Goal: Task Accomplishment & Management: Manage account settings

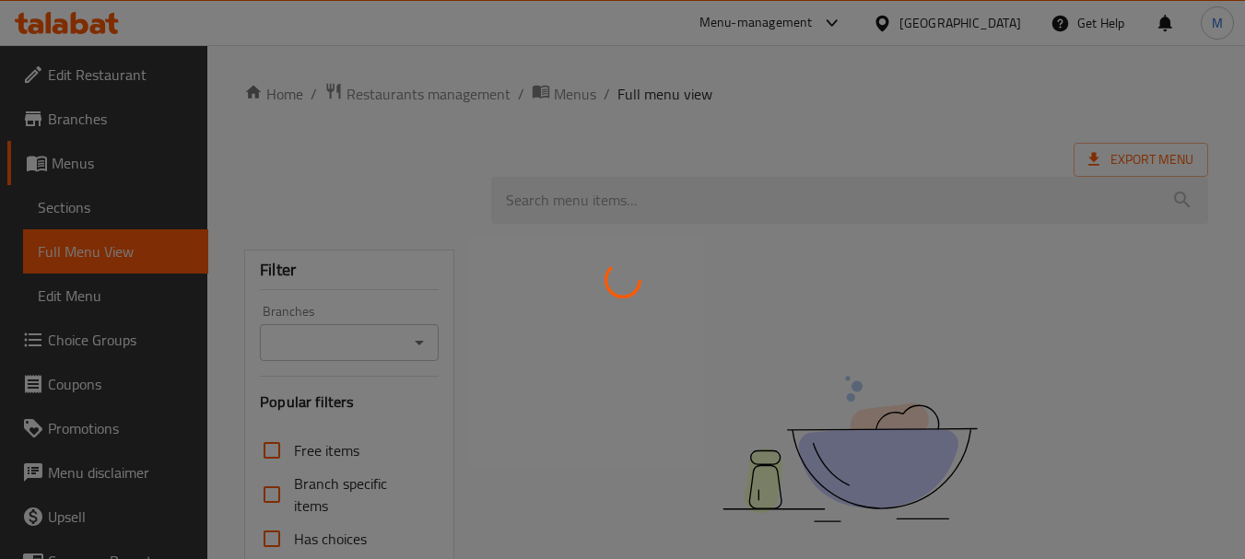
click at [975, 25] on div at bounding box center [622, 279] width 1245 height 559
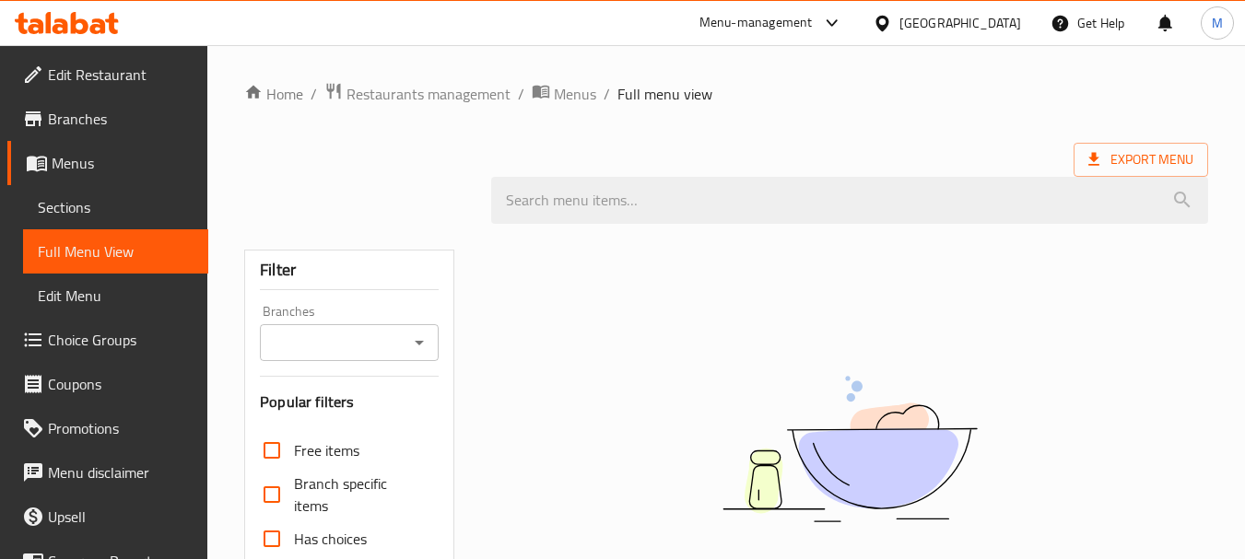
click at [911, 27] on div "United Arab Emirates" at bounding box center [960, 23] width 122 height 20
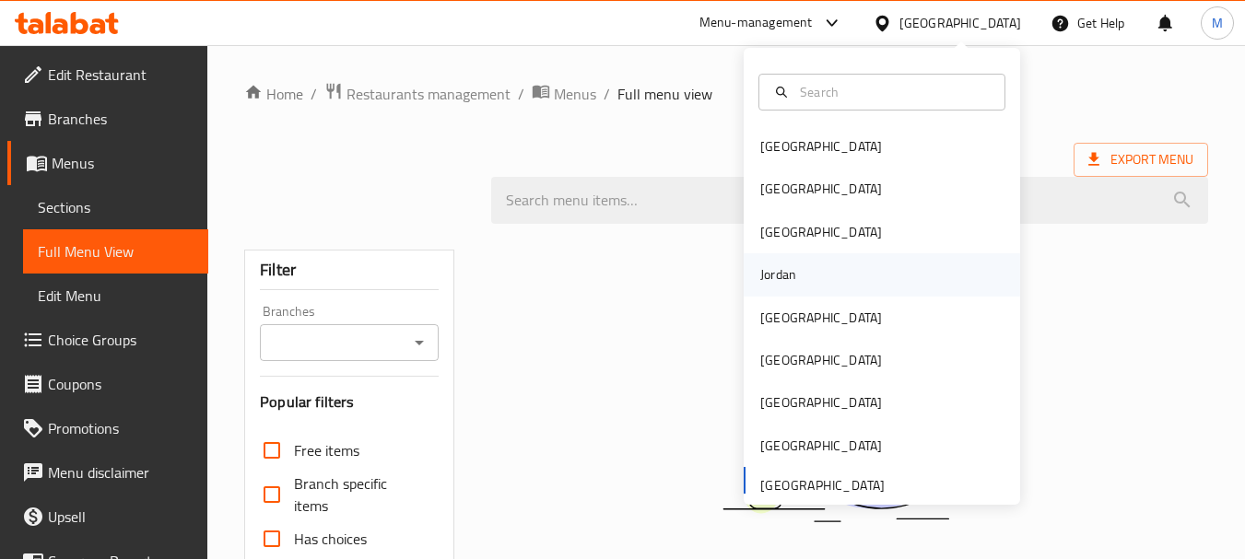
click at [831, 275] on div "Jordan" at bounding box center [881, 274] width 276 height 42
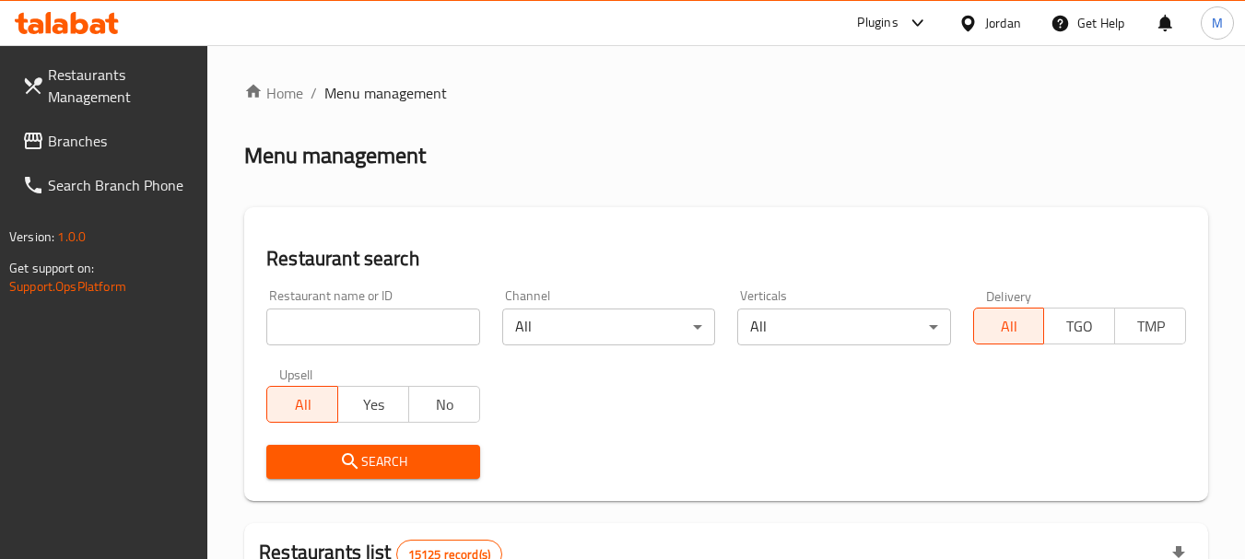
click at [96, 149] on span "Branches" at bounding box center [121, 141] width 146 height 22
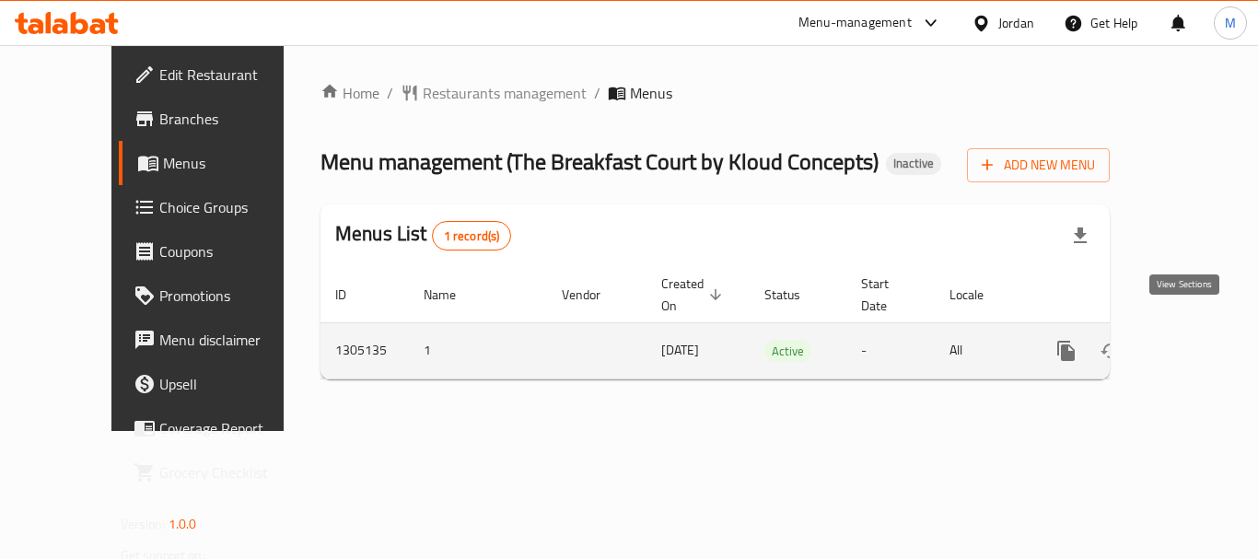
click at [1188, 340] on icon "enhanced table" at bounding box center [1199, 351] width 22 height 22
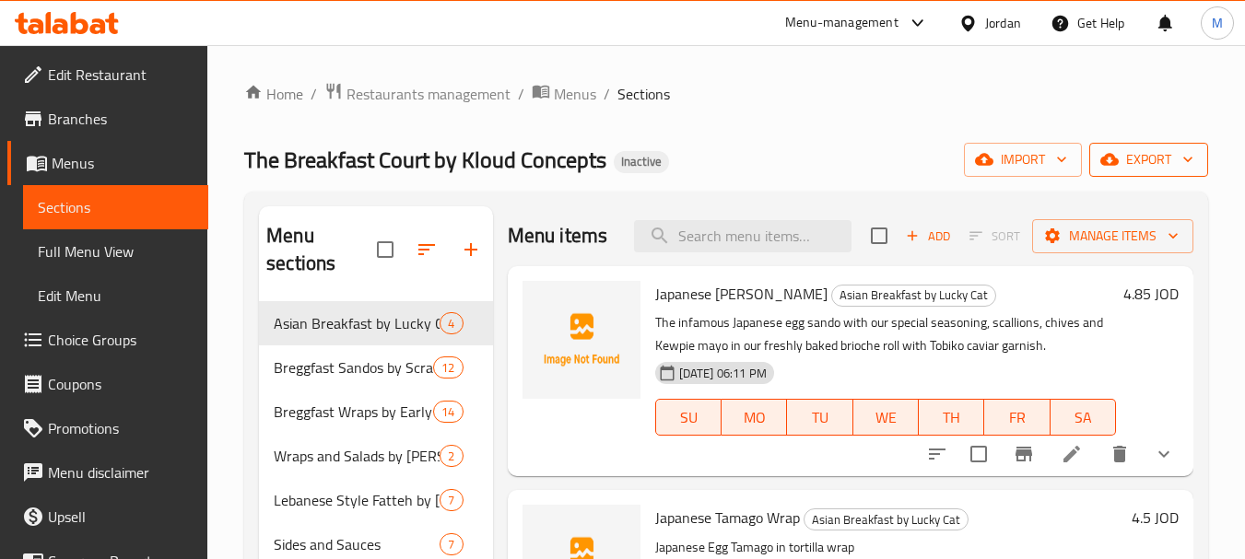
click at [1156, 159] on span "export" at bounding box center [1148, 159] width 89 height 23
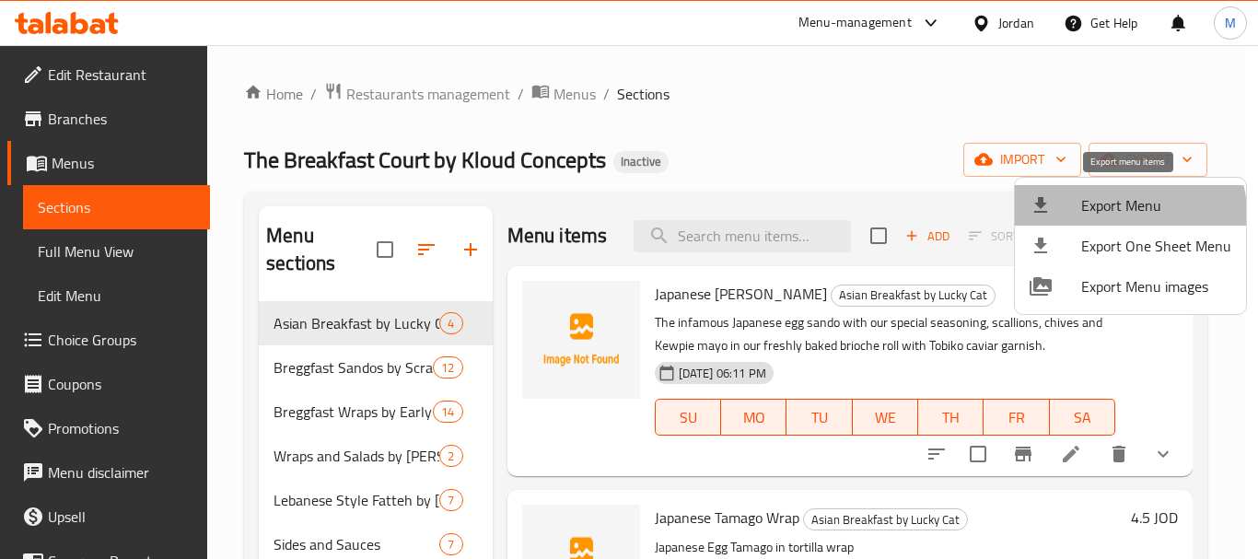
click at [1122, 214] on span "Export Menu" at bounding box center [1157, 205] width 150 height 22
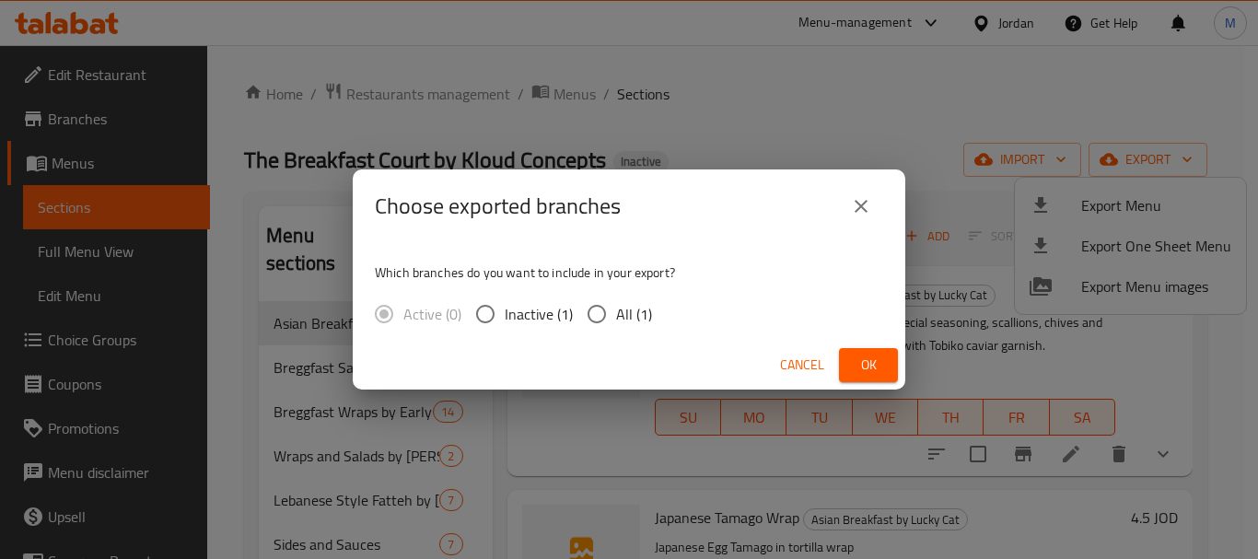
click at [600, 323] on input "All (1)" at bounding box center [597, 314] width 39 height 39
radio input "true"
click at [871, 363] on span "Ok" at bounding box center [868, 365] width 29 height 23
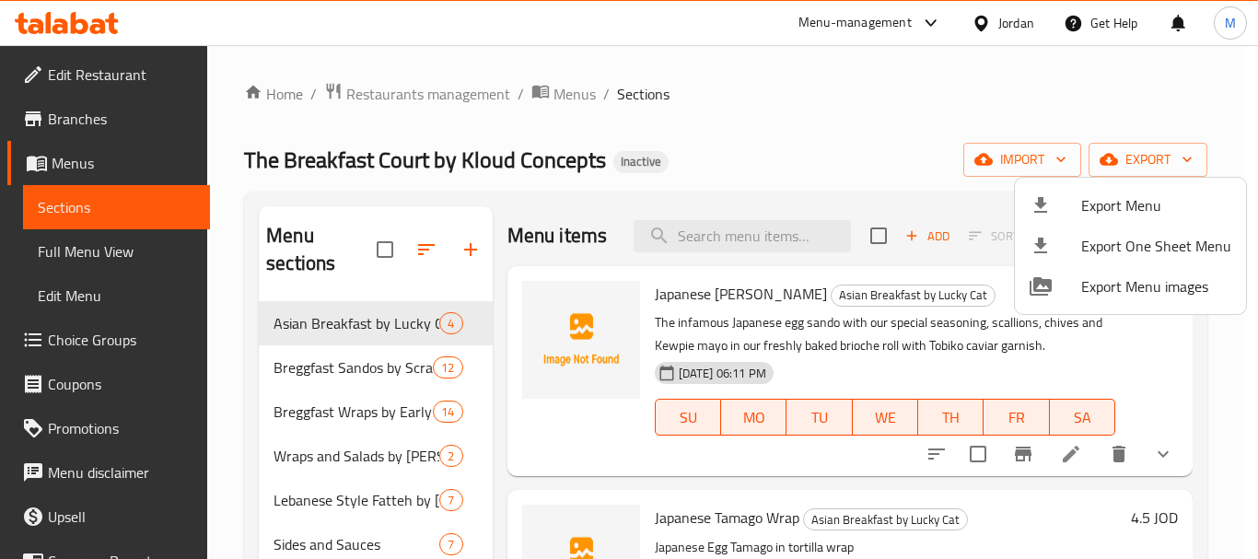
click at [59, 254] on div at bounding box center [629, 279] width 1258 height 559
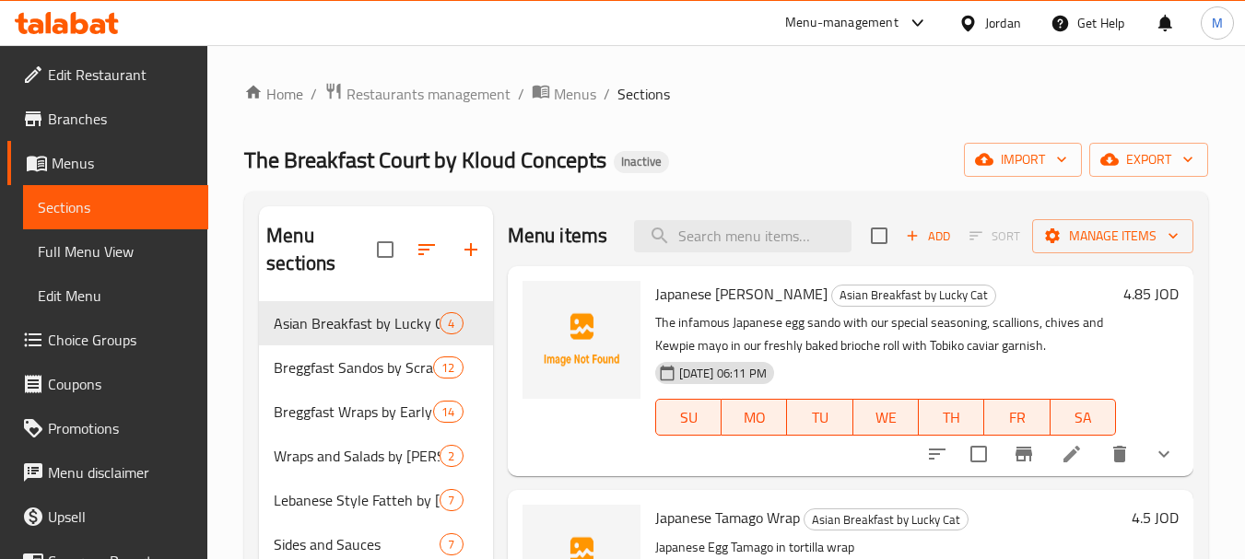
click at [58, 255] on span "Full Menu View" at bounding box center [116, 251] width 156 height 22
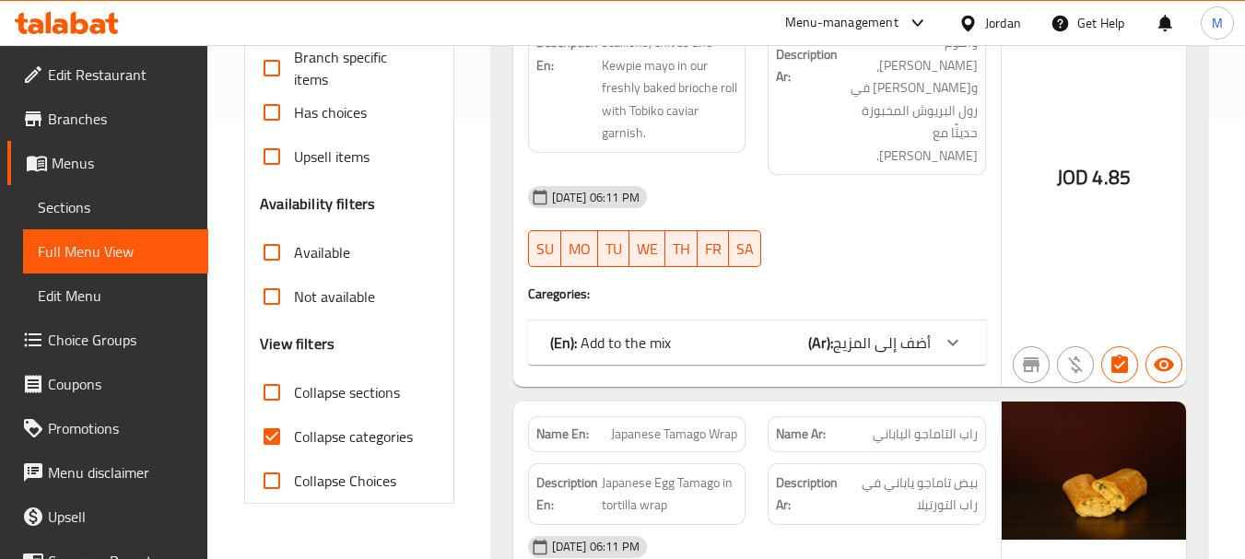
scroll to position [553, 0]
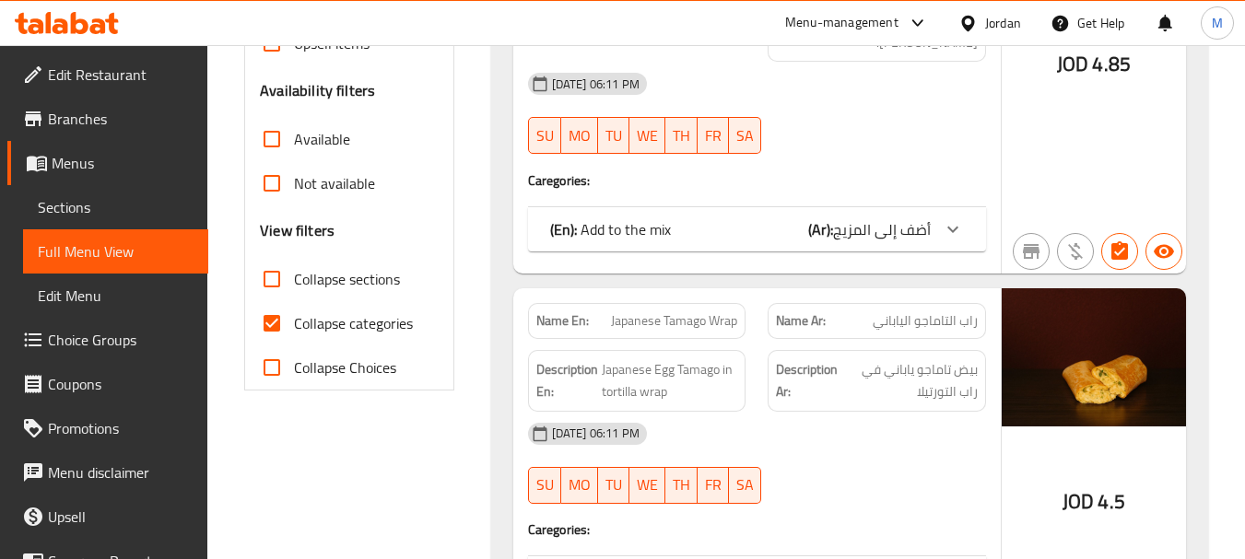
click at [265, 275] on input "Collapse sections" at bounding box center [272, 279] width 44 height 44
checkbox input "true"
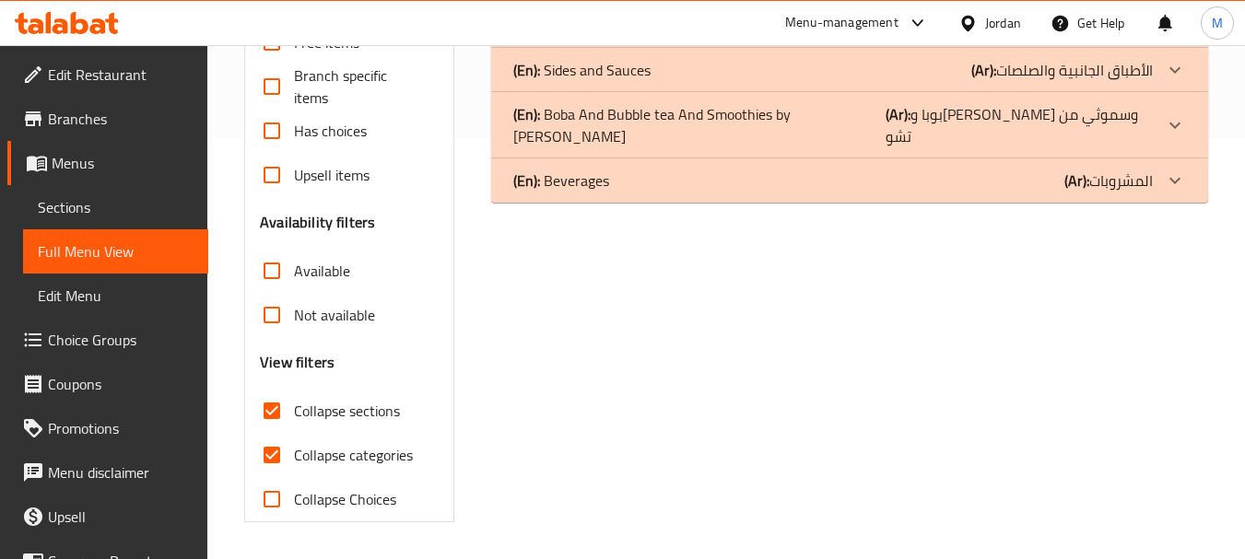
click at [267, 433] on input "Collapse categories" at bounding box center [272, 455] width 44 height 44
checkbox input "false"
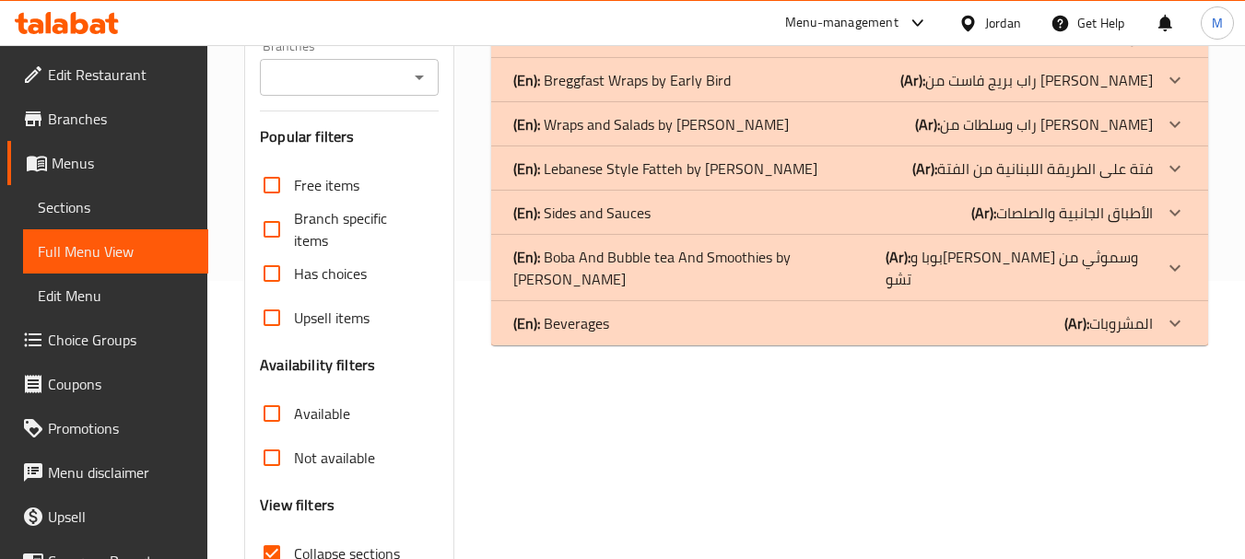
scroll to position [53, 0]
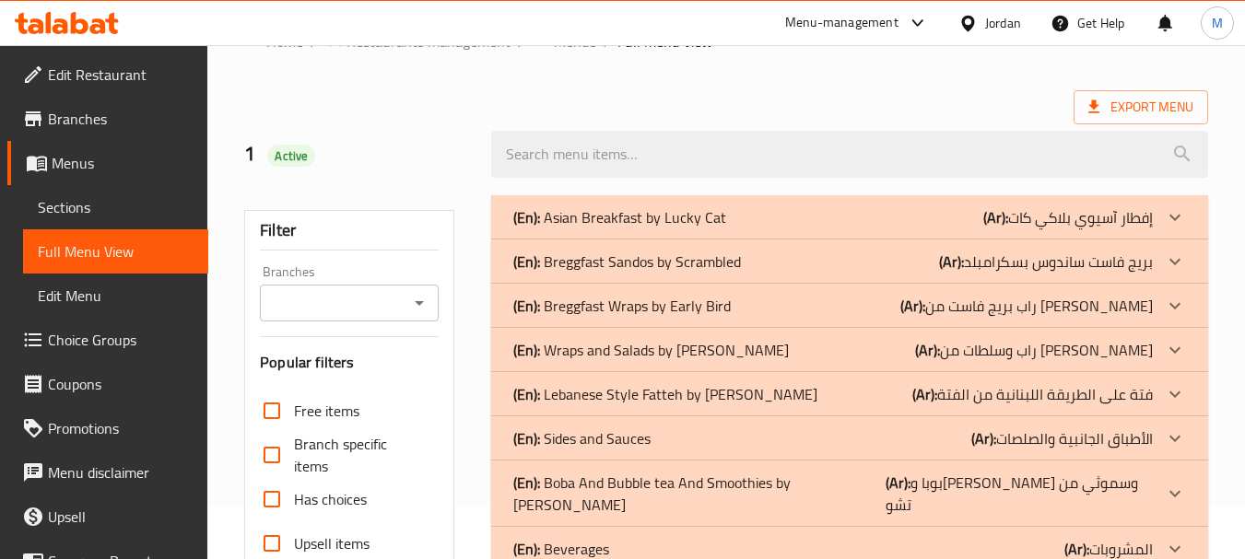
click at [708, 217] on p "(En): Asian Breakfast by Lucky Cat" at bounding box center [619, 217] width 213 height 22
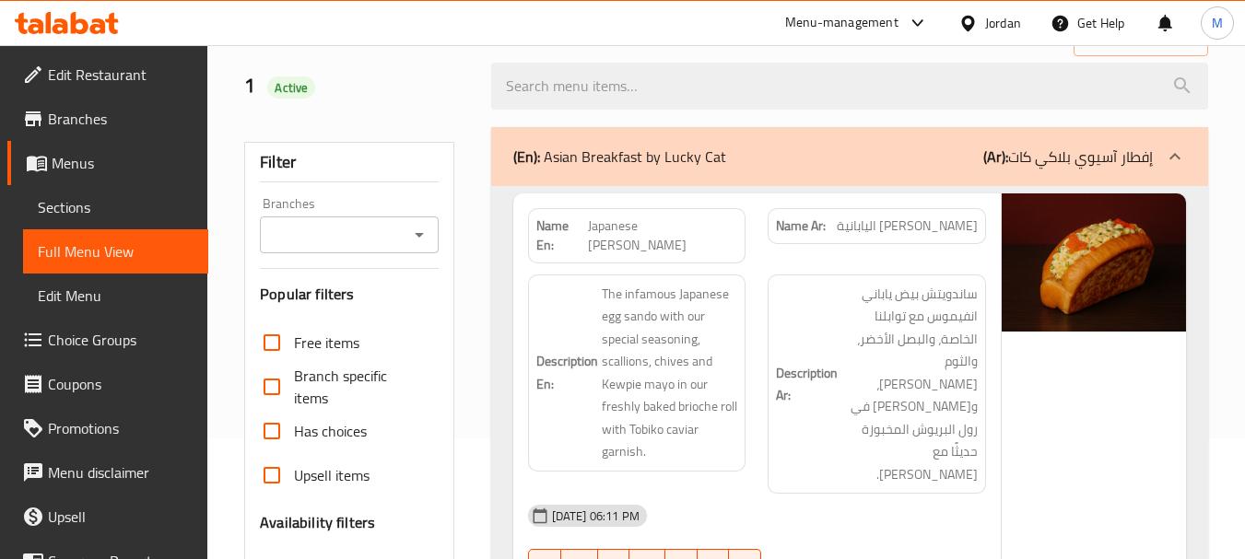
scroll to position [0, 0]
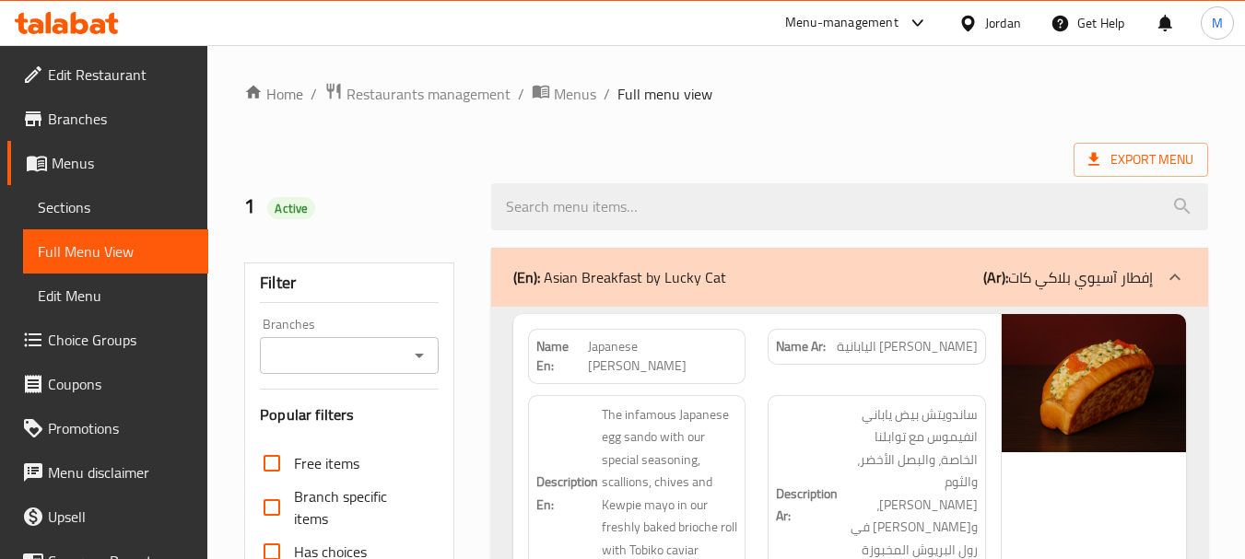
click at [666, 152] on div "Export Menu" at bounding box center [726, 160] width 964 height 34
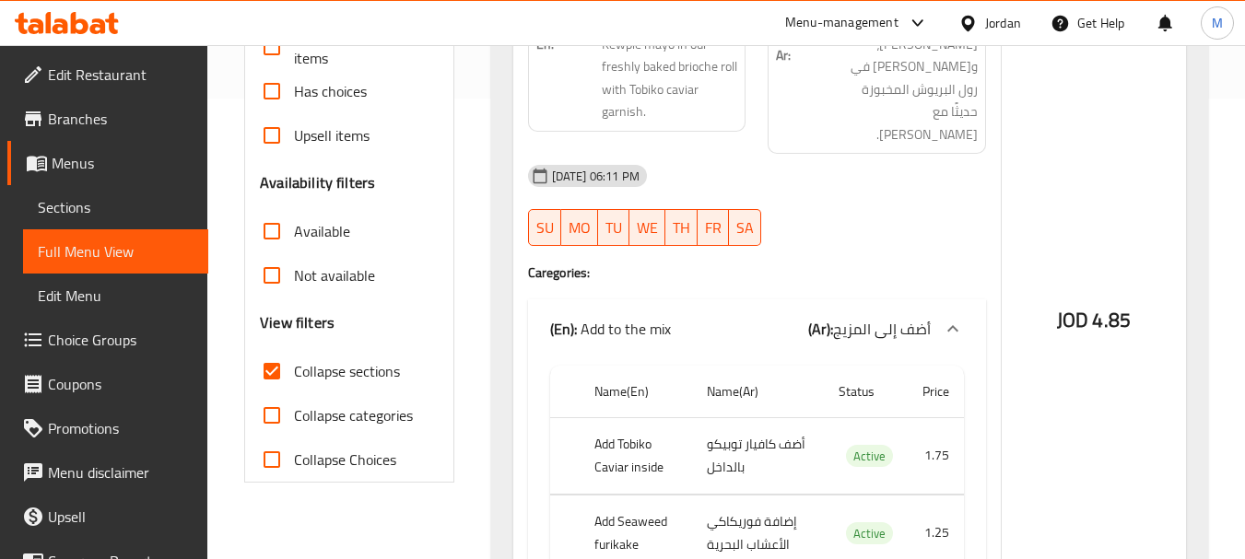
scroll to position [369, 0]
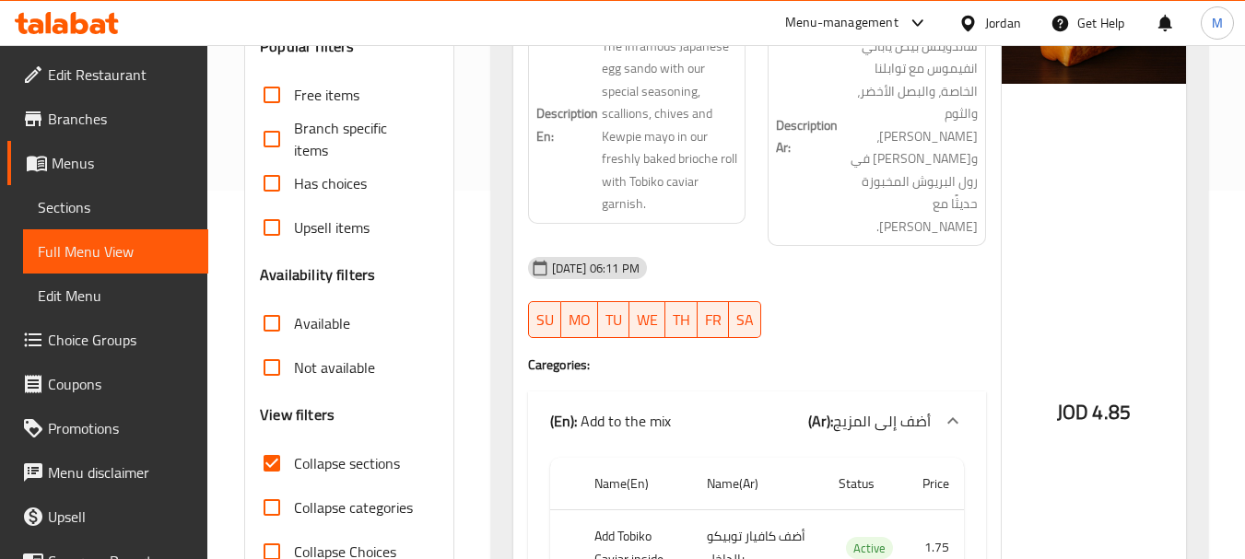
click at [829, 246] on div "[DATE] 06:11 PM" at bounding box center [757, 268] width 480 height 44
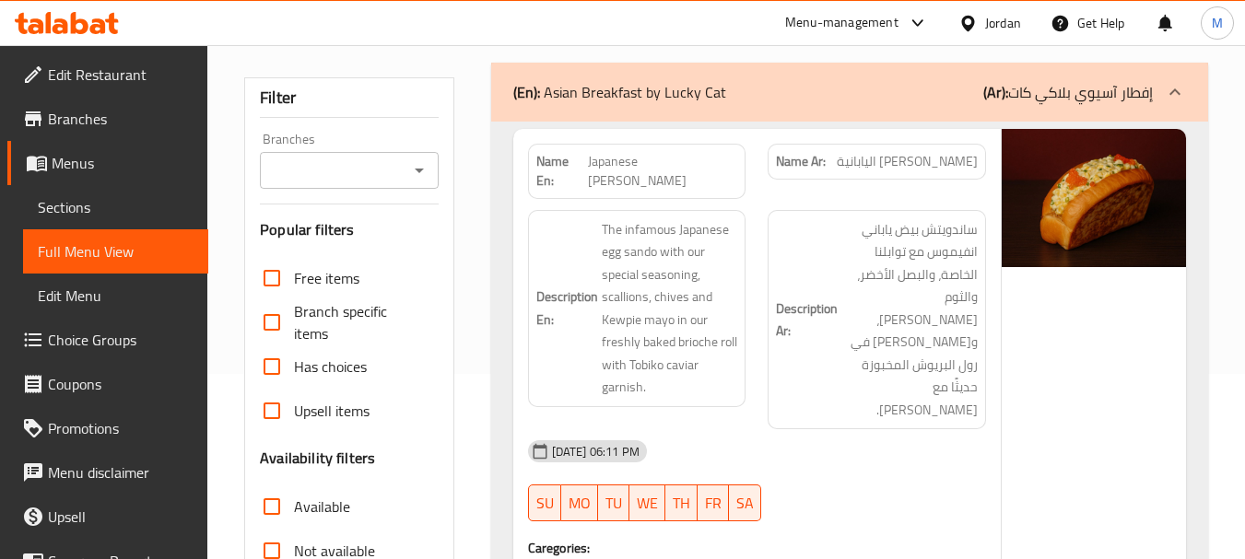
scroll to position [184, 0]
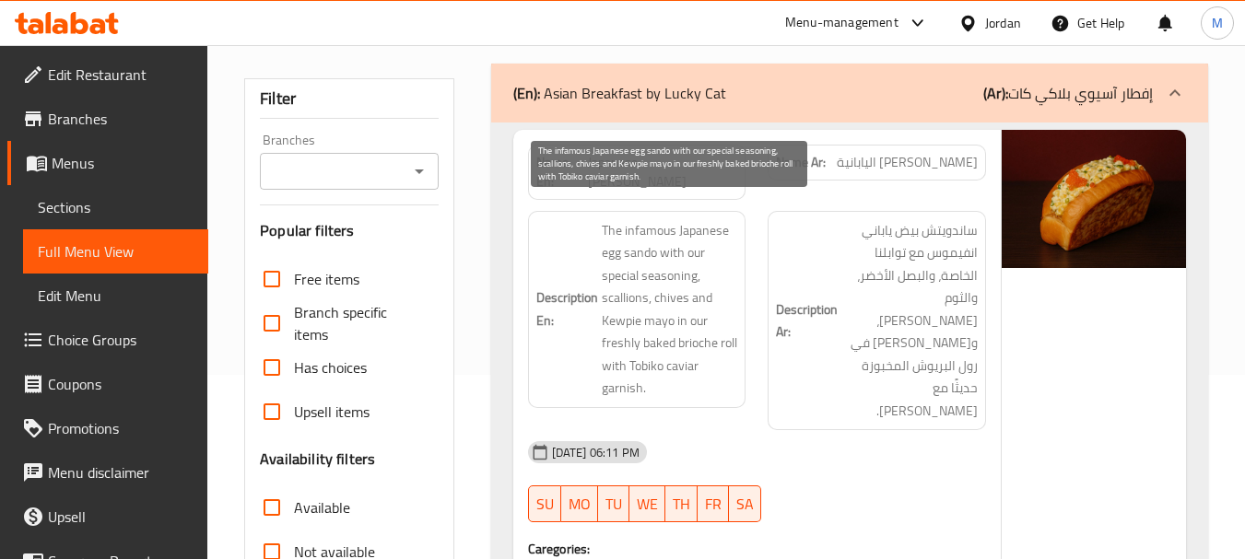
click at [647, 219] on span "The infamous Japanese egg sando with our special seasoning, scallions, chives a…" at bounding box center [670, 309] width 136 height 181
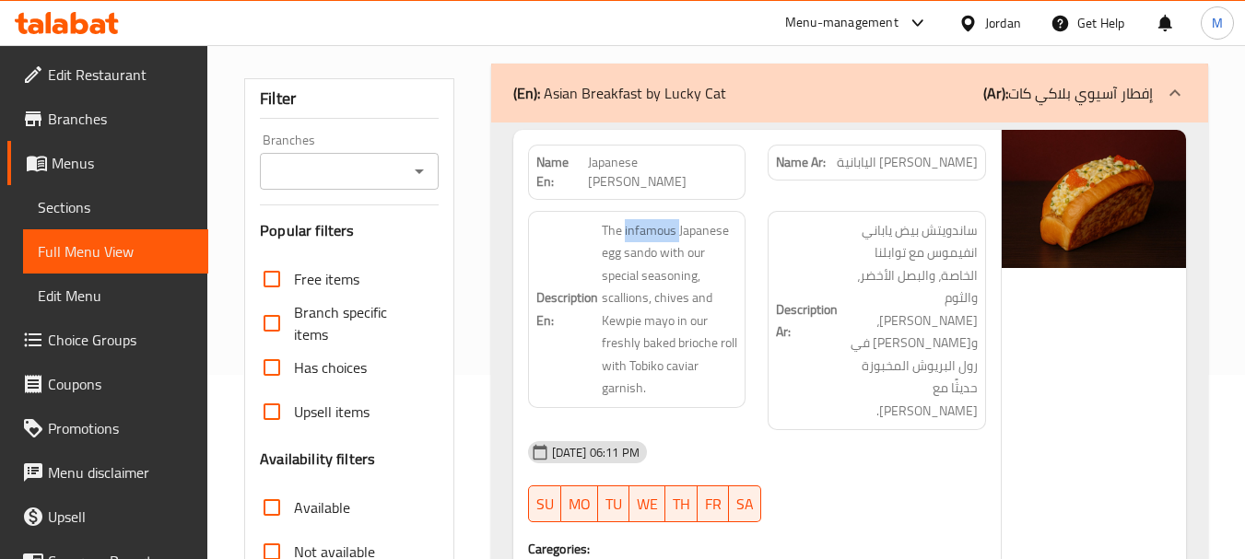
copy span "infamous"
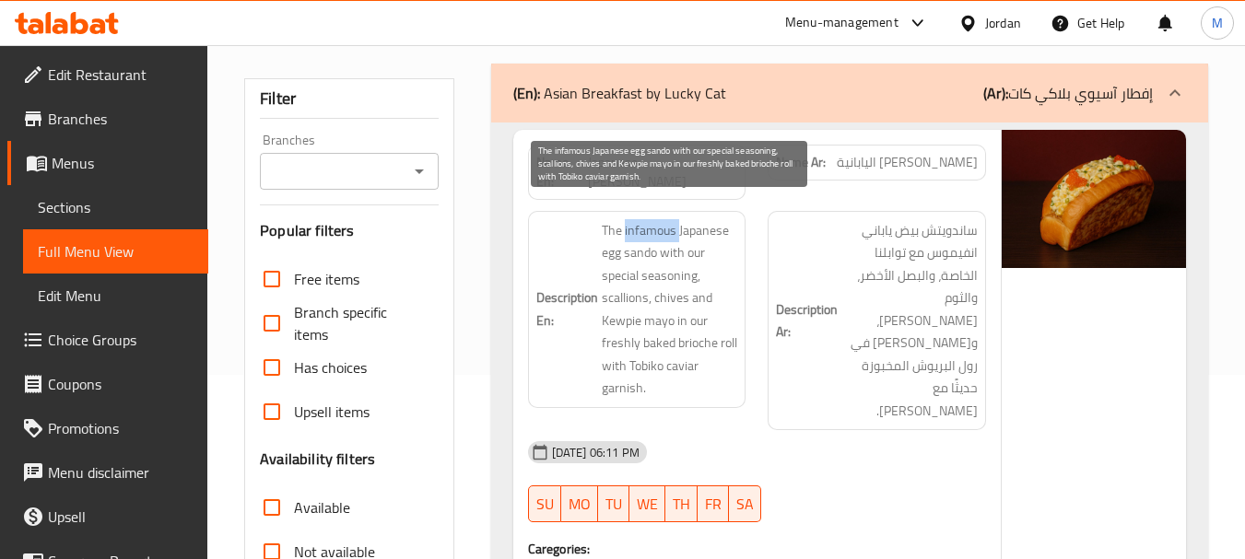
click at [636, 219] on span "The infamous Japanese egg sando with our special seasoning, scallions, chives a…" at bounding box center [670, 309] width 136 height 181
click at [612, 233] on span "The infamous Japanese egg sando with our special seasoning, scallions, chives a…" at bounding box center [670, 309] width 136 height 181
click at [611, 234] on span "The infamous Japanese egg sando with our special seasoning, scallions, chives a…" at bounding box center [670, 309] width 136 height 181
copy span "egg"
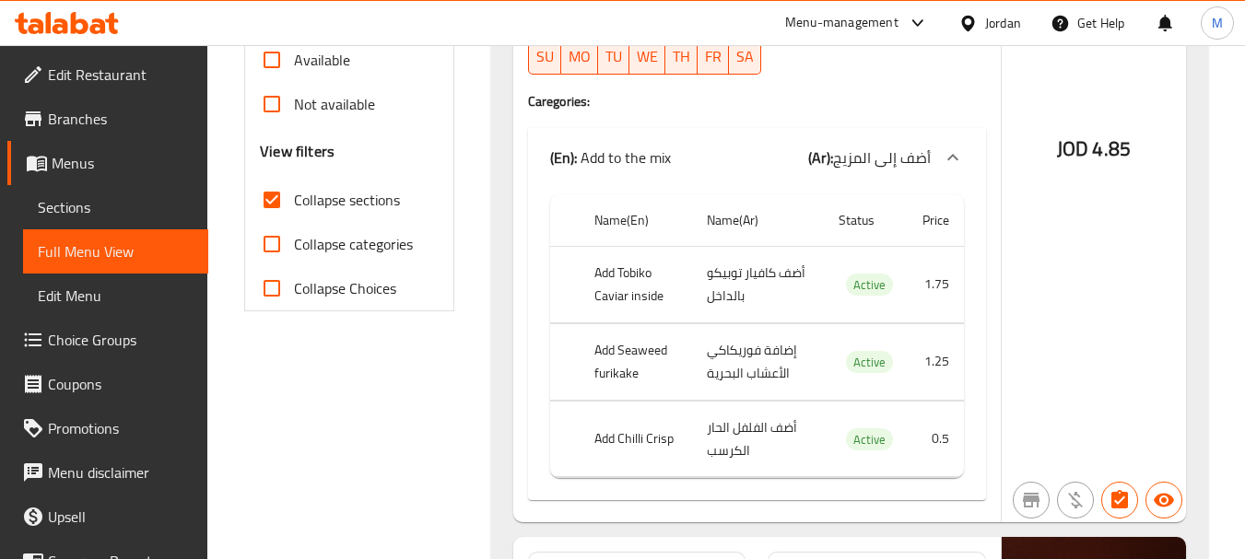
scroll to position [645, 0]
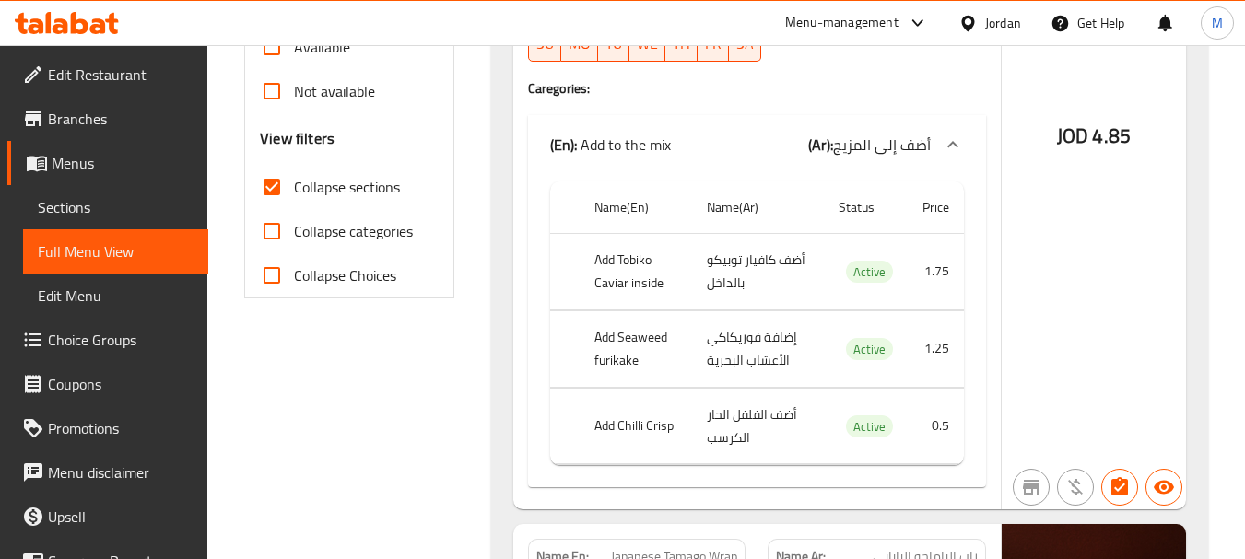
click at [633, 310] on th "Add Seaweed furikake" at bounding box center [635, 348] width 113 height 76
copy th "Add Seaweed furikake"
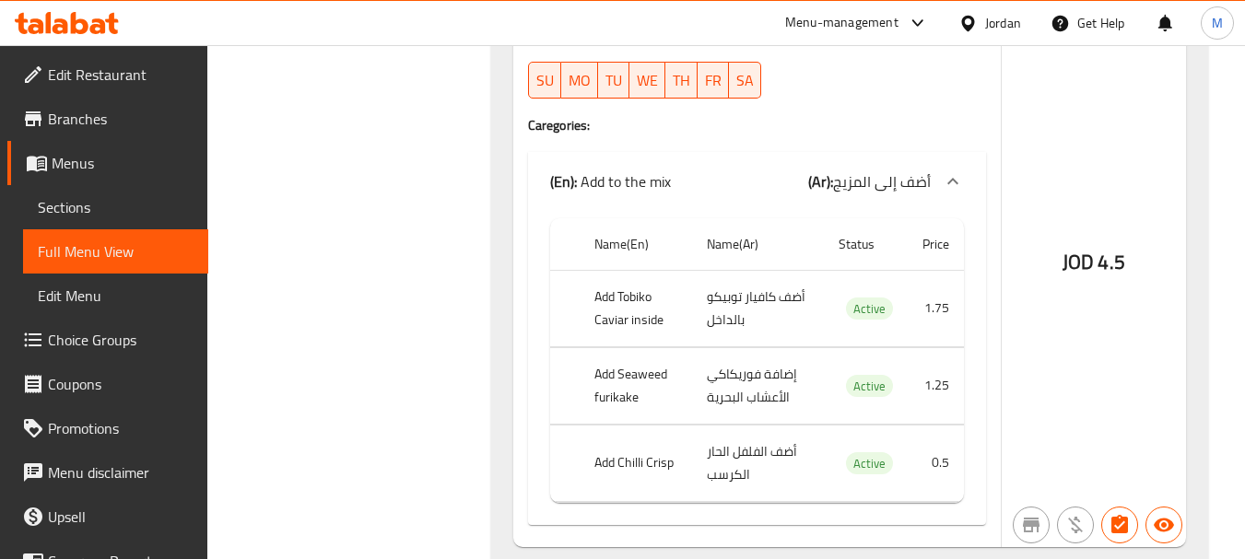
scroll to position [1290, 0]
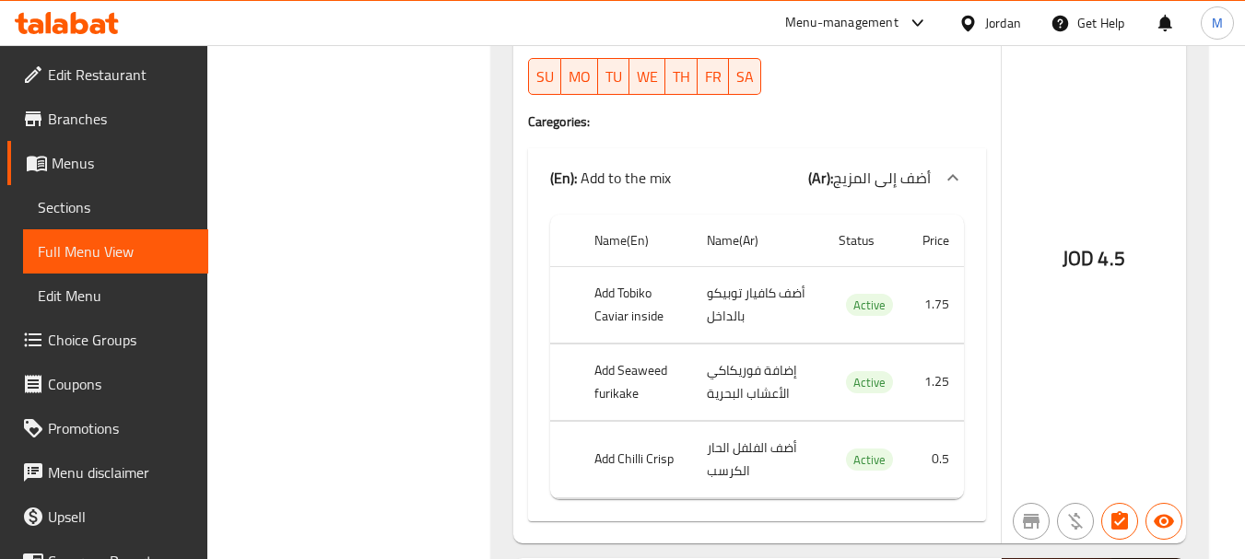
click at [689, 95] on div "Name En: Japanese Tamago Wrap Name Ar: راب التاماجو الياباني Description En: Ja…" at bounding box center [756, 210] width 487 height 663
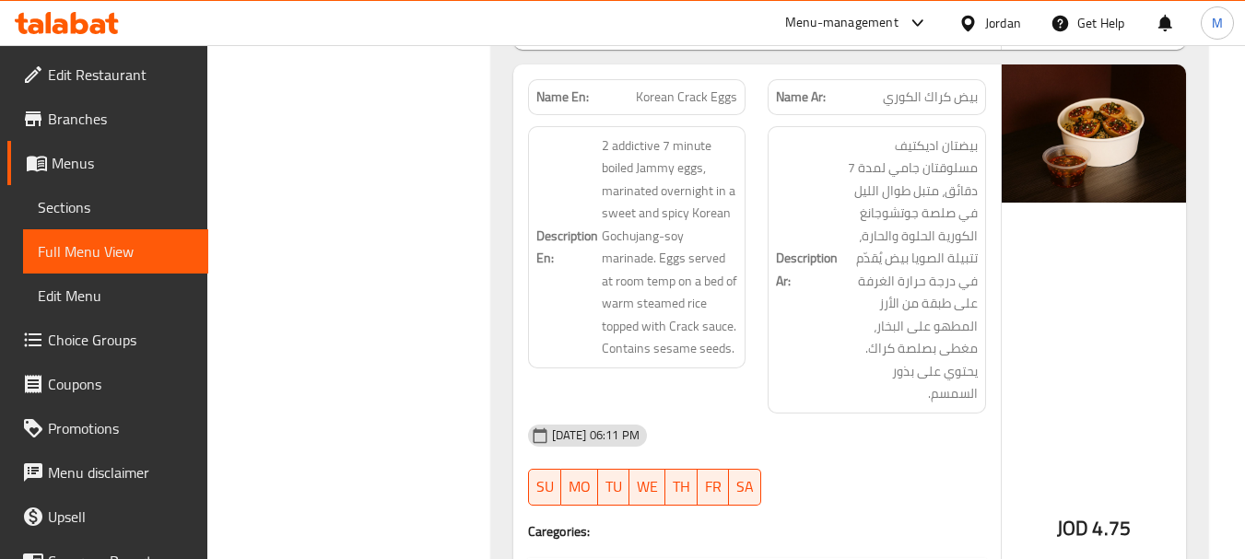
scroll to position [1750, 0]
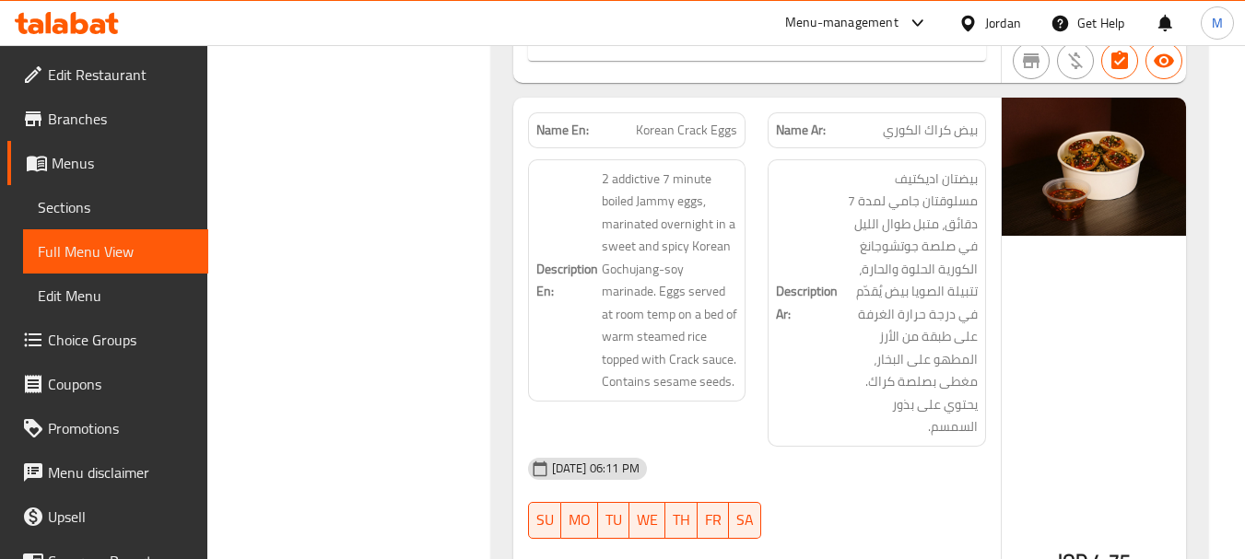
click at [731, 400] on div "Description En: 2 addictive 7 minute boiled Jammy eggs, marinated overnight in …" at bounding box center [637, 303] width 240 height 310
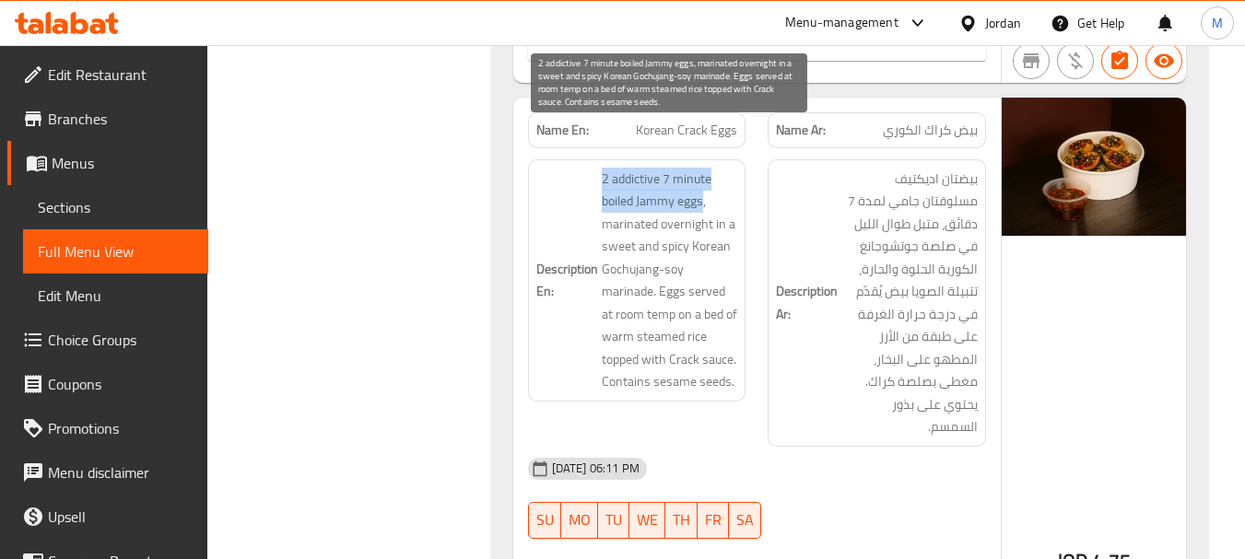
drag, startPoint x: 603, startPoint y: 137, endPoint x: 701, endPoint y: 154, distance: 99.1
click at [701, 168] on span "2 addictive 7 minute boiled Jammy eggs, marinated overnight in a sweet and spic…" at bounding box center [670, 281] width 136 height 226
copy span "2 addictive 7 minute boiled Jammy eggs"
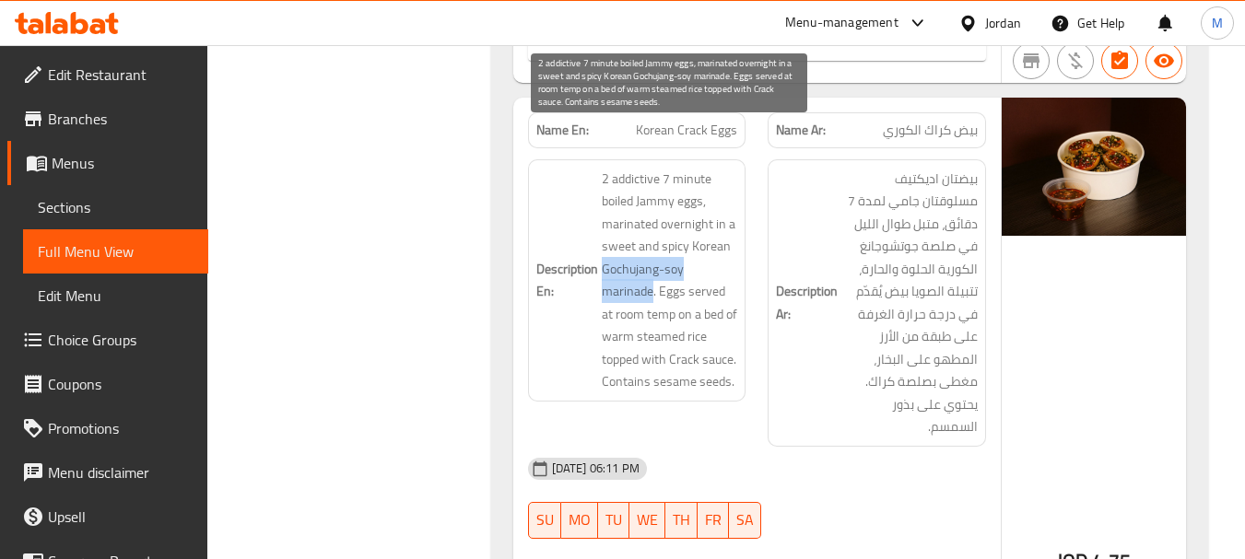
drag, startPoint x: 601, startPoint y: 227, endPoint x: 649, endPoint y: 253, distance: 55.7
click at [649, 253] on span "2 addictive 7 minute boiled Jammy eggs, marinated overnight in a sweet and spic…" at bounding box center [670, 281] width 136 height 226
copy span "Gochujang-soy marinade"
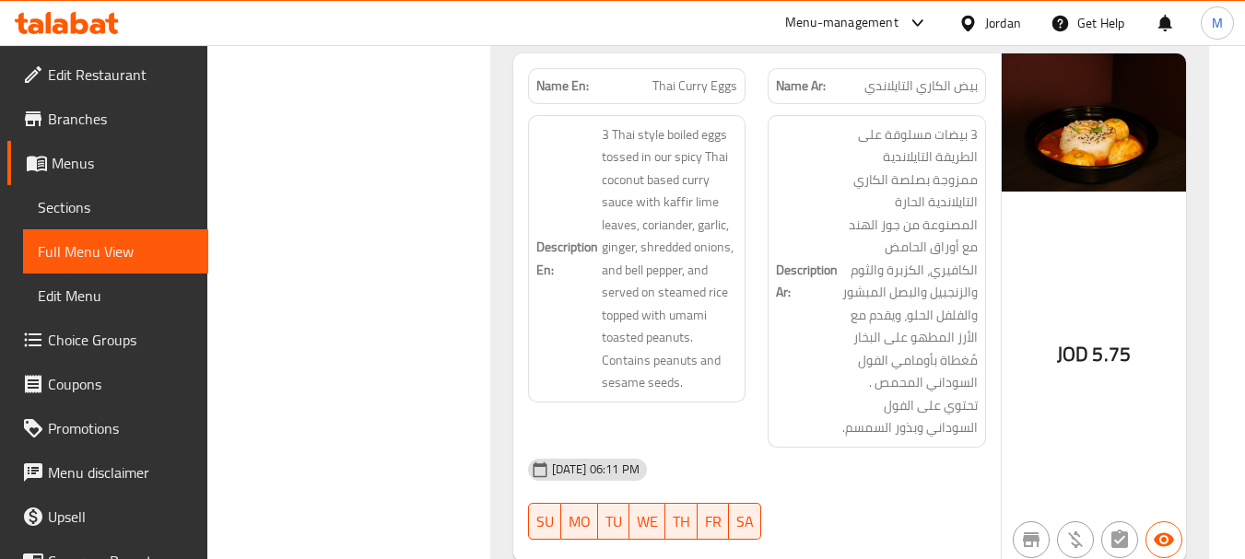
scroll to position [2672, 0]
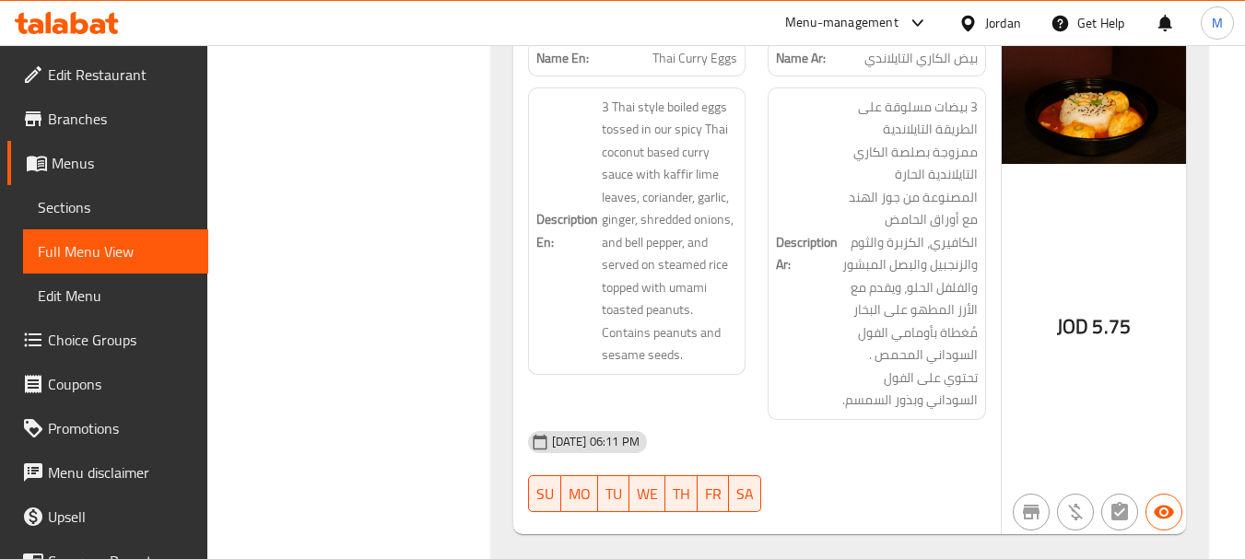
click at [654, 352] on div "Description En: 3 Thai style boiled eggs tossed in our spicy Thai coconut based…" at bounding box center [637, 253] width 240 height 355
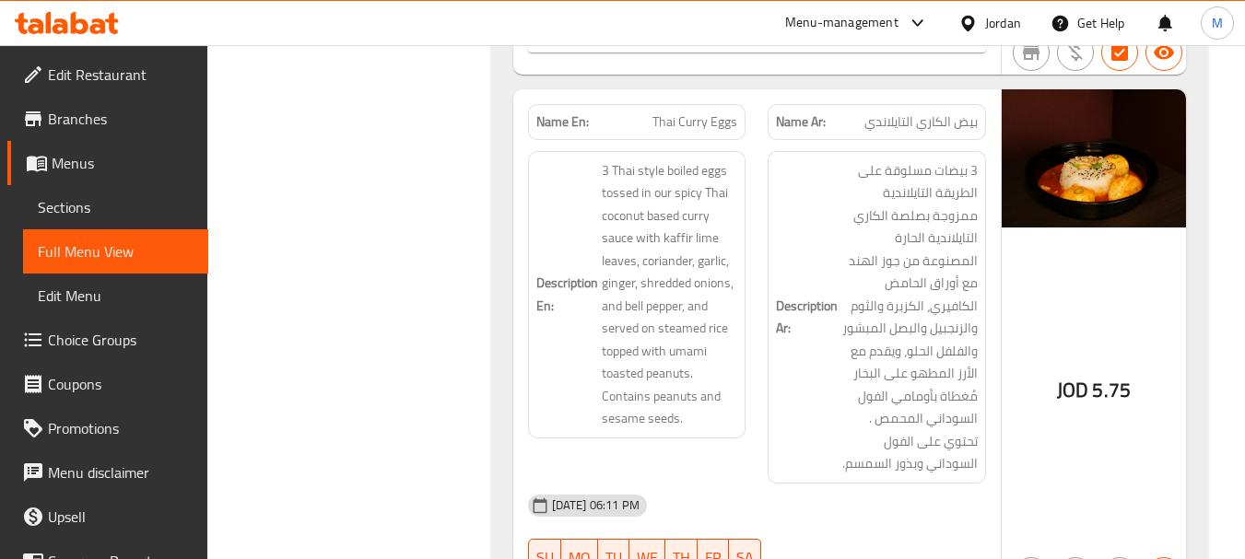
scroll to position [2580, 0]
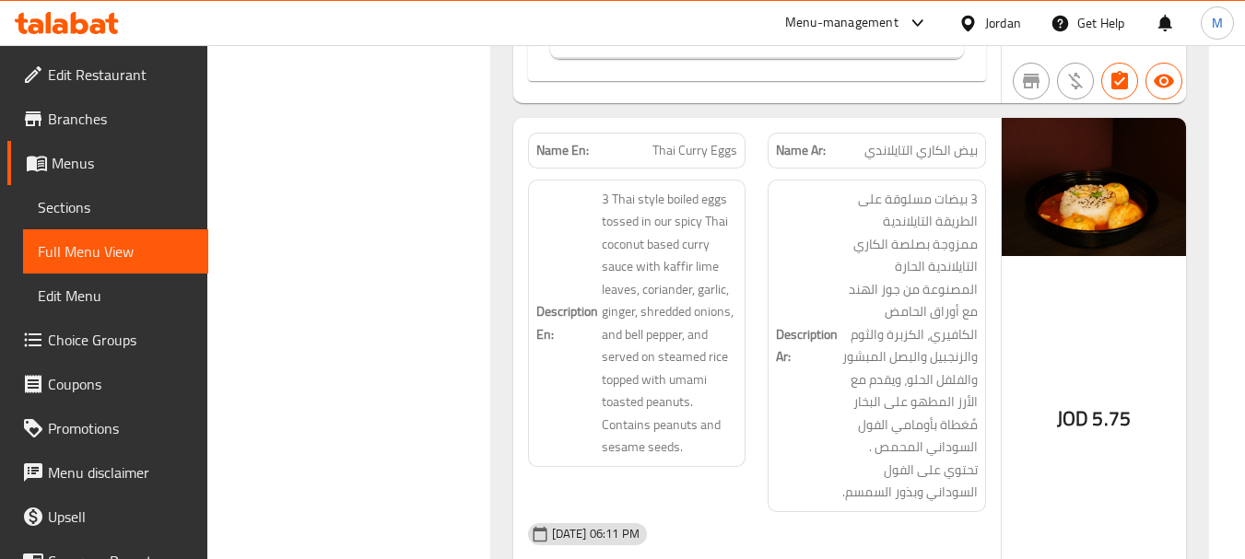
click at [614, 442] on div "Description En: 3 Thai style boiled eggs tossed in our spicy Thai coconut based…" at bounding box center [637, 346] width 240 height 355
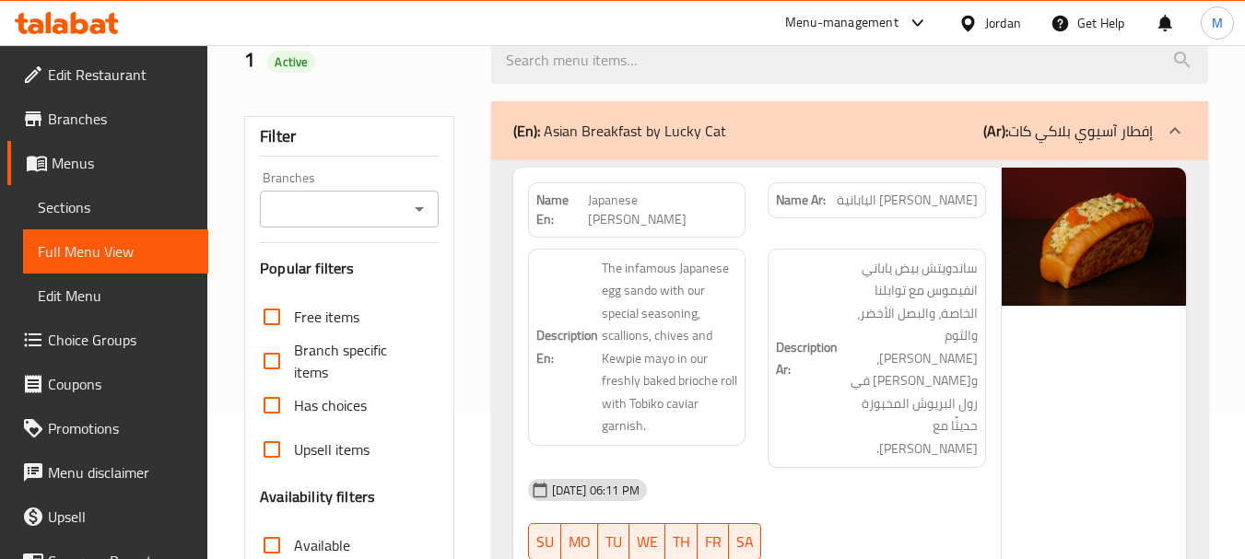
scroll to position [0, 0]
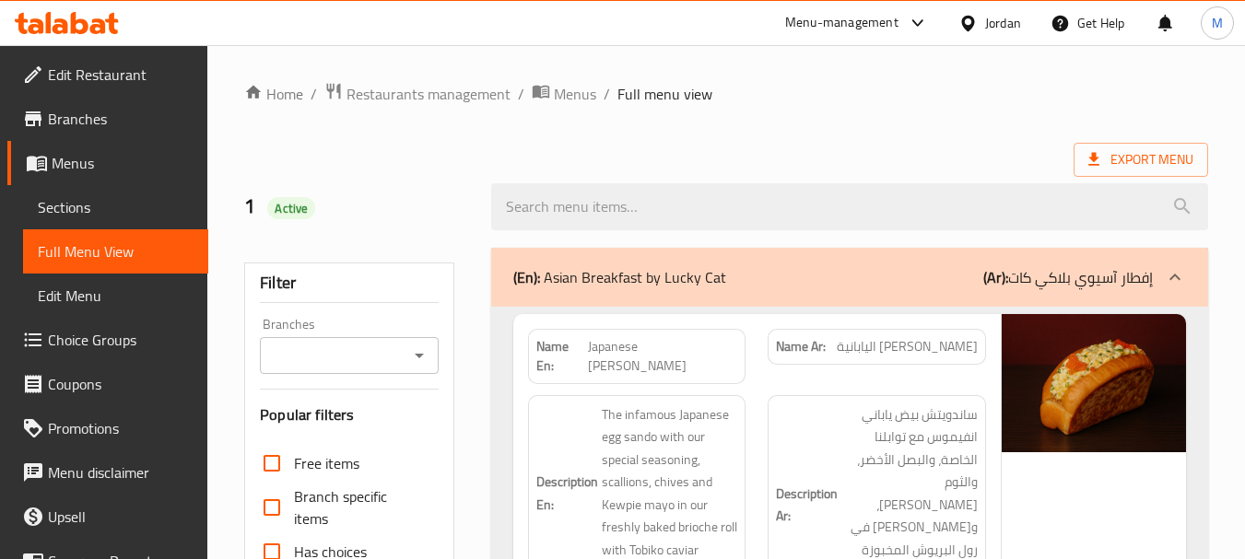
click at [851, 281] on div "(En): Asian Breakfast by Lucky Cat (Ar): إفطار آسيوي بلاكي كات" at bounding box center [832, 277] width 639 height 22
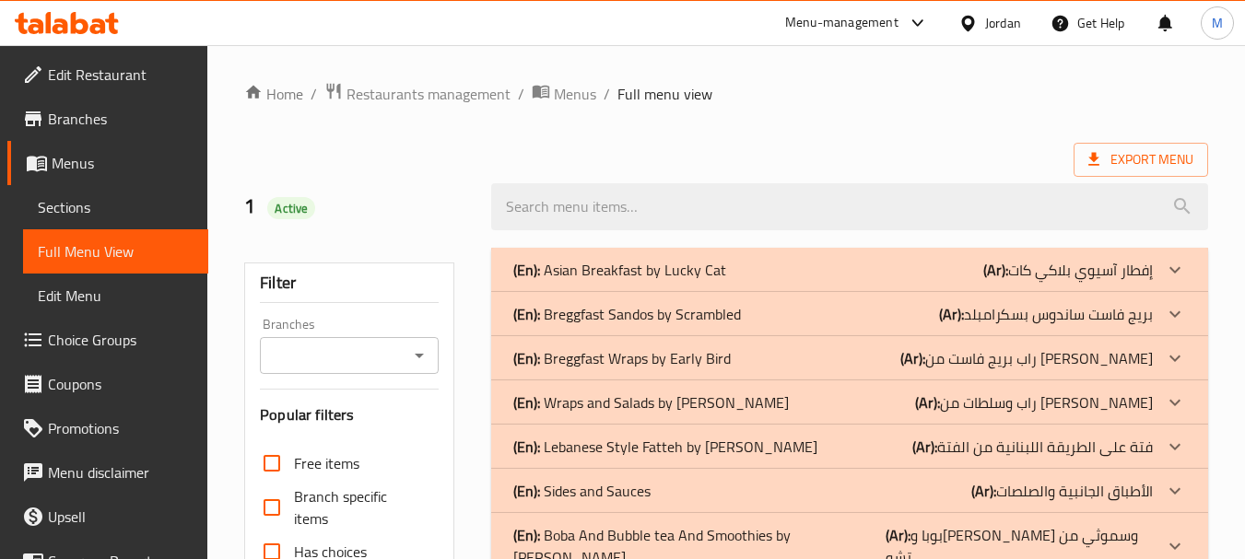
click at [691, 281] on p "(En): Breggfast Sandos by Scrambled" at bounding box center [619, 270] width 213 height 22
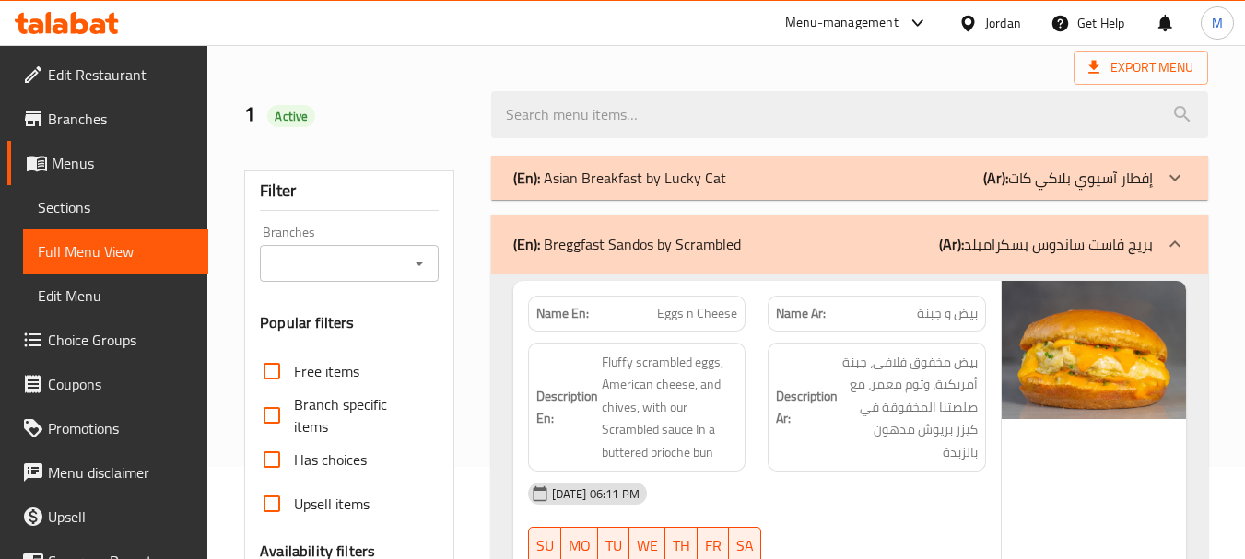
scroll to position [184, 0]
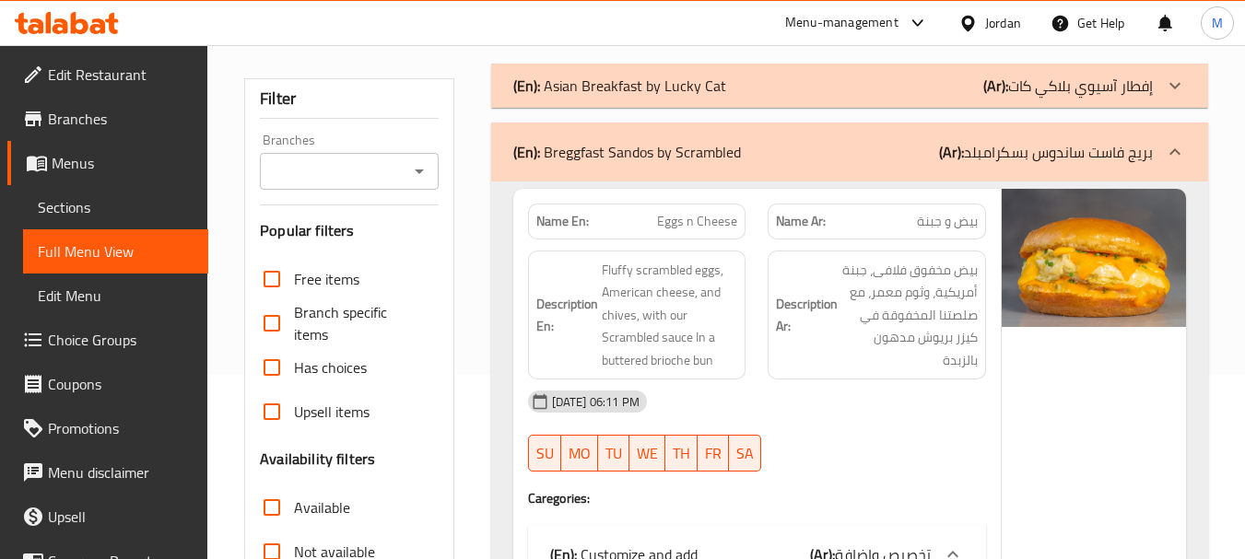
click at [760, 291] on div "Description Ar: بيض مخفوق فلافى، جبنة أمريكية، وثوم معمر، مع صلصتنا المخفوقة في…" at bounding box center [876, 316] width 240 height 152
click at [793, 380] on div "[DATE] 06:11 PM" at bounding box center [757, 402] width 480 height 44
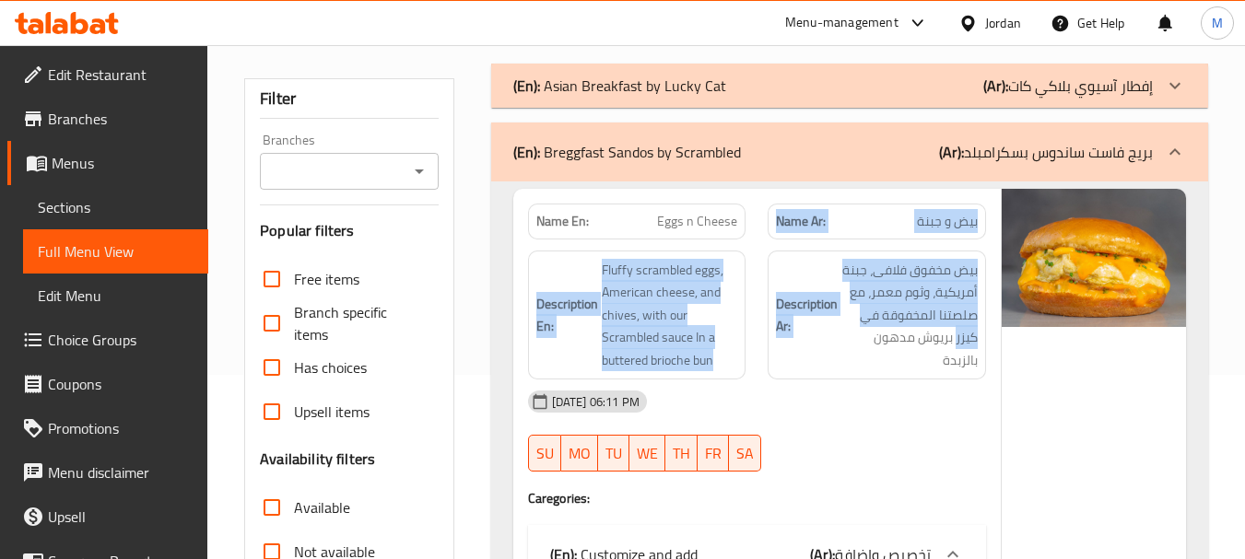
drag, startPoint x: 784, startPoint y: 247, endPoint x: 874, endPoint y: 375, distance: 156.7
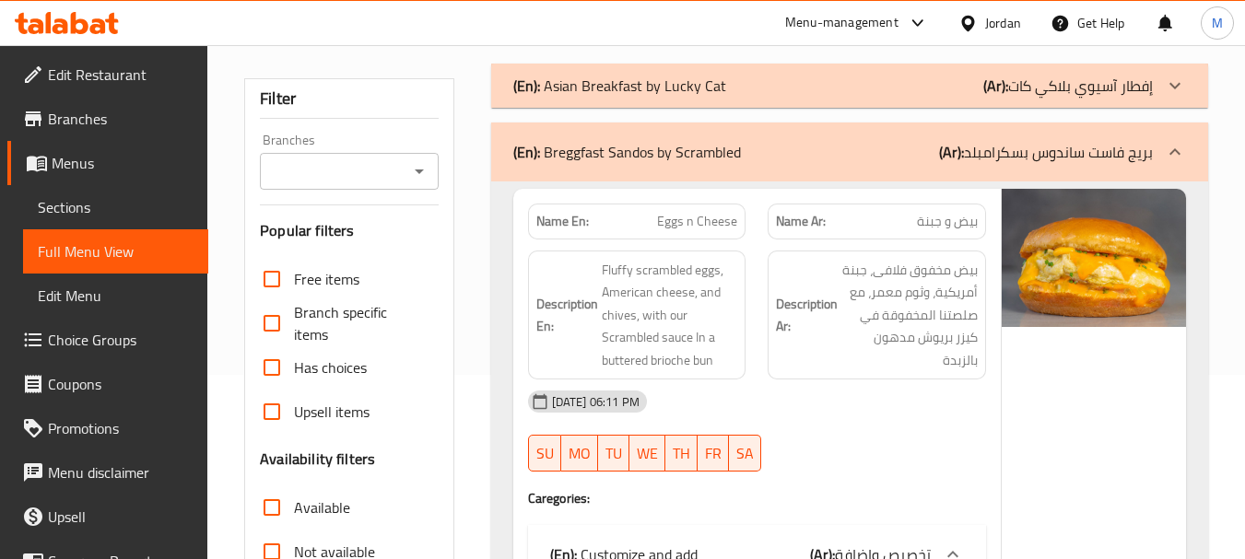
click at [876, 395] on div "[DATE] 06:11 PM" at bounding box center [757, 402] width 480 height 44
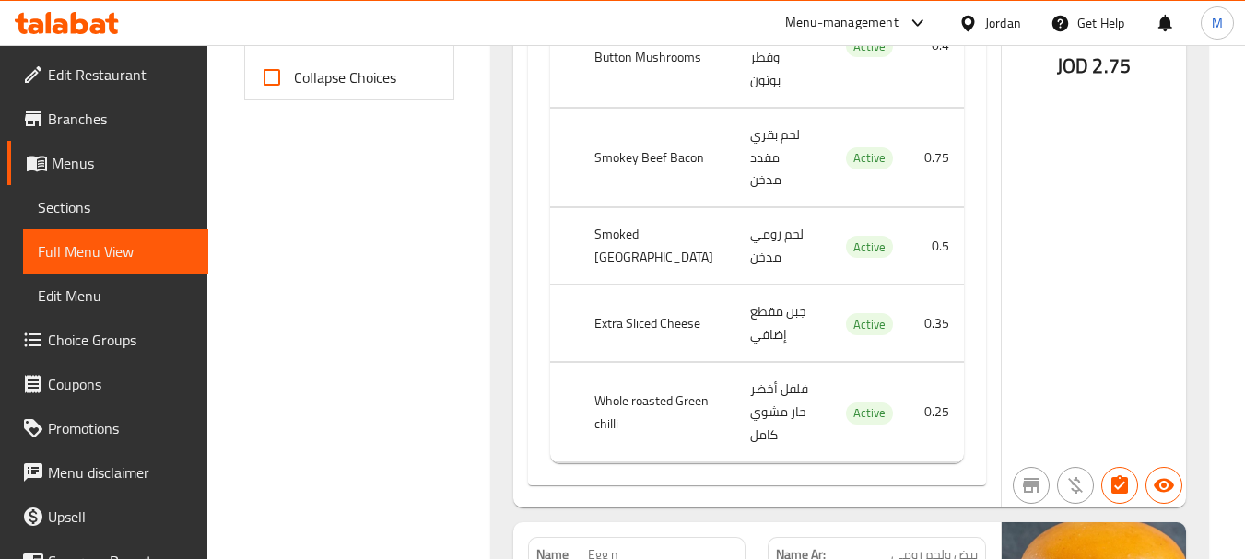
scroll to position [645, 0]
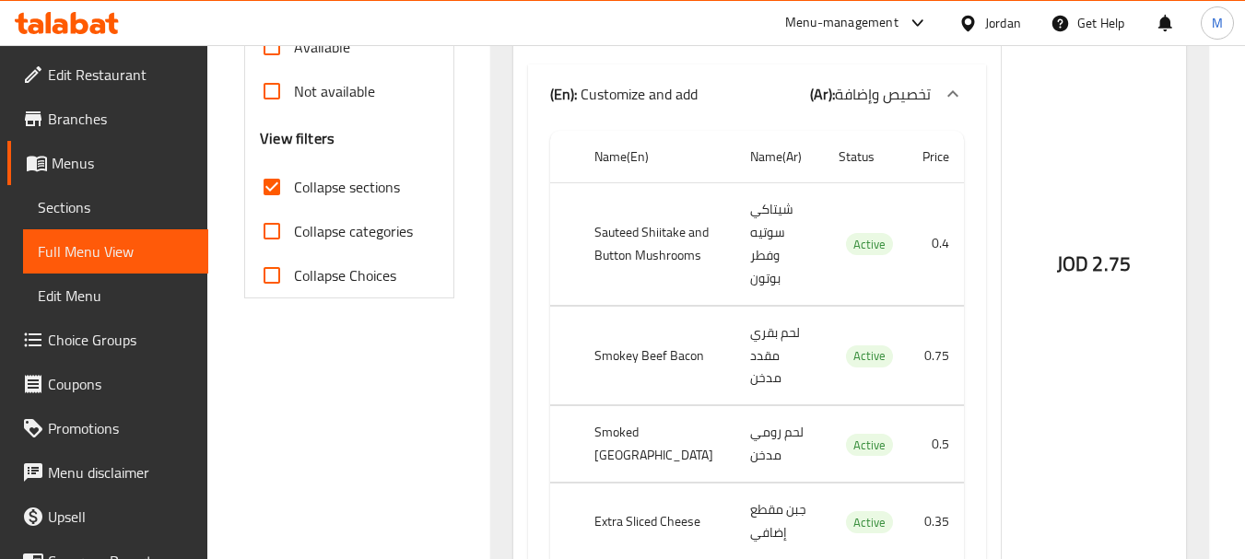
click at [599, 205] on th "Sauteed Shiitake and Button Mushrooms" at bounding box center [657, 243] width 157 height 123
copy th "Sauteed Shiitake and Button Mushrooms"
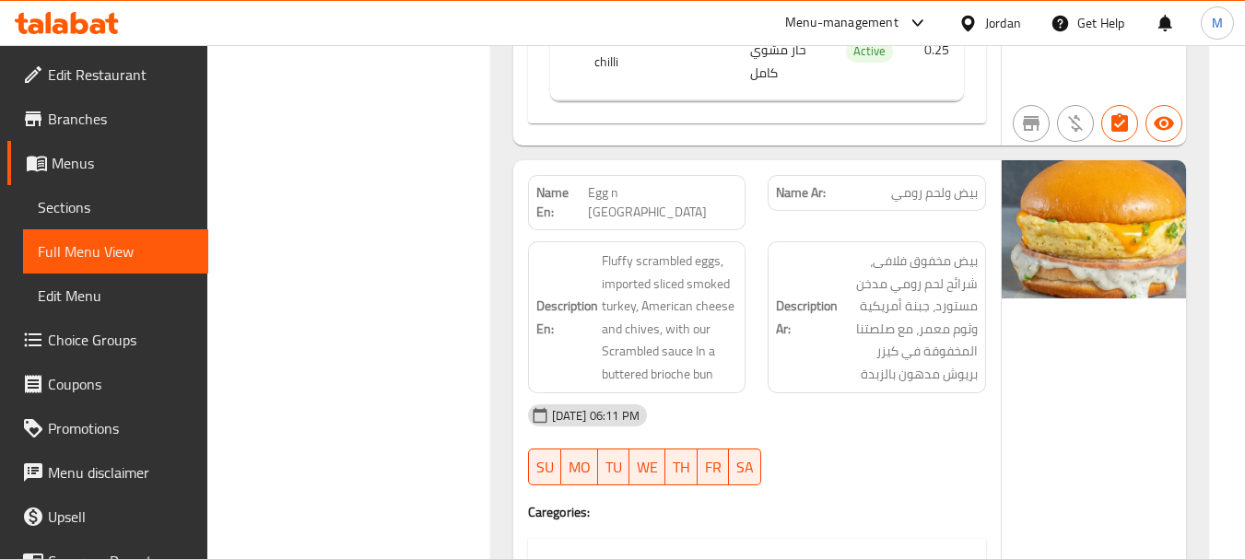
scroll to position [1198, 0]
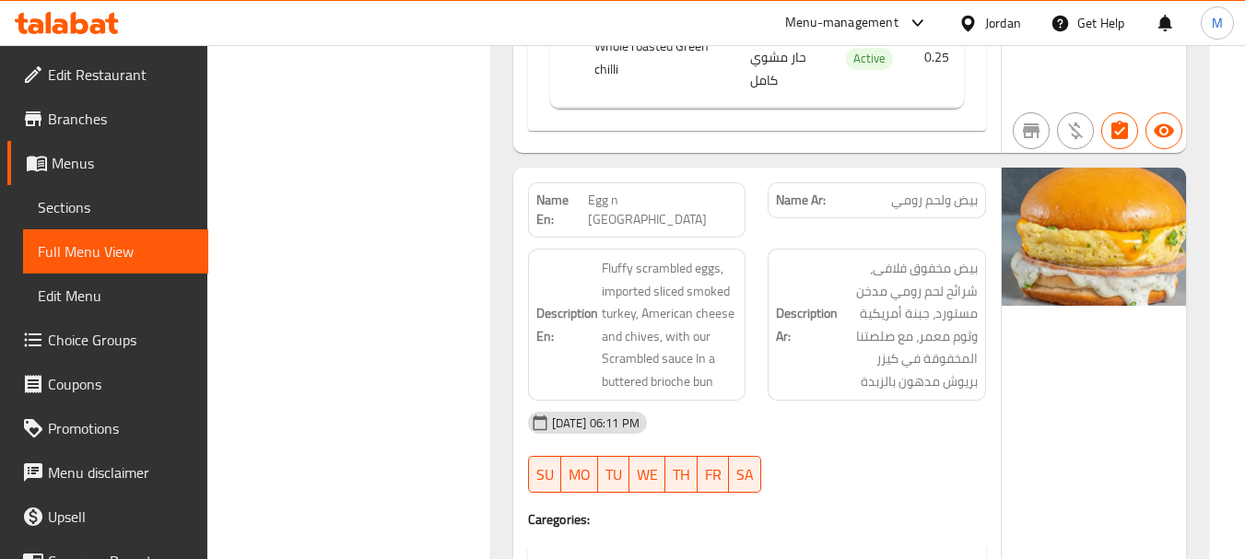
click at [790, 401] on div "[DATE] 06:11 PM" at bounding box center [757, 423] width 480 height 44
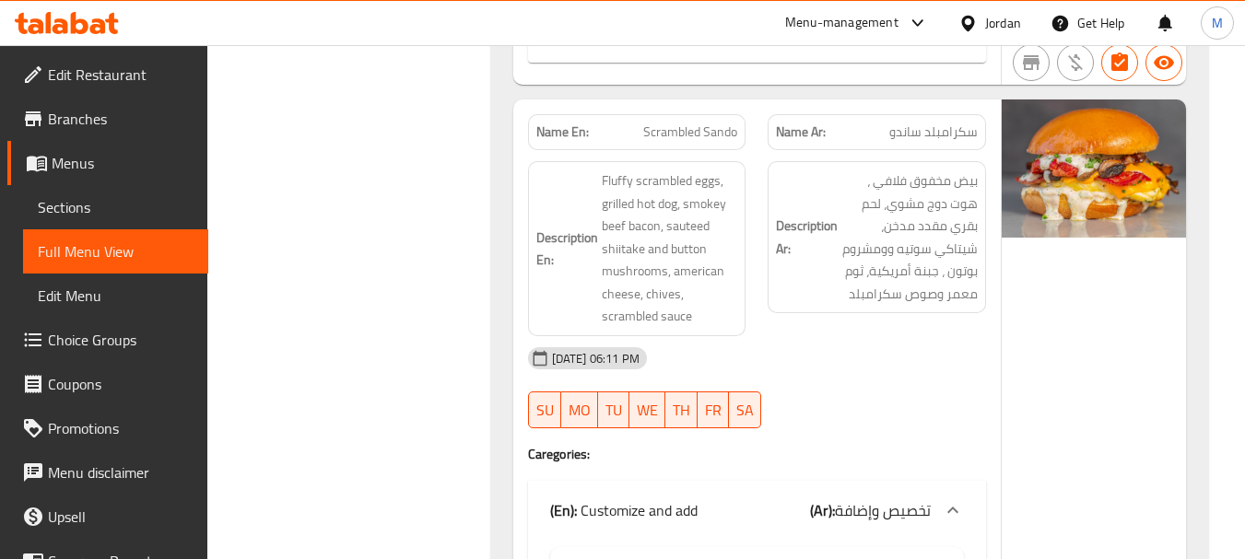
scroll to position [2211, 0]
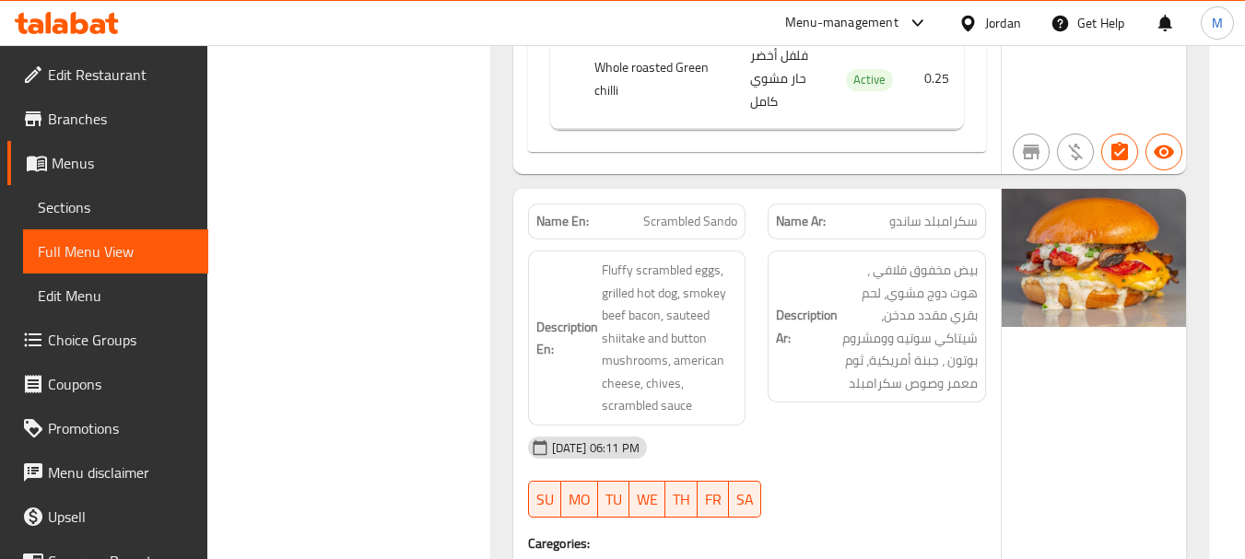
click at [879, 426] on div "11-08-2025 06:11 PM SU MO TU WE TH FR SA" at bounding box center [757, 477] width 480 height 103
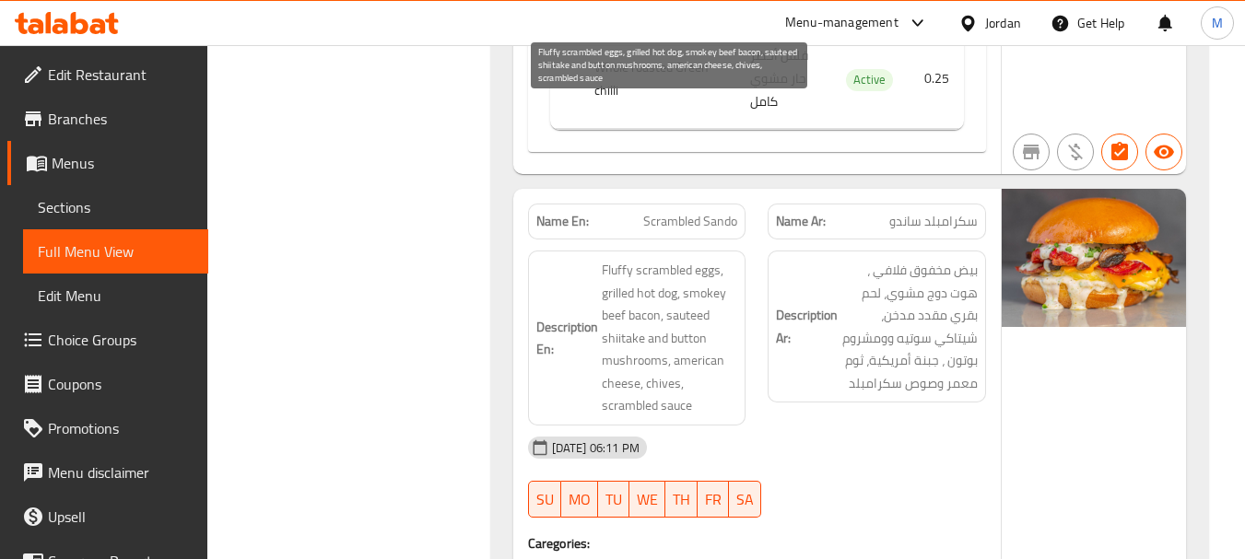
click at [696, 259] on span "Fluffy scrambled eggs, grilled hot dog, smokey beef bacon, sauteed shiitake and…" at bounding box center [670, 338] width 136 height 158
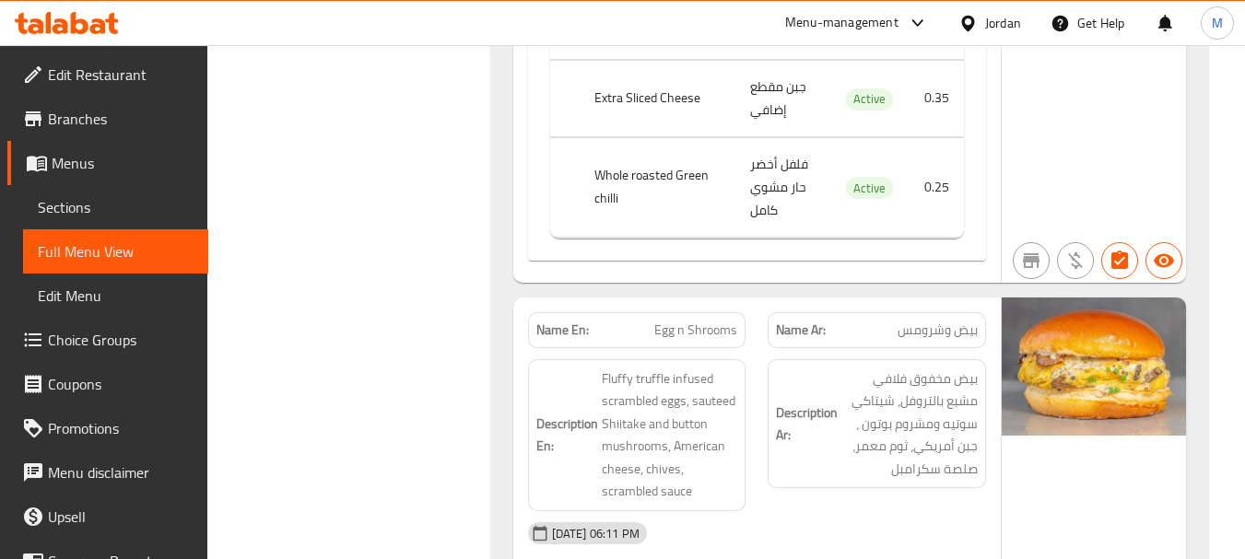
scroll to position [3132, 0]
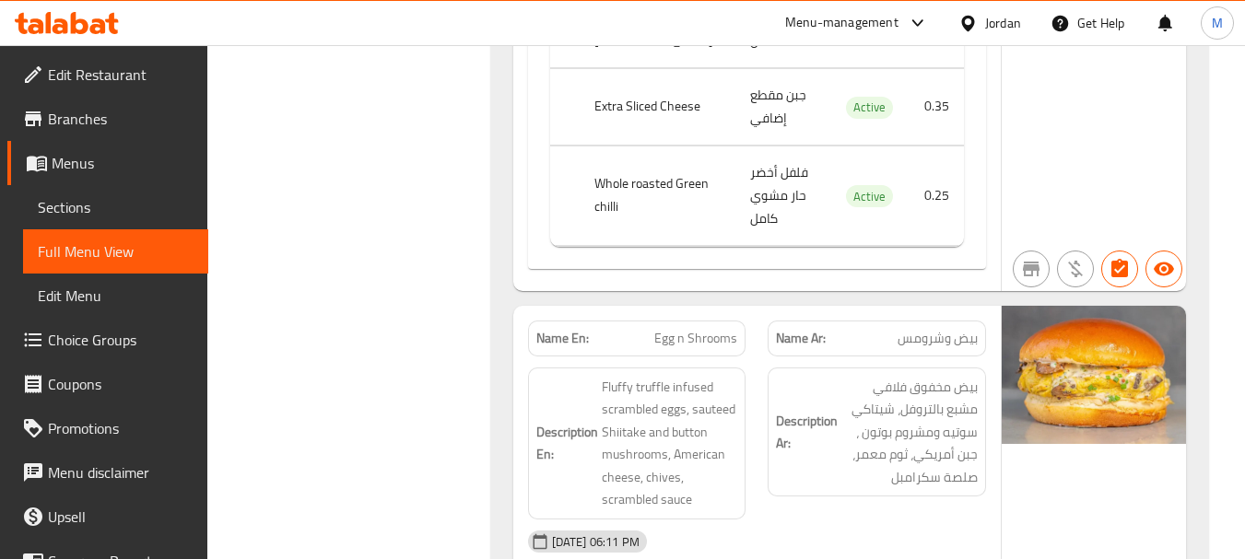
click at [752, 520] on div "[DATE] 06:11 PM" at bounding box center [757, 542] width 480 height 44
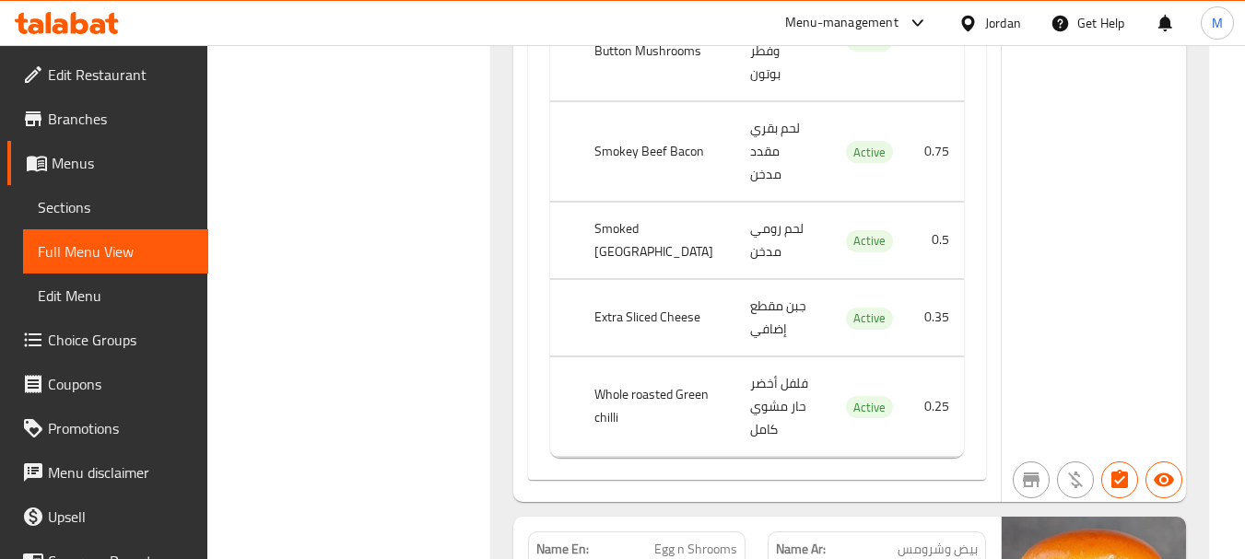
scroll to position [2963, 0]
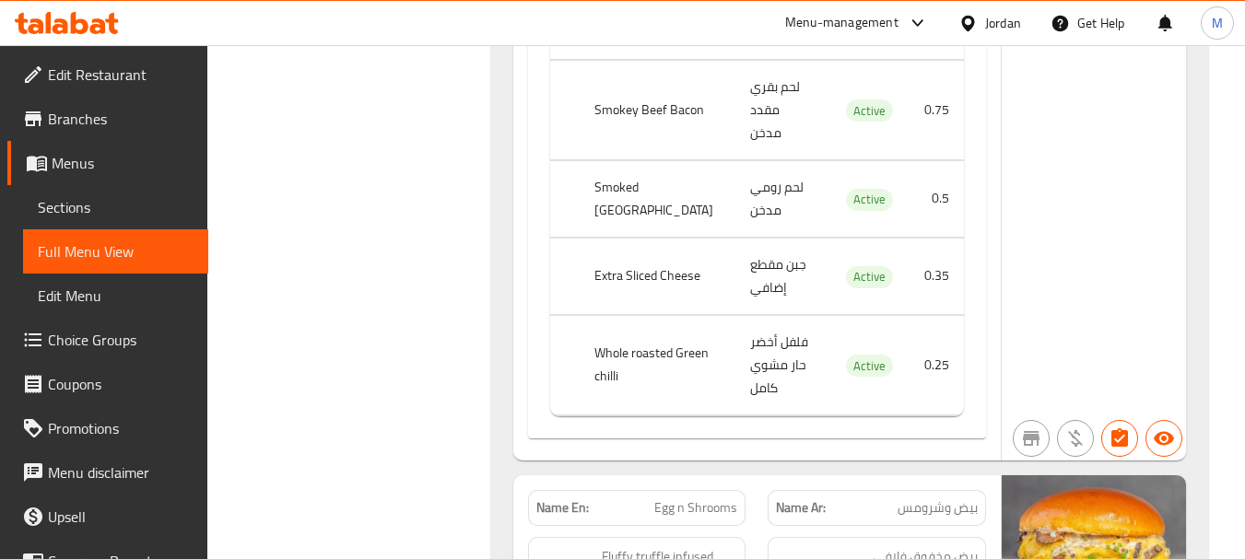
drag, startPoint x: 554, startPoint y: 217, endPoint x: 529, endPoint y: 160, distance: 62.3
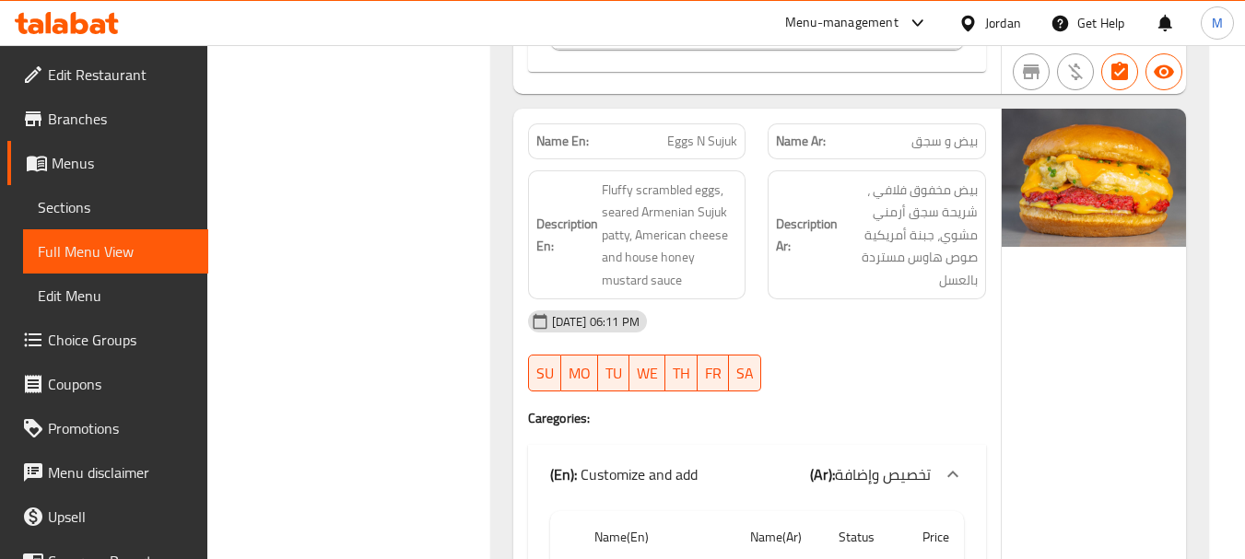
scroll to position [4068, 0]
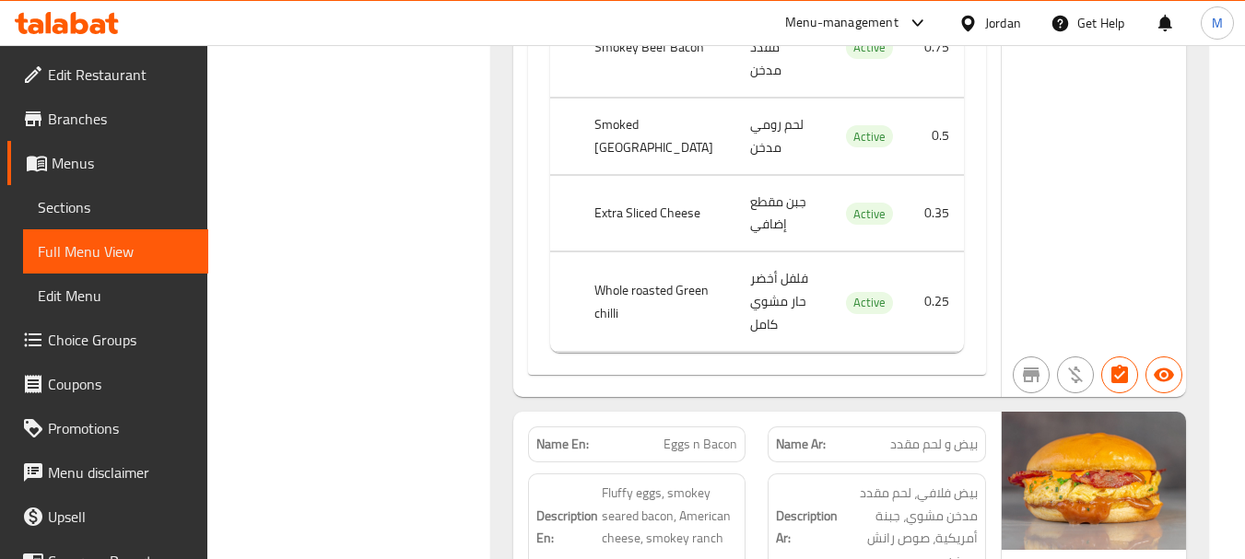
scroll to position [4990, 0]
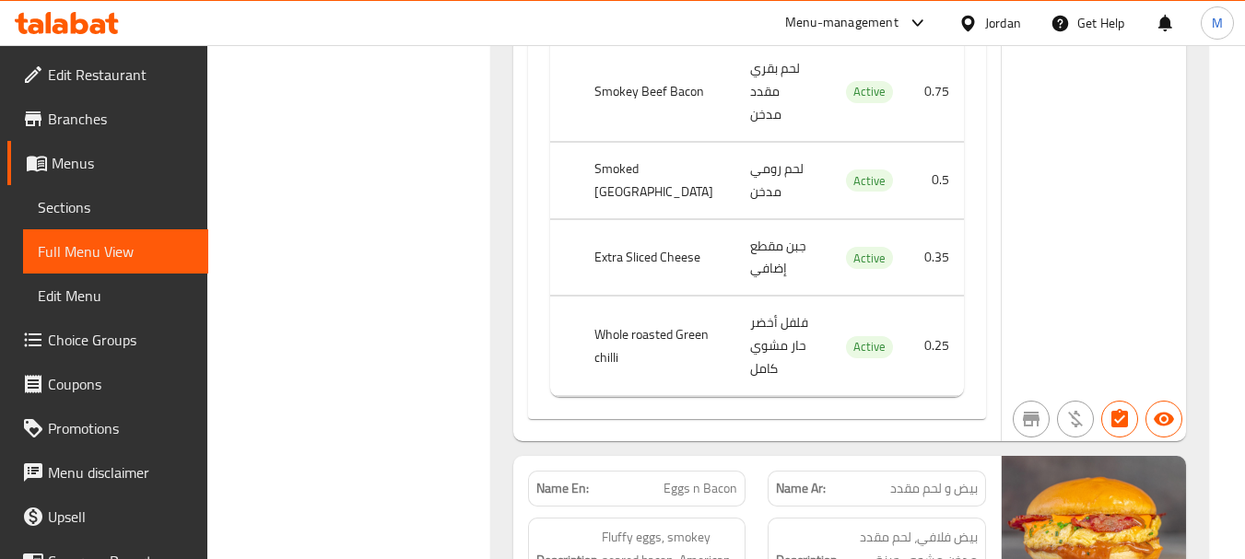
click at [670, 479] on span "Eggs n Bacon" at bounding box center [700, 488] width 74 height 19
copy span "Eggs n Bacon"
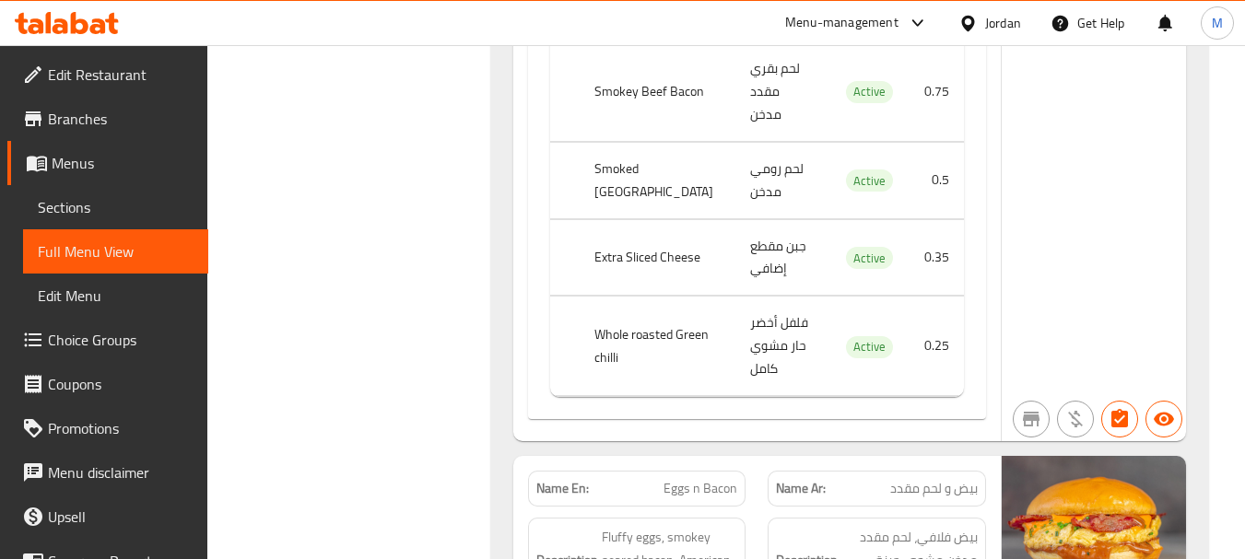
click at [715, 479] on span "Eggs n Bacon" at bounding box center [700, 488] width 74 height 19
copy span "Eggs n Bacon"
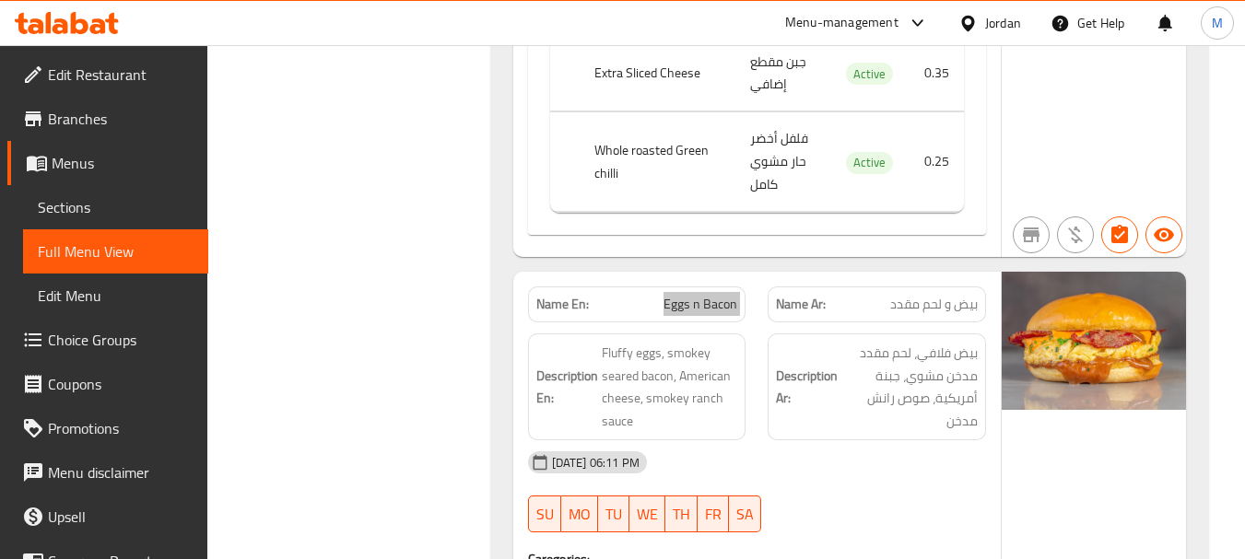
scroll to position [5082, 0]
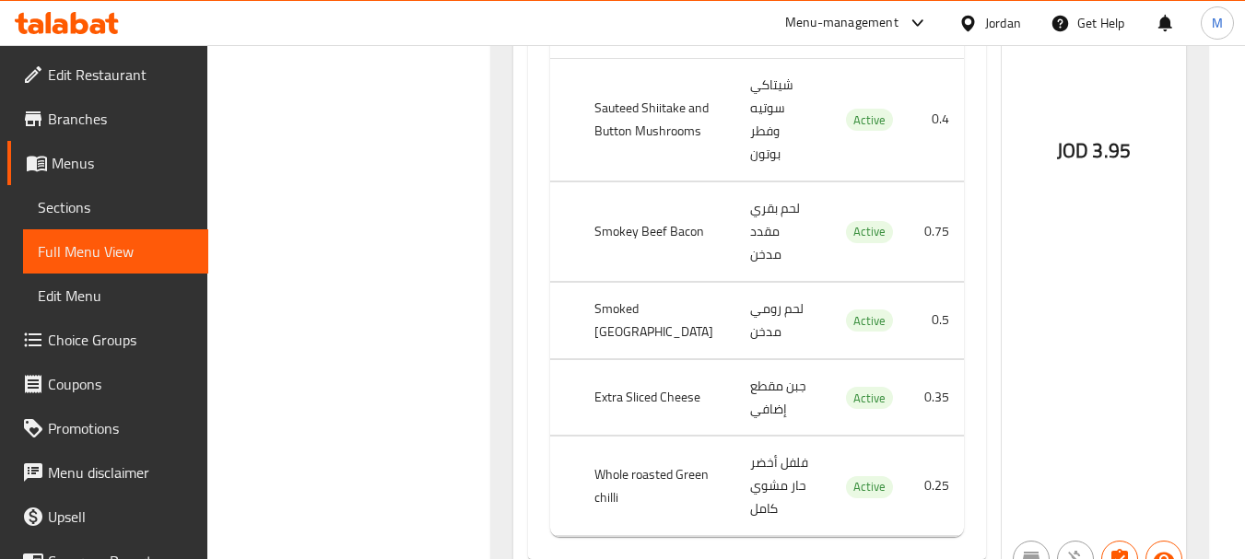
scroll to position [5819, 0]
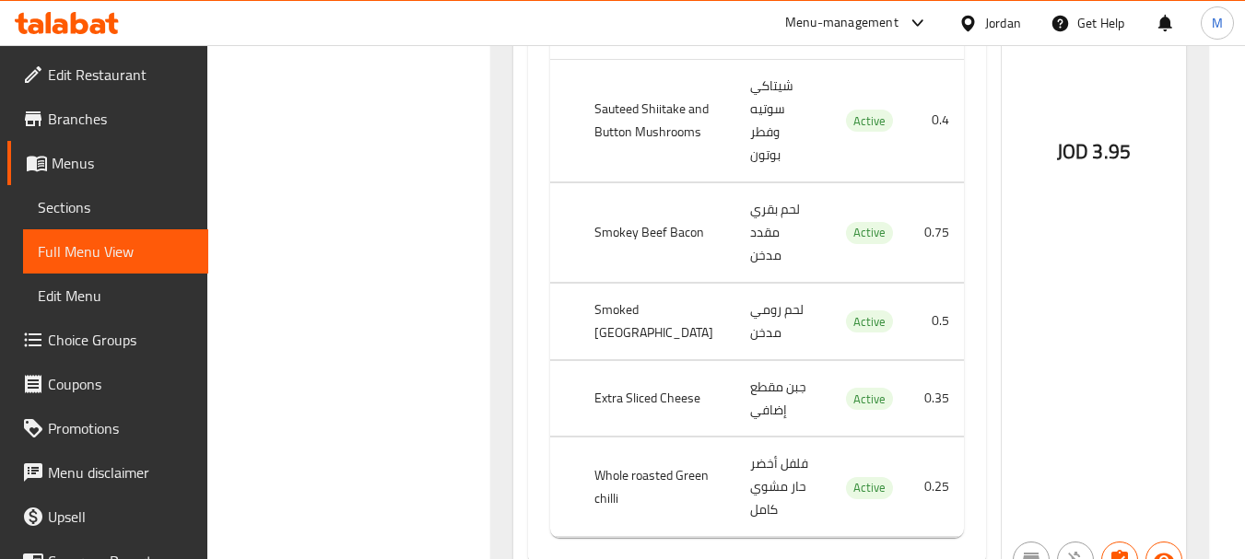
copy span "Eggs n Angus"
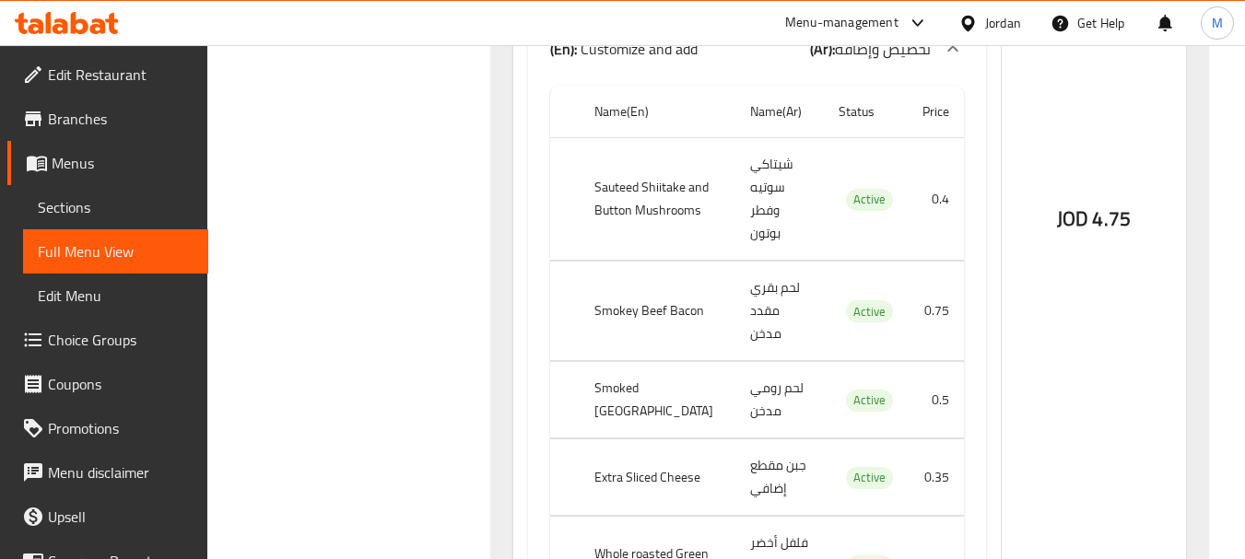
scroll to position [6740, 0]
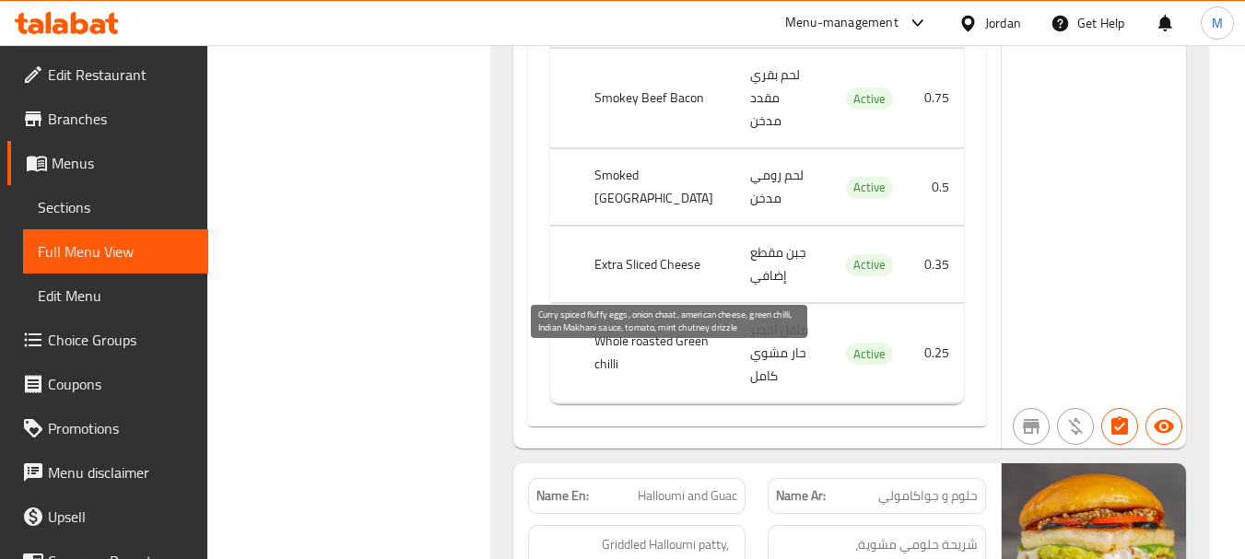
scroll to position [7016, 0]
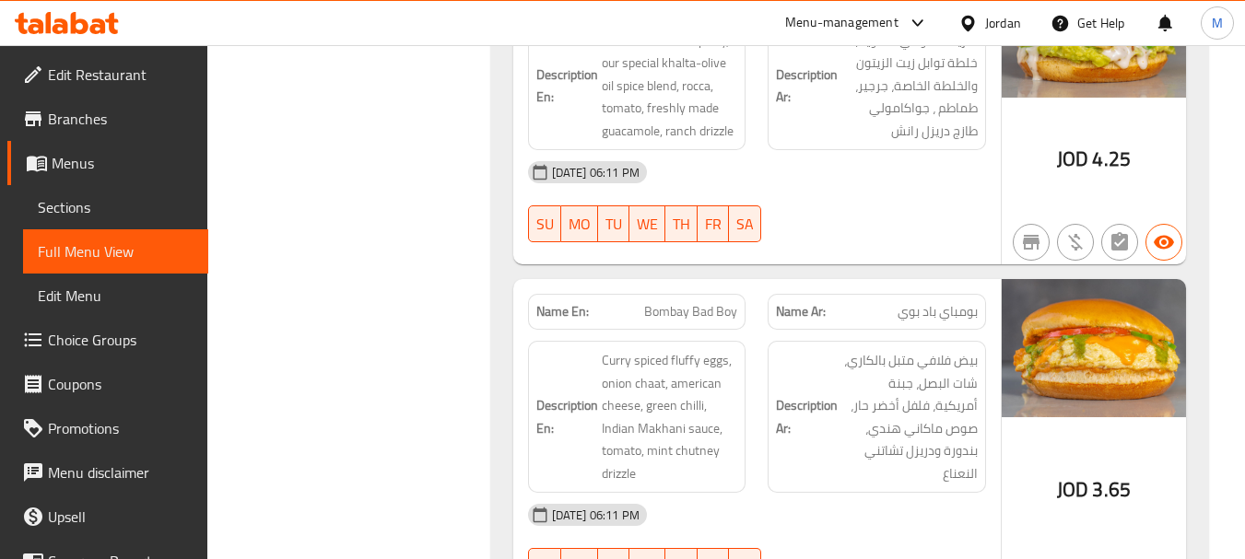
scroll to position [7477, 0]
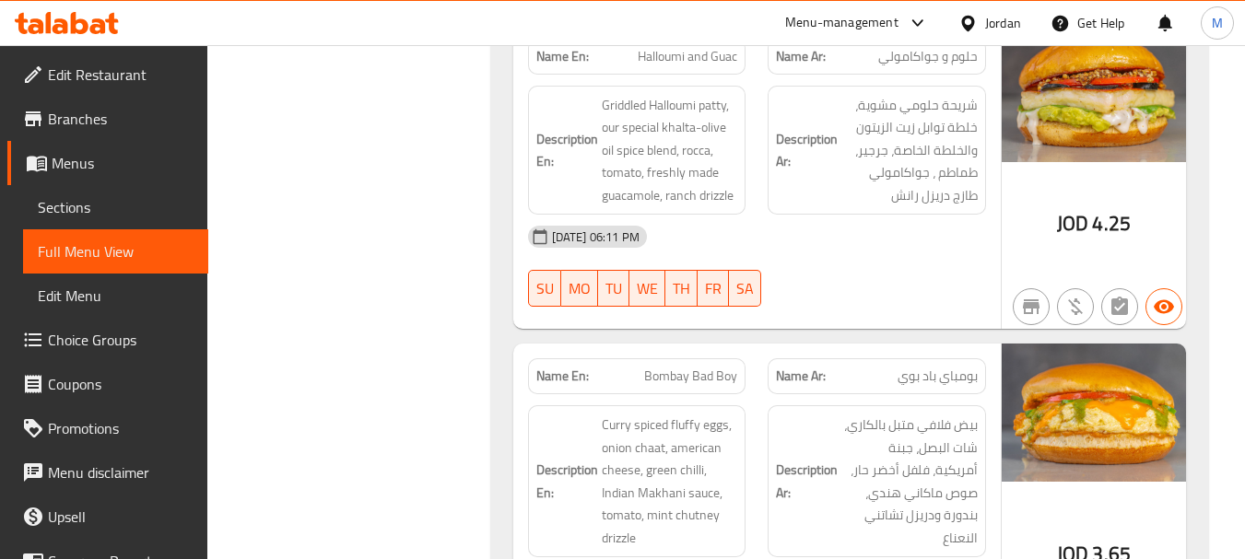
copy span "Eggs n Smoked Beef"
drag, startPoint x: 779, startPoint y: 362, endPoint x: 727, endPoint y: 350, distance: 53.9
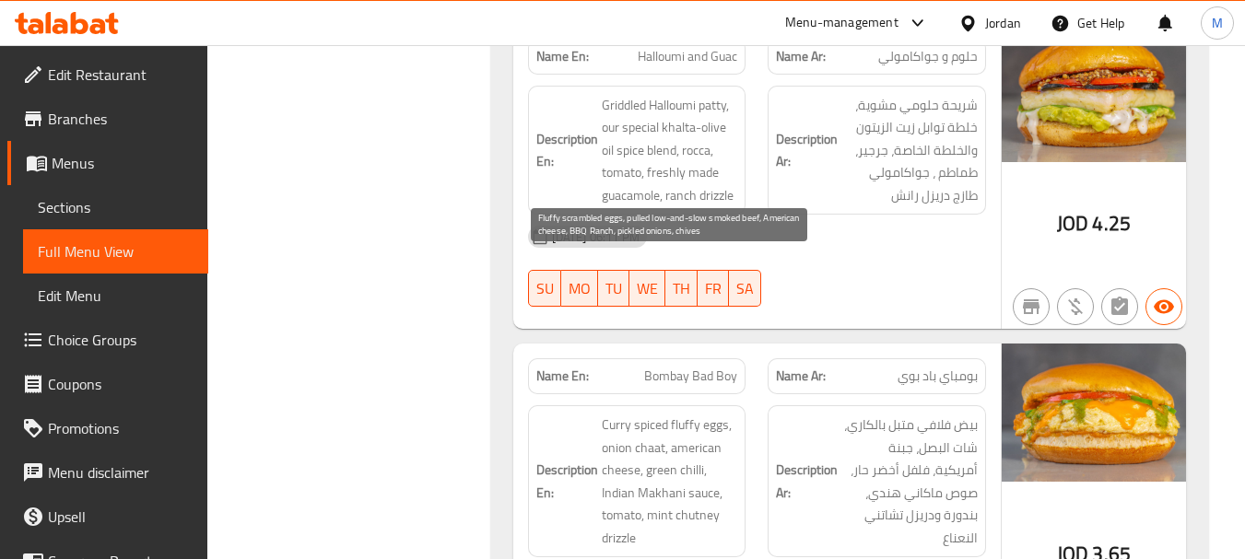
drag, startPoint x: 601, startPoint y: 285, endPoint x: 672, endPoint y: 306, distance: 74.0
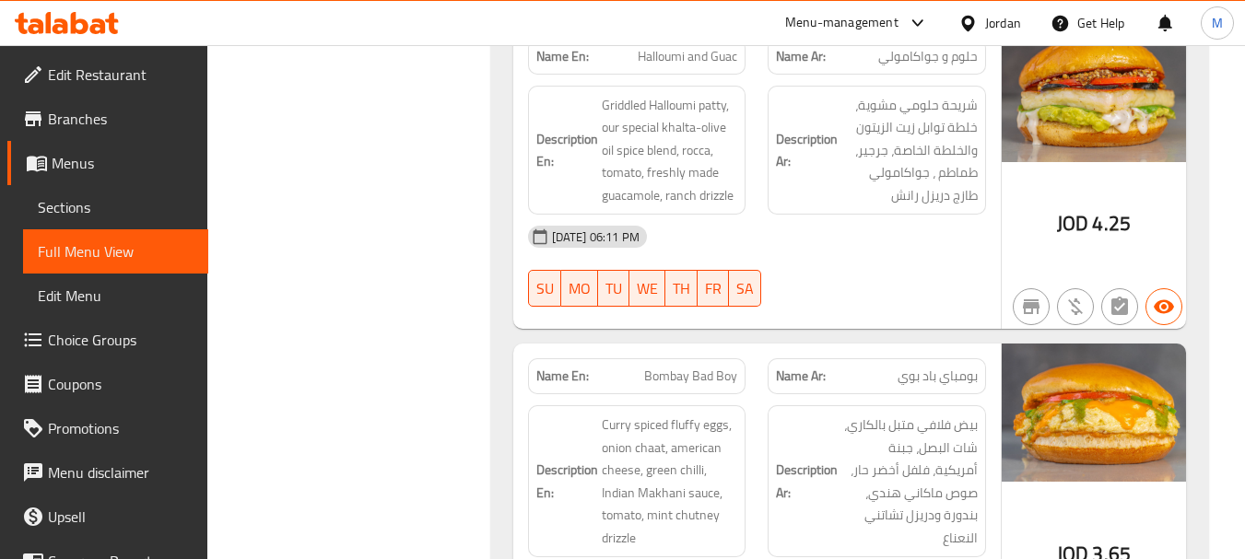
scroll to position [7477, 0]
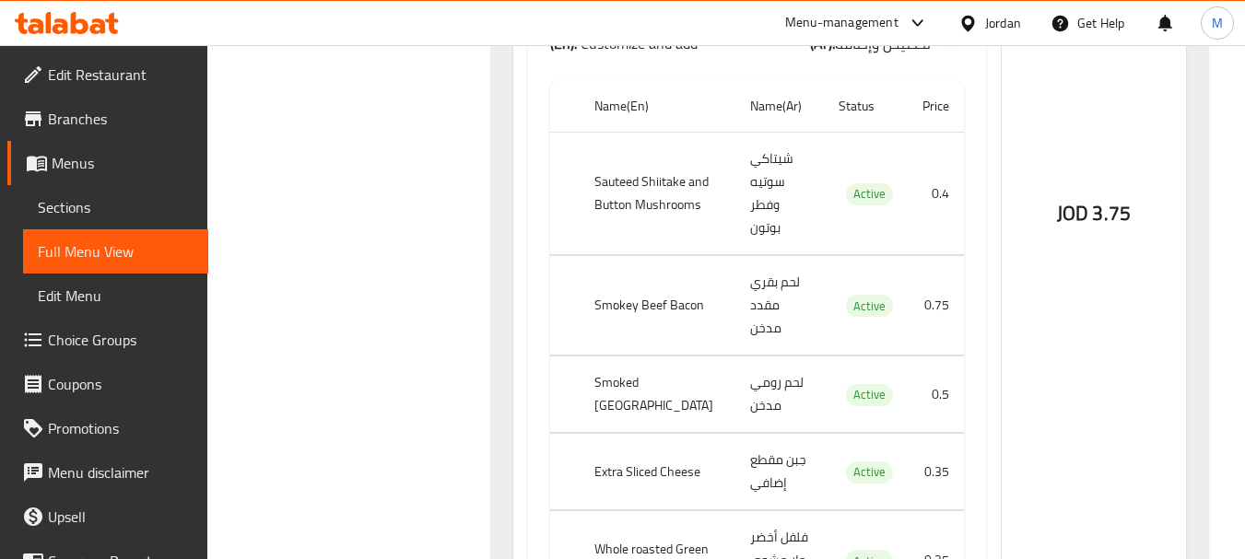
scroll to position [8398, 0]
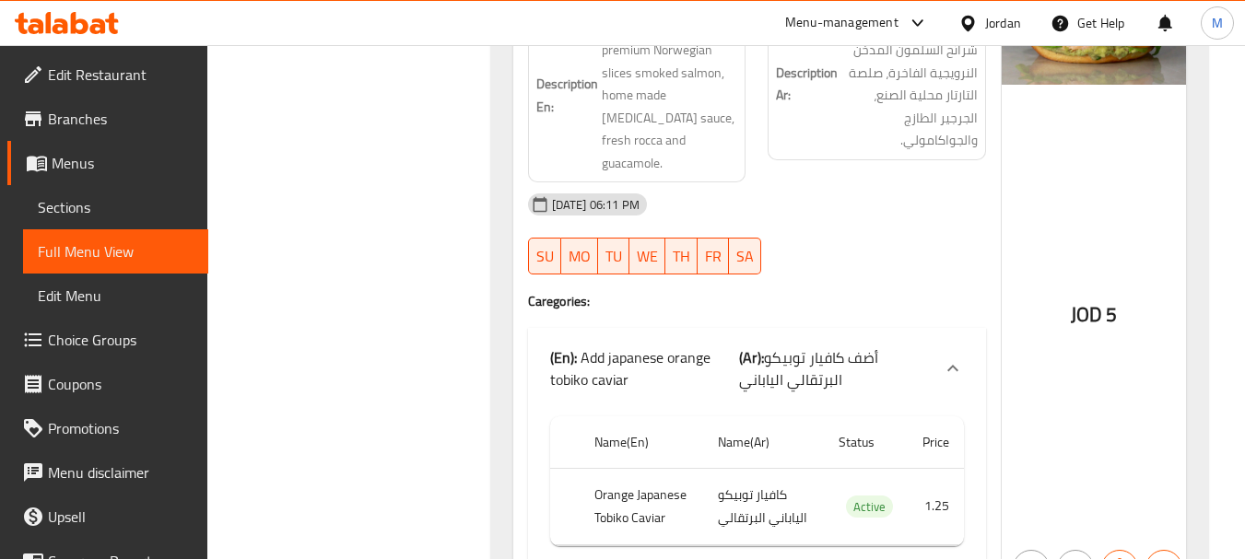
scroll to position [9144, 0]
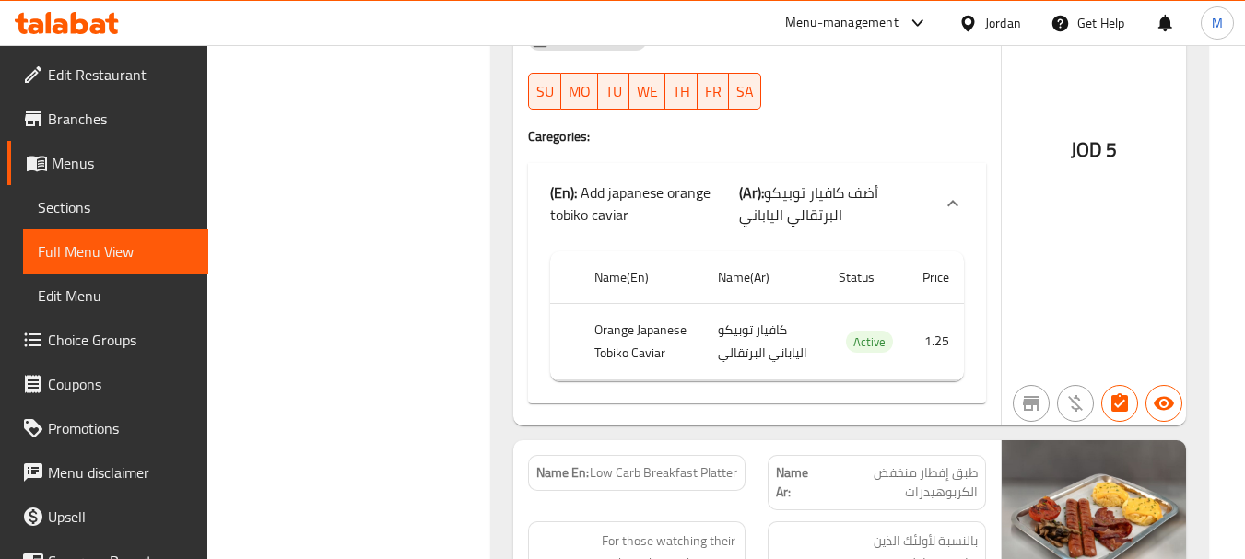
scroll to position [9328, 0]
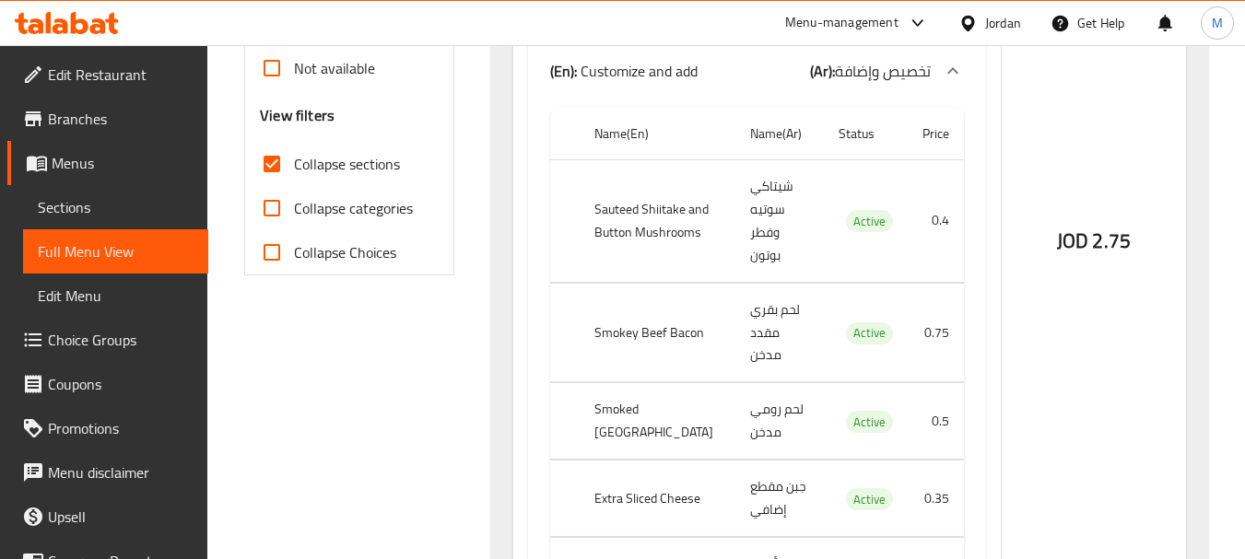
scroll to position [0, 0]
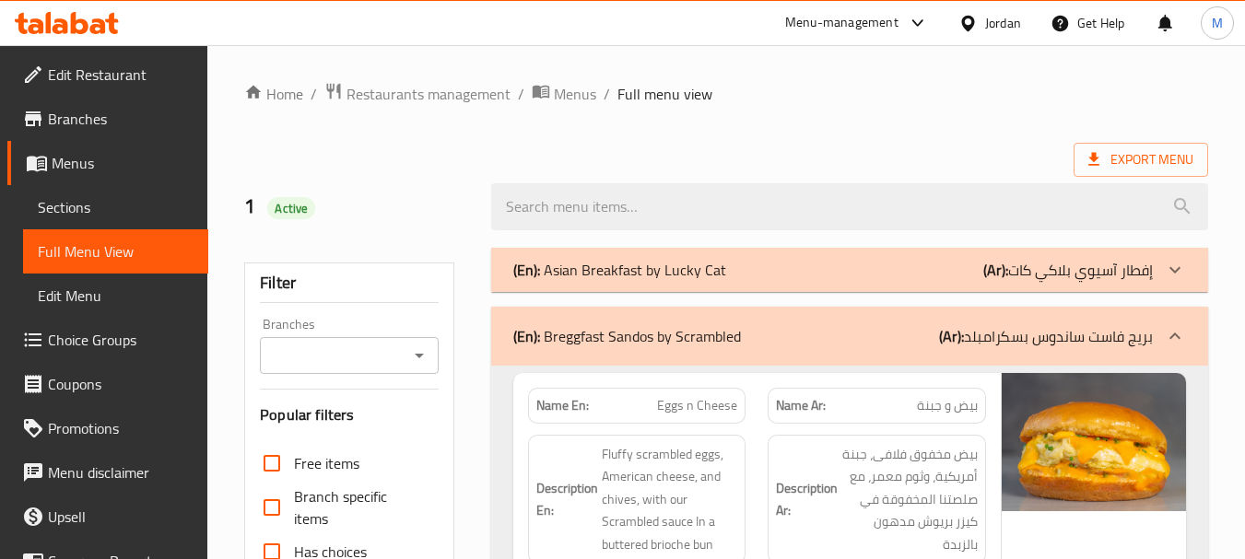
click at [766, 329] on div "(En): Breggfast Sandos by Scrambled (Ar): بريج فاست ساندوس بسكرامبلد" at bounding box center [832, 336] width 639 height 22
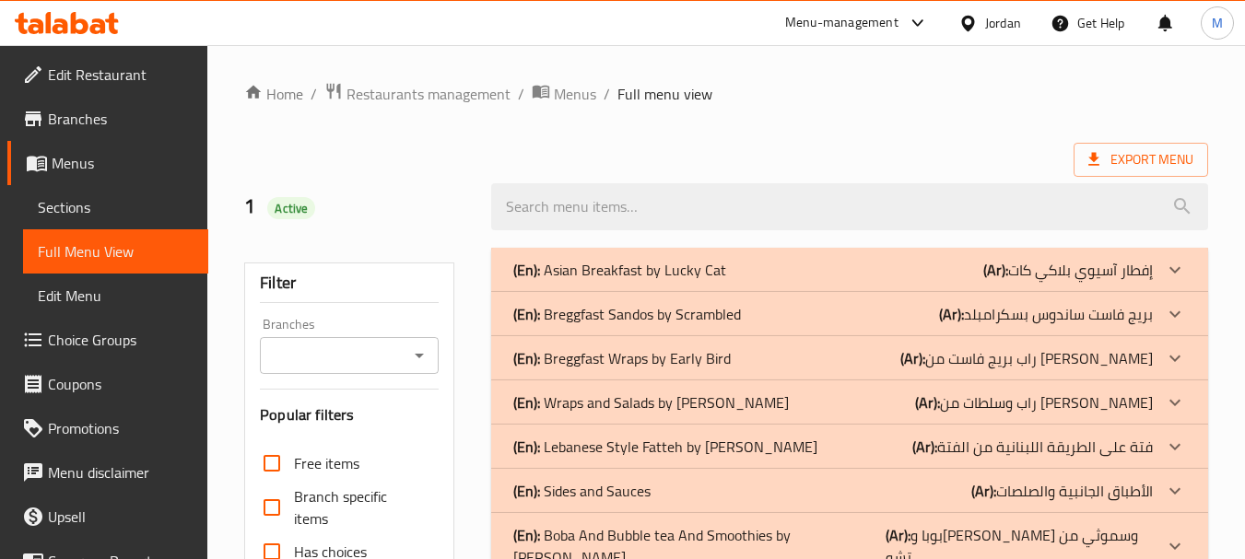
click at [642, 281] on p "(En): Breggfast Wraps by Early Bird" at bounding box center [619, 270] width 213 height 22
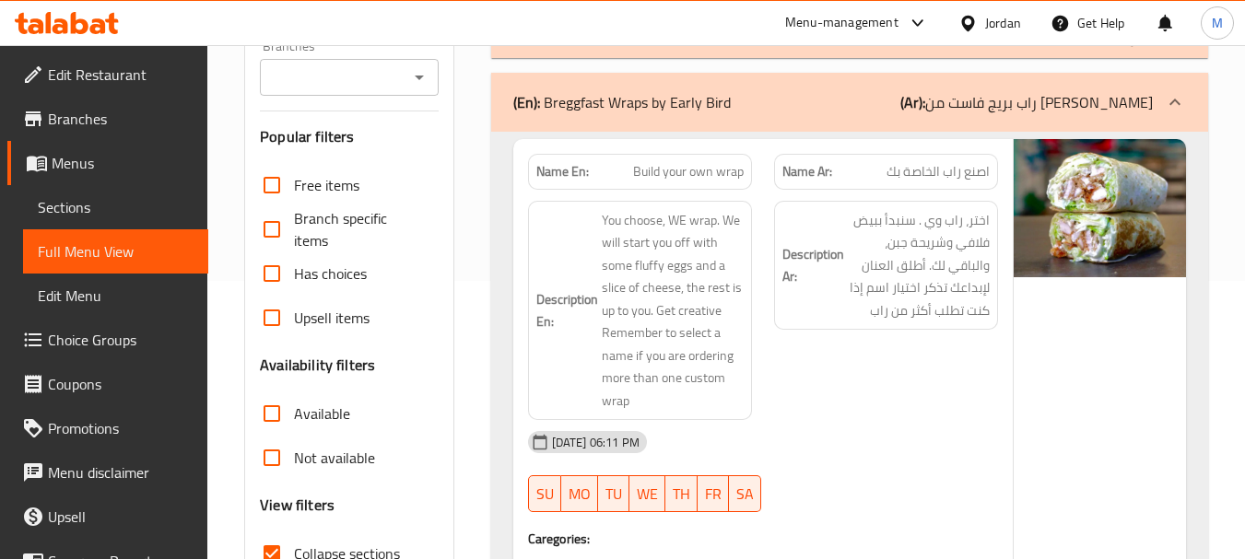
scroll to position [276, 0]
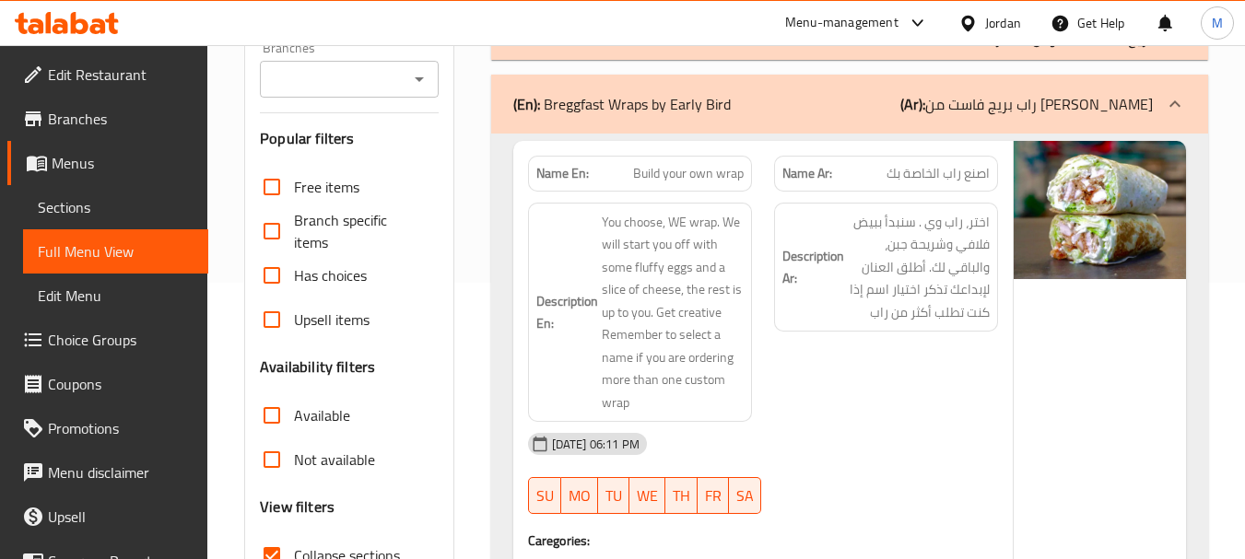
click at [786, 368] on div "Description Ar: اختر، راب وي . سنبدأ ببيض فلافي وشريحة جبن، والباقي لك. أطلق ال…" at bounding box center [886, 313] width 246 height 242
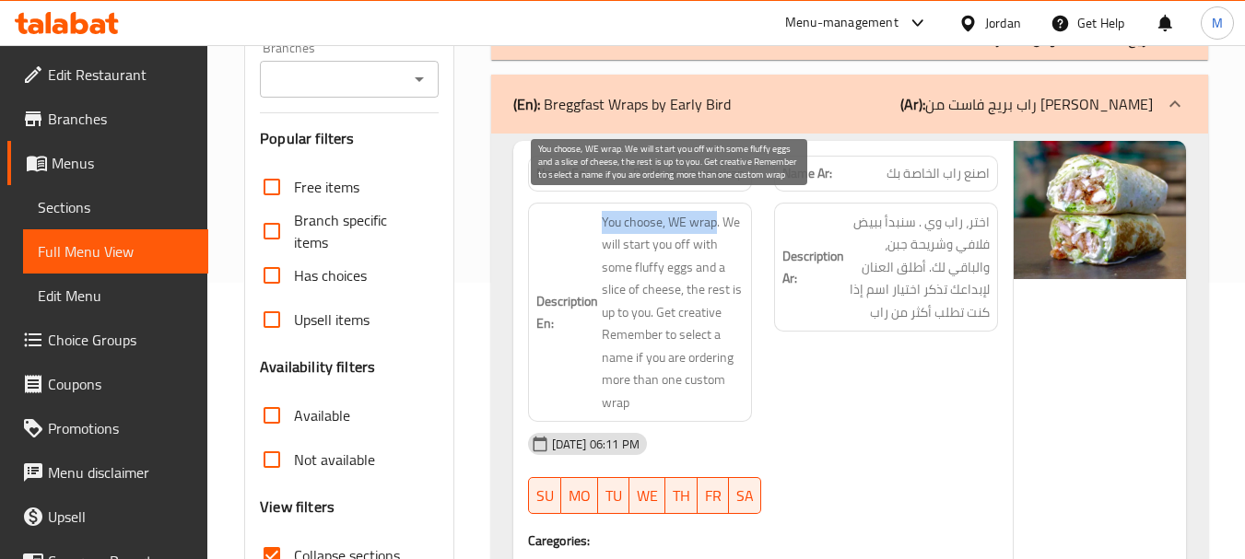
drag, startPoint x: 604, startPoint y: 220, endPoint x: 714, endPoint y: 224, distance: 109.7
click at [714, 224] on span "You choose, WE wrap. We will start you off with some fluffy eggs and a slice of…" at bounding box center [673, 313] width 142 height 204
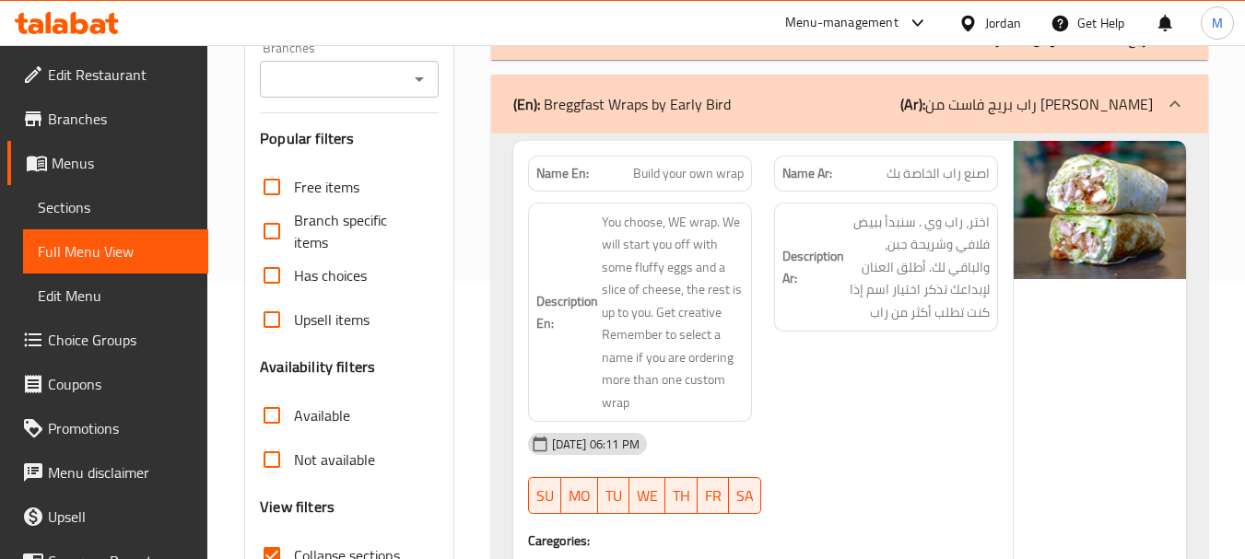
click at [880, 383] on div "Description Ar: اختر، راب وي . سنبدأ ببيض فلافي وشريحة جبن، والباقي لك. أطلق ال…" at bounding box center [886, 313] width 246 height 242
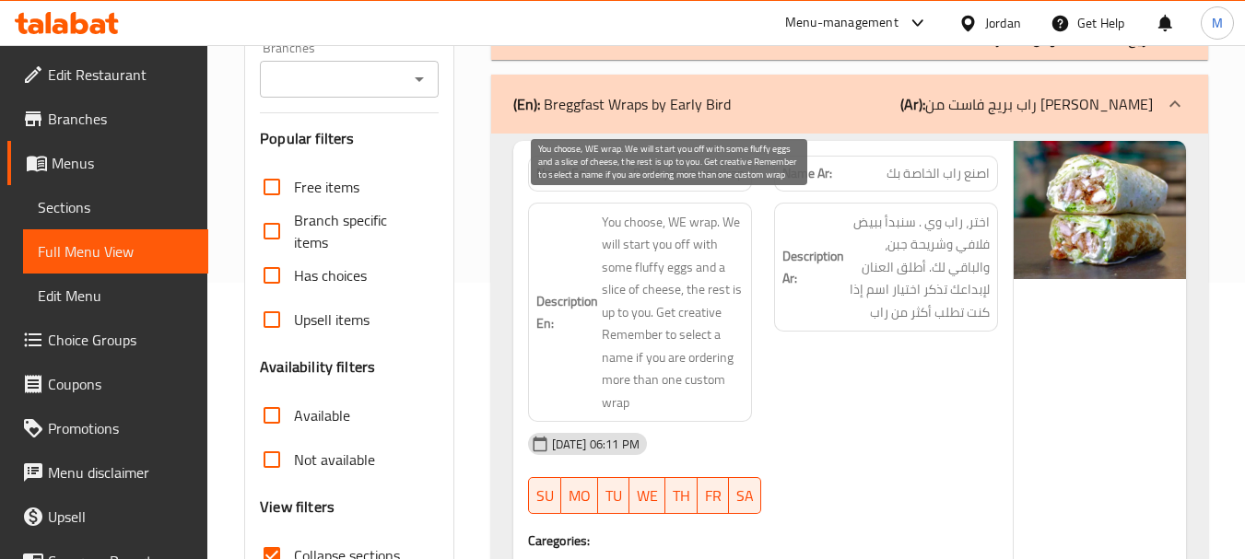
click at [635, 228] on span "You choose, WE wrap. We will start you off with some fluffy eggs and a slice of…" at bounding box center [673, 313] width 142 height 204
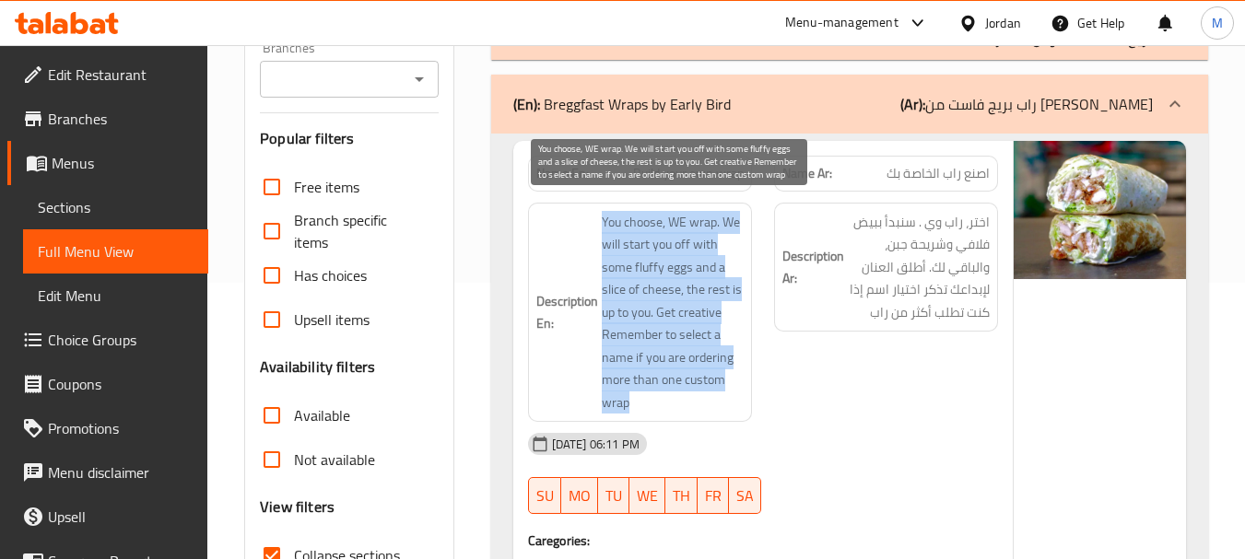
click at [635, 228] on span "You choose, WE wrap. We will start you off with some fluffy eggs and a slice of…" at bounding box center [673, 313] width 142 height 204
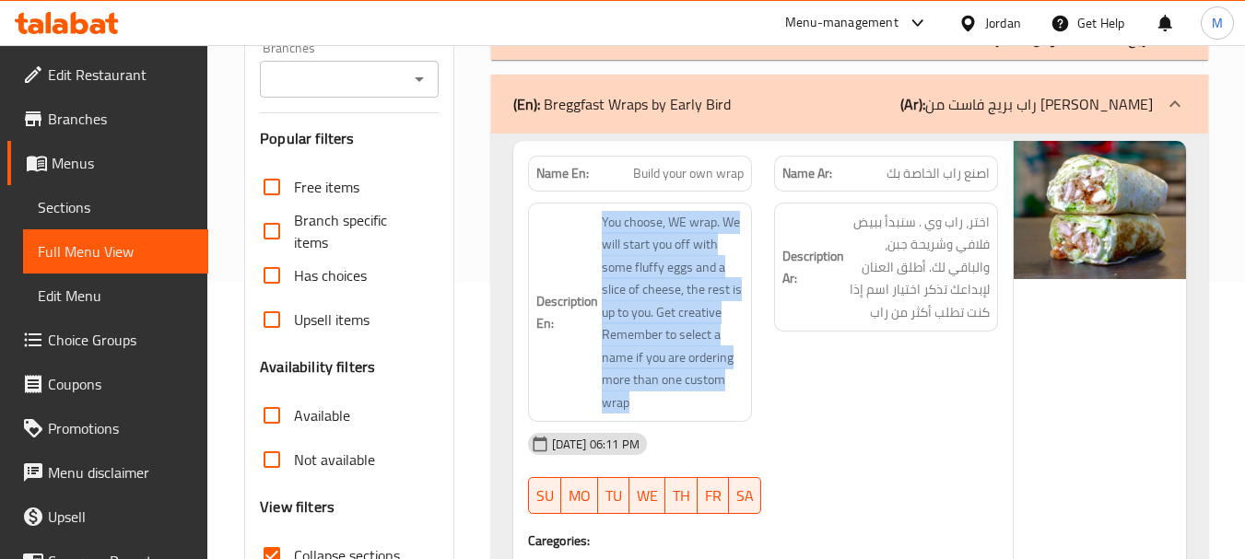
click at [867, 240] on span "اختر، راب وي . سنبدأ ببيض فلافي وشريحة جبن، والباقي لك. أطلق العنان لإبداعك تذك…" at bounding box center [919, 267] width 142 height 113
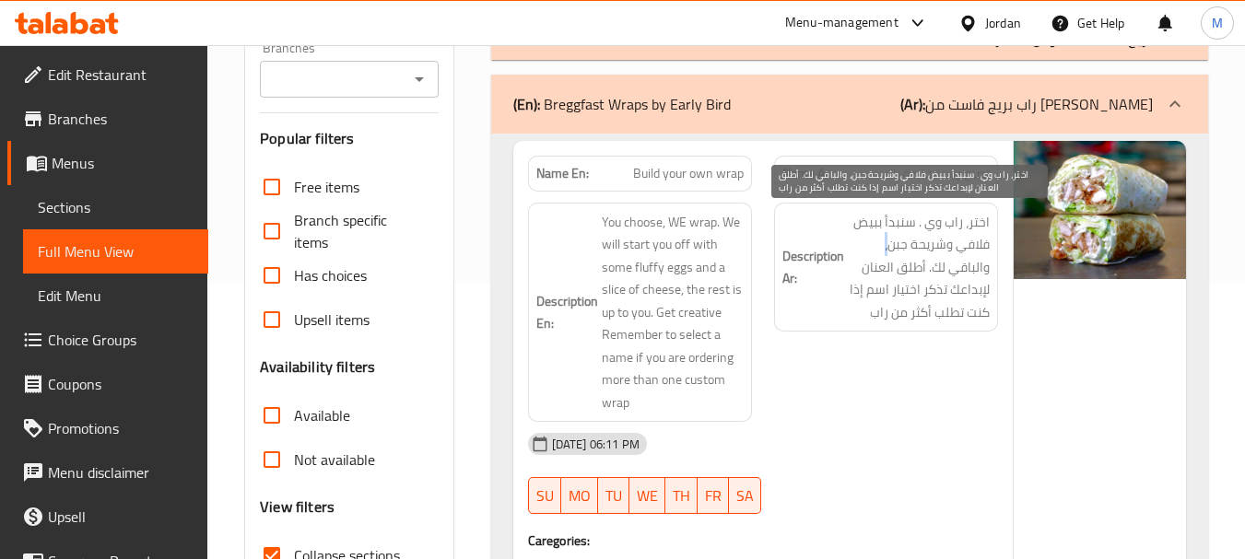
click at [867, 240] on span "اختر، راب وي . سنبدأ ببيض فلافي وشريحة جبن، والباقي لك. أطلق العنان لإبداعك تذك…" at bounding box center [919, 267] width 142 height 113
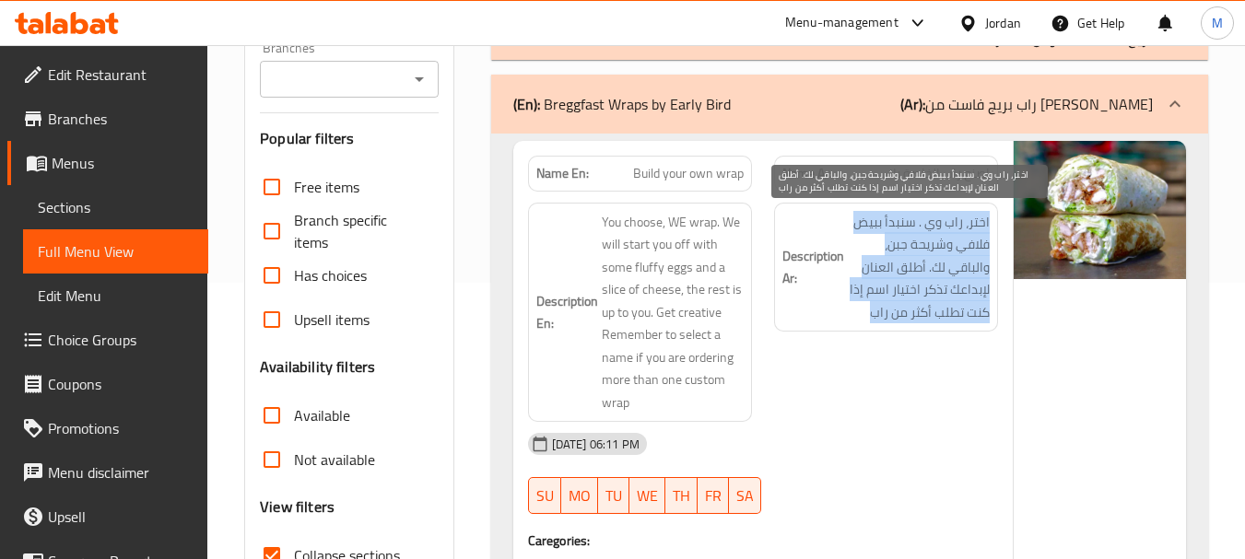
click at [867, 240] on span "اختر، راب وي . سنبدأ ببيض فلافي وشريحة جبن، والباقي لك. أطلق العنان لإبداعك تذك…" at bounding box center [919, 267] width 142 height 113
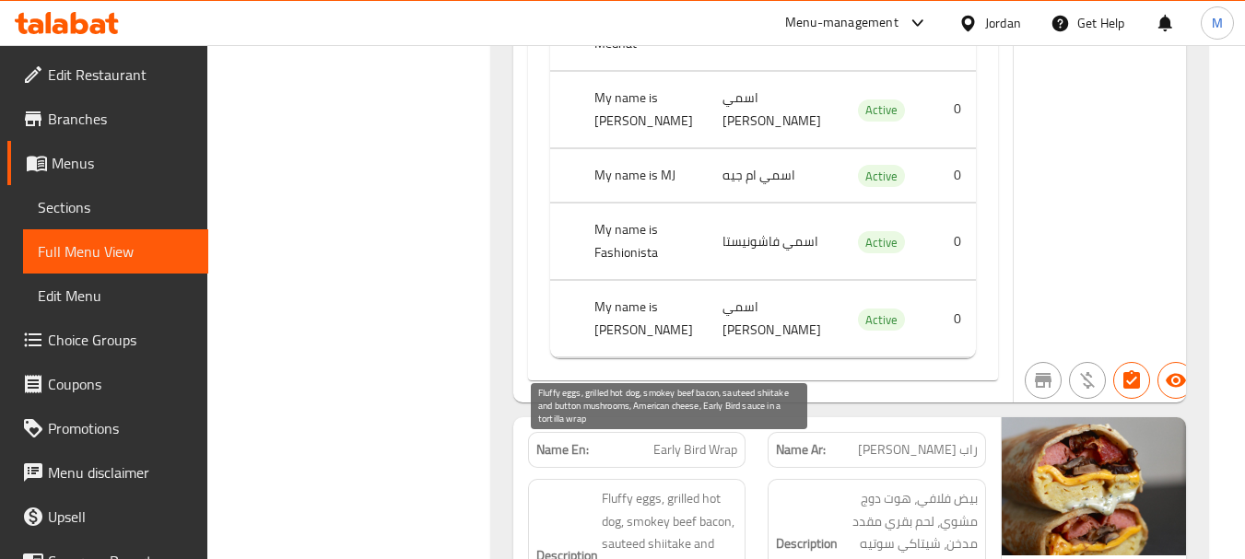
scroll to position [1198, 0]
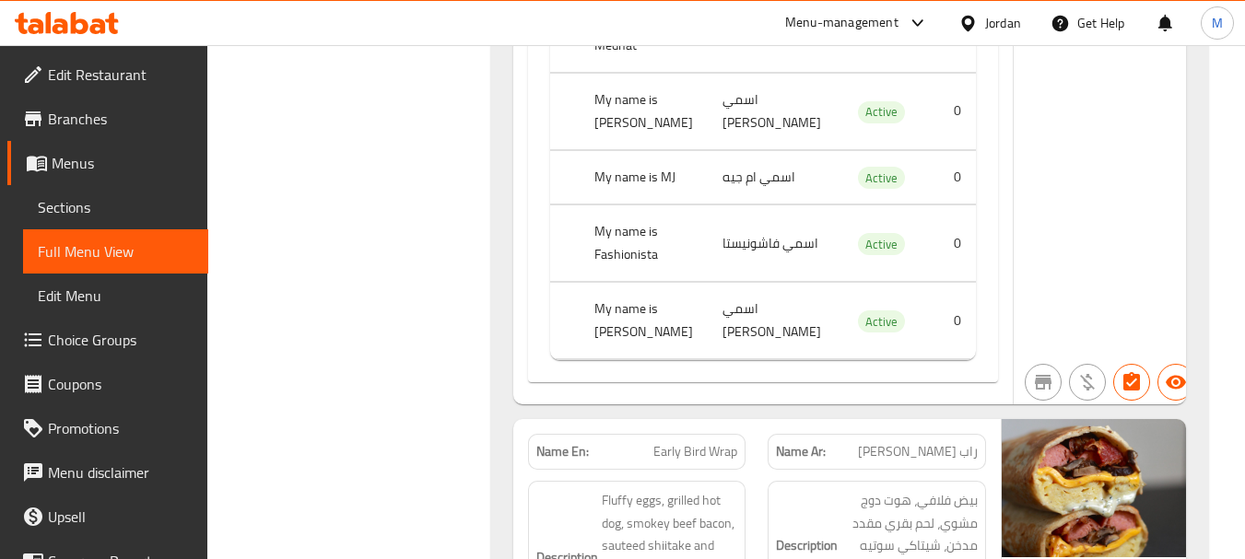
click at [638, 333] on div "Name(En) Name(Ar) Status Price My name is Slay Queen اسمي سلاي كوين Active 0 My…" at bounding box center [763, 55] width 470 height 656
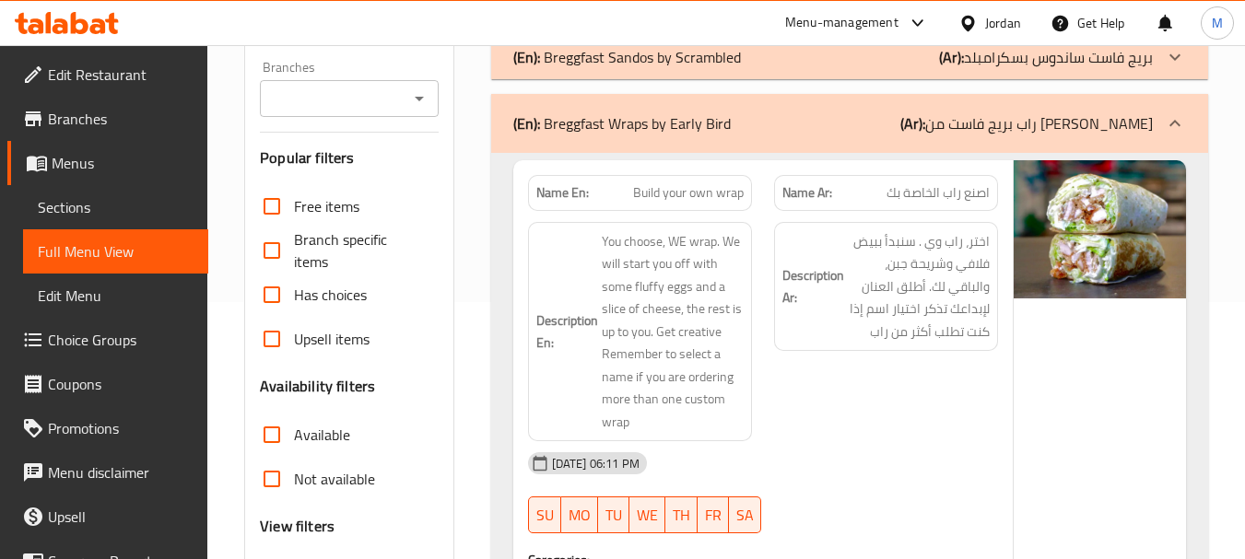
scroll to position [369, 0]
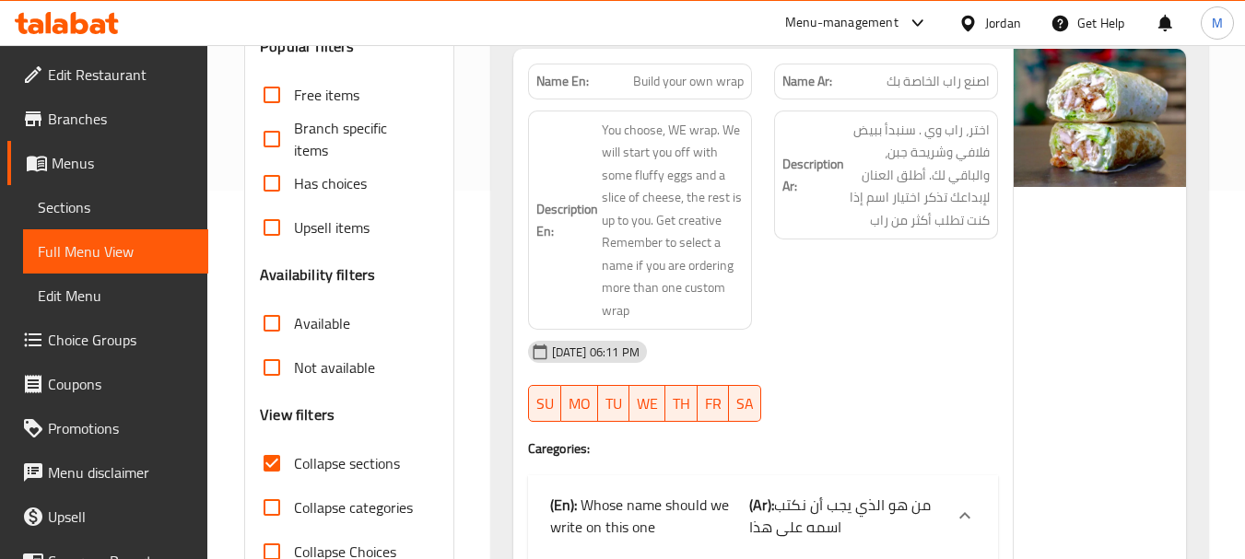
click at [664, 99] on div "Description En: You choose, WE wrap. We will start you off with some fluffy egg…" at bounding box center [640, 220] width 246 height 242
click at [664, 95] on div "Name En: Build your own wrap" at bounding box center [640, 82] width 224 height 36
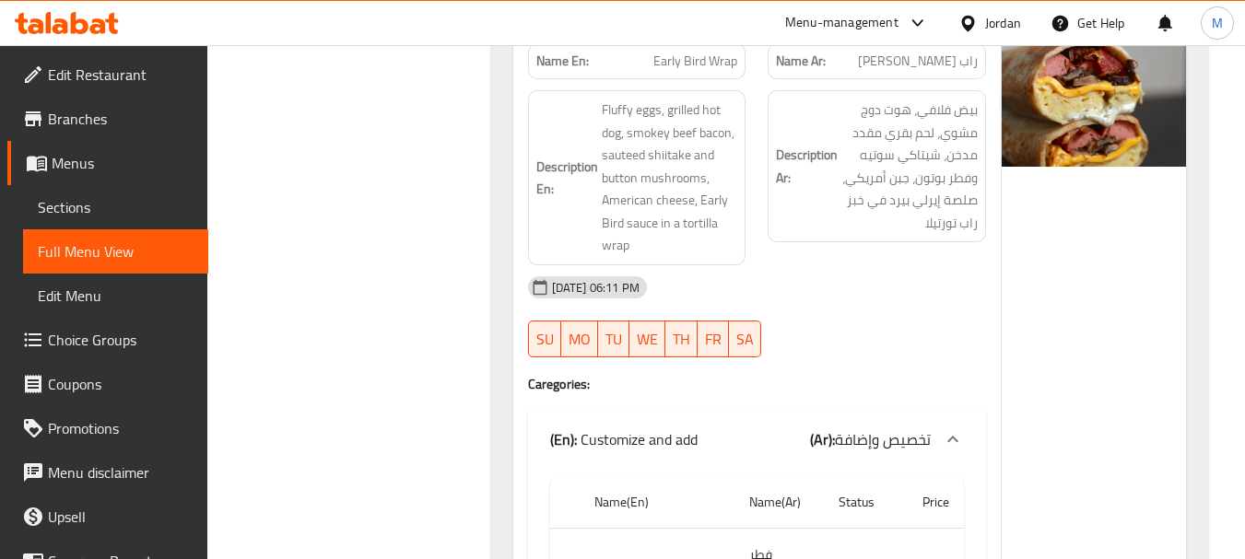
scroll to position [1566, 0]
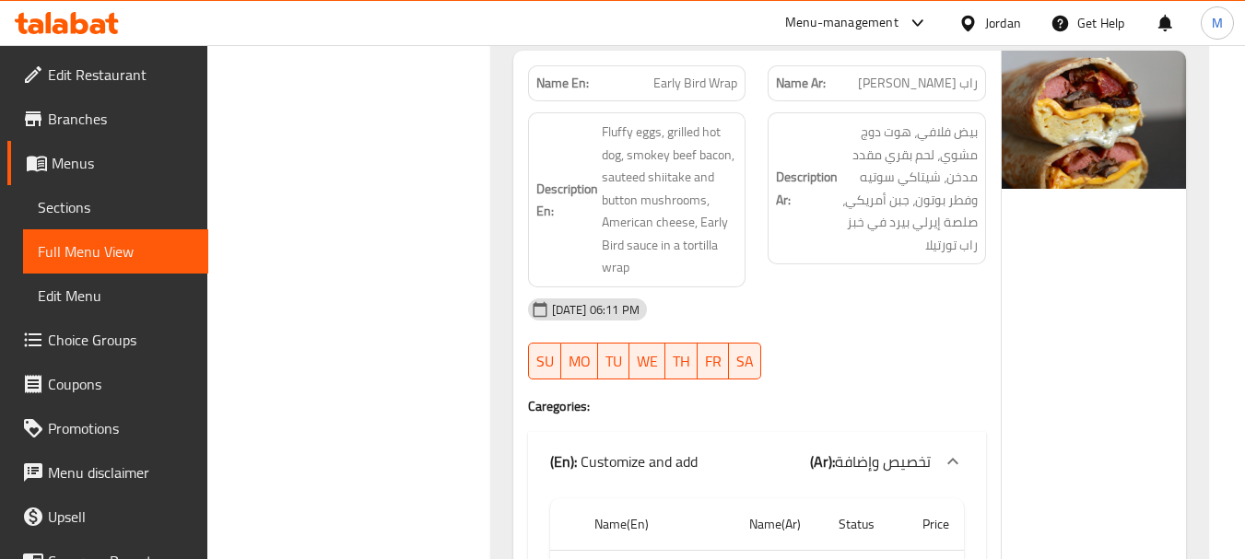
click at [814, 293] on div "11-08-2025 06:11 PM SU MO TU WE TH FR SA" at bounding box center [757, 338] width 480 height 103
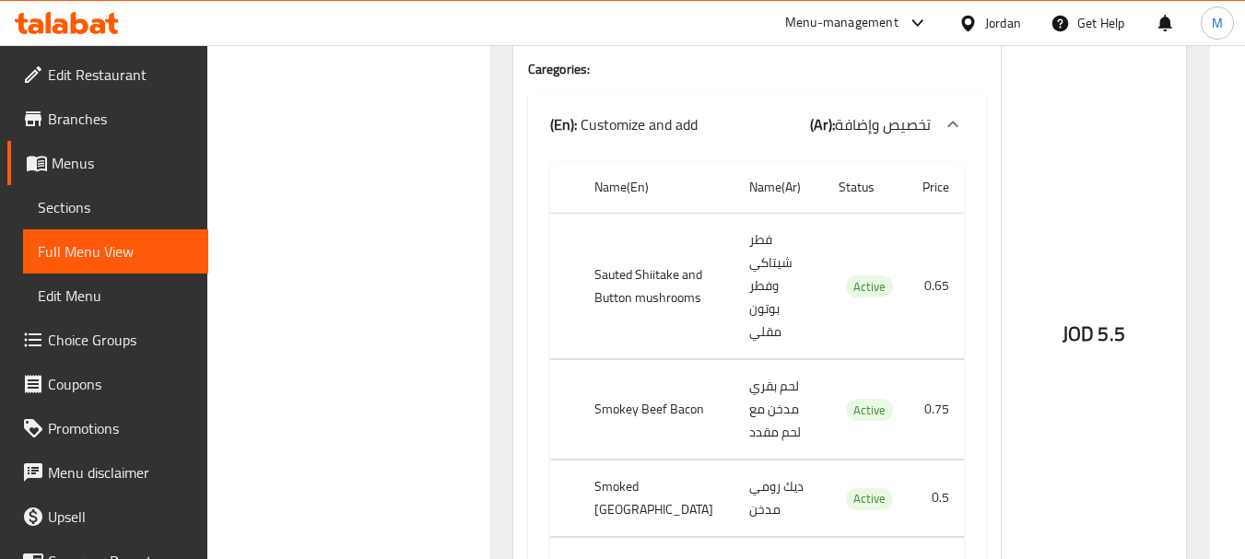
scroll to position [1935, 0]
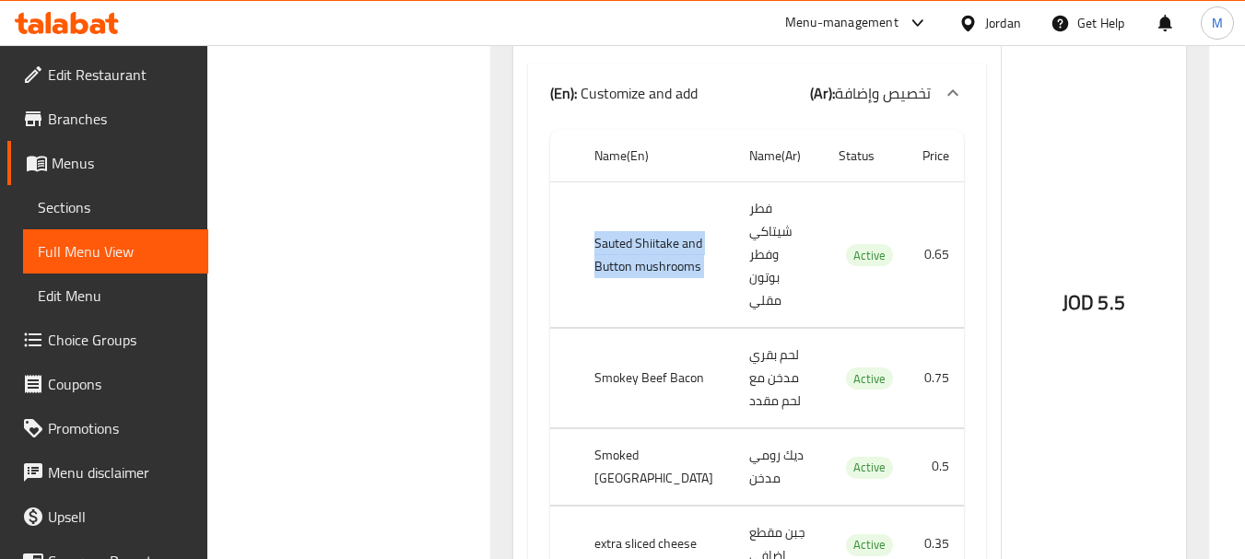
click at [1005, 228] on div "JOD 5.5" at bounding box center [1093, 255] width 184 height 1146
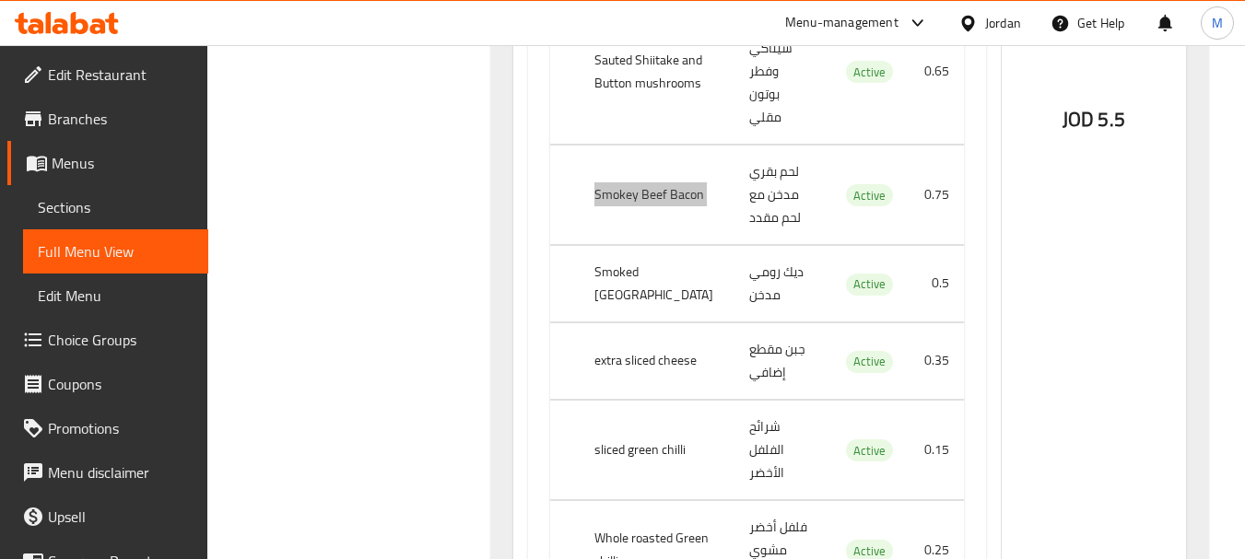
scroll to position [2119, 0]
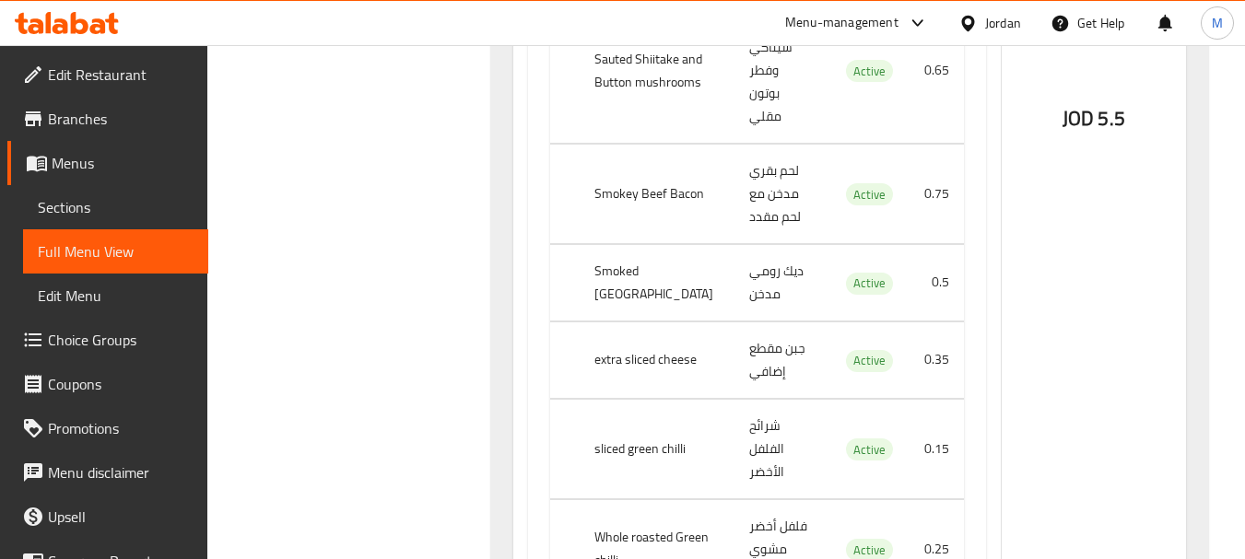
drag, startPoint x: 257, startPoint y: 170, endPoint x: 356, endPoint y: 220, distance: 110.8
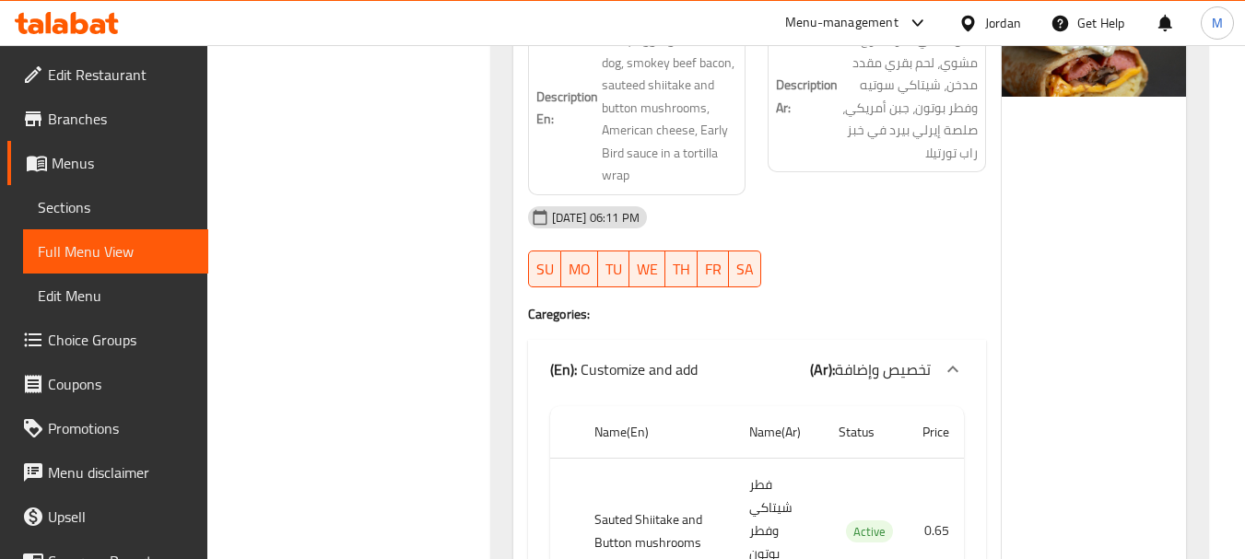
scroll to position [1290, 0]
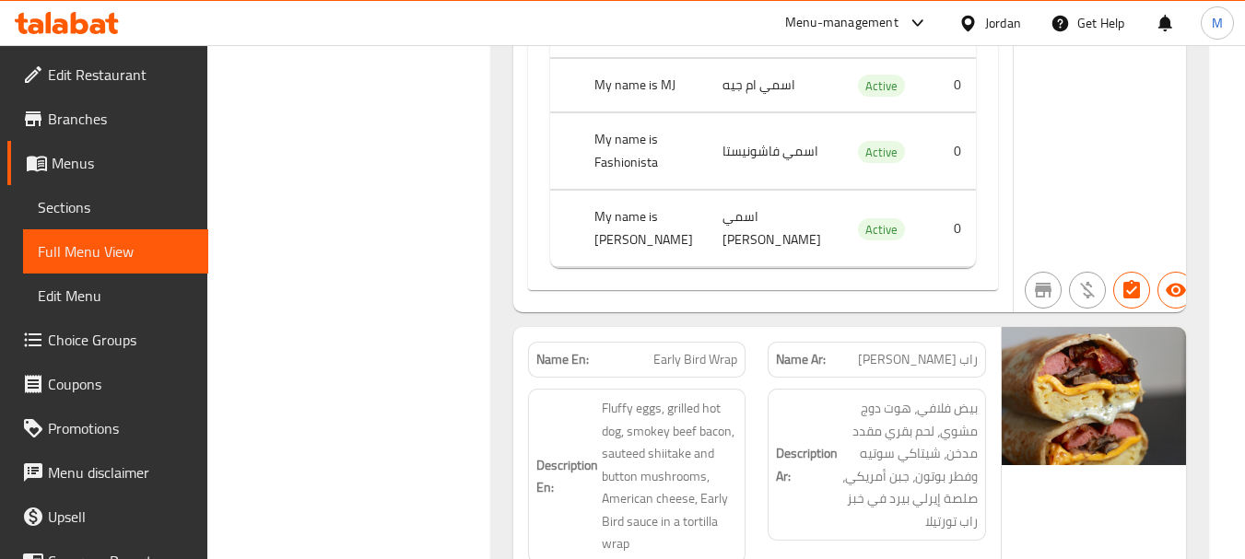
click at [692, 350] on span "Early Bird Wrap" at bounding box center [695, 359] width 84 height 19
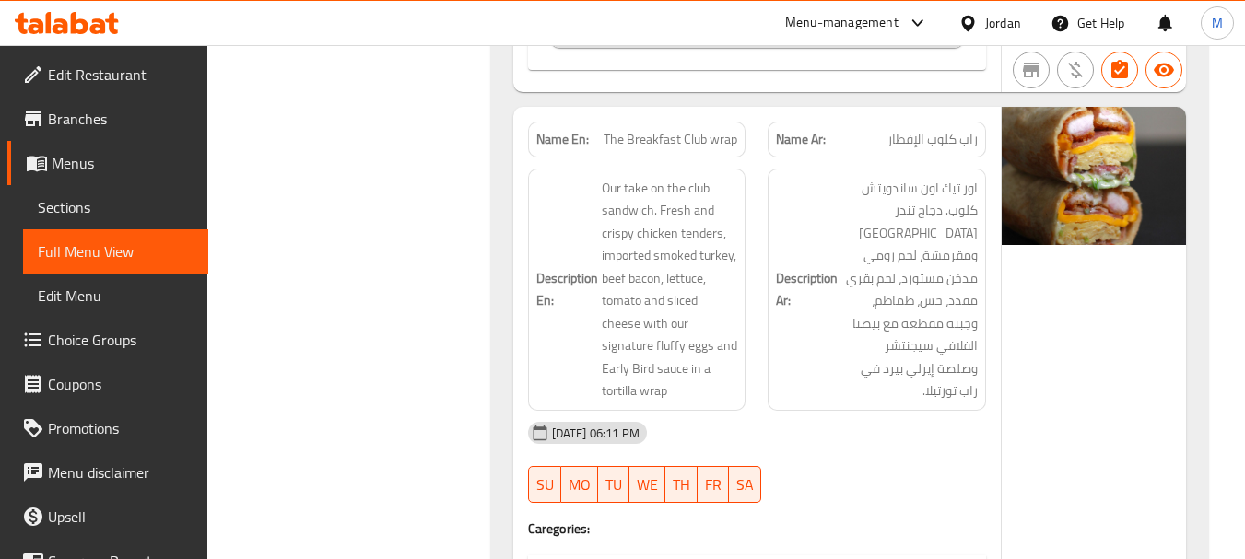
scroll to position [2580, 0]
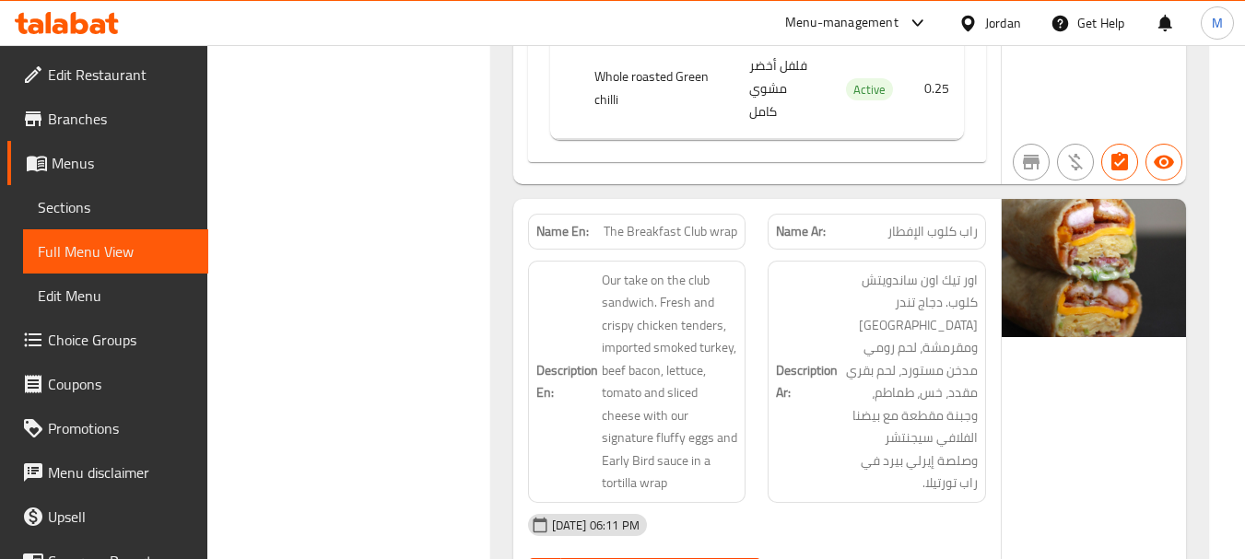
click at [765, 354] on div "Description Ar: اور تيك اون ساندويتش كلوب. دجاج تندر طازجة ومقرمشة، لحم رومي مد…" at bounding box center [876, 382] width 240 height 264
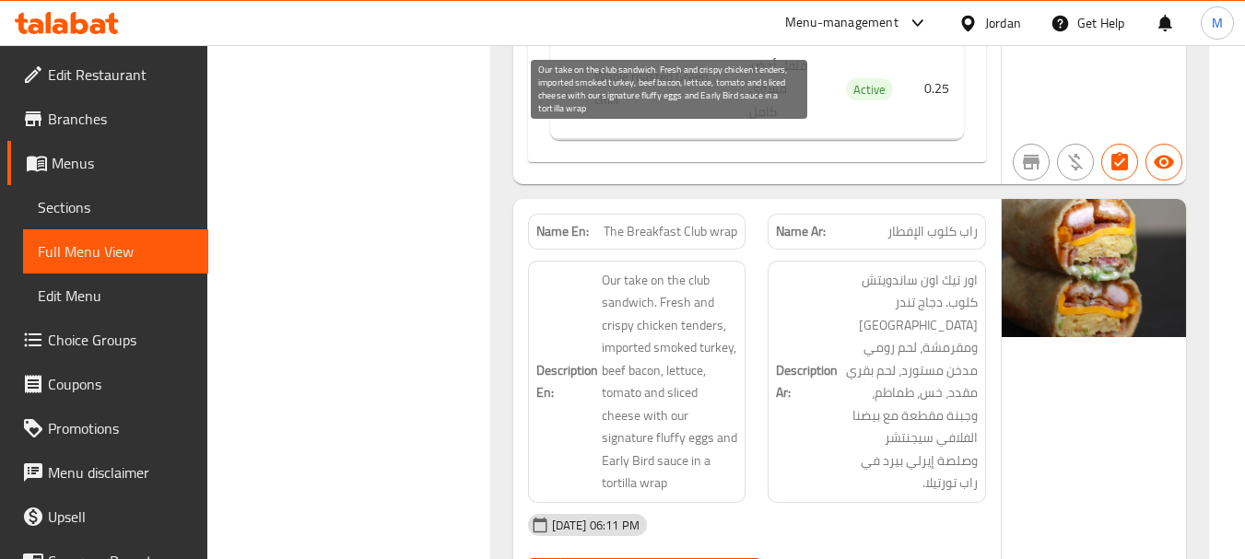
click at [683, 269] on span "Our take on the club sandwich. Fresh and crispy chicken tenders, imported smoke…" at bounding box center [670, 382] width 136 height 226
click at [681, 269] on span "Our take on the club sandwich. Fresh and crispy chicken tenders, imported smoke…" at bounding box center [670, 382] width 136 height 226
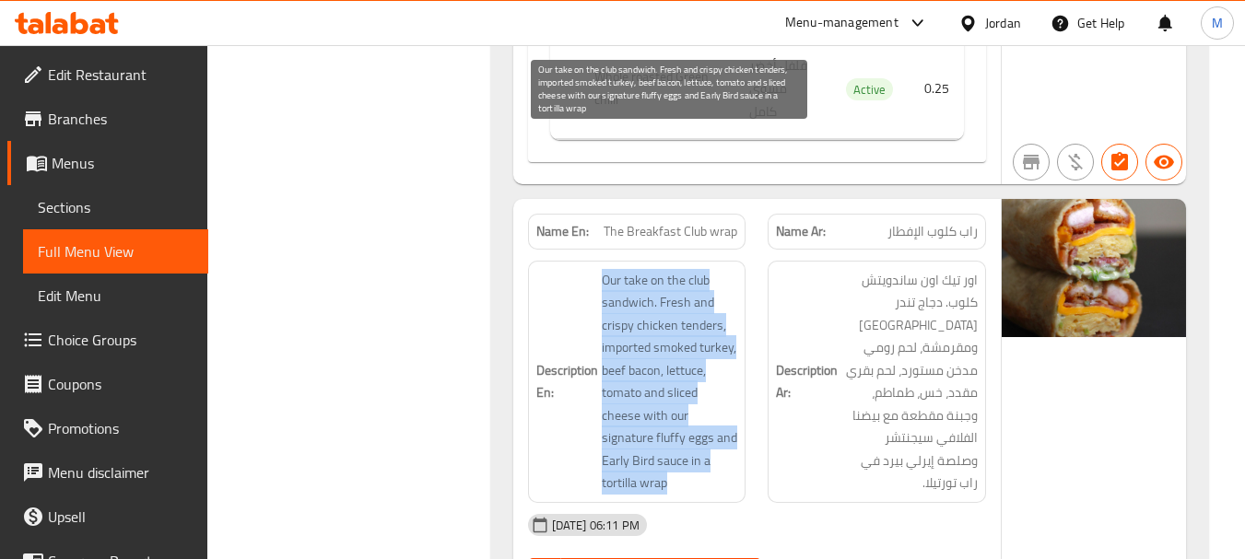
click at [681, 269] on span "Our take on the club sandwich. Fresh and crispy chicken tenders, imported smoke…" at bounding box center [670, 382] width 136 height 226
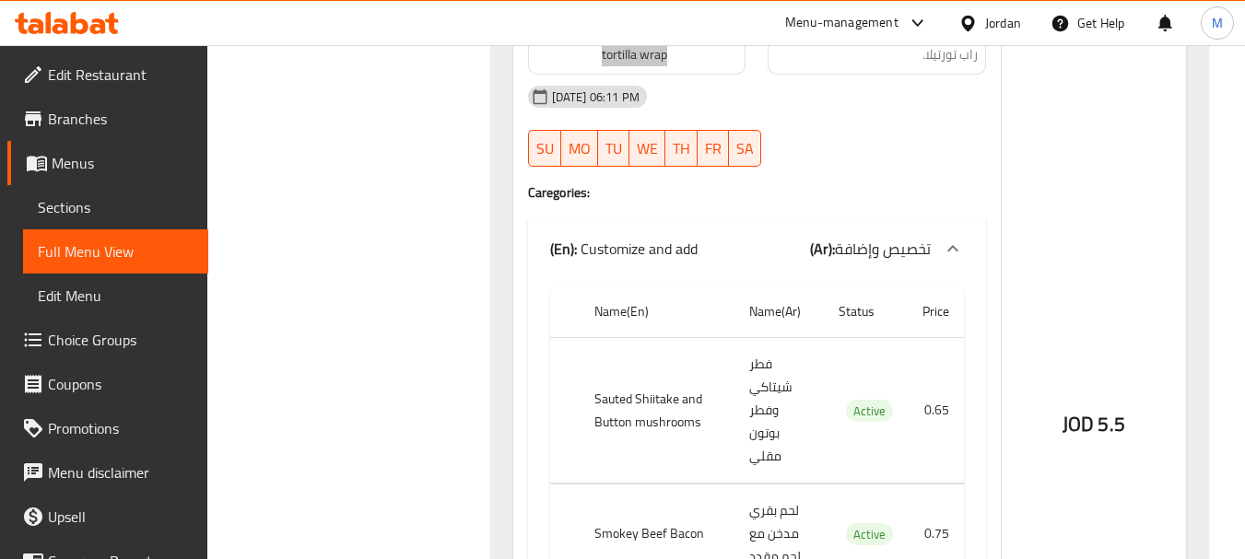
scroll to position [3040, 0]
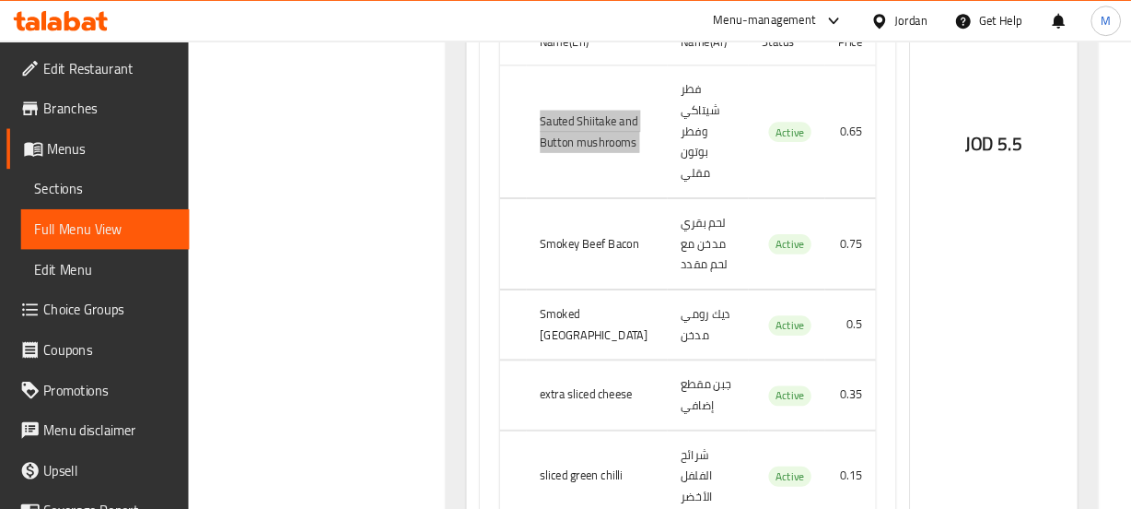
scroll to position [3317, 0]
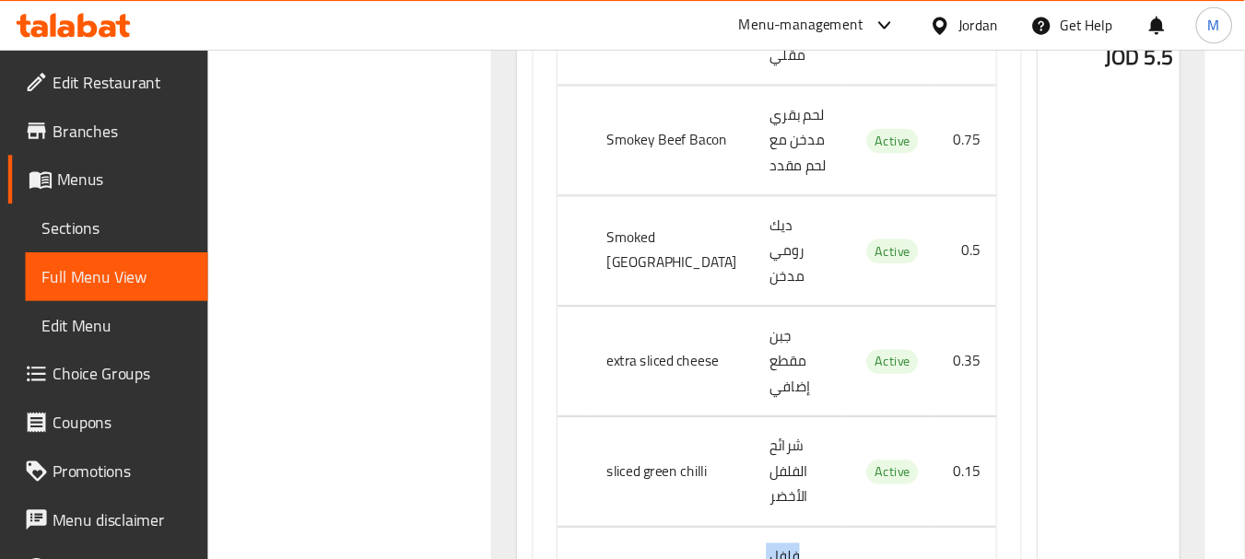
scroll to position [3484, 0]
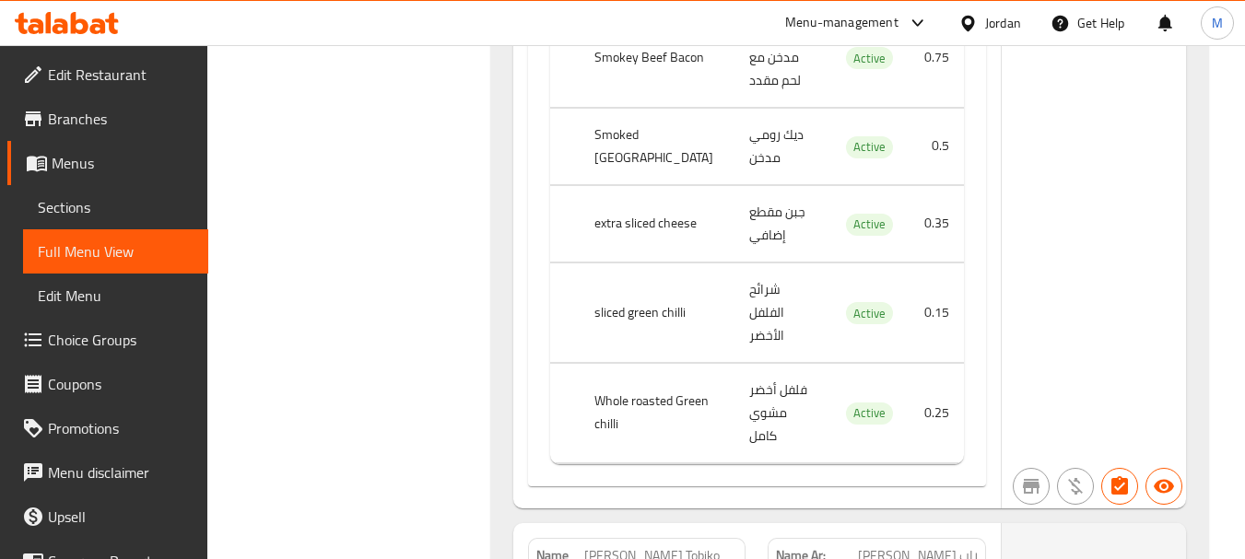
drag, startPoint x: 1106, startPoint y: 0, endPoint x: 622, endPoint y: 185, distance: 517.9
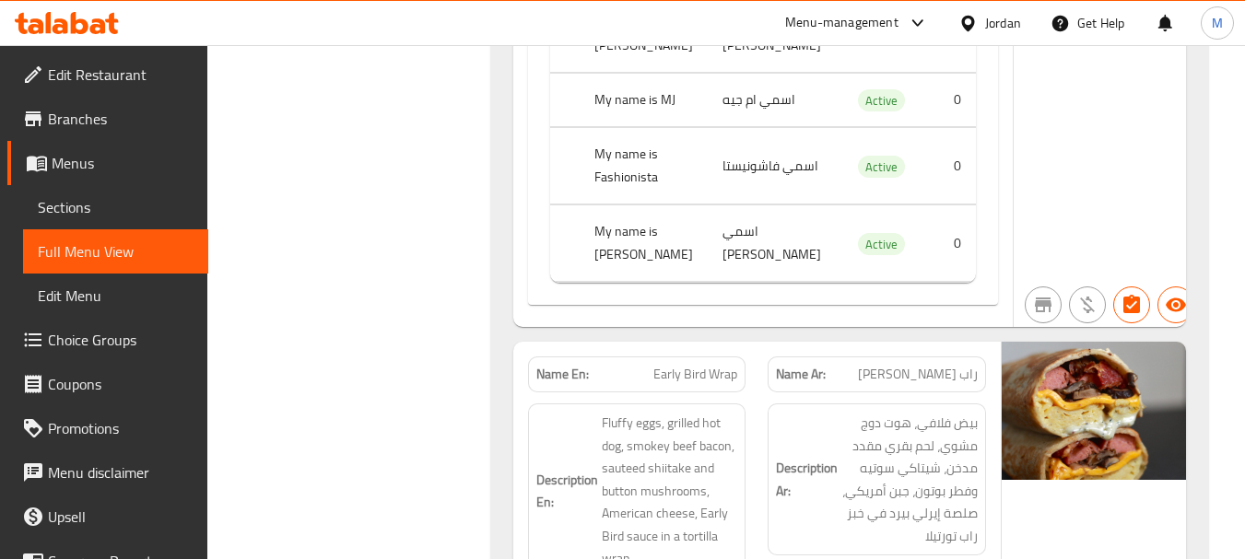
scroll to position [1273, 0]
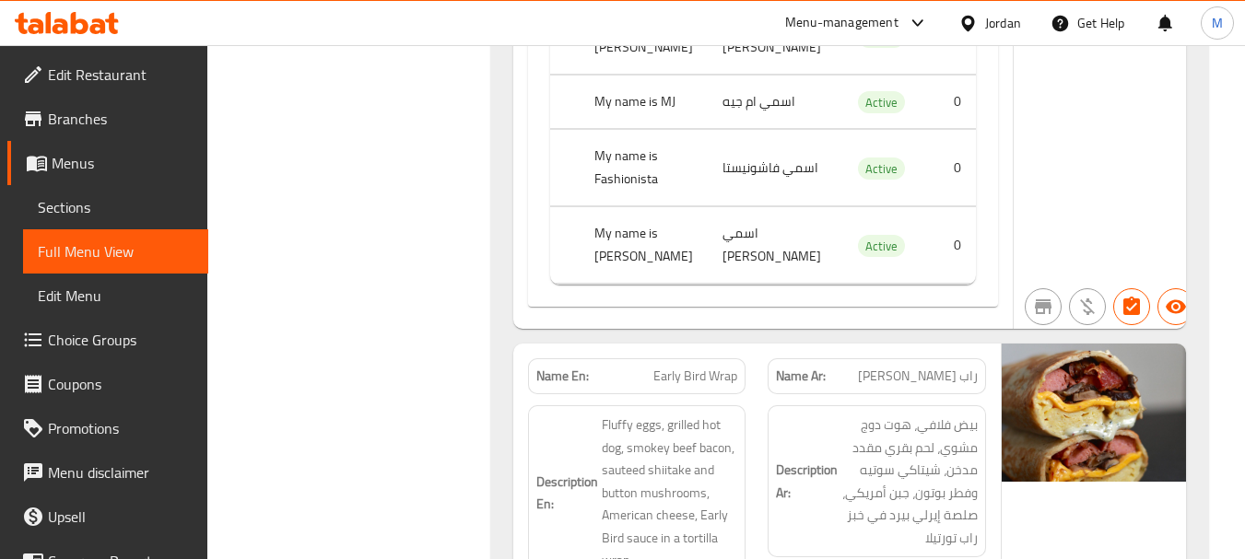
click at [691, 367] on span "Early Bird Wrap" at bounding box center [695, 376] width 84 height 19
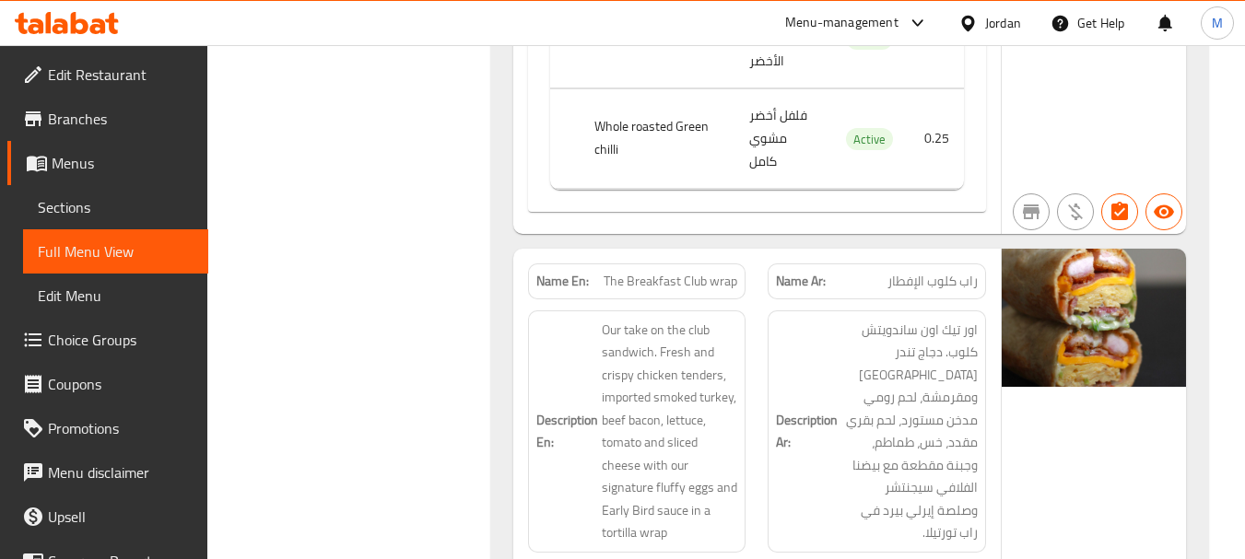
scroll to position [2563, 0]
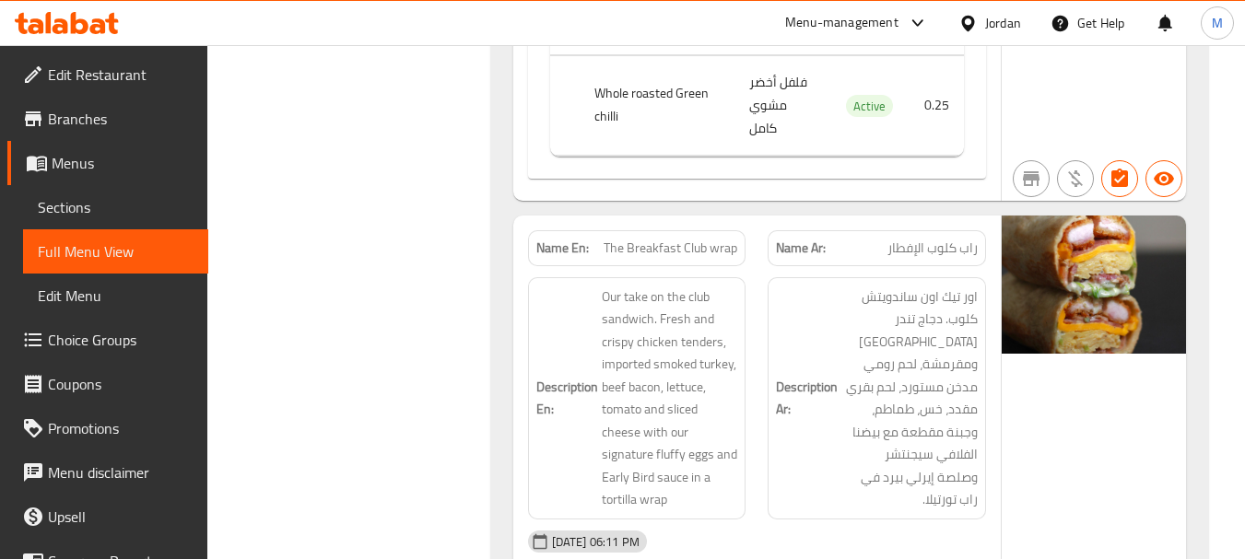
click at [654, 230] on div "Name En: The Breakfast Club wrap" at bounding box center [637, 248] width 218 height 36
click at [656, 239] on span "The Breakfast Club wrap" at bounding box center [670, 248] width 134 height 19
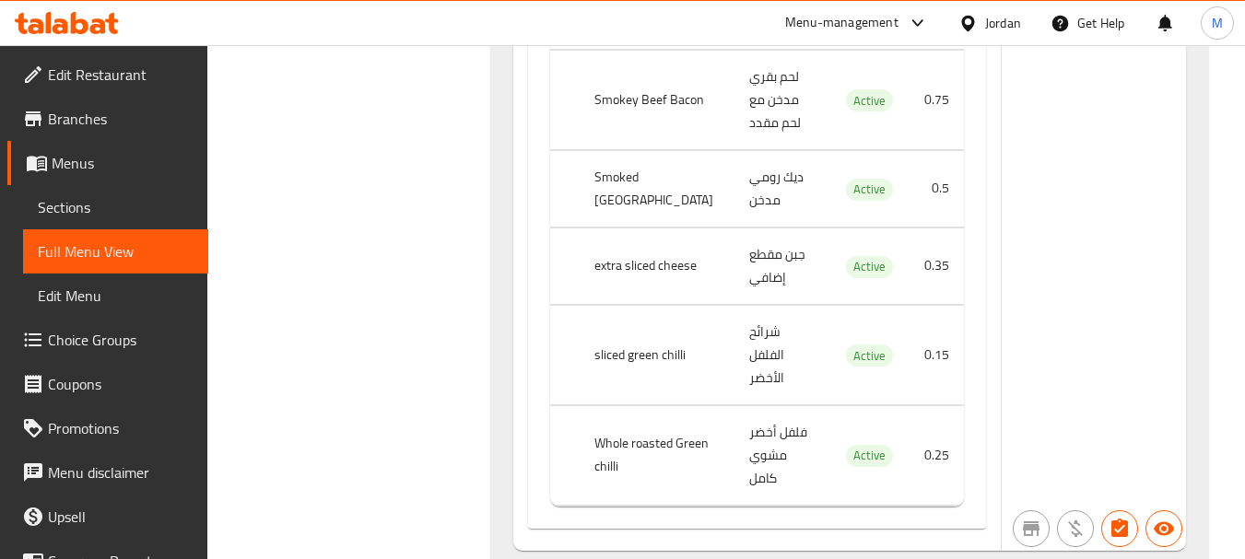
scroll to position [3576, 0]
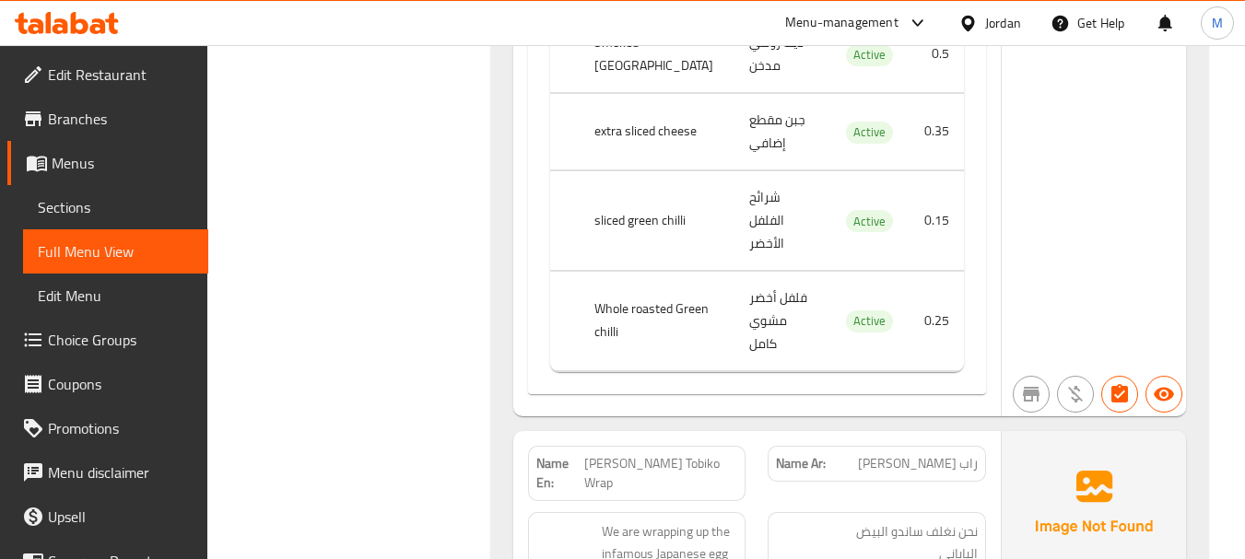
click at [79, 163] on span "Menus" at bounding box center [123, 163] width 142 height 22
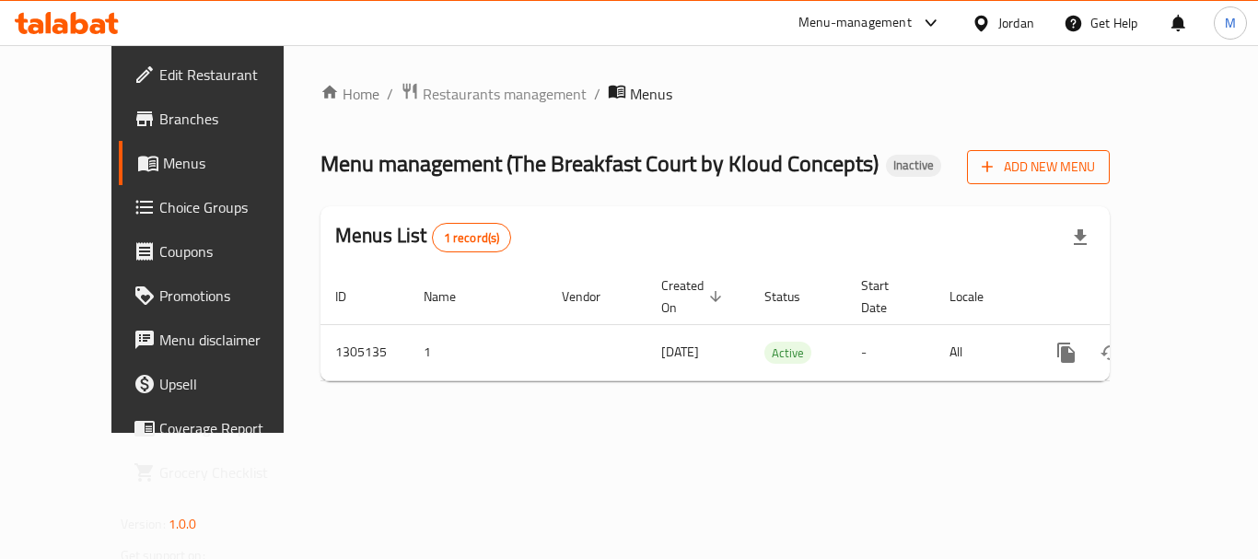
click at [1095, 171] on span "Add New Menu" at bounding box center [1038, 167] width 113 height 23
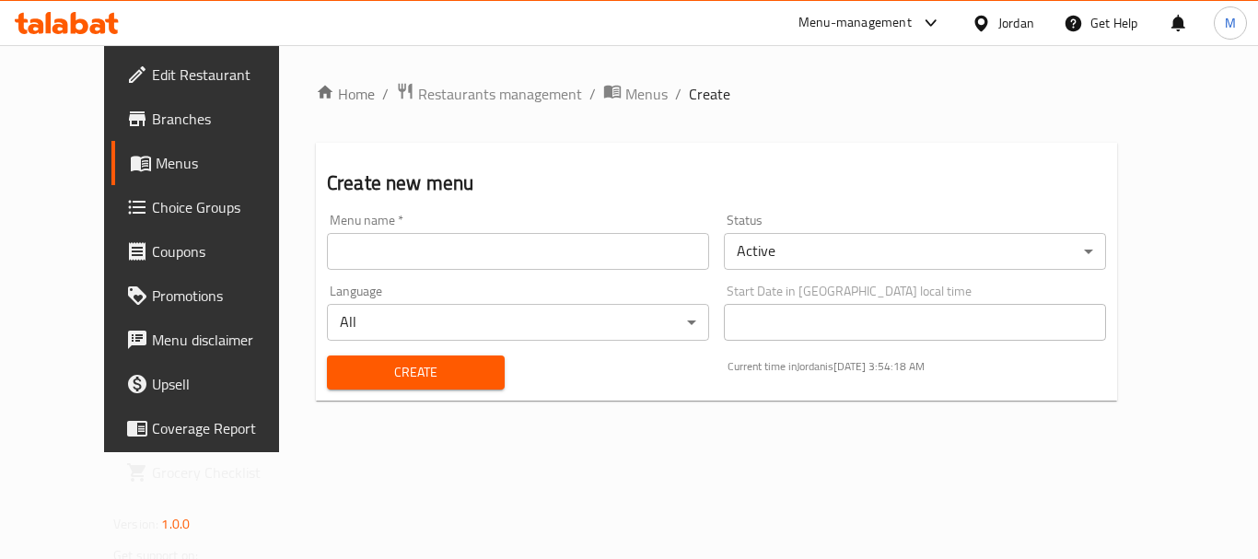
click at [327, 252] on input "text" at bounding box center [518, 251] width 382 height 37
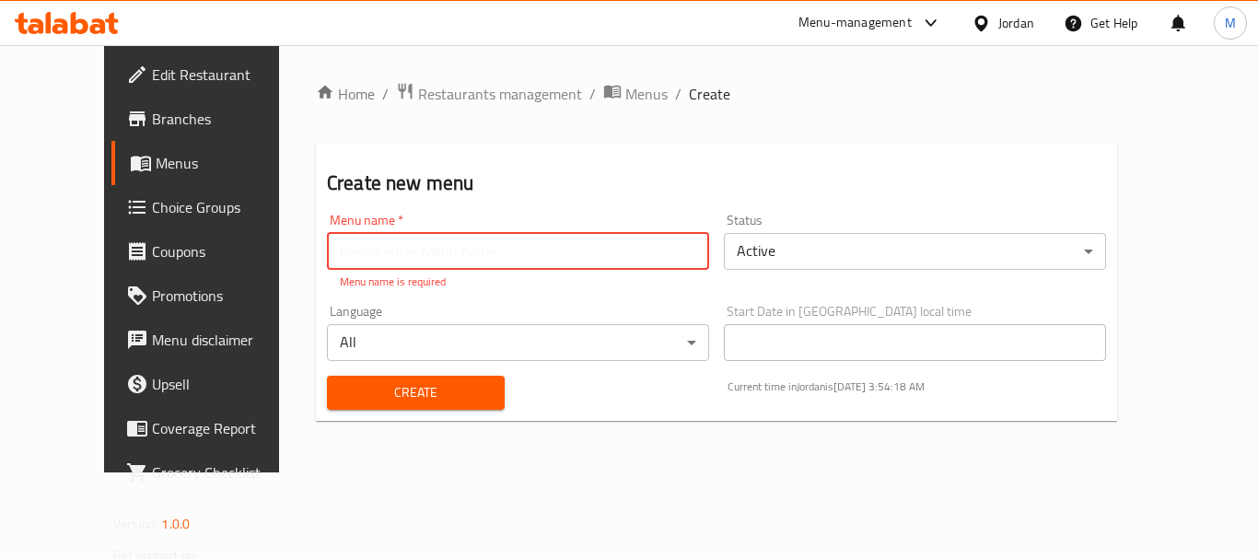
paste input "340614789"
type input "340614789"
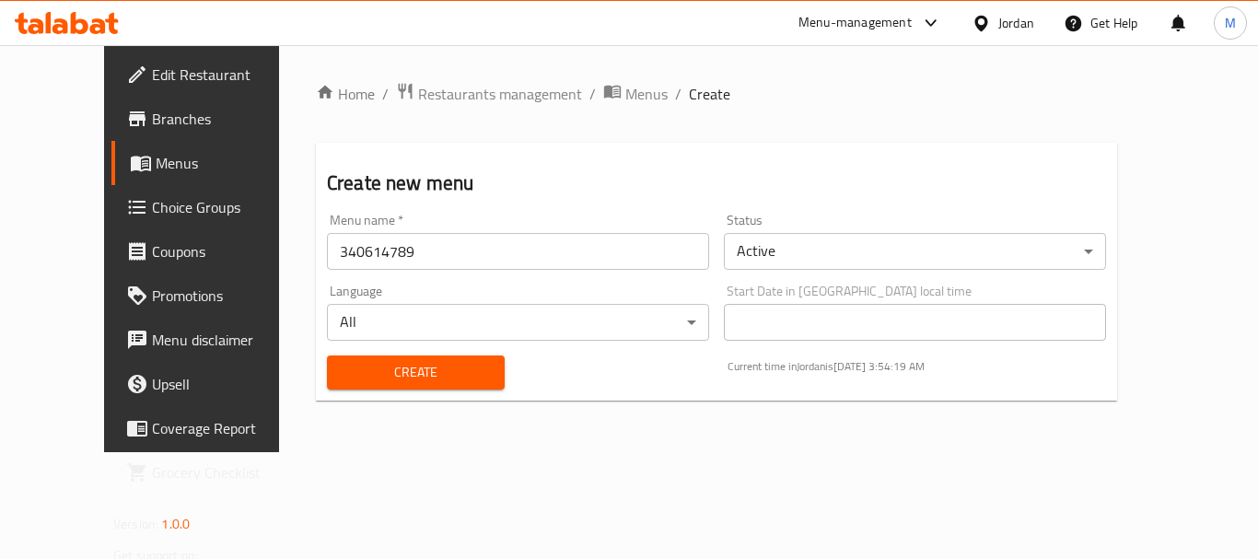
click at [316, 410] on div "Home / Restaurants management / Menus / Create Create new menu Menu name   * 34…" at bounding box center [716, 248] width 801 height 333
click at [327, 384] on button "Create" at bounding box center [416, 373] width 178 height 34
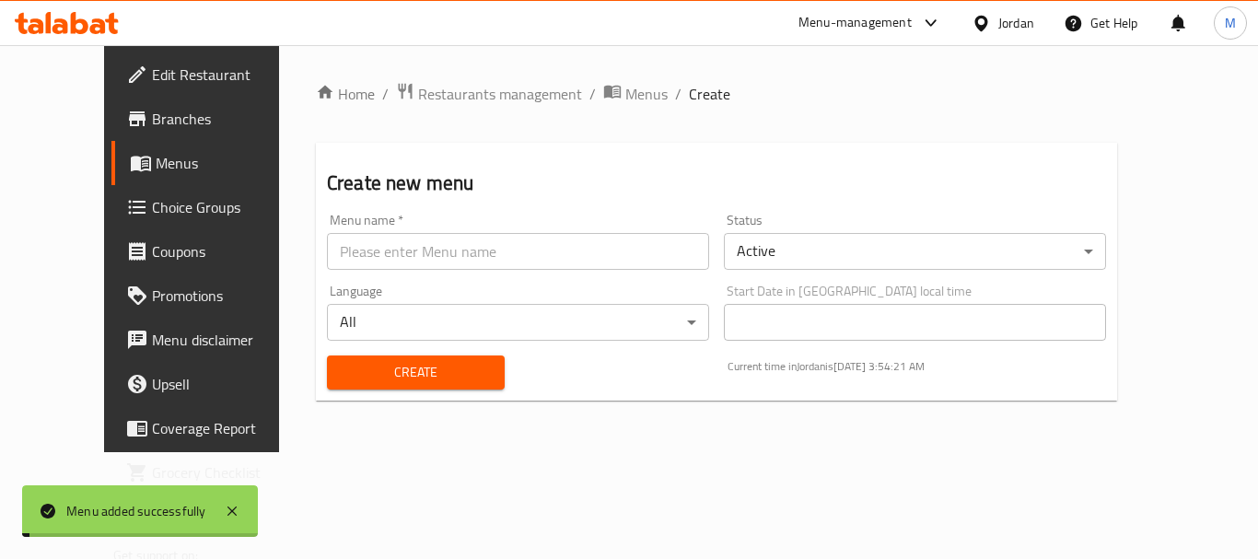
click at [626, 94] on span "Menus" at bounding box center [647, 94] width 42 height 22
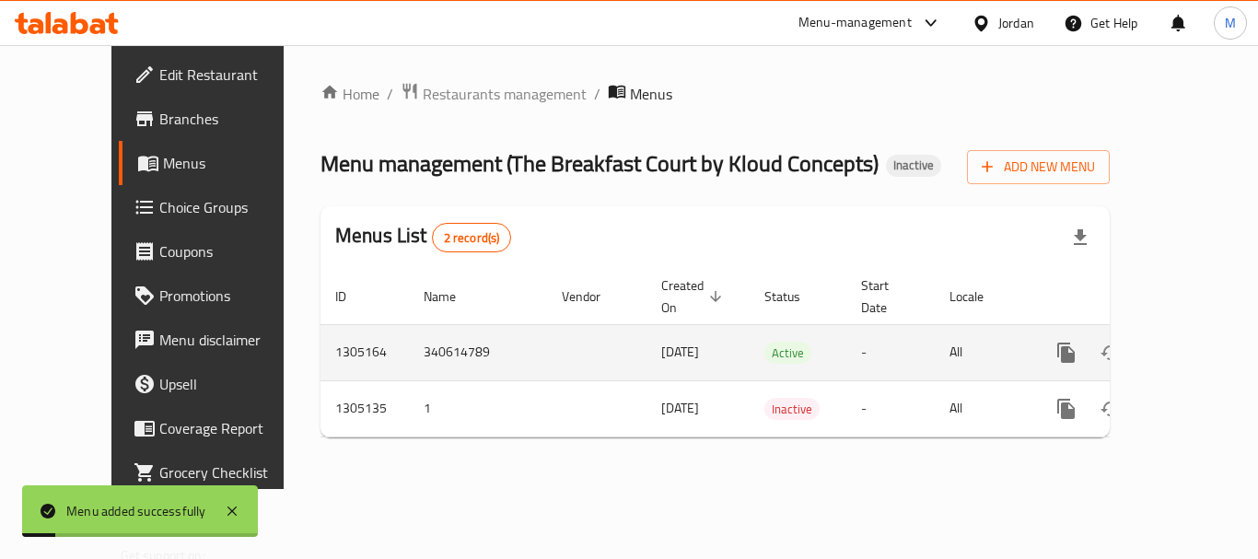
click at [1188, 342] on icon "enhanced table" at bounding box center [1199, 353] width 22 height 22
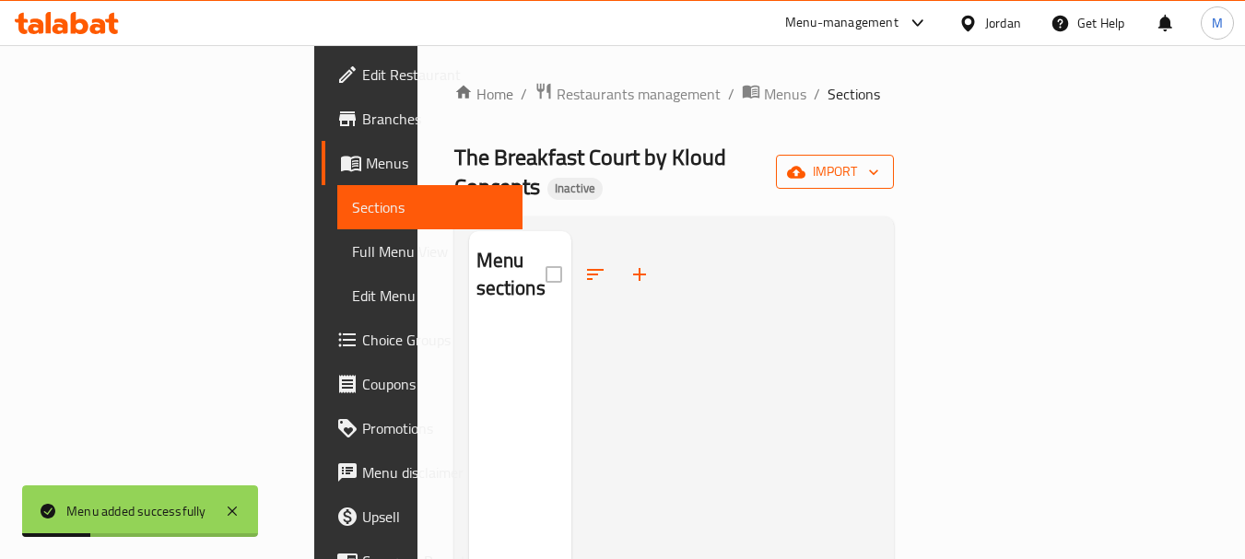
click at [879, 160] on span "import" at bounding box center [834, 171] width 88 height 23
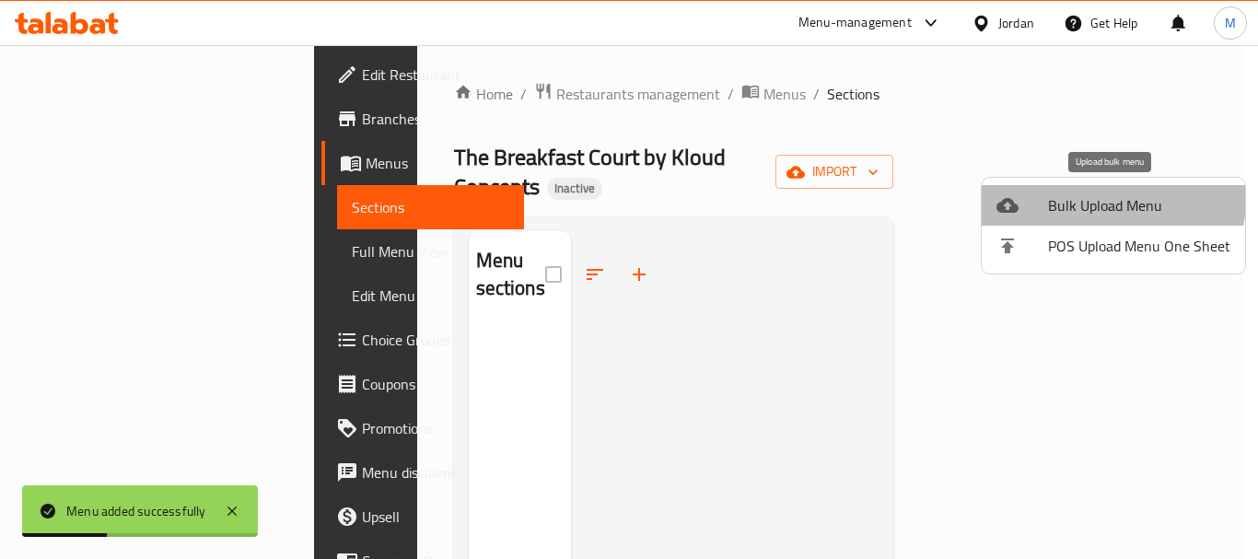
click at [1082, 194] on span "Bulk Upload Menu" at bounding box center [1139, 205] width 182 height 22
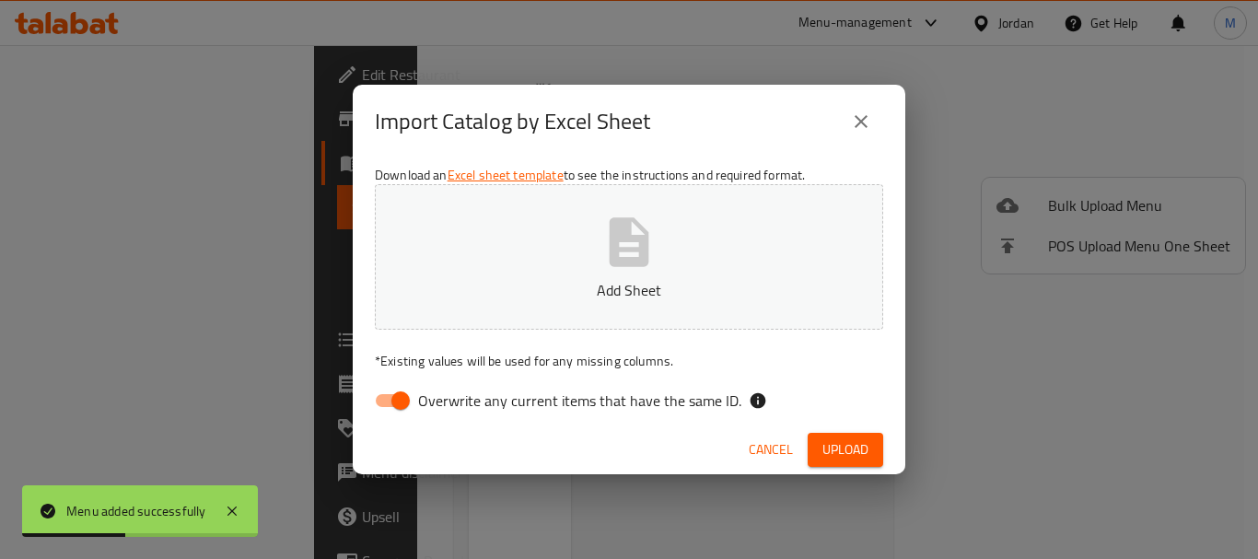
click at [493, 397] on span "Overwrite any current items that have the same ID." at bounding box center [579, 401] width 323 height 22
click at [453, 397] on input "Overwrite any current items that have the same ID." at bounding box center [400, 400] width 105 height 35
checkbox input "false"
click at [535, 273] on button "Add Sheet" at bounding box center [629, 257] width 509 height 146
click at [825, 453] on span "Upload" at bounding box center [846, 450] width 46 height 23
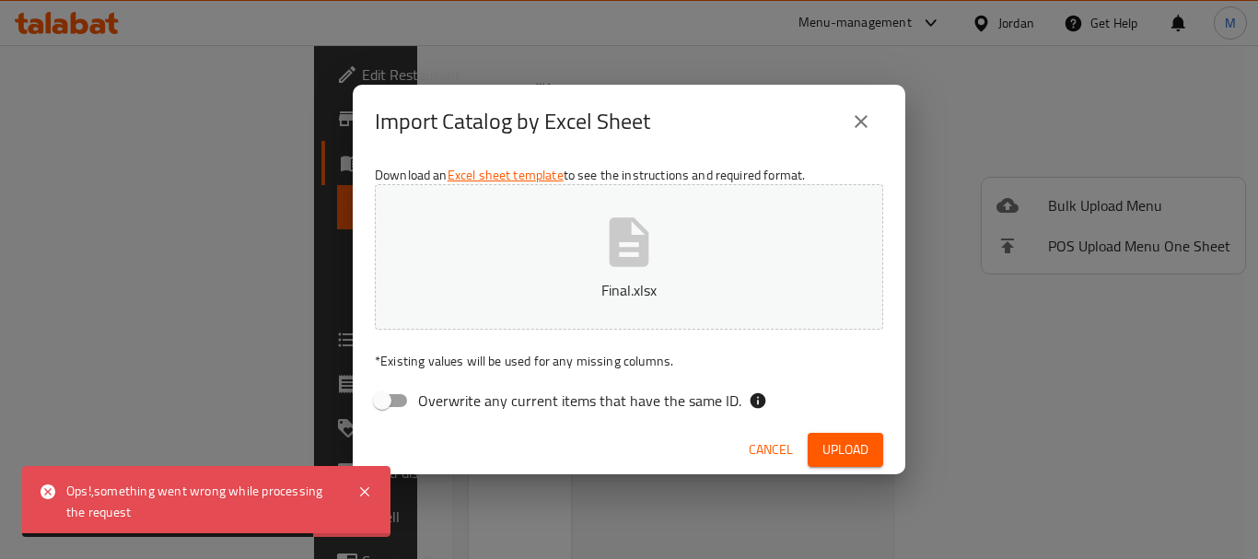
click at [762, 450] on span "Cancel" at bounding box center [771, 450] width 44 height 23
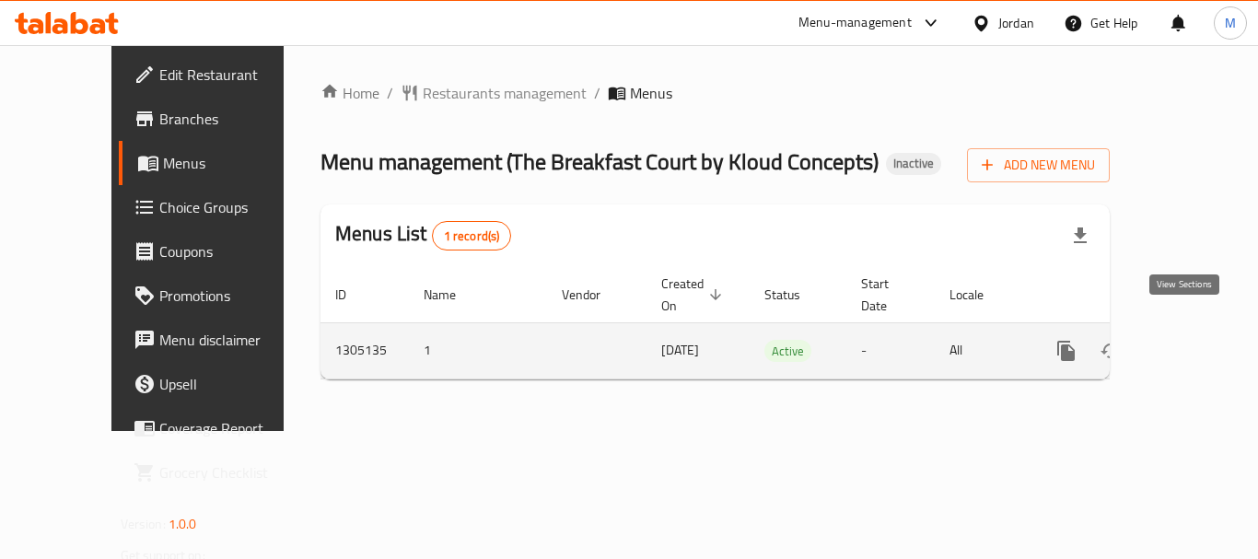
click at [1191, 343] on icon "enhanced table" at bounding box center [1199, 351] width 17 height 17
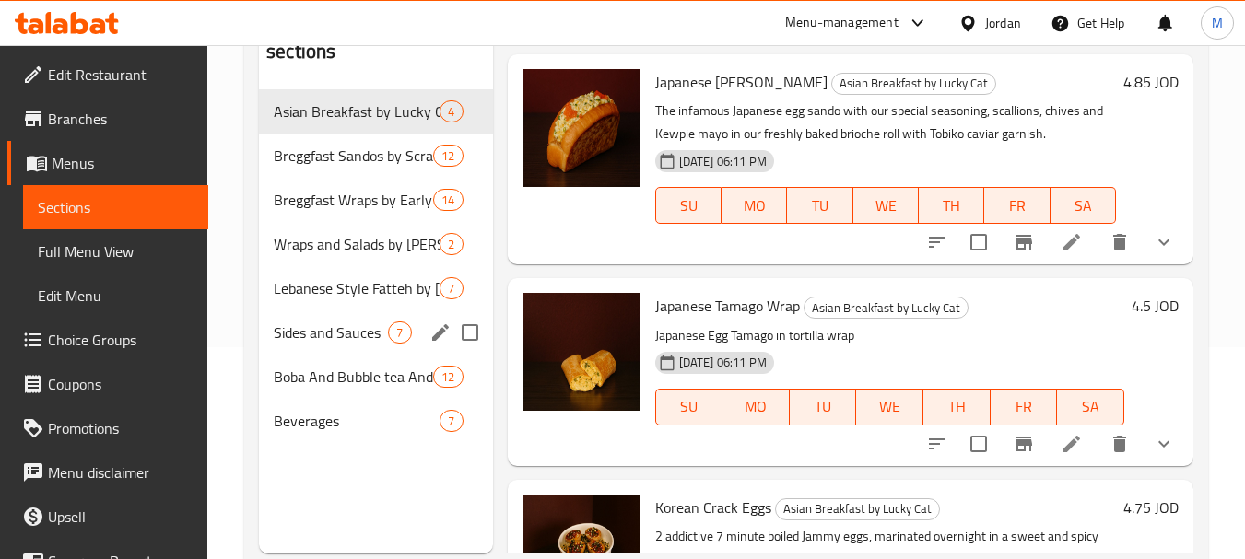
scroll to position [258, 0]
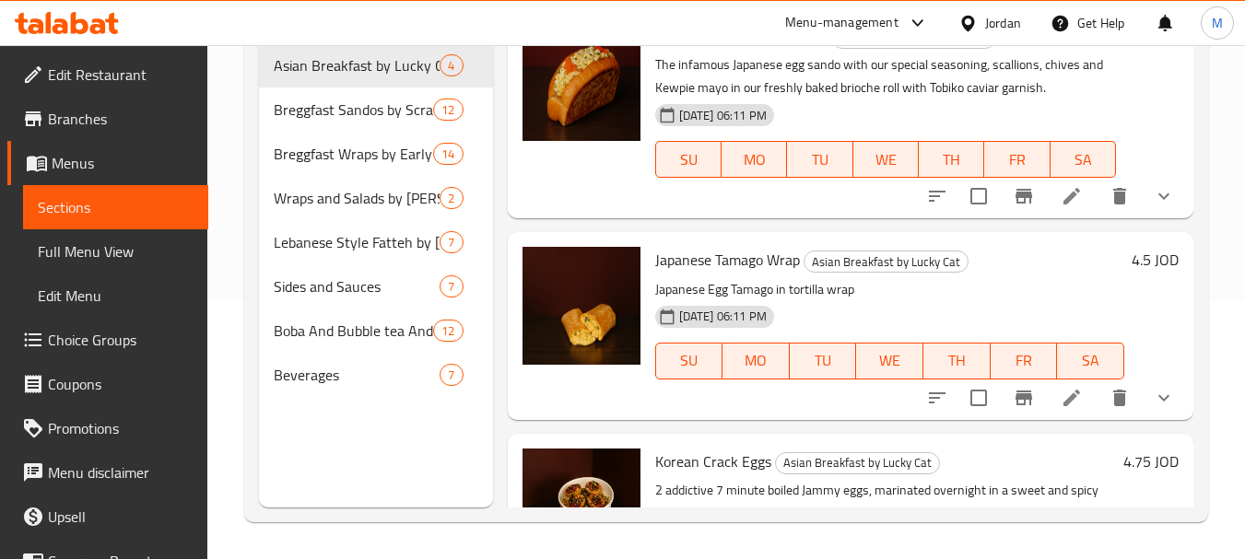
click at [695, 50] on span "Japanese [PERSON_NAME]" at bounding box center [741, 36] width 172 height 28
copy span "Japanese"
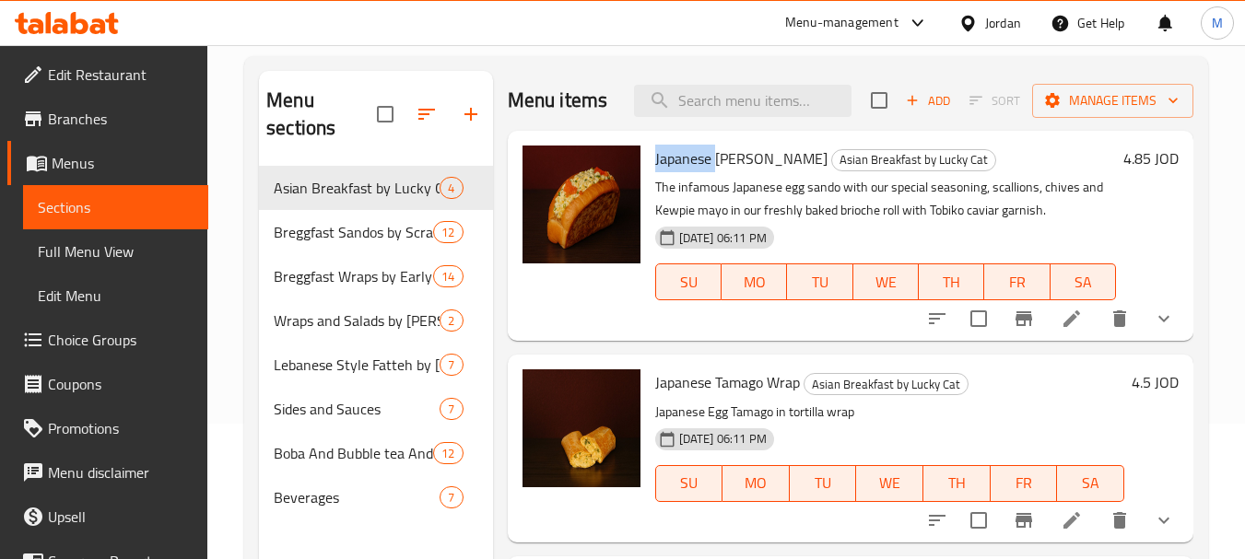
scroll to position [0, 0]
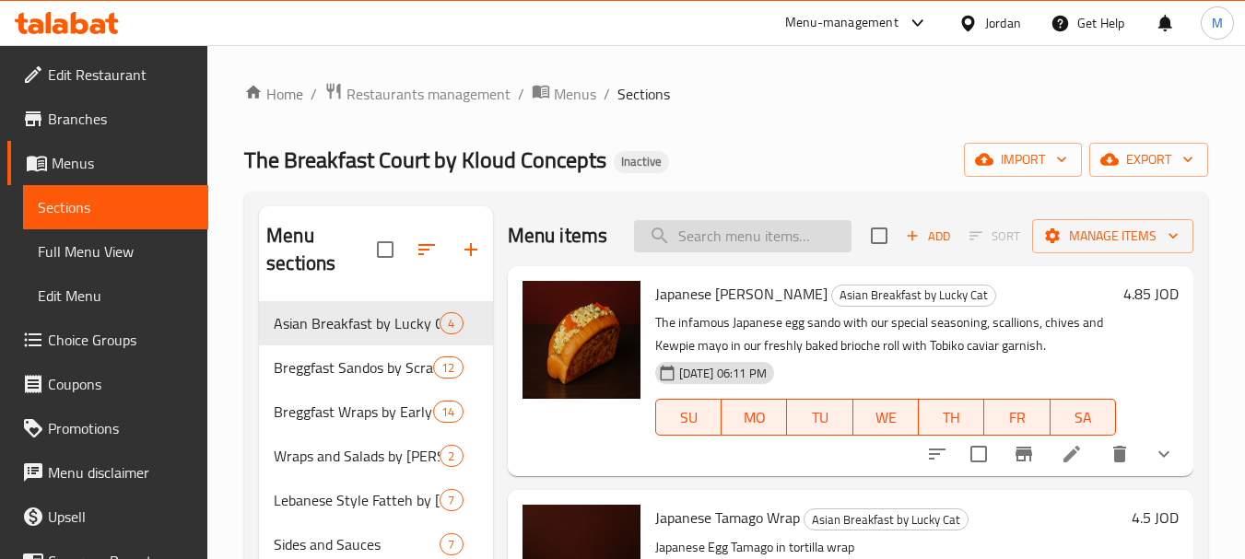
click at [730, 250] on input "search" at bounding box center [742, 236] width 217 height 32
paste input "Japanese"
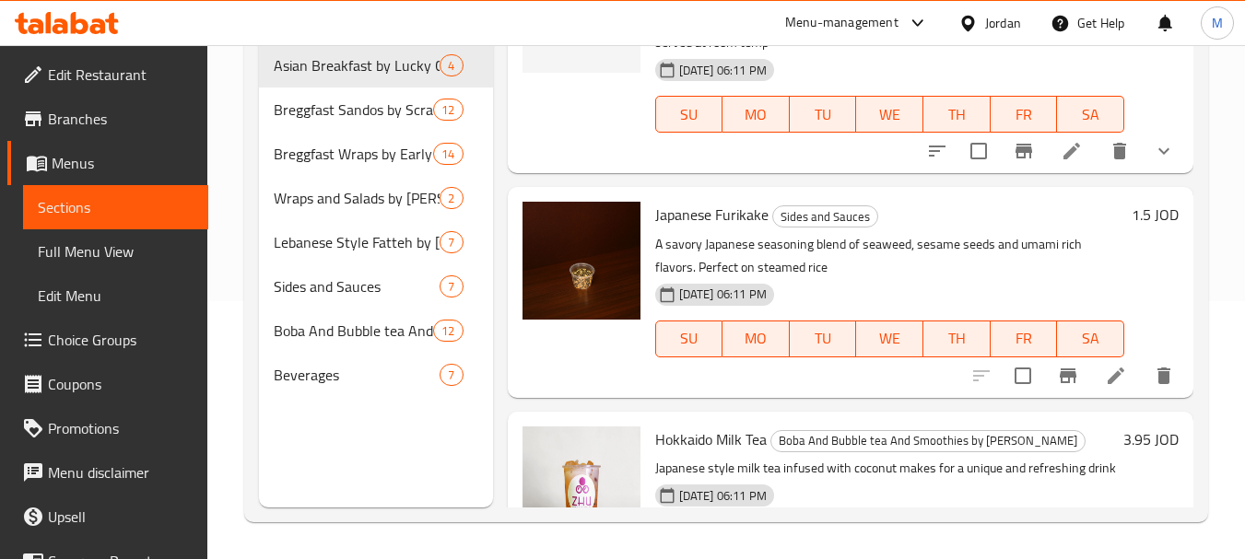
scroll to position [492, 0]
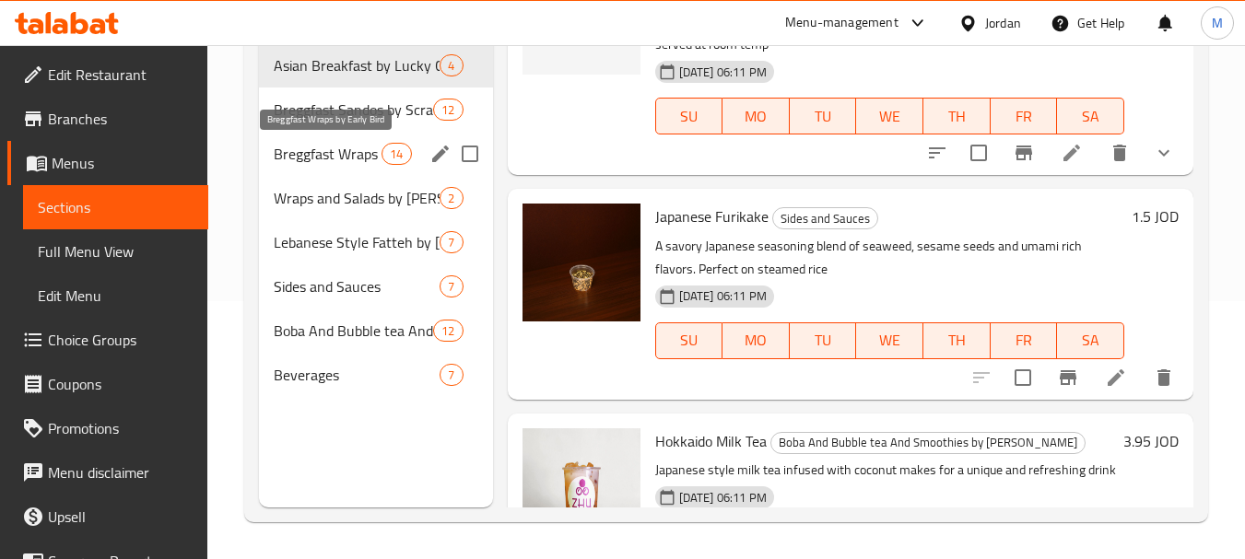
click at [287, 154] on span "Breggfast Wraps by Early Bird" at bounding box center [328, 154] width 108 height 22
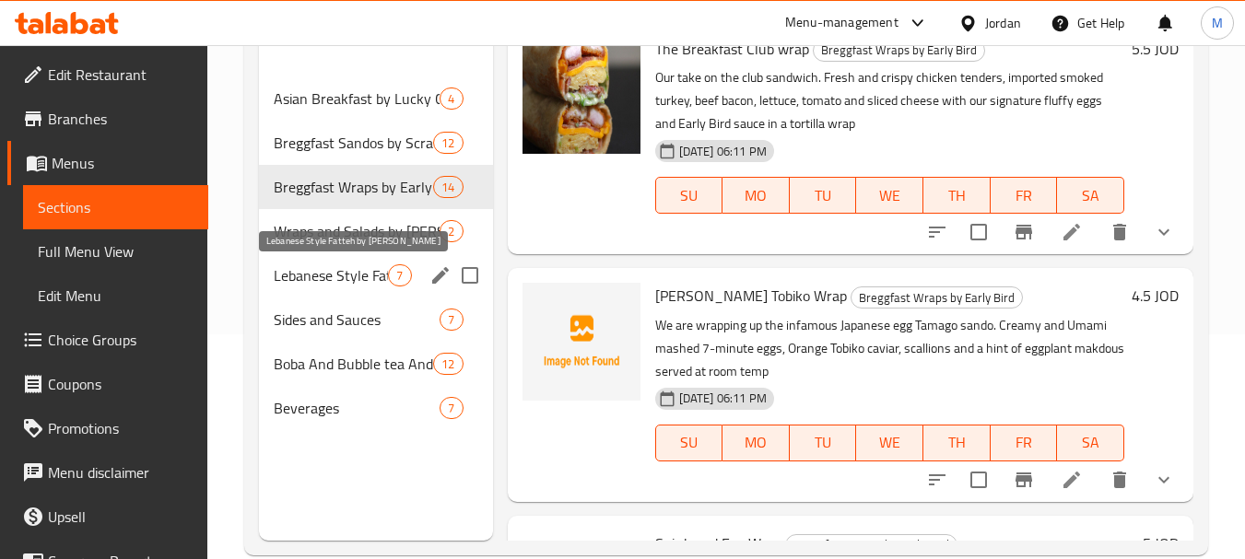
scroll to position [166, 0]
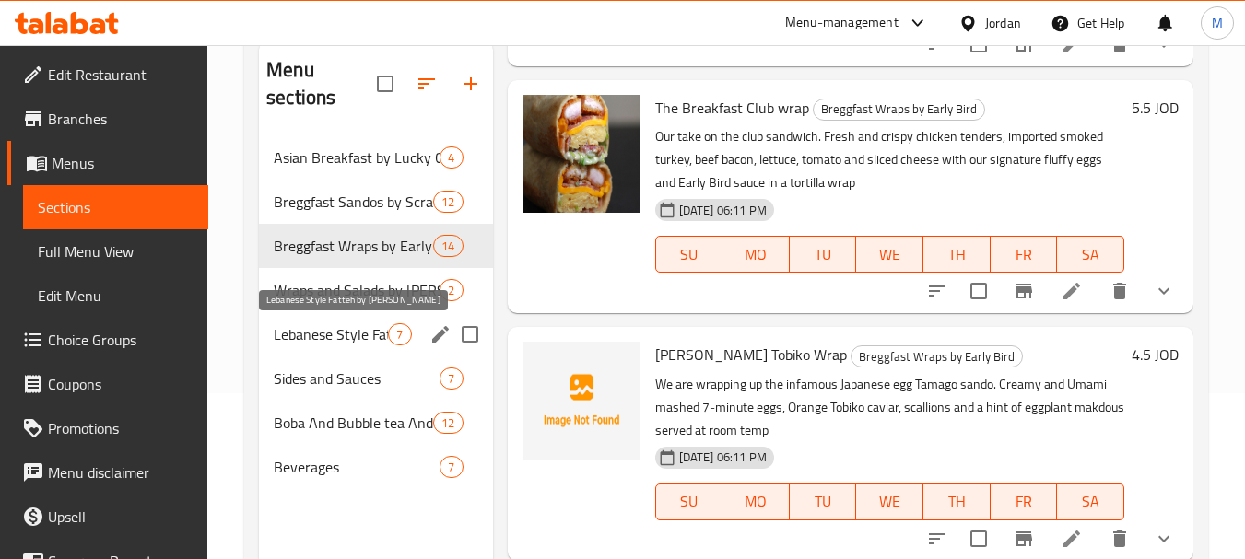
click at [286, 334] on span "Lebanese Style Fatteh by [PERSON_NAME]" at bounding box center [331, 334] width 114 height 22
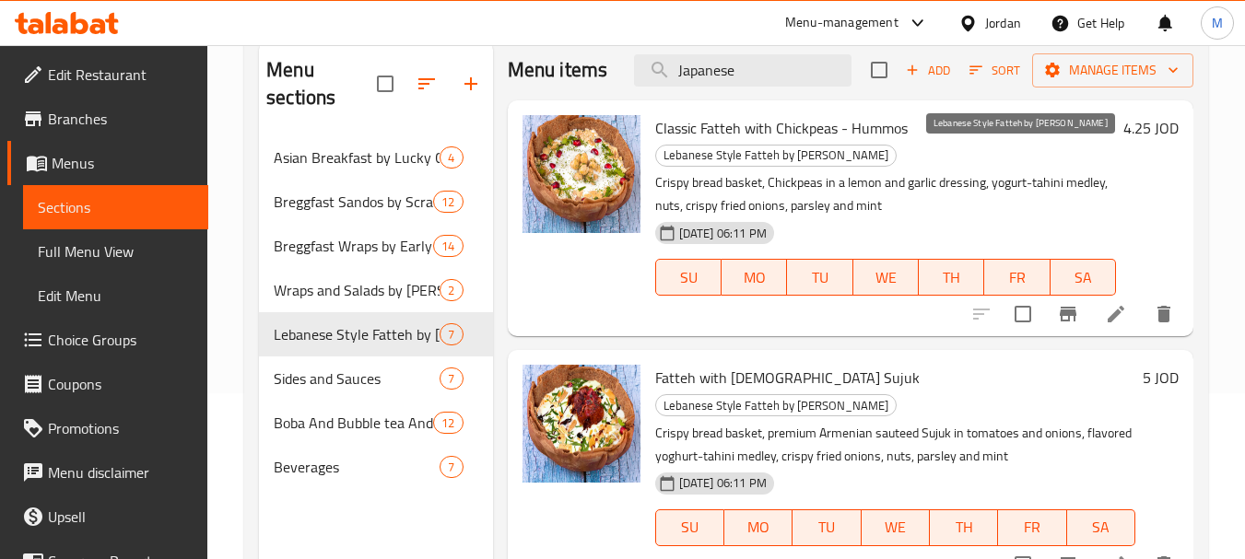
click at [895, 155] on span "Lebanese Style Fatteh by [PERSON_NAME]" at bounding box center [776, 155] width 240 height 21
copy span "Lebanese"
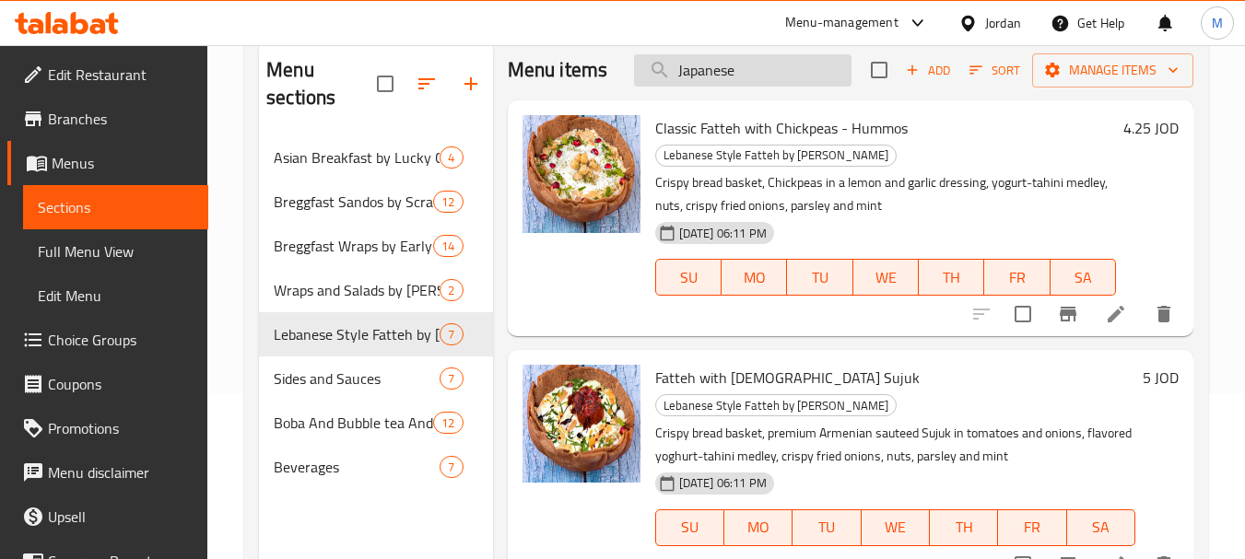
click at [725, 87] on input "Japanese" at bounding box center [742, 70] width 217 height 32
paste input "Lebanese"
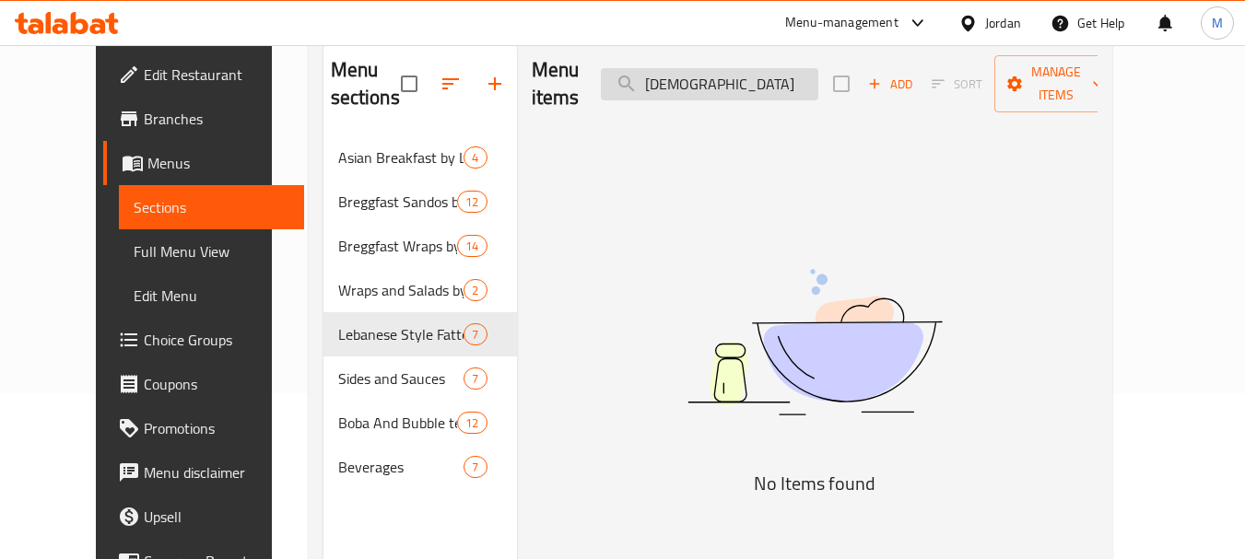
drag, startPoint x: 682, startPoint y: 68, endPoint x: 655, endPoint y: 71, distance: 26.9
click at [655, 71] on input "Lebanese" at bounding box center [709, 84] width 217 height 32
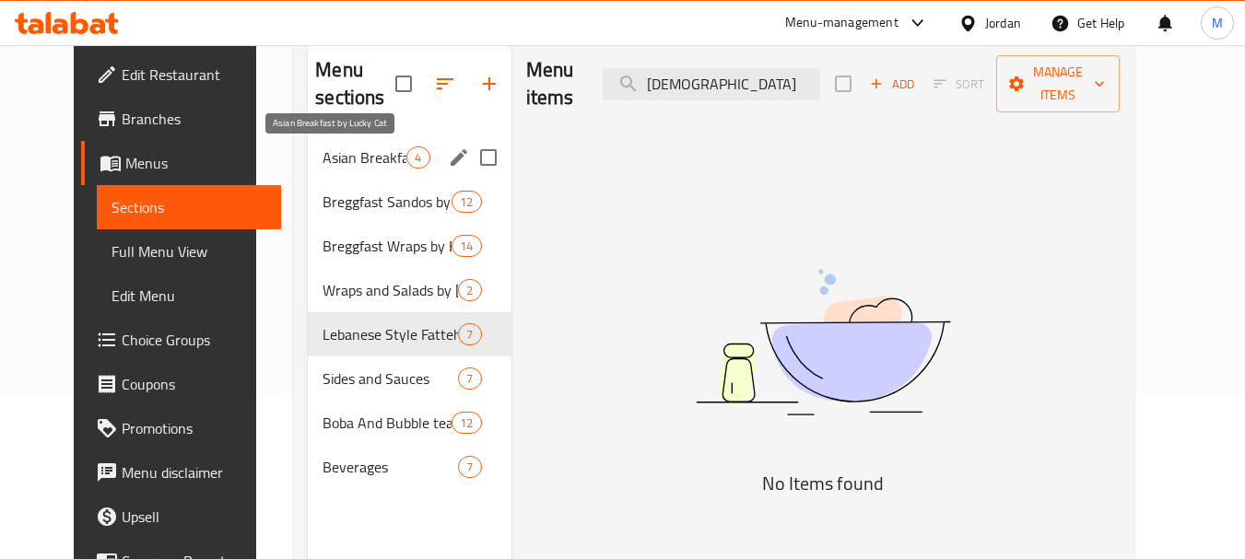
click at [342, 155] on span "Asian Breakfast by Lucky Cat" at bounding box center [364, 157] width 84 height 22
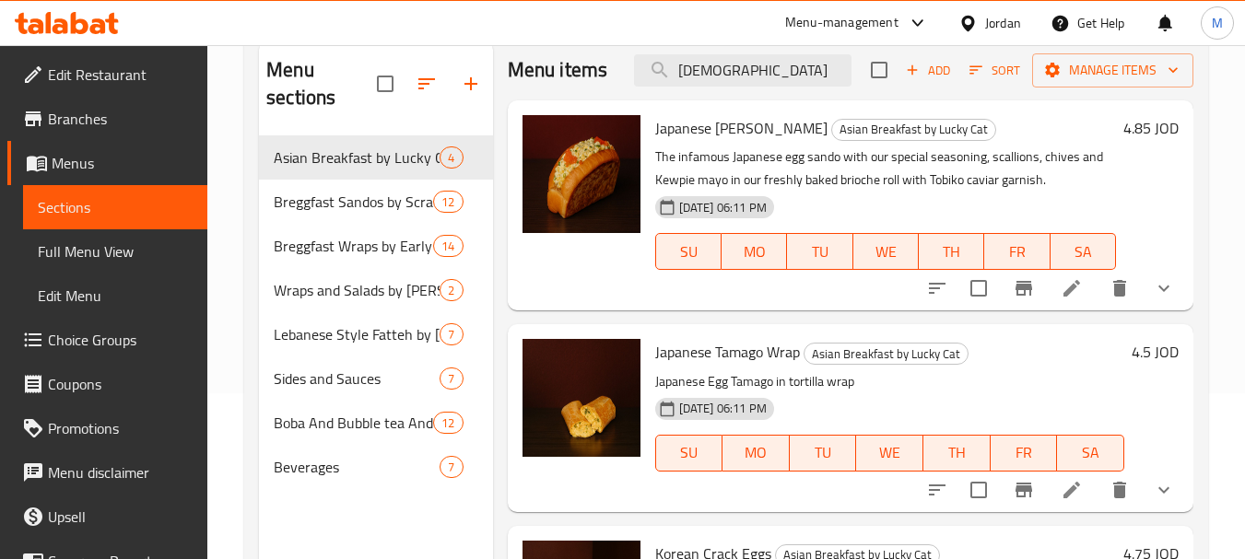
click at [676, 142] on span "Japanese [PERSON_NAME]" at bounding box center [741, 128] width 172 height 28
copy span "Japanese"
click at [691, 85] on input "Lebanese" at bounding box center [742, 70] width 217 height 32
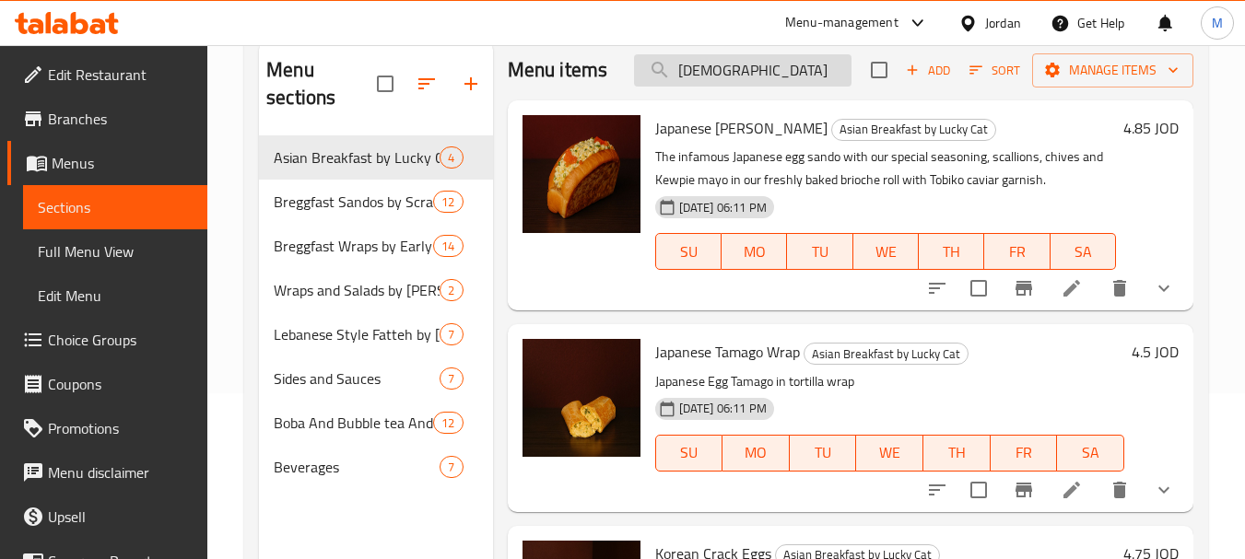
click at [691, 85] on input "Lebanese" at bounding box center [742, 70] width 217 height 32
paste input "Japanese"
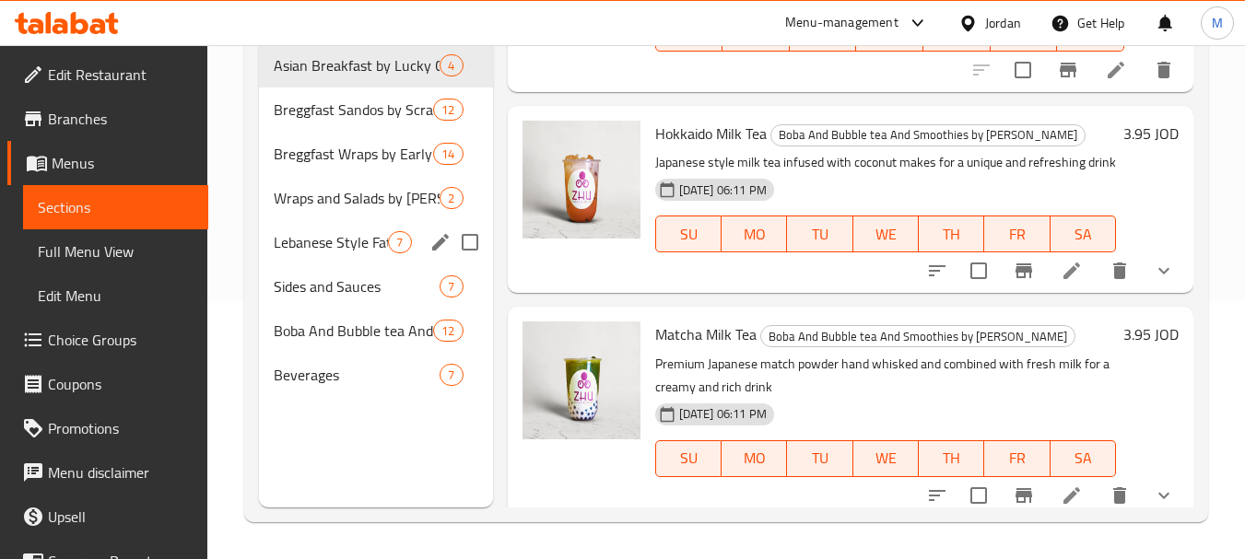
scroll to position [768, 0]
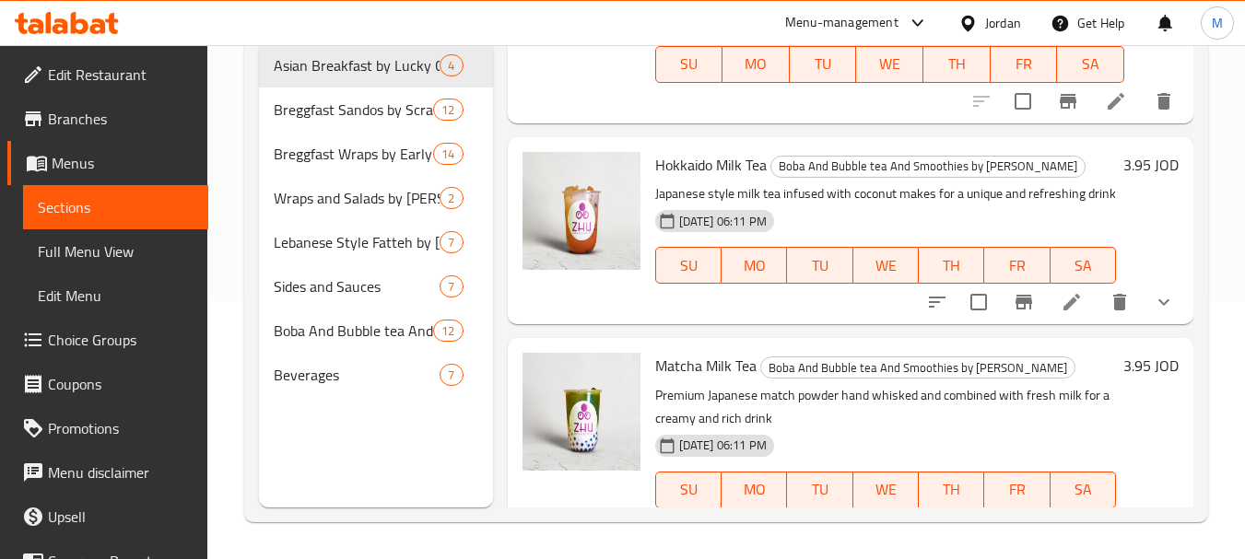
type input "Japanese"
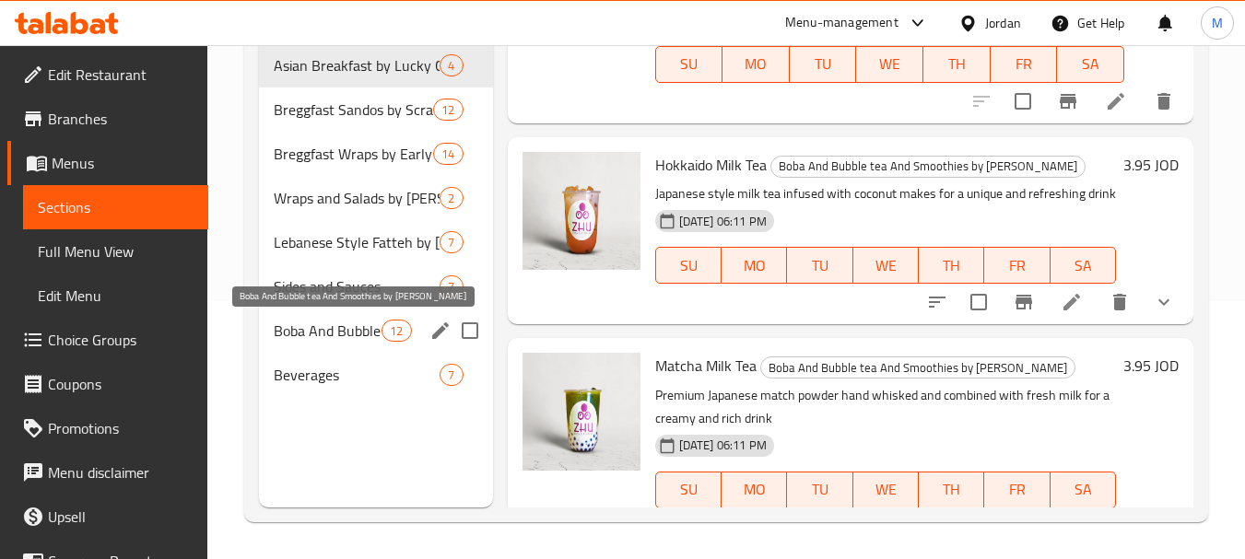
click at [340, 336] on span "Boba And Bubble tea And Smoothies by [PERSON_NAME]" at bounding box center [328, 331] width 108 height 22
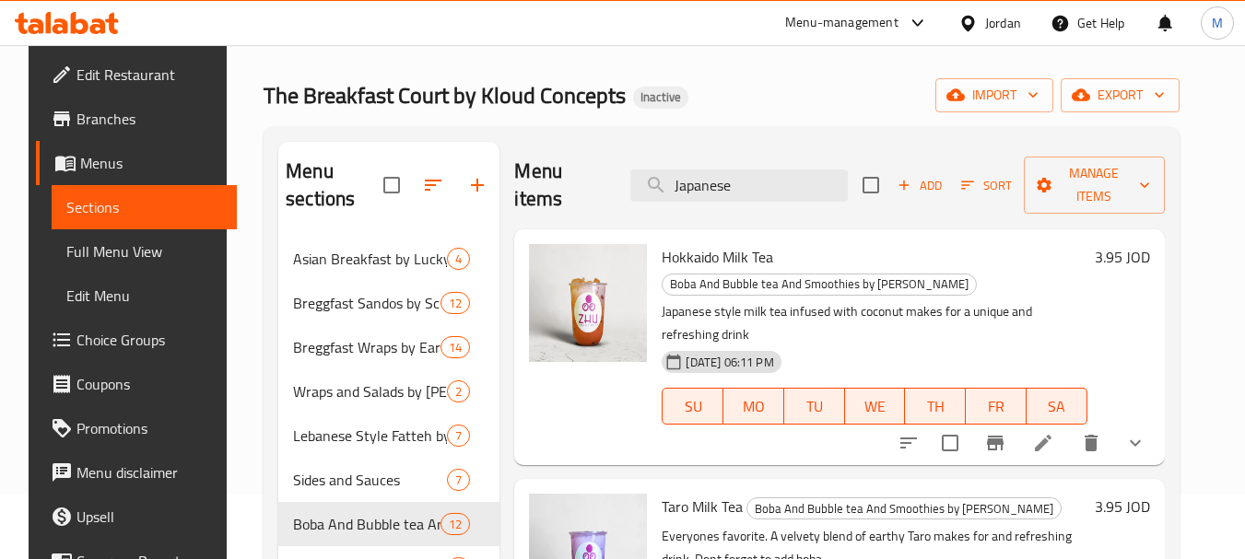
scroll to position [184, 0]
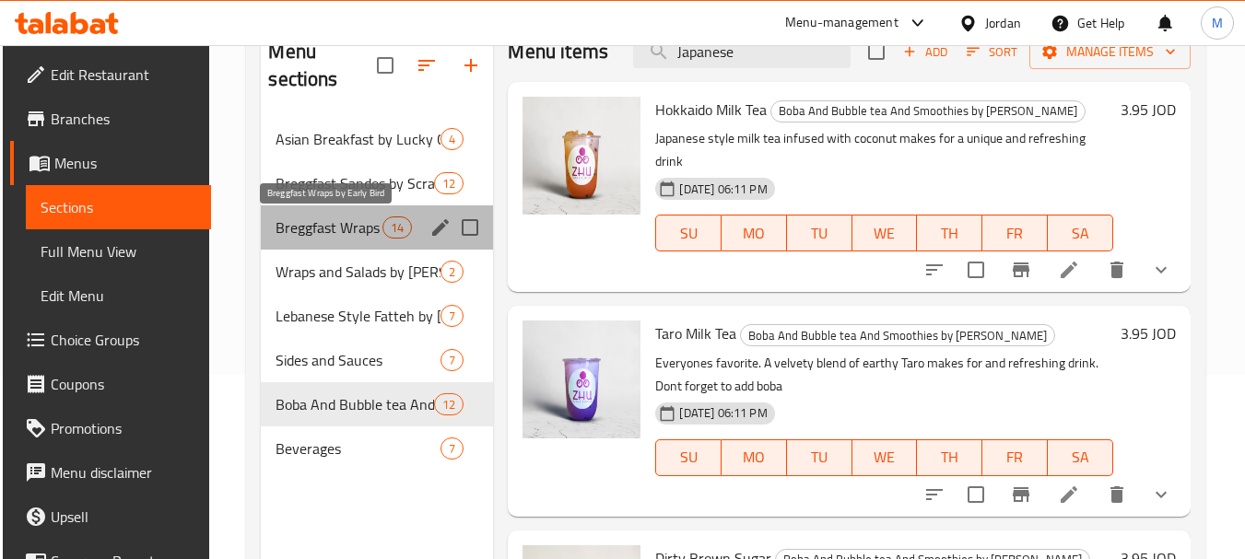
click at [331, 223] on span "Breggfast Wraps by Early Bird" at bounding box center [328, 227] width 107 height 22
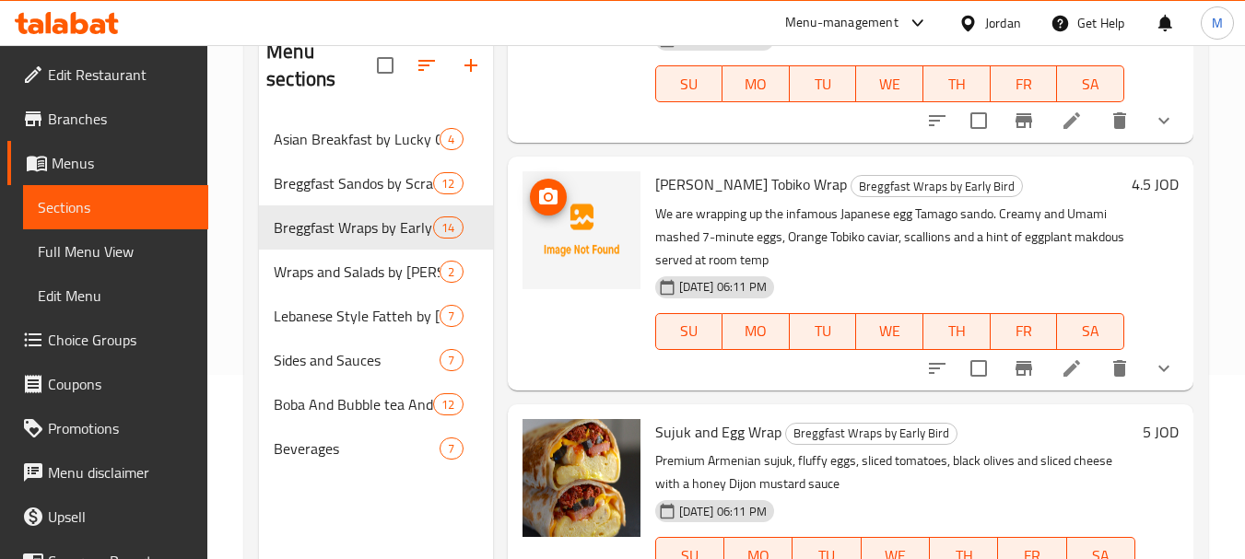
scroll to position [645, 0]
click at [88, 153] on span "Menus" at bounding box center [123, 163] width 142 height 22
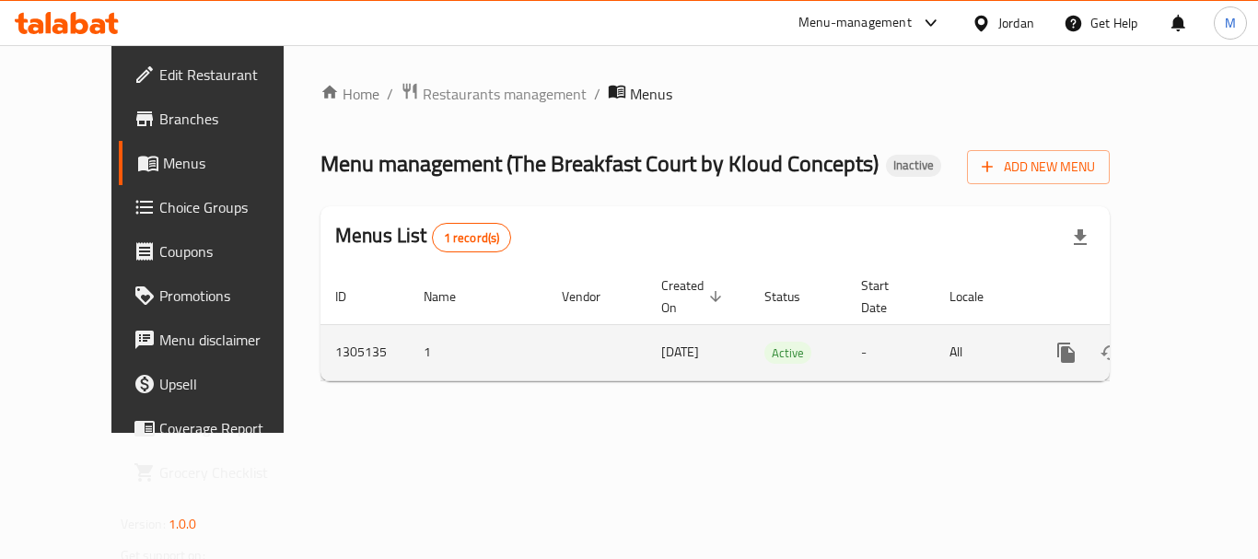
click at [1188, 342] on icon "enhanced table" at bounding box center [1199, 353] width 22 height 22
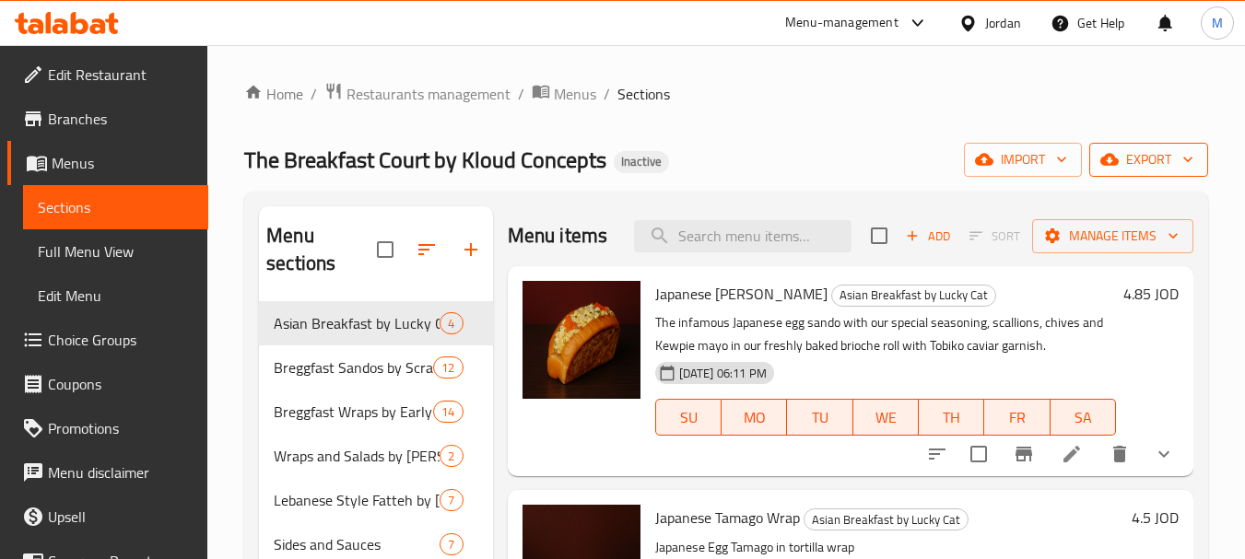
click at [1153, 151] on span "export" at bounding box center [1148, 159] width 89 height 23
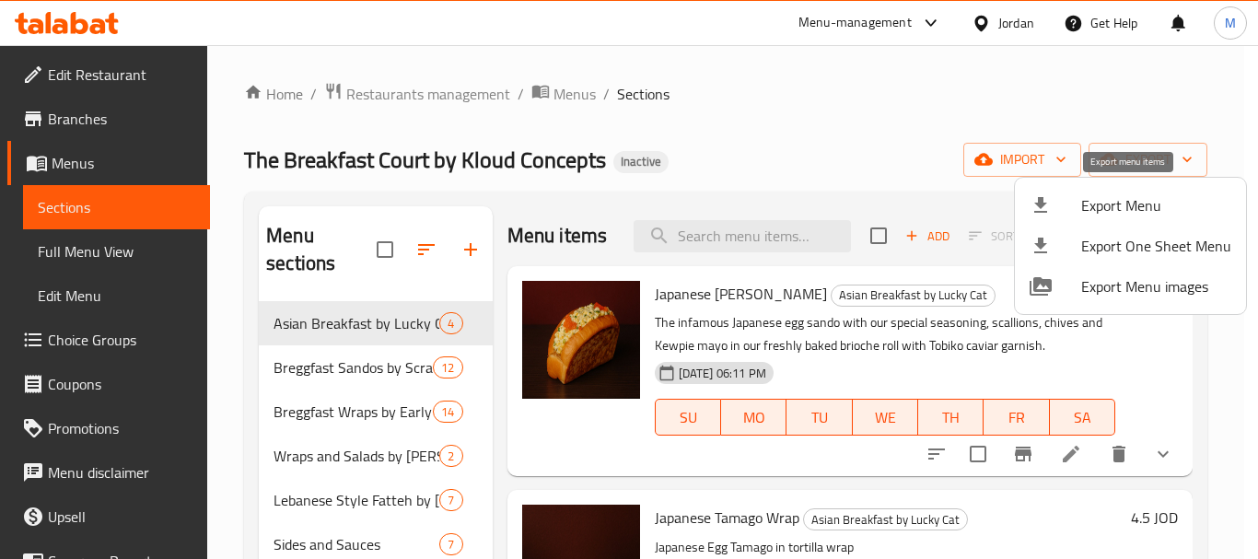
click at [1157, 194] on span "Export Menu" at bounding box center [1157, 205] width 150 height 22
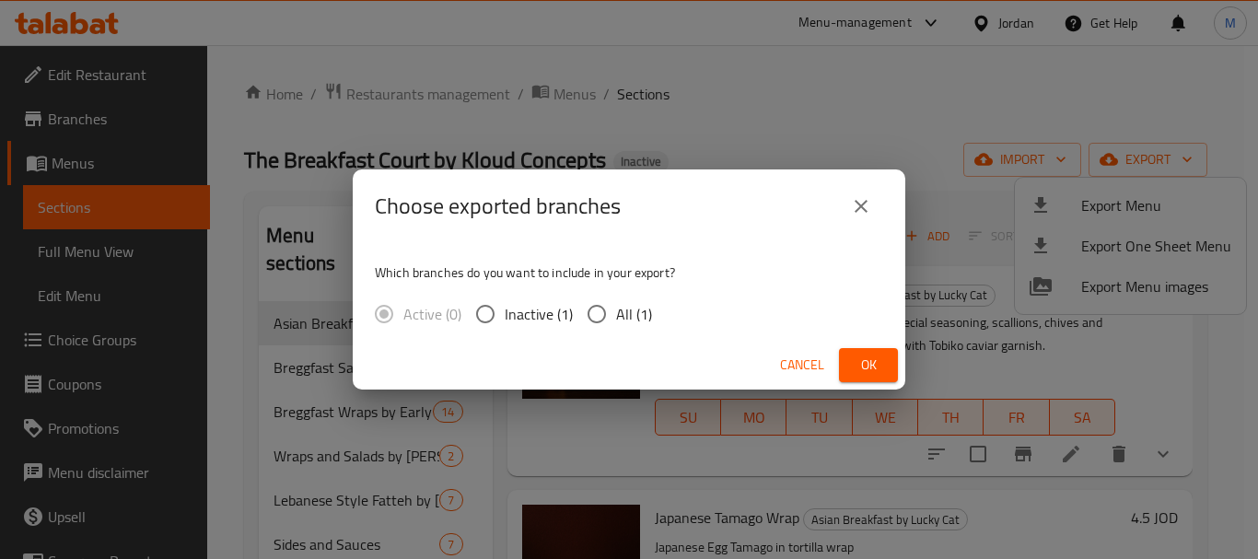
click at [584, 308] on input "All (1)" at bounding box center [597, 314] width 39 height 39
radio input "true"
click at [872, 366] on span "Ok" at bounding box center [868, 365] width 29 height 23
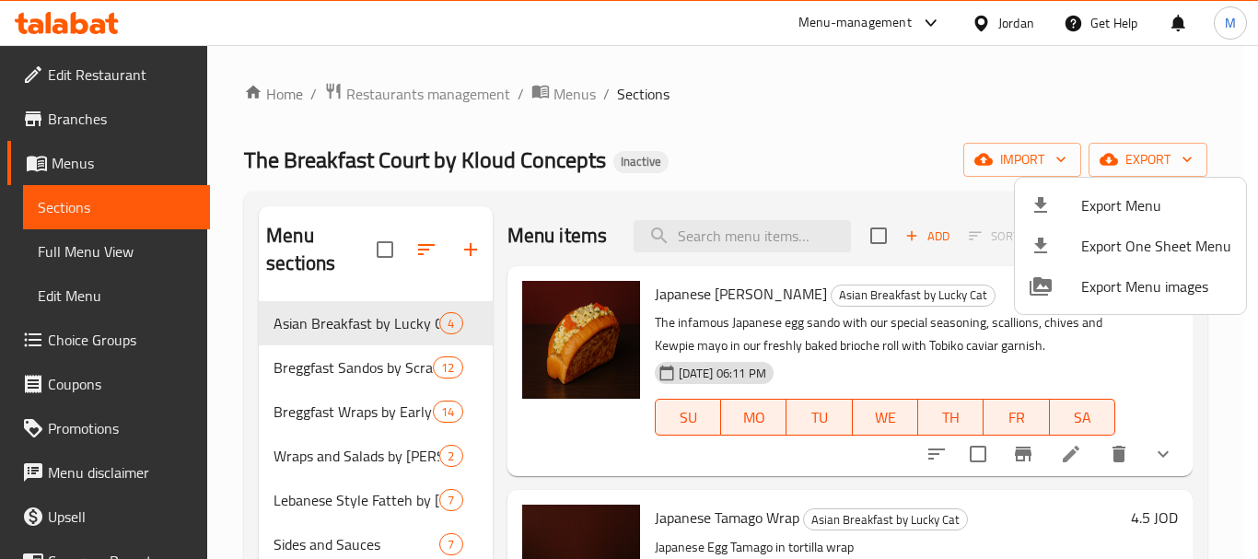
click at [545, 94] on div at bounding box center [629, 279] width 1258 height 559
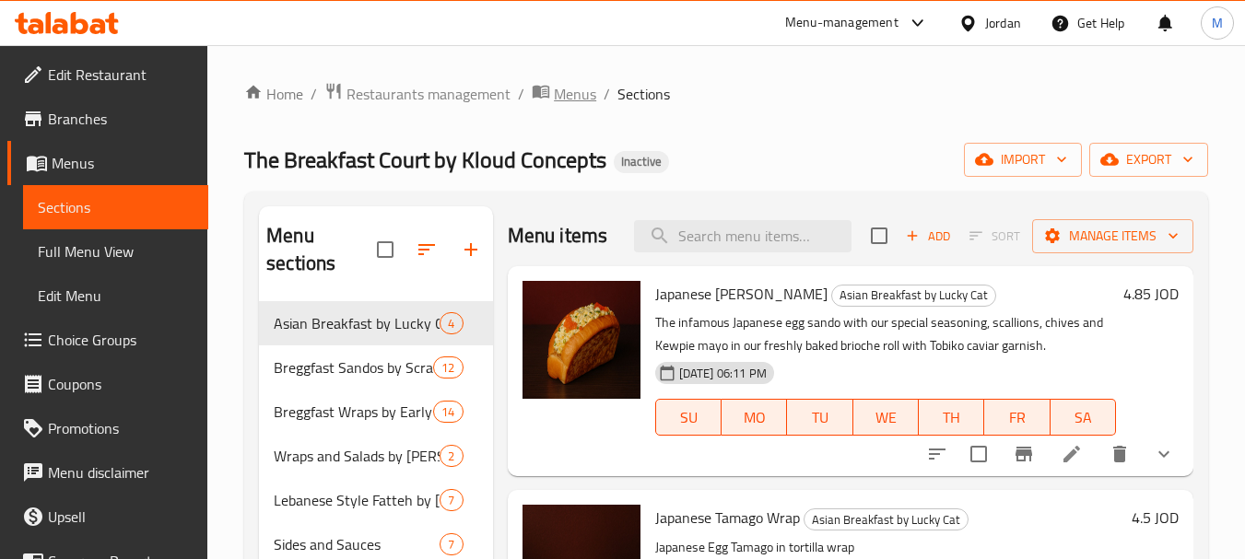
click at [573, 89] on span "Menus" at bounding box center [575, 94] width 42 height 22
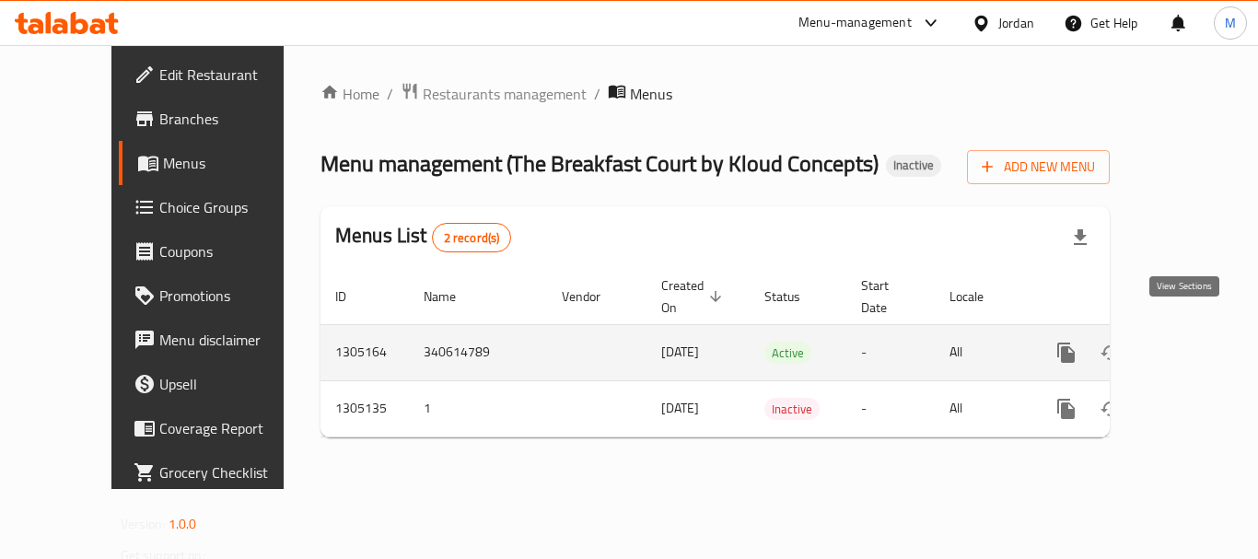
click at [1188, 342] on icon "enhanced table" at bounding box center [1199, 353] width 22 height 22
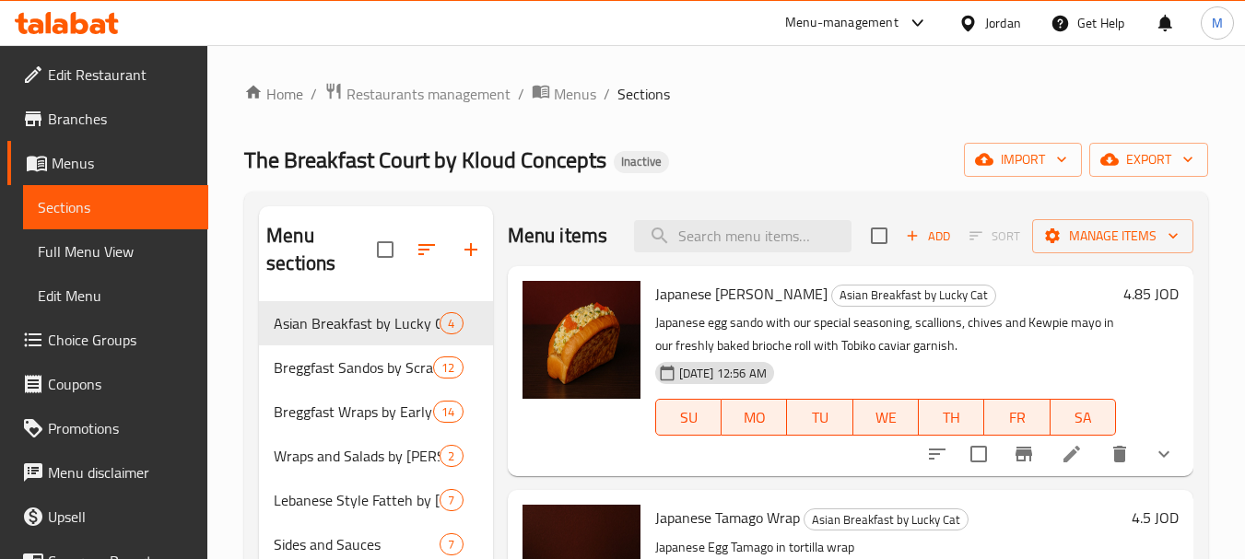
click at [86, 332] on span "Choice Groups" at bounding box center [121, 340] width 146 height 22
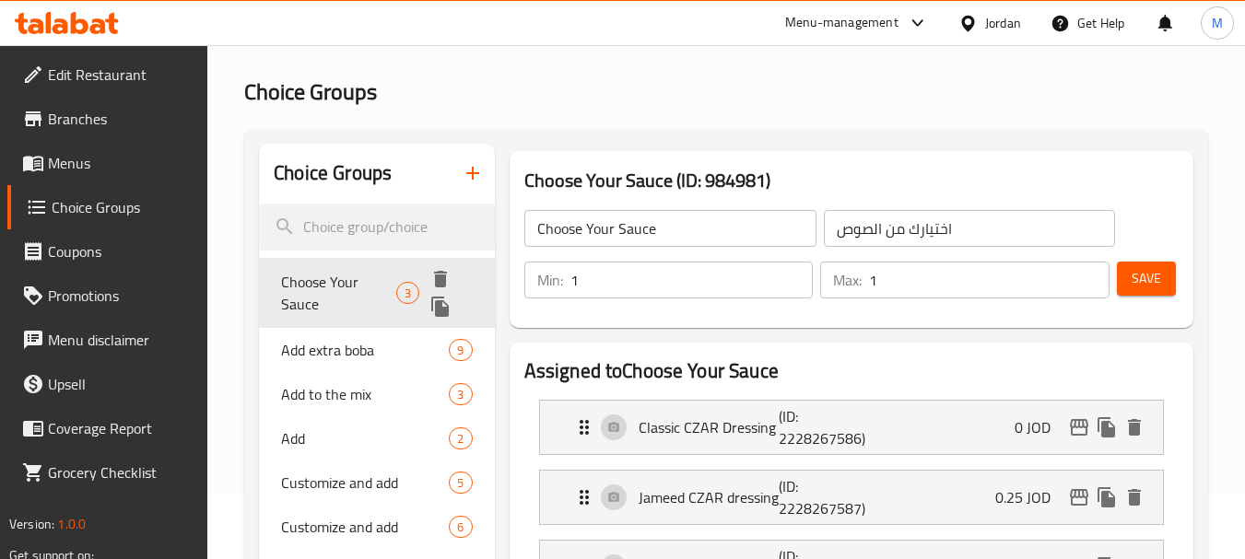
scroll to position [67, 0]
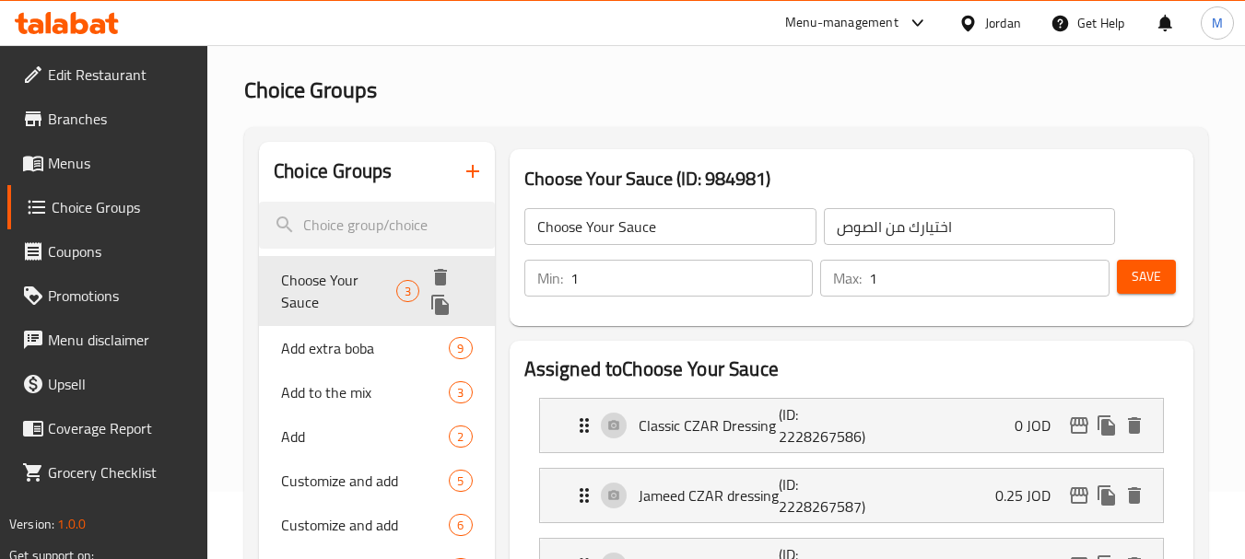
click at [315, 286] on span "Choose Your Sauce" at bounding box center [338, 291] width 114 height 44
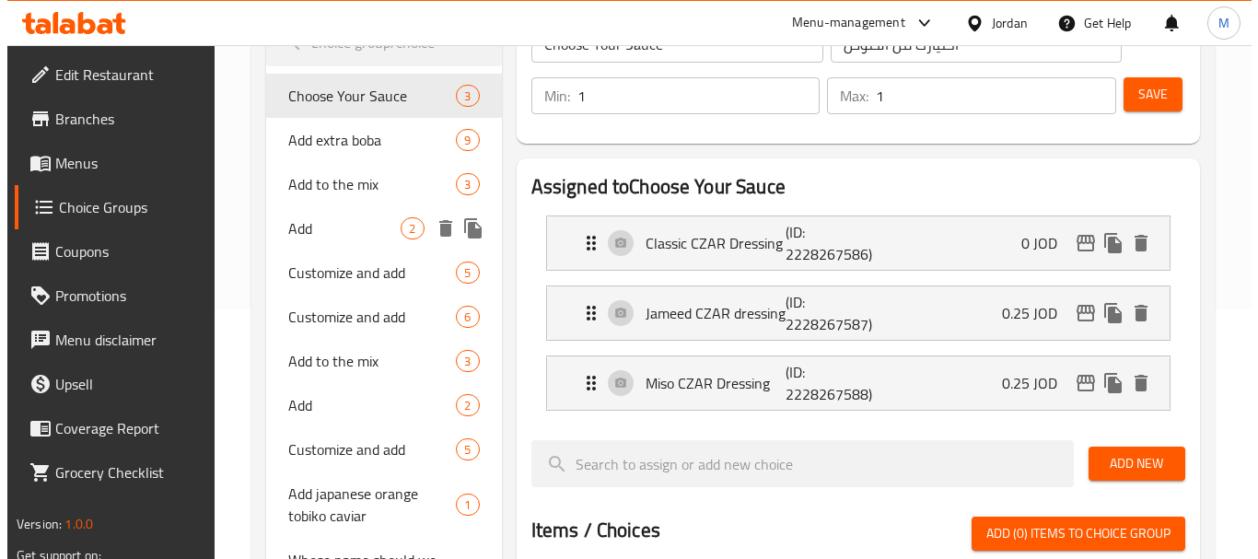
scroll to position [0, 0]
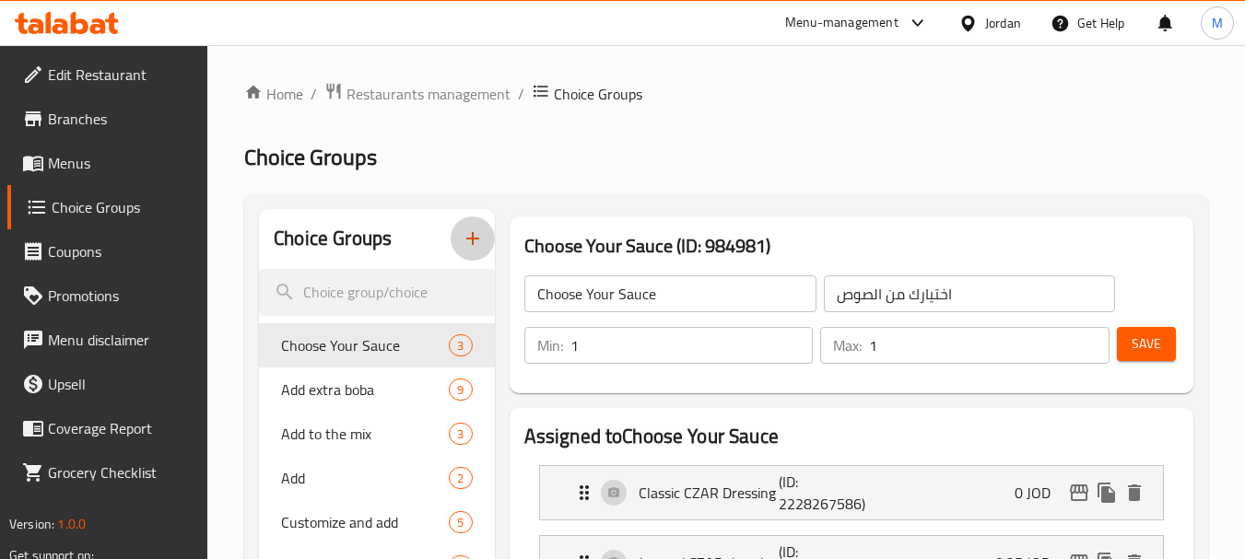
click at [478, 230] on icon "button" at bounding box center [473, 239] width 22 height 22
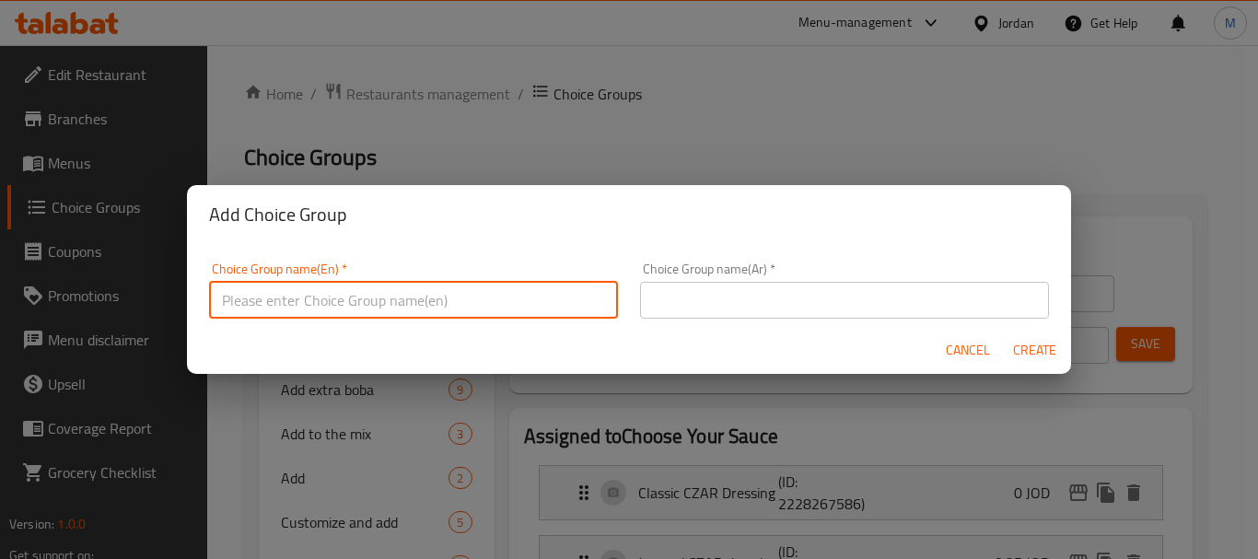
click at [497, 297] on input "text" at bounding box center [413, 300] width 409 height 37
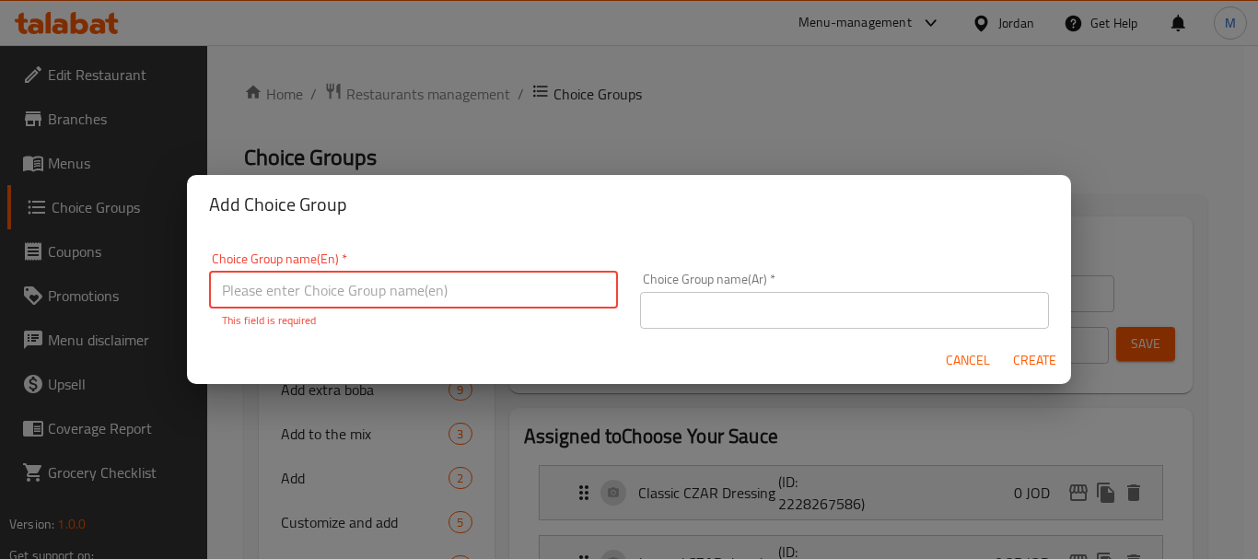
click at [513, 292] on input "text" at bounding box center [413, 290] width 409 height 37
paste input "Your Choice Of Flavor: إختيارك من النكهة:"
drag, startPoint x: 356, startPoint y: 292, endPoint x: 537, endPoint y: 288, distance: 181.5
click at [537, 288] on input "Your Choice Of Flavor: إختيارك من النكهة:" at bounding box center [413, 290] width 409 height 37
type input "Your Choice Of Flavor:"
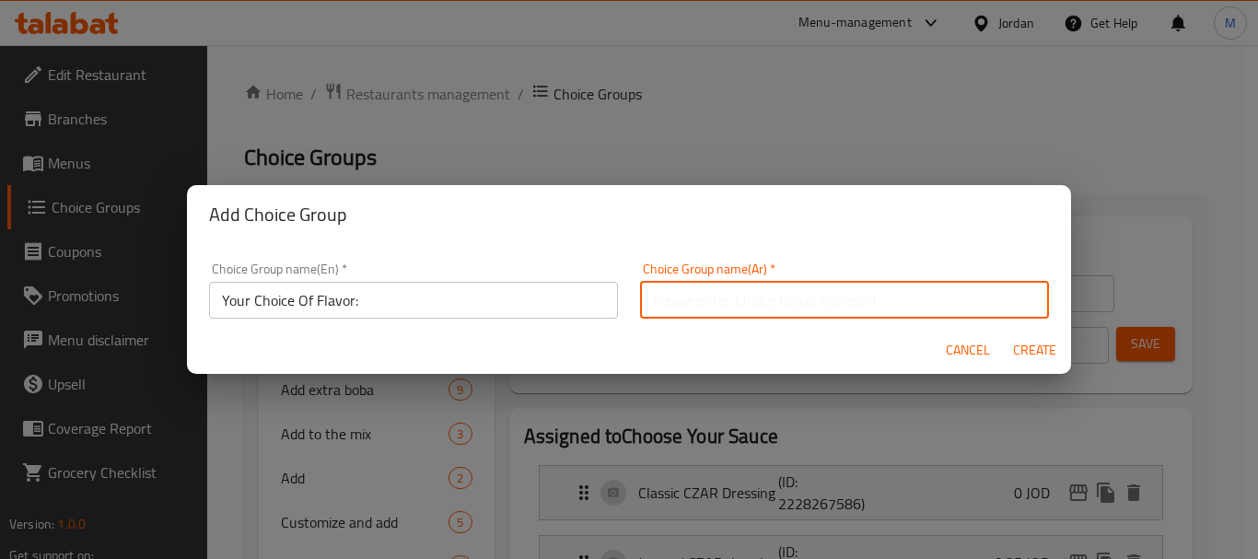
paste input "إختيارك من النكهة:"
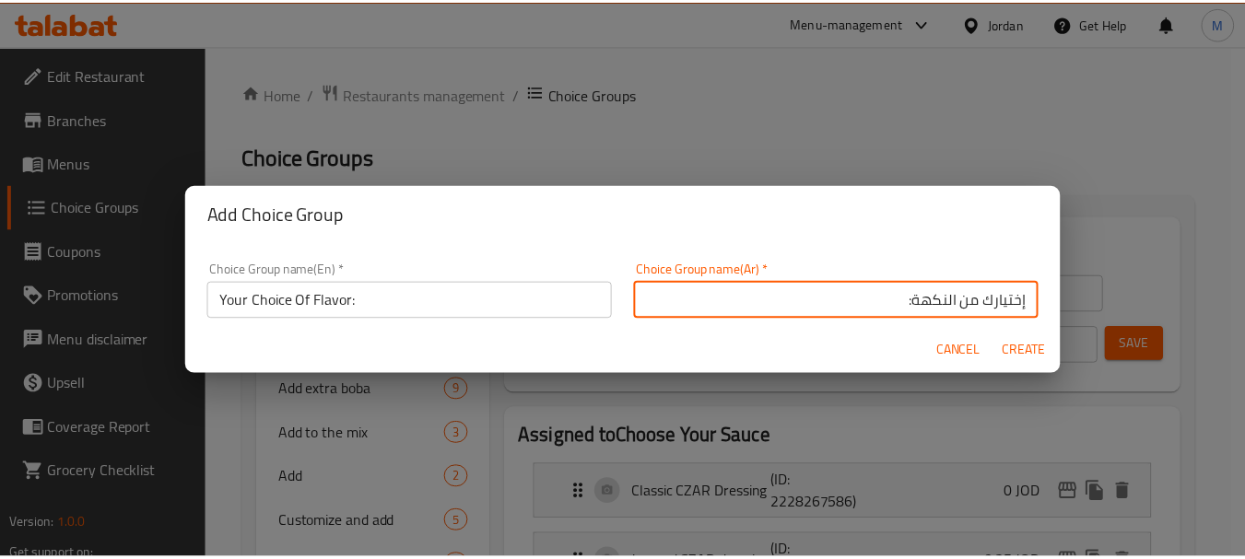
scroll to position [6, 0]
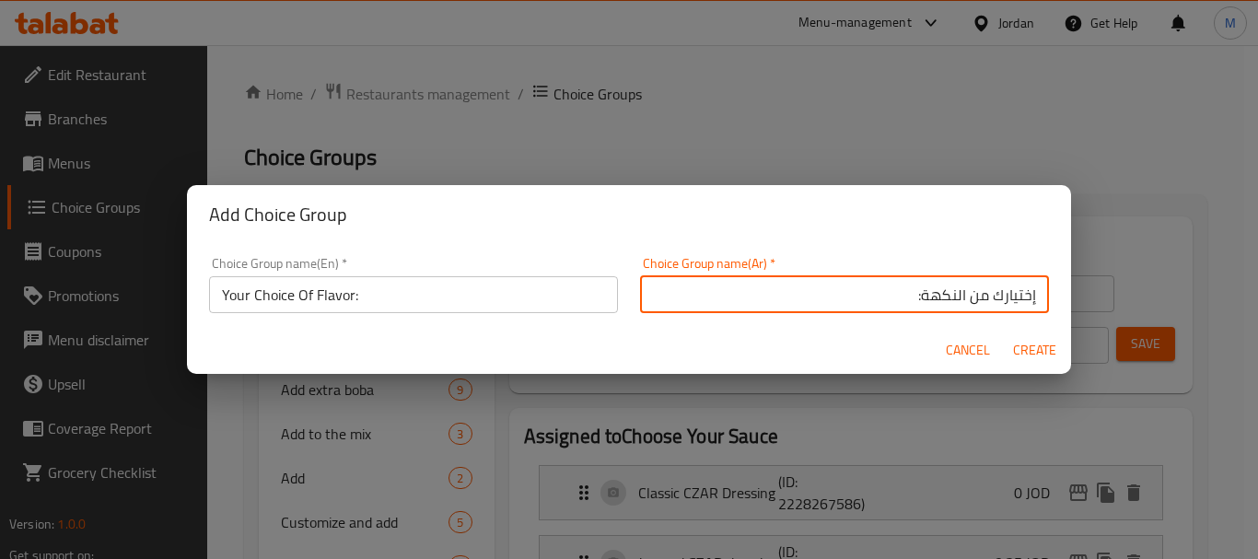
drag, startPoint x: 765, startPoint y: 298, endPoint x: 1078, endPoint y: 310, distance: 313.5
click at [1078, 310] on div "Add Choice Group Choice Group name(En)   * Your Choice Of Flavor: Choice Group …" at bounding box center [629, 279] width 1258 height 559
click at [1017, 294] on input "إختيارك من النكهة:" at bounding box center [844, 294] width 409 height 37
drag, startPoint x: 997, startPoint y: 294, endPoint x: 1044, endPoint y: 293, distance: 47.0
click at [1044, 293] on div "Choice Group name(Ar)   * إختيارك من النكهة: Choice Group name(Ar) *" at bounding box center [844, 285] width 431 height 78
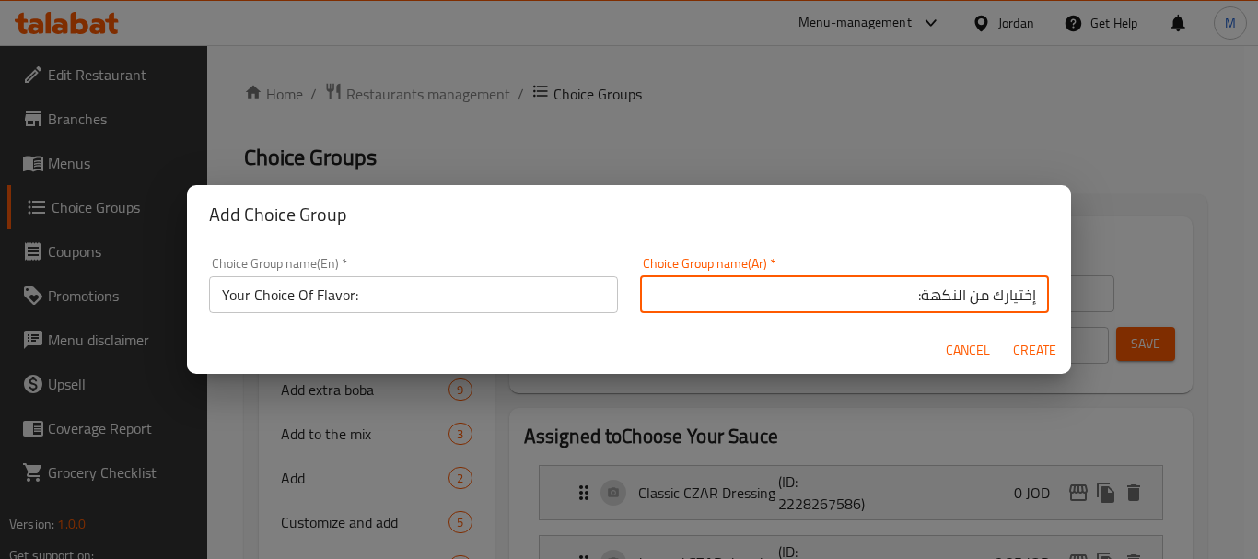
type input "إختيارك من النكهة:"
click at [523, 293] on input "Your Choice Of Flavor:" at bounding box center [413, 294] width 409 height 37
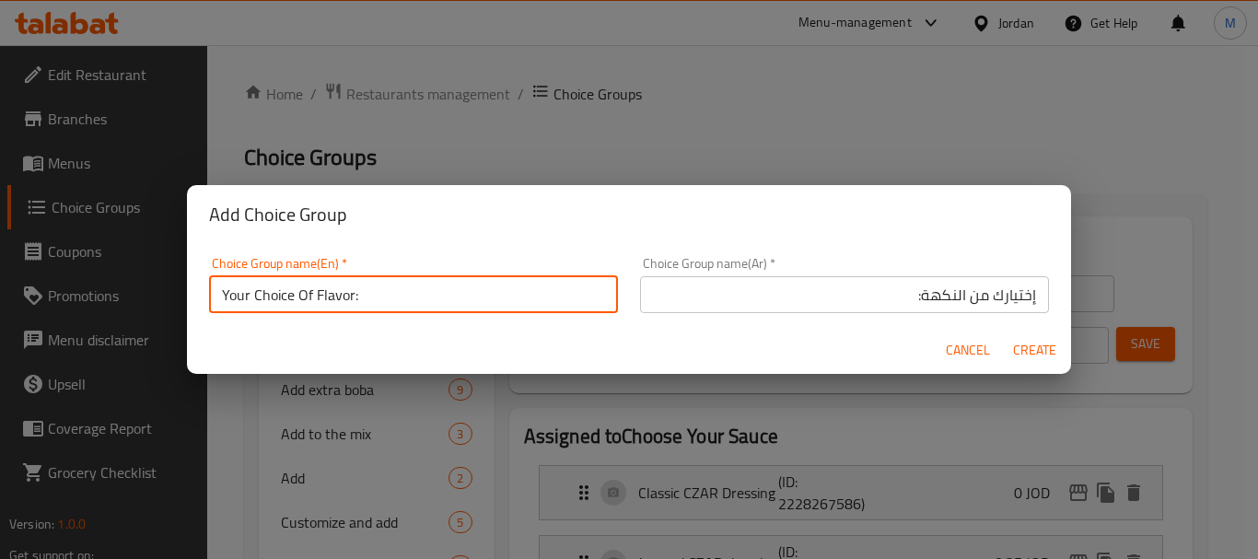
click at [333, 296] on input "Your Choice Of Flavor:" at bounding box center [413, 294] width 409 height 37
type input "Your Choice Of Sauce:"
click at [940, 295] on input "إختيارك من النكهة:" at bounding box center [844, 294] width 409 height 37
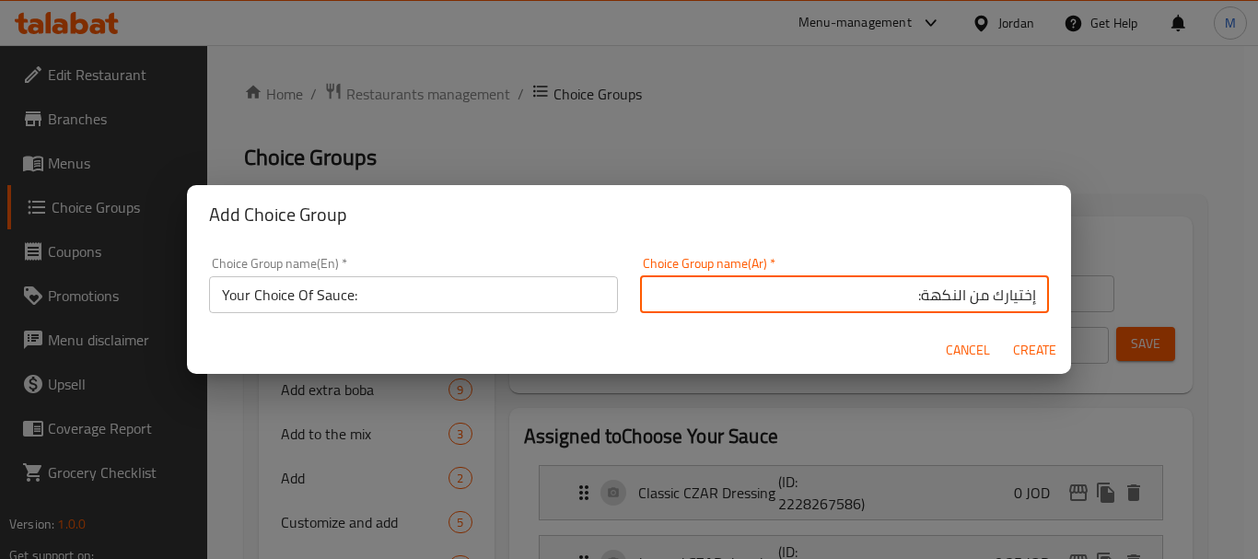
click at [940, 295] on input "إختيارك من النكهة:" at bounding box center [844, 294] width 409 height 37
type input "إختيارك من الصوص:"
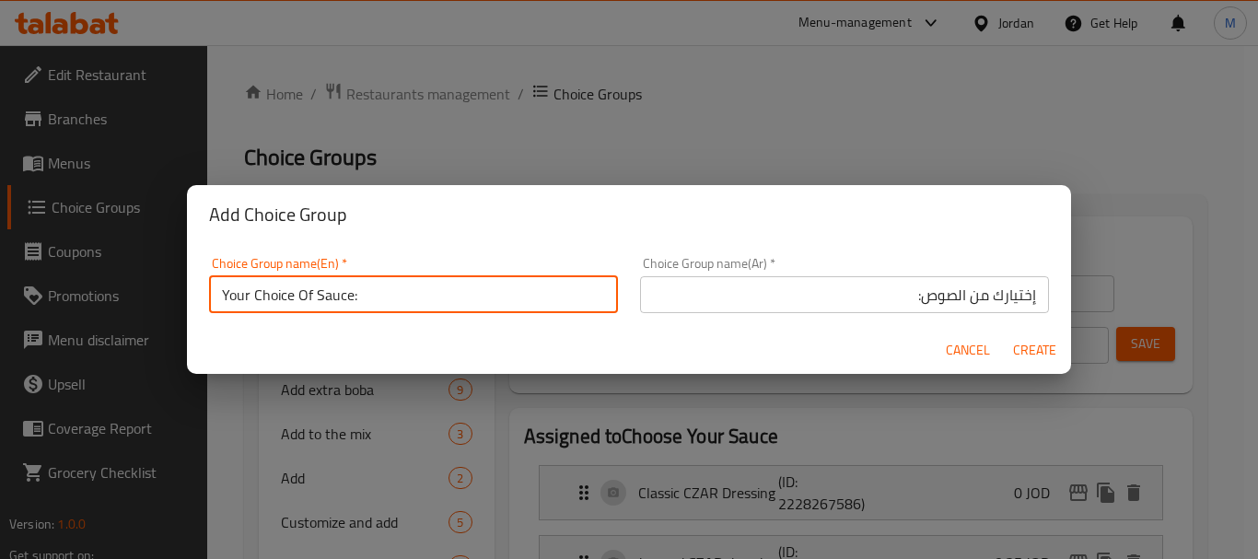
click at [395, 297] on input "Your Choice Of Sauce:" at bounding box center [413, 294] width 409 height 37
type input "Your Choice Of Sauce:"
click at [1035, 346] on span "Create" at bounding box center [1034, 350] width 44 height 23
type input "Your Choice Of Sauce:"
type input "إختيارك من الصوص:"
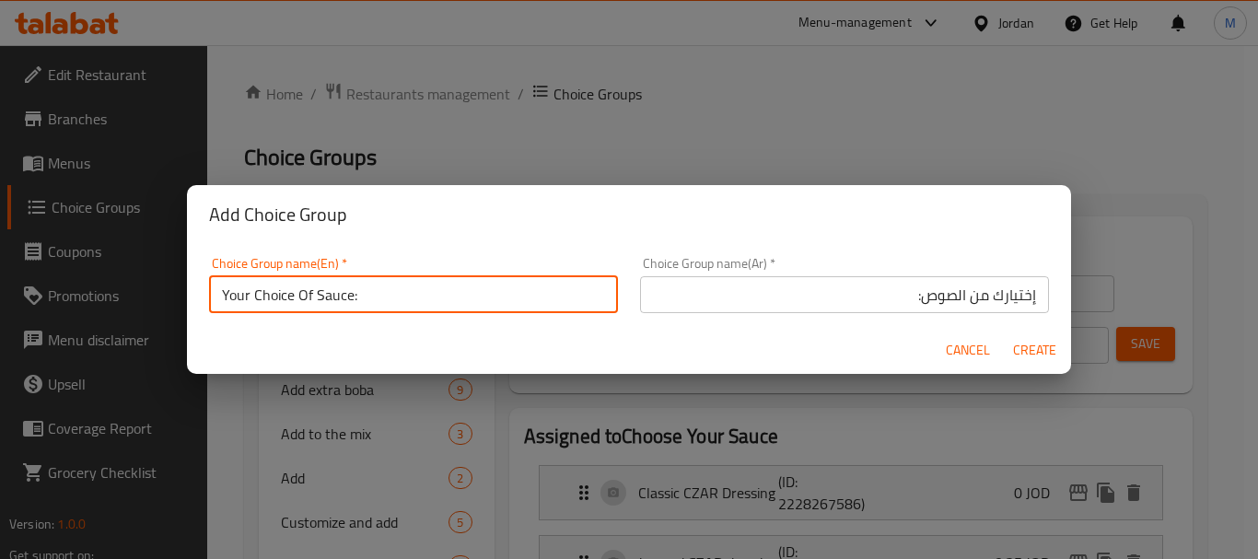
type input "0"
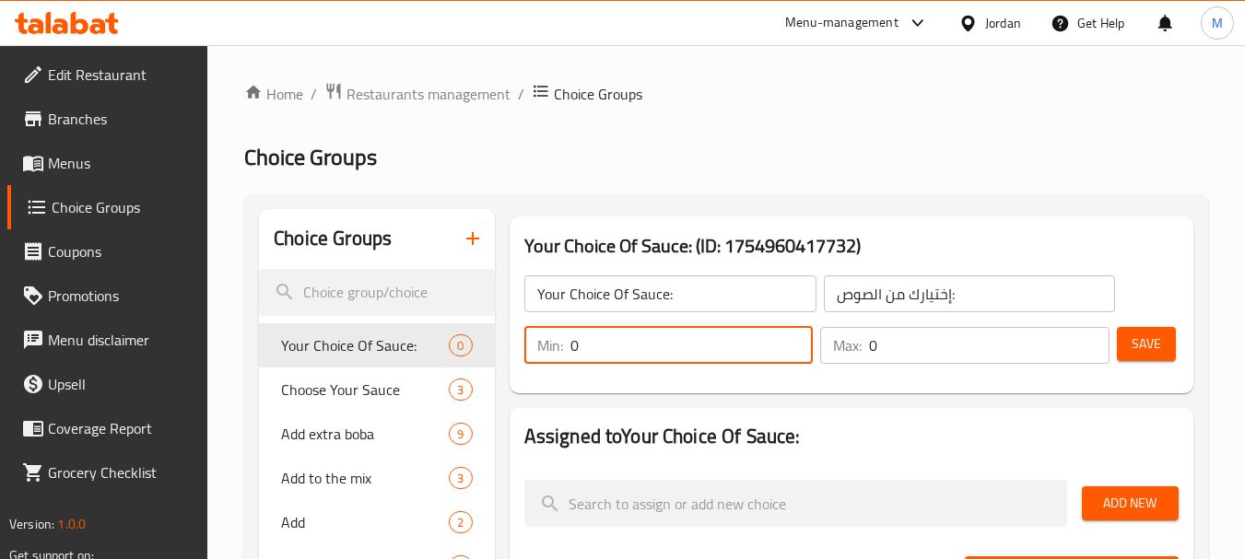
click at [692, 342] on input "0" at bounding box center [691, 345] width 243 height 37
type input "1"
click at [931, 342] on input "0" at bounding box center [989, 345] width 240 height 37
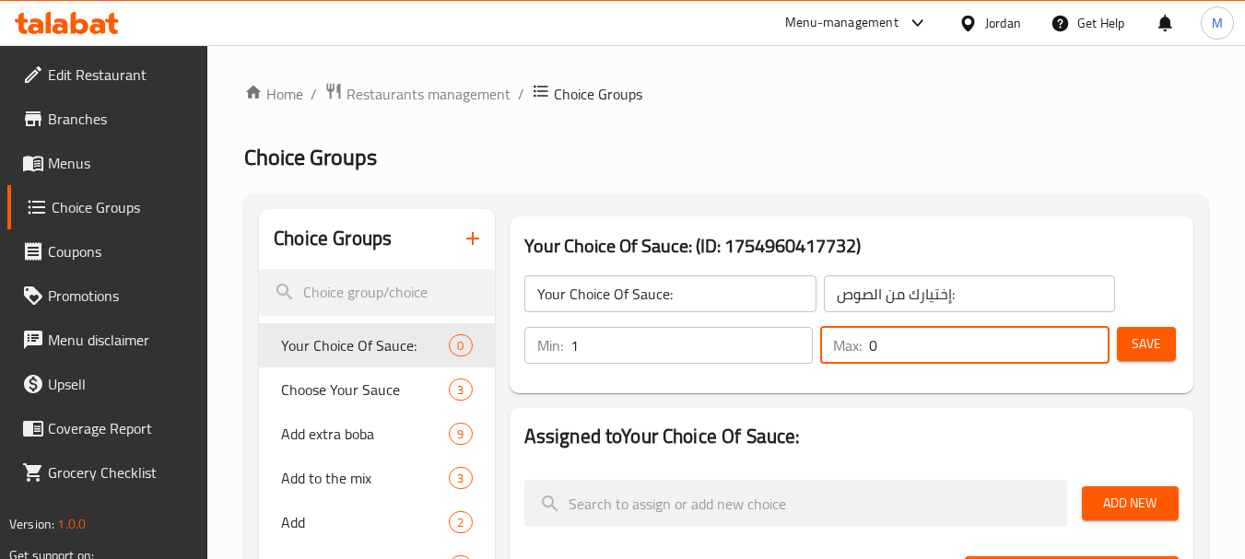
click at [931, 342] on input "0" at bounding box center [989, 345] width 240 height 37
type input "4"
click at [958, 379] on div "Your Choice Of Sauce: ​ إختيارك من الصوص: ​ Min: 1 ​ Max: 4 ​ Save" at bounding box center [851, 319] width 669 height 133
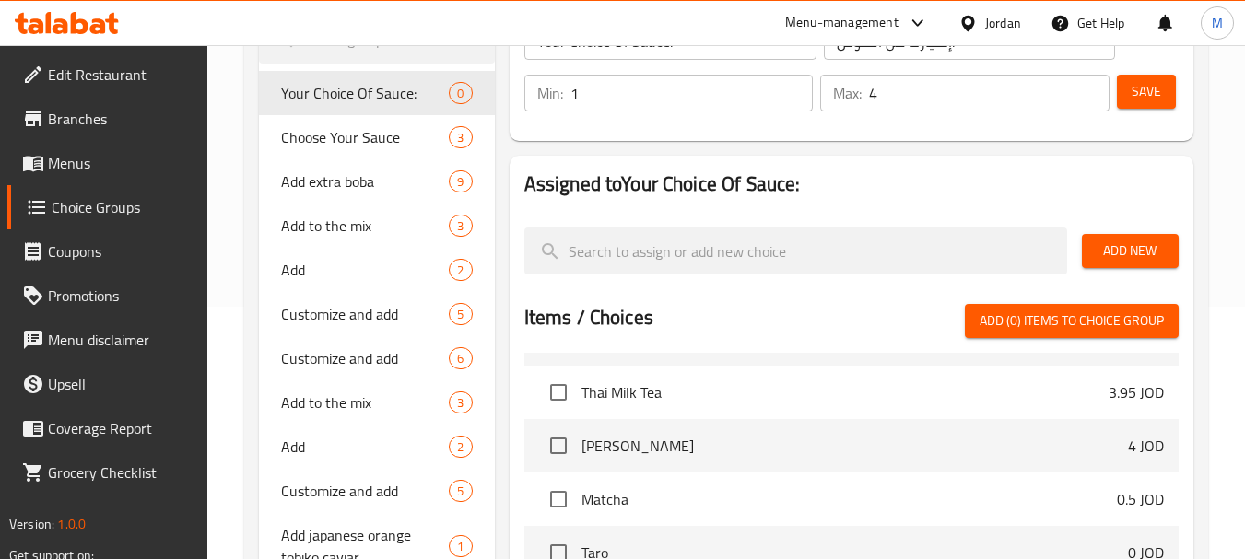
scroll to position [276, 0]
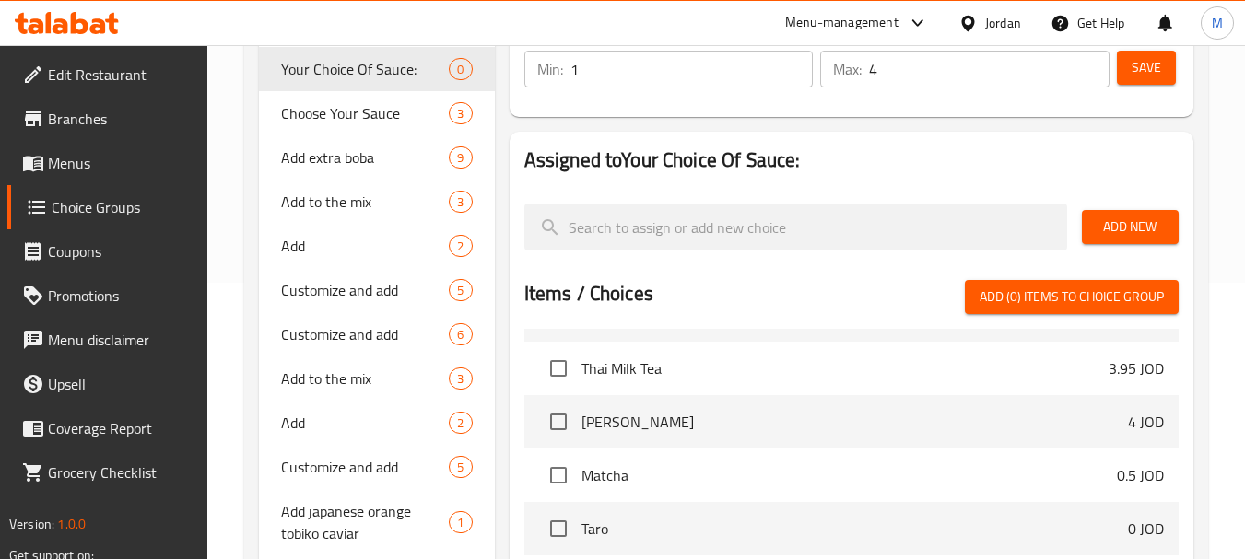
click at [1133, 226] on span "Add New" at bounding box center [1129, 227] width 67 height 23
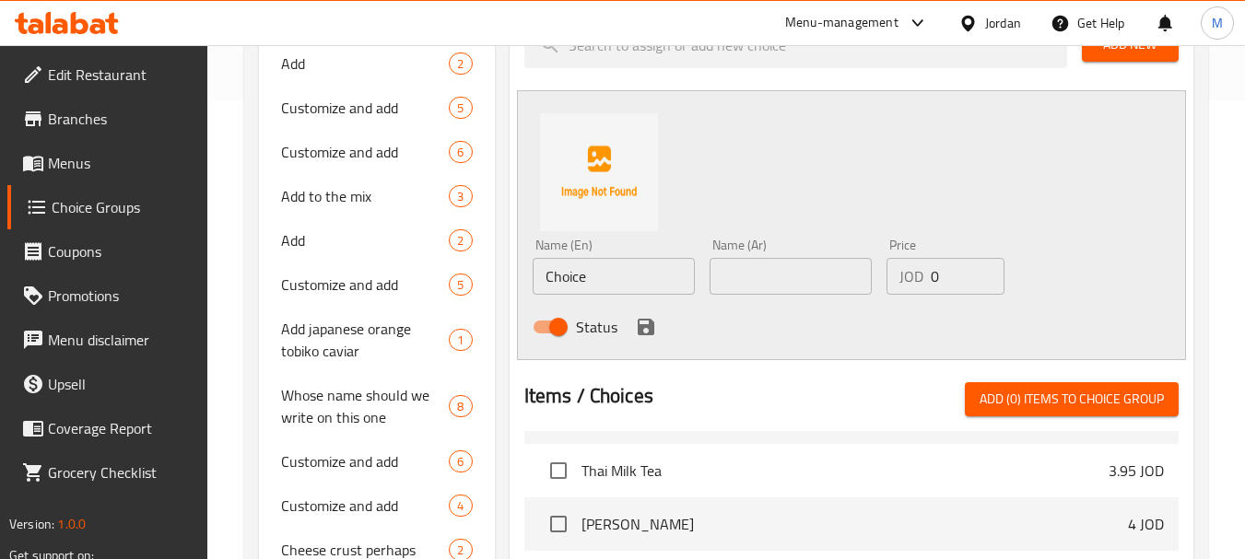
scroll to position [461, 0]
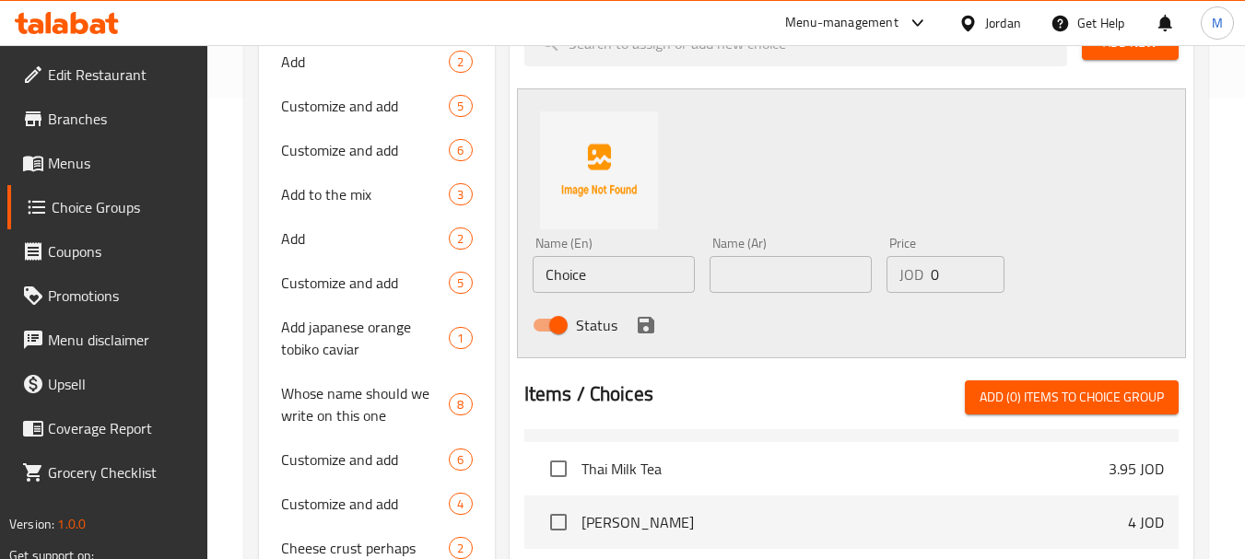
click at [624, 276] on input "Choice" at bounding box center [613, 274] width 162 height 37
paste input "No sauce بدون صوص"
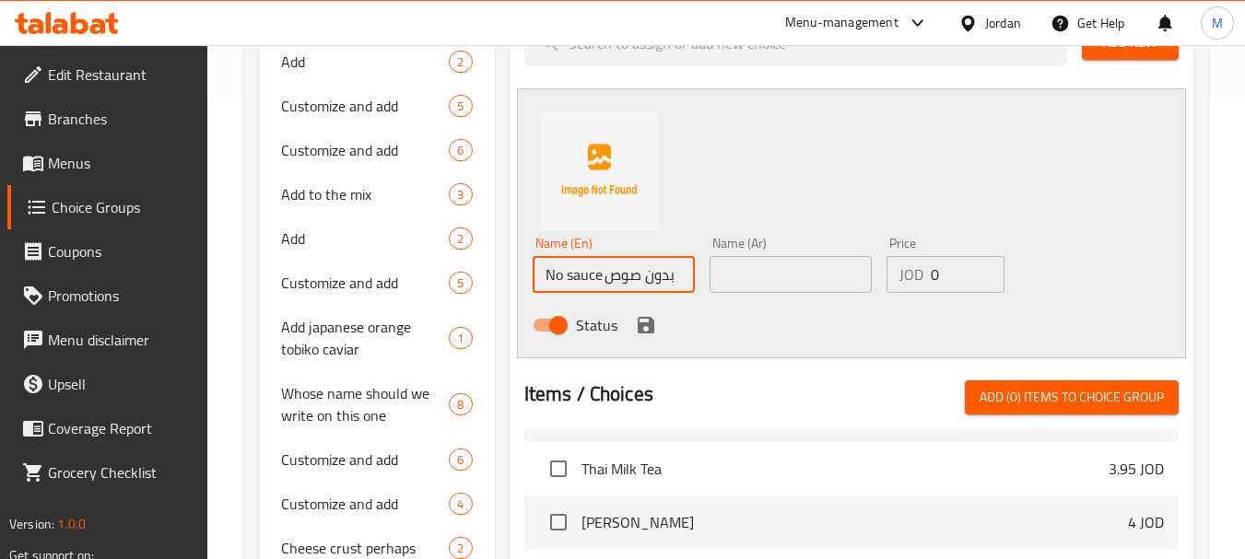
drag, startPoint x: 613, startPoint y: 275, endPoint x: 724, endPoint y: 278, distance: 111.5
click at [724, 278] on div "Name (En) No sauce بدون صوص Name (En) Name (Ar) Name (Ar) Price JOD 0 Price Sta…" at bounding box center [791, 289] width 532 height 121
type input "No sauce"
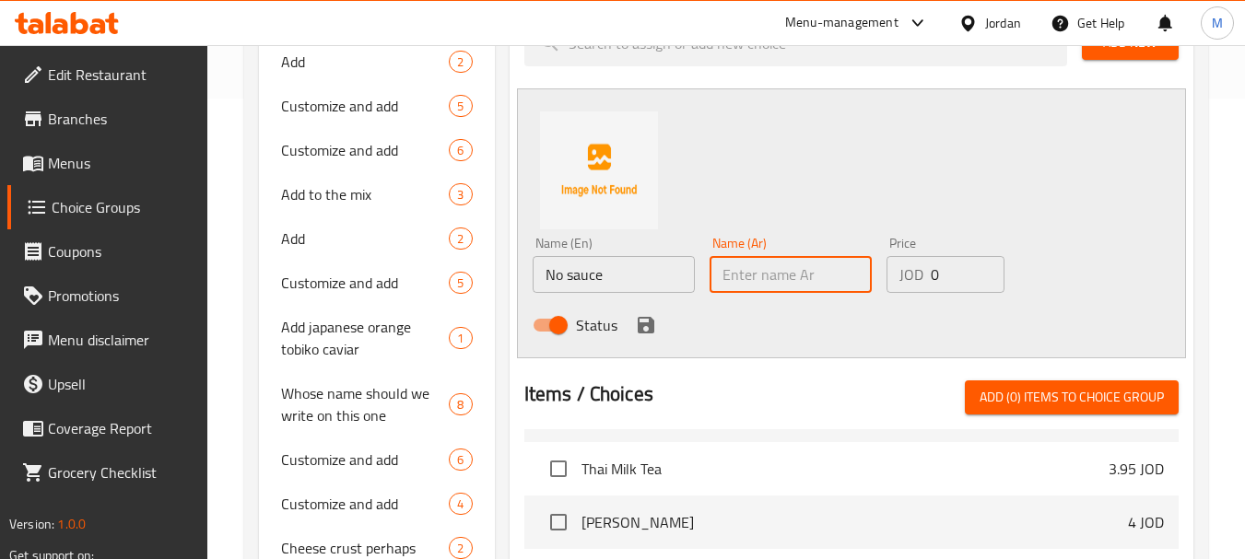
click at [779, 277] on input "text" at bounding box center [790, 274] width 162 height 37
paste input "بدون صوص"
type input "بدون صوص"
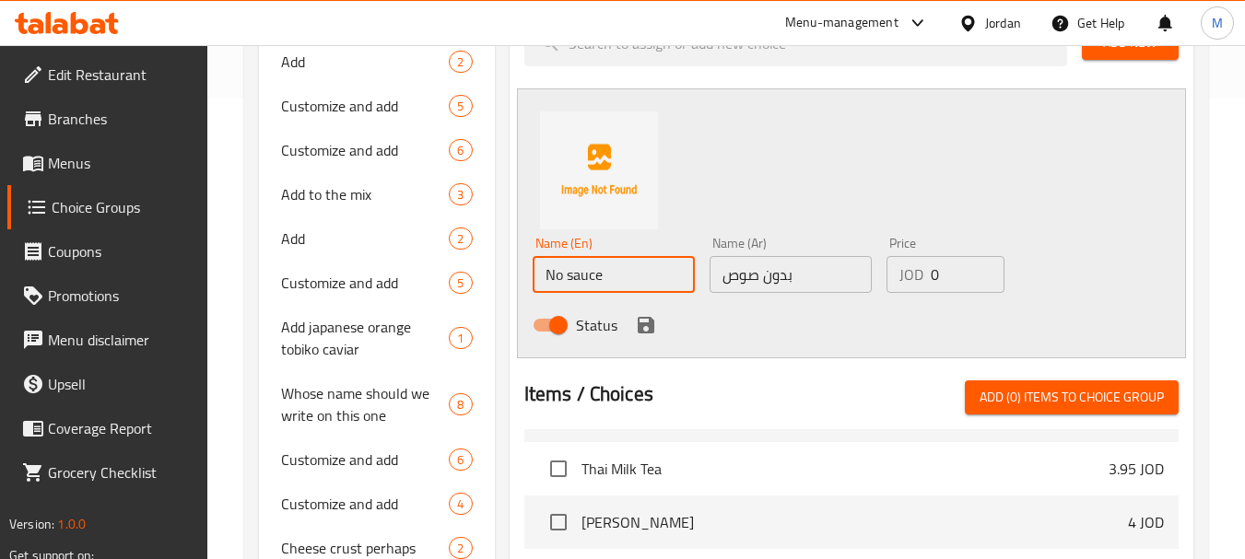
click at [647, 278] on input "No sauce" at bounding box center [613, 274] width 162 height 37
type input "No sauce"
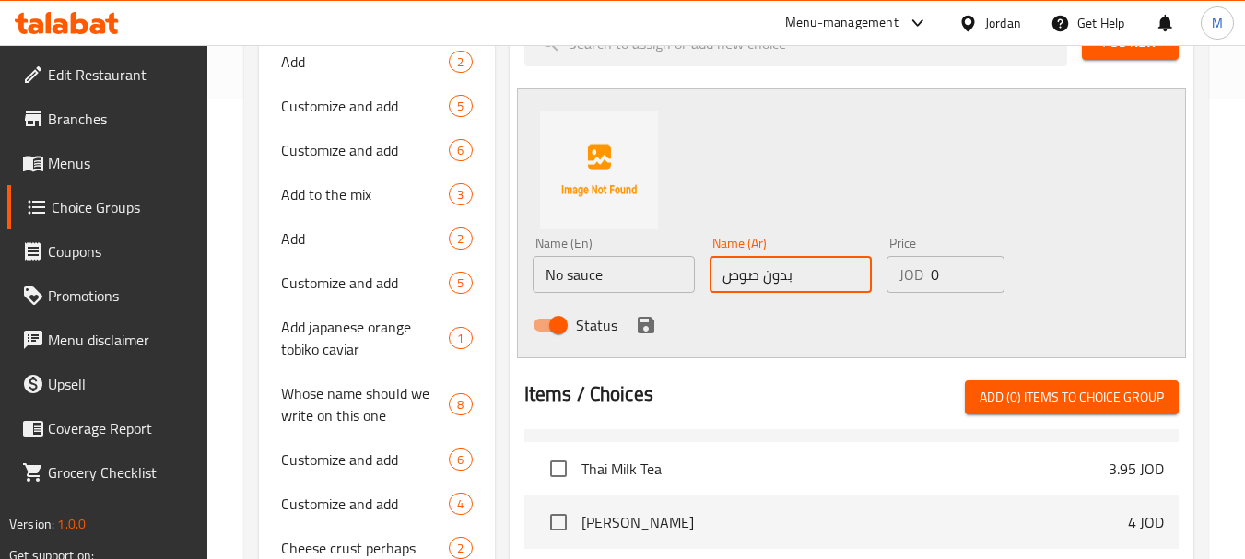
click at [820, 281] on input "بدون صوص" at bounding box center [790, 274] width 162 height 37
click at [644, 325] on icon "save" at bounding box center [646, 325] width 17 height 17
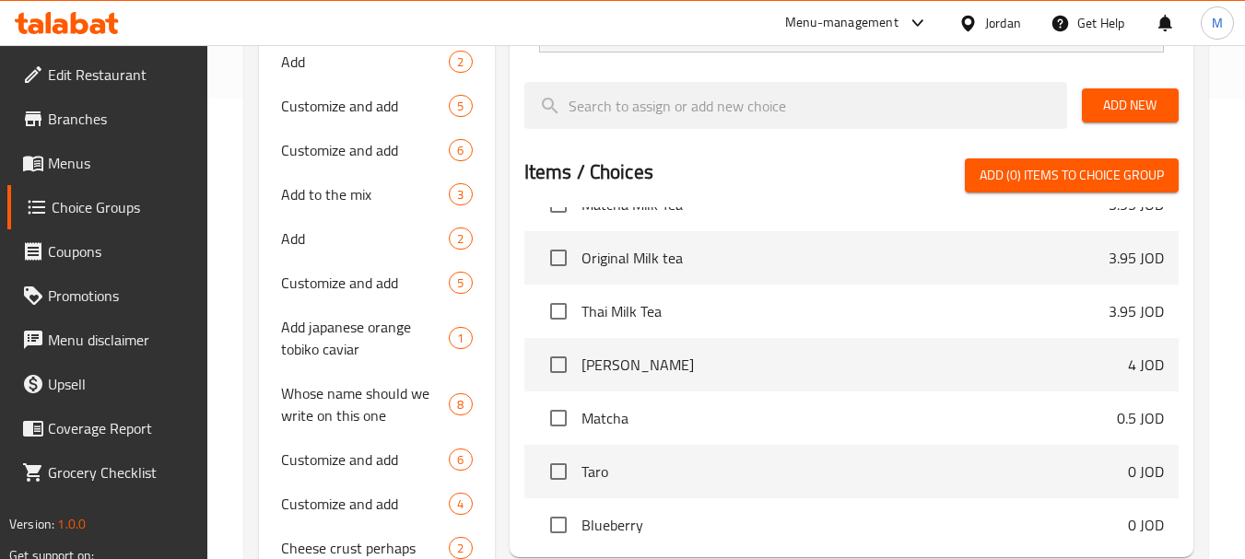
scroll to position [5299, 0]
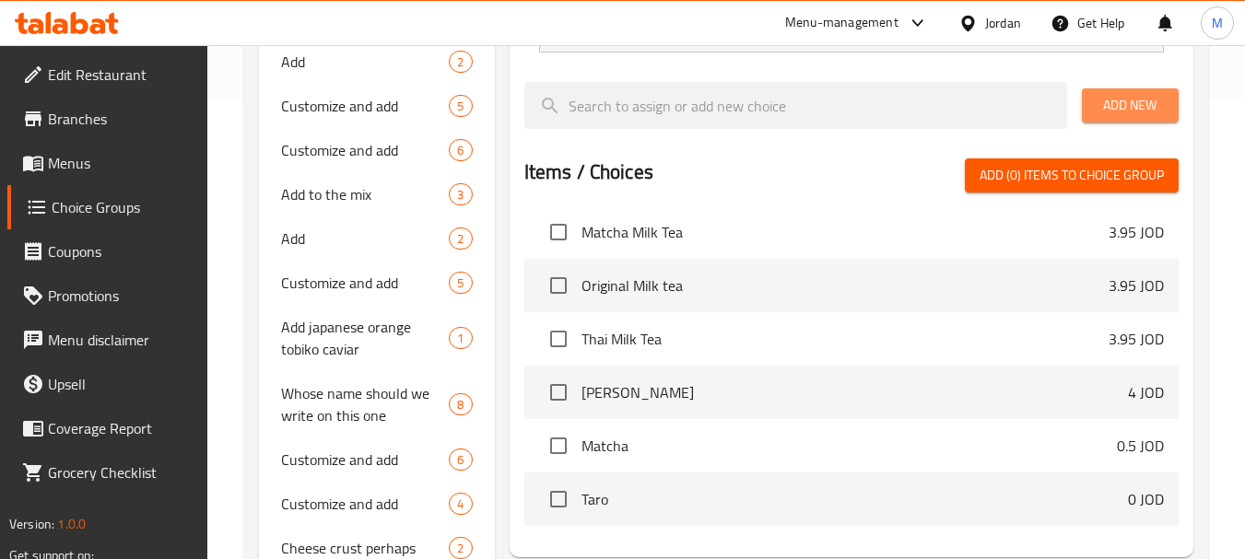
click at [1119, 122] on button "Add New" at bounding box center [1130, 105] width 97 height 34
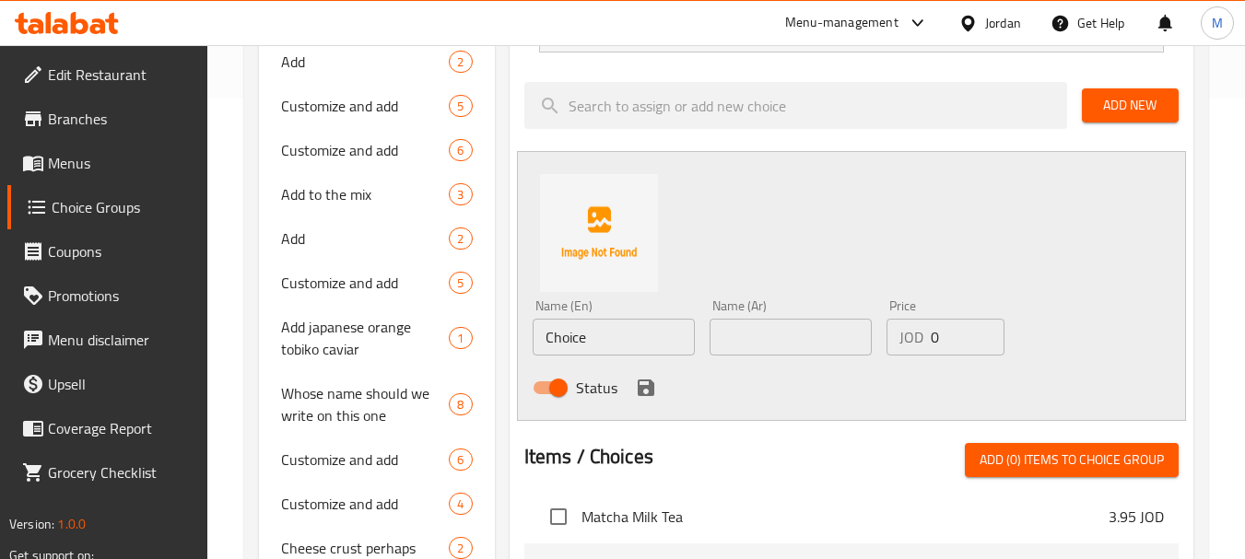
click at [613, 337] on input "Choice" at bounding box center [613, 337] width 162 height 37
click at [613, 336] on input "Choice" at bounding box center [613, 337] width 162 height 37
paste input "Early Bird sauce صوص إيرلي بيرد"
drag, startPoint x: 584, startPoint y: 339, endPoint x: 708, endPoint y: 334, distance: 123.5
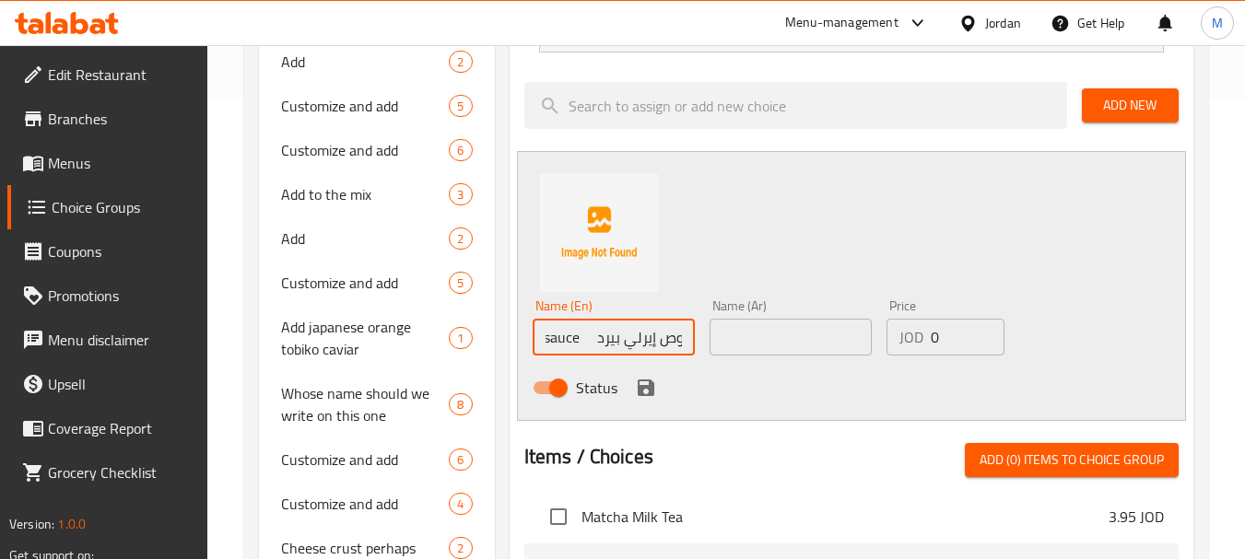
click at [708, 334] on div "Name (En) Early Bird sauce صوص إيرلي بيرد Name (En) Name (Ar) Name (Ar) Price J…" at bounding box center [791, 352] width 532 height 121
type input "Early Bird sauce"
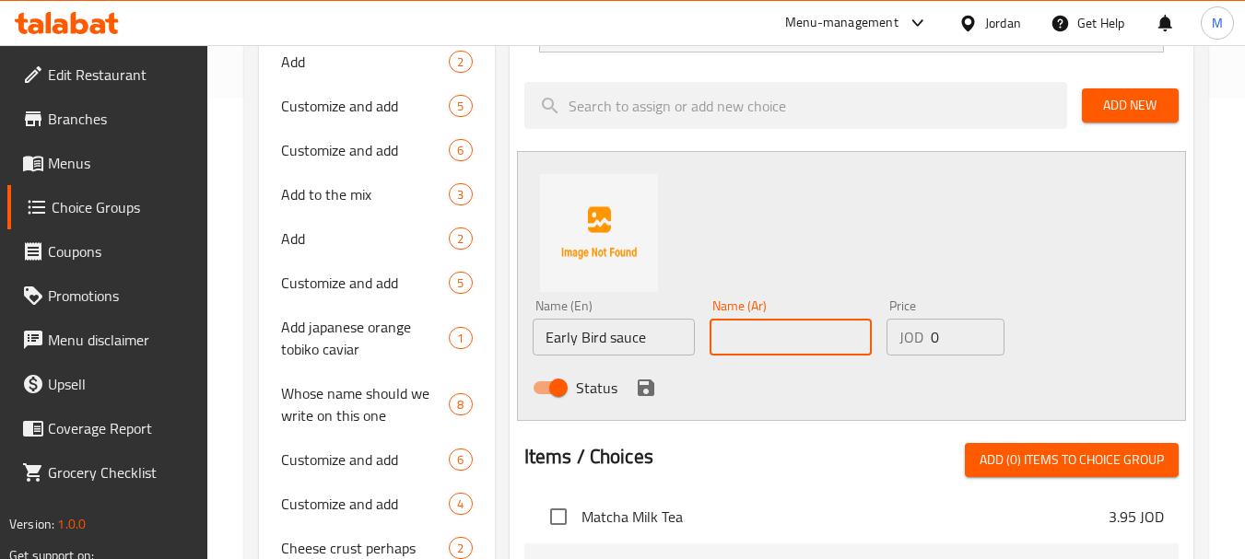
paste input "صوص إيرلي بيرد"
type input "صوص إيرلي بيرد"
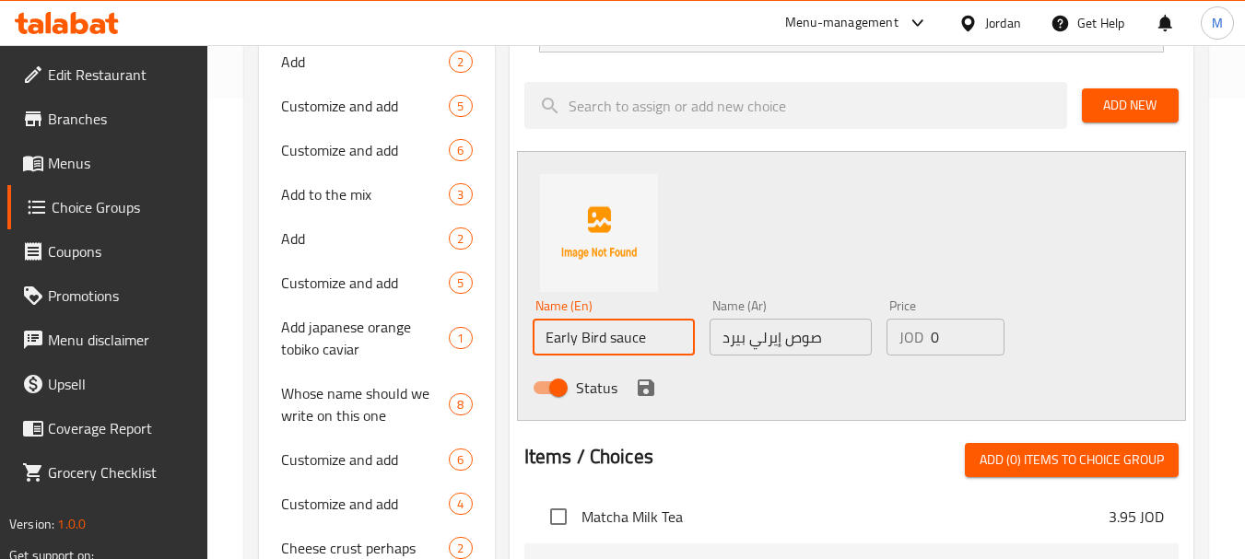
click at [650, 333] on input "Early Bird sauce" at bounding box center [613, 337] width 162 height 37
type input "Early Bird sauce"
click at [639, 390] on icon "save" at bounding box center [646, 388] width 17 height 17
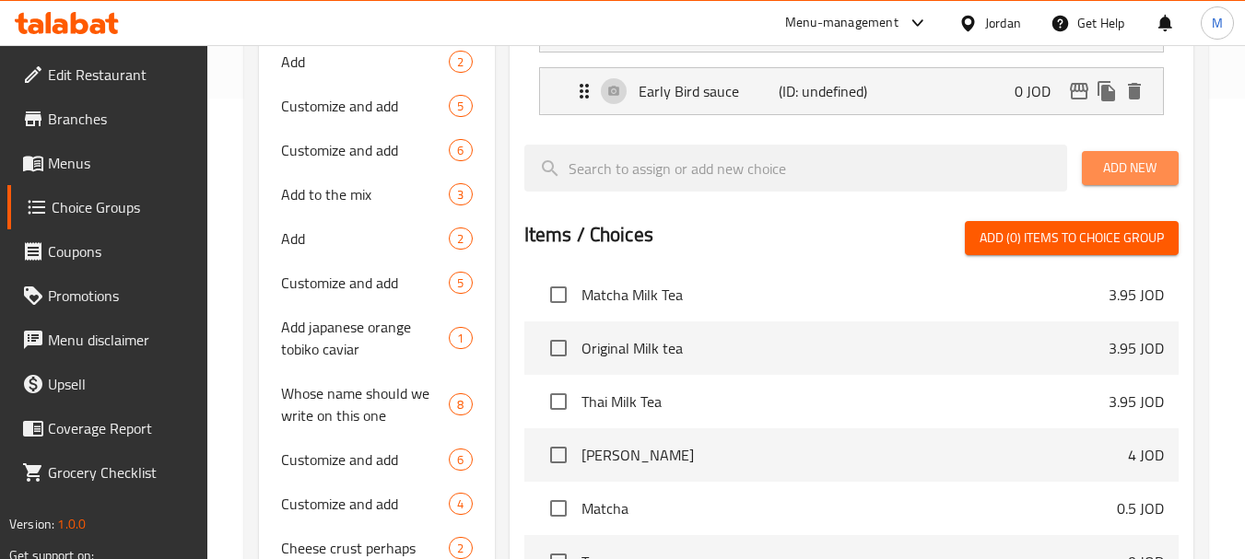
click at [1128, 166] on span "Add New" at bounding box center [1129, 168] width 67 height 23
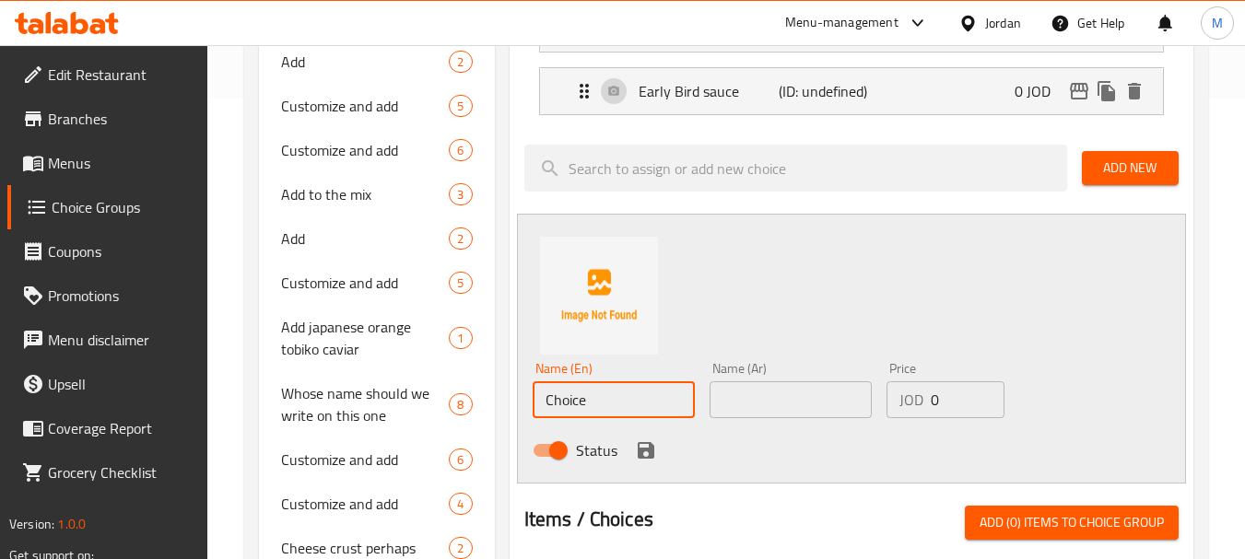
click at [567, 404] on input "Choice" at bounding box center [613, 399] width 162 height 37
paste input "ketchup كاتشب"
click at [614, 397] on input "ketchup كاتشب" at bounding box center [613, 399] width 162 height 37
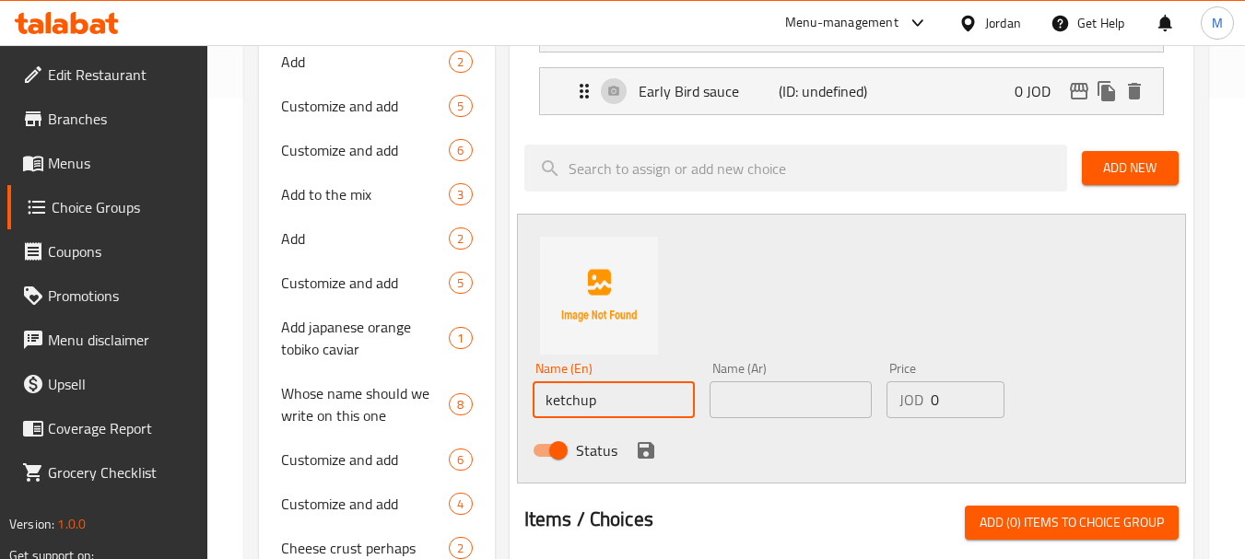
type input "ketchup"
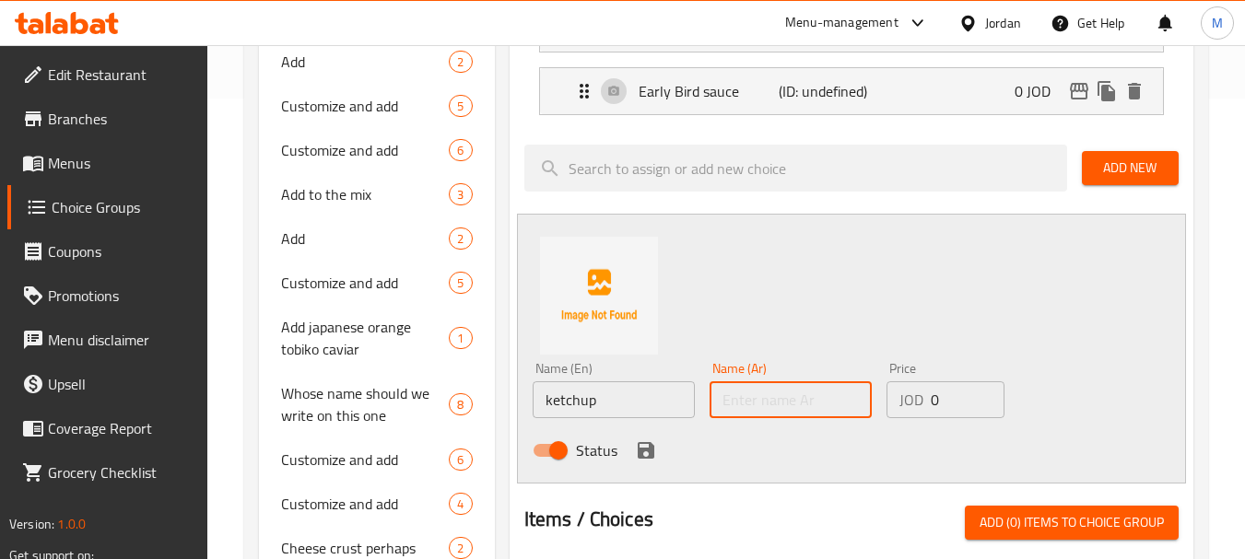
paste input "كاتشب"
type input "كاتشب"
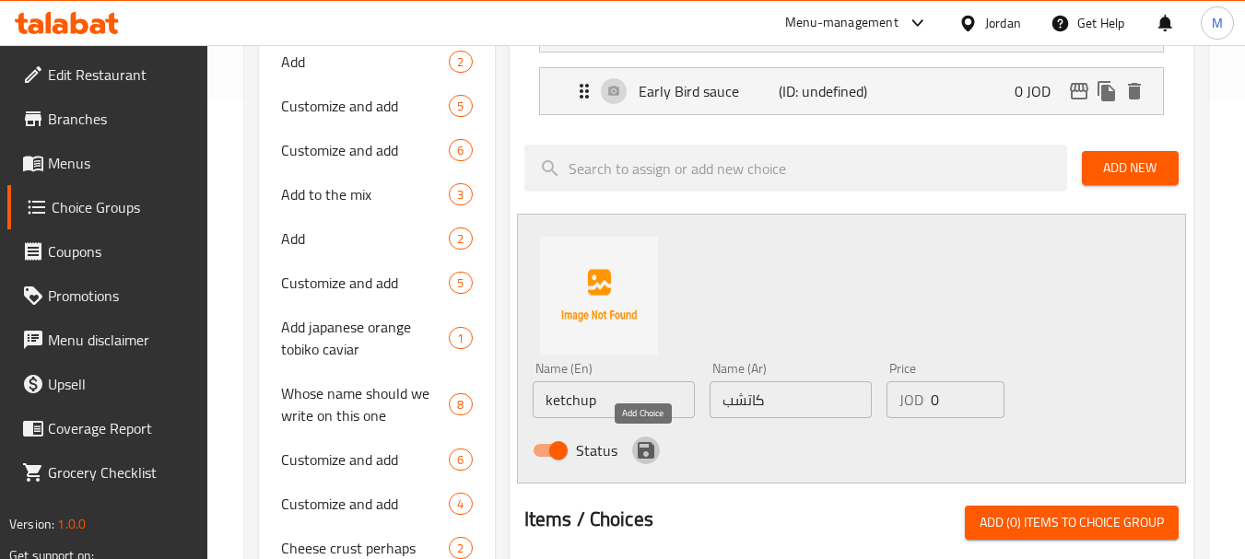
click at [653, 451] on icon "save" at bounding box center [646, 450] width 22 height 22
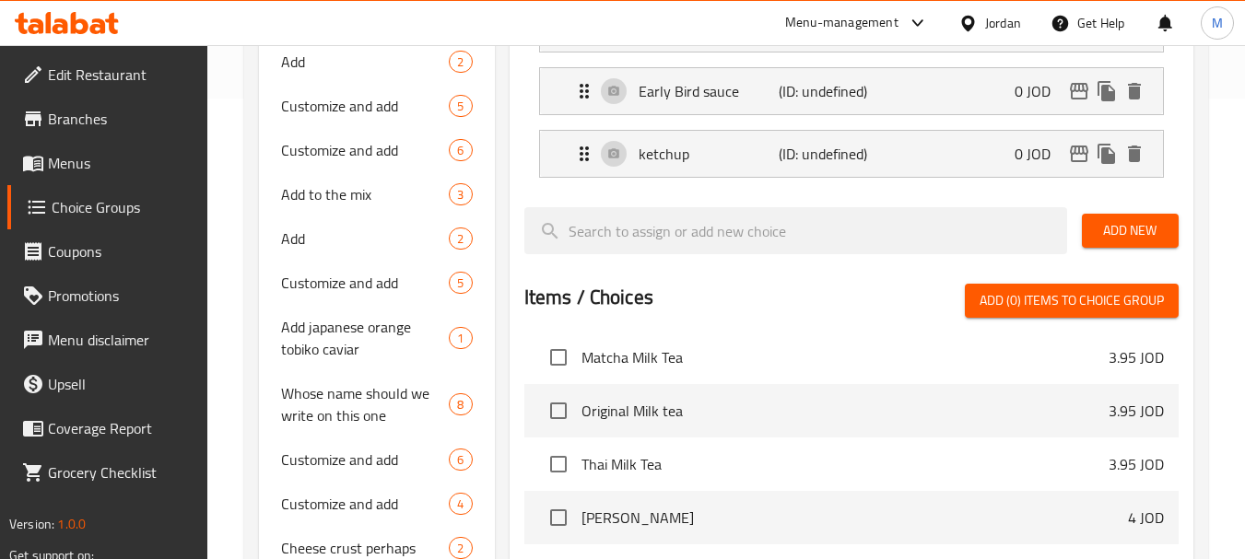
click at [1117, 240] on span "Add New" at bounding box center [1129, 230] width 67 height 23
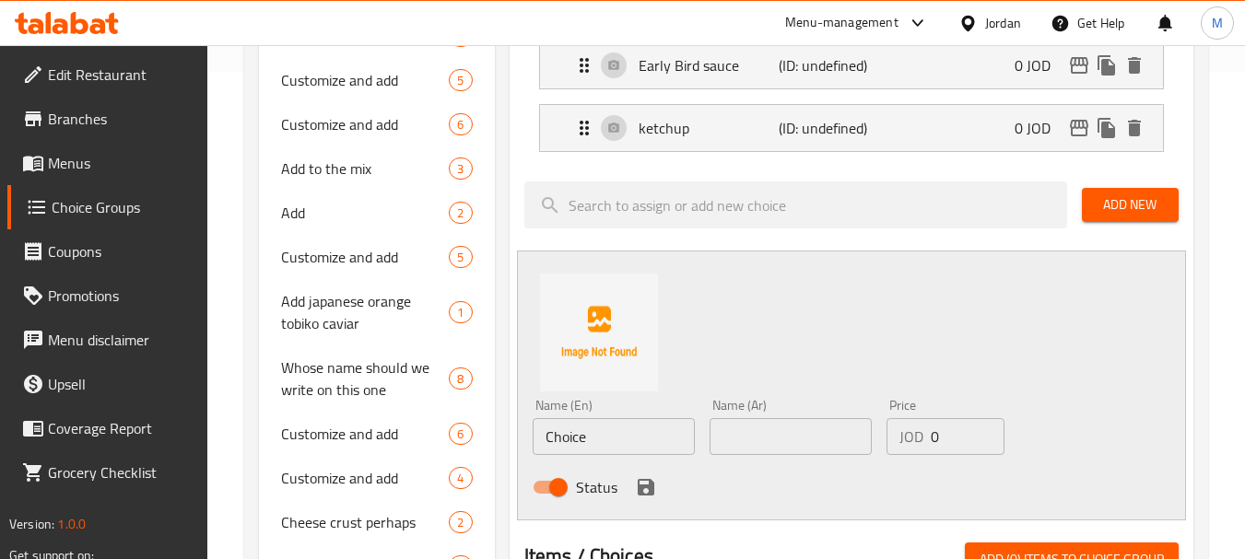
scroll to position [553, 0]
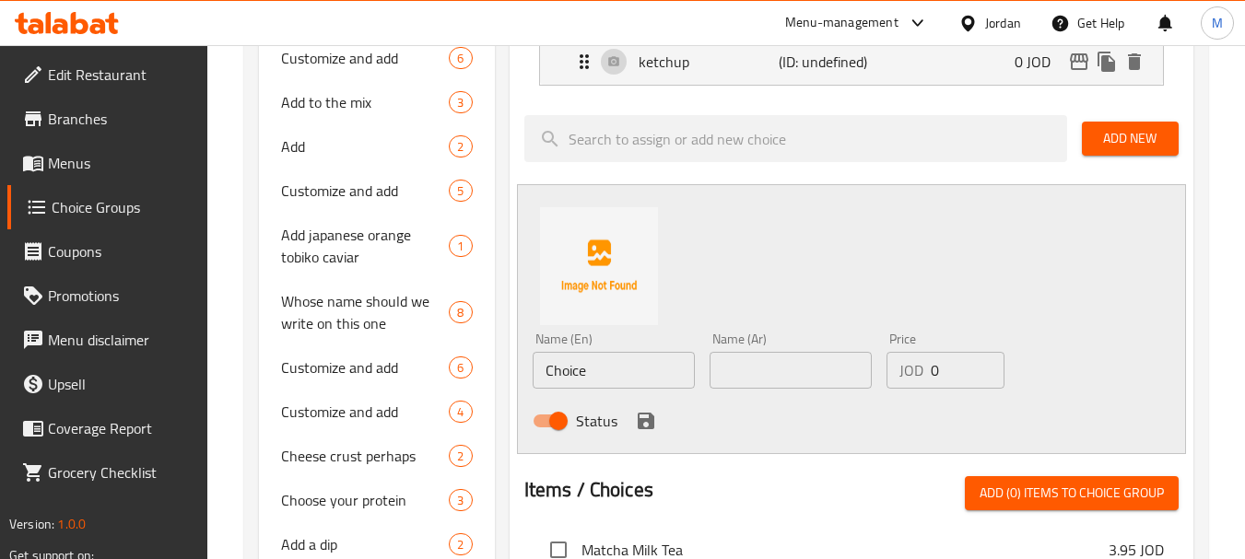
click at [603, 343] on div "Name (En) Choice Name (En)" at bounding box center [613, 361] width 162 height 56
click at [604, 362] on input "Choice" at bounding box center [613, 370] width 162 height 37
paste input "Black garlic & Truffle mayo مايونيز ثوم أسود وتروفل"
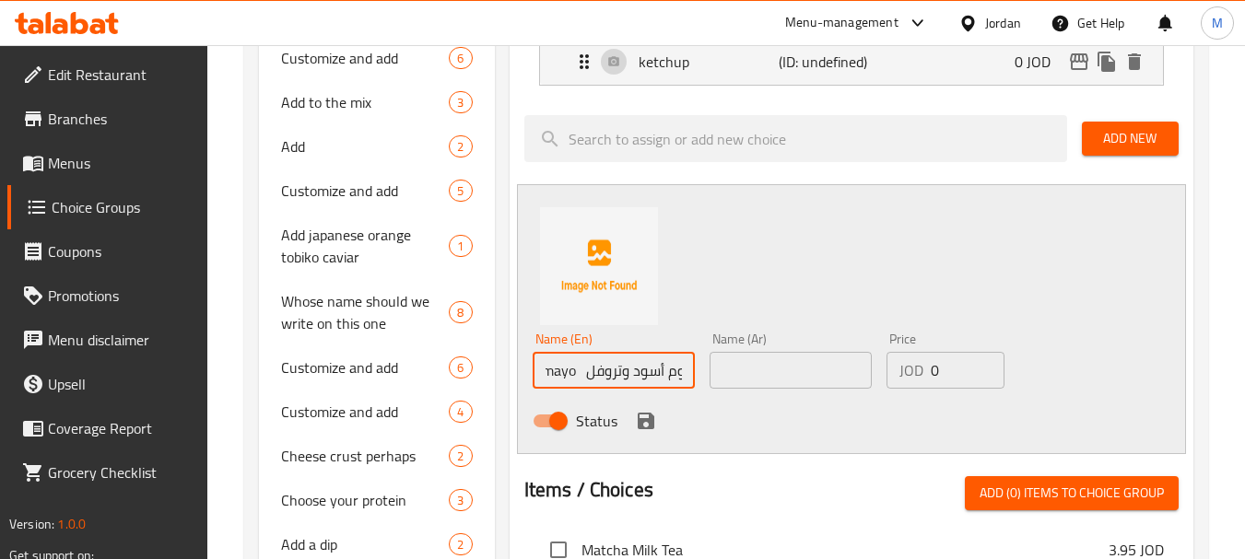
scroll to position [0, 78]
drag, startPoint x: 684, startPoint y: 374, endPoint x: 641, endPoint y: 366, distance: 44.1
click at [641, 366] on input "Black garlic & Truffle mayo مايونيز ثوم أسود وتروفل" at bounding box center [613, 370] width 162 height 37
type input "Black garlic & Truffle mayo"
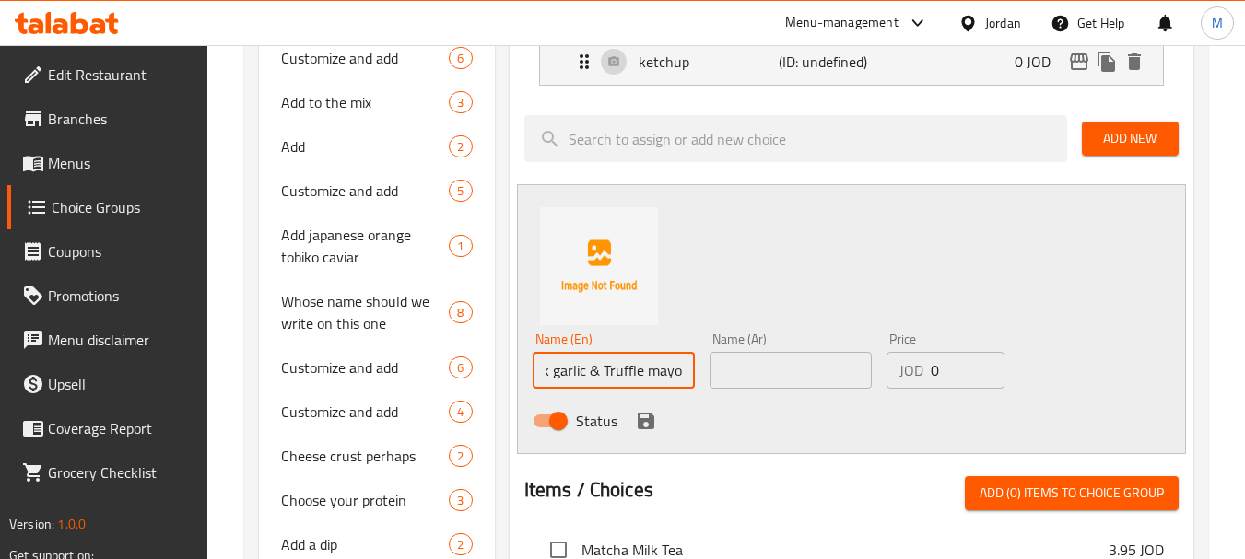
scroll to position [0, 0]
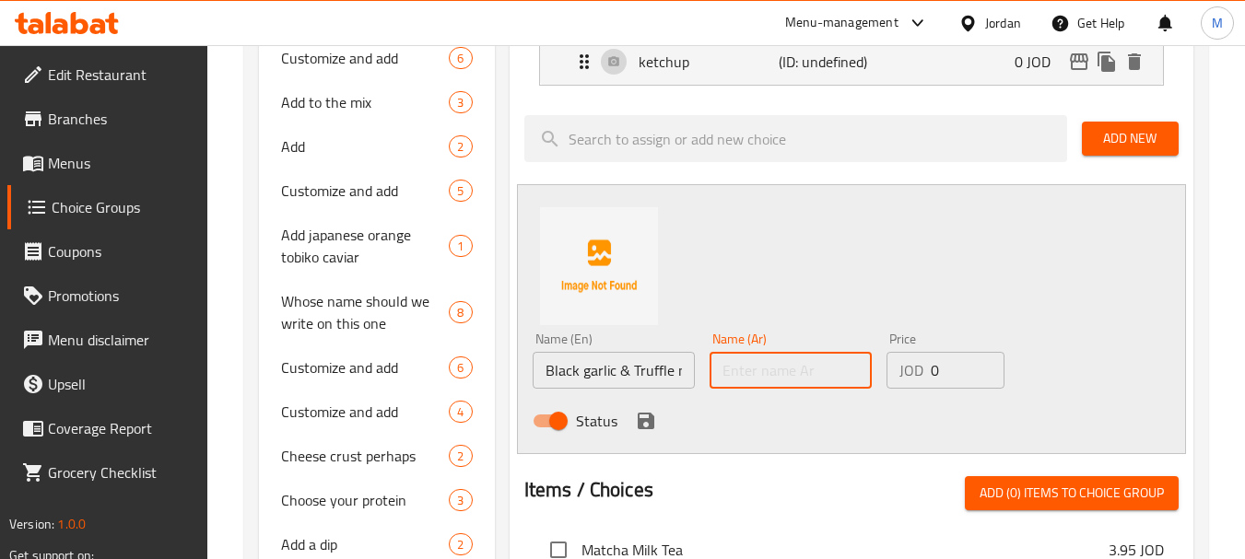
paste input "مايونيز ثوم أسود وتروفل"
type input "مايونيز ثوم أسود وتروفل"
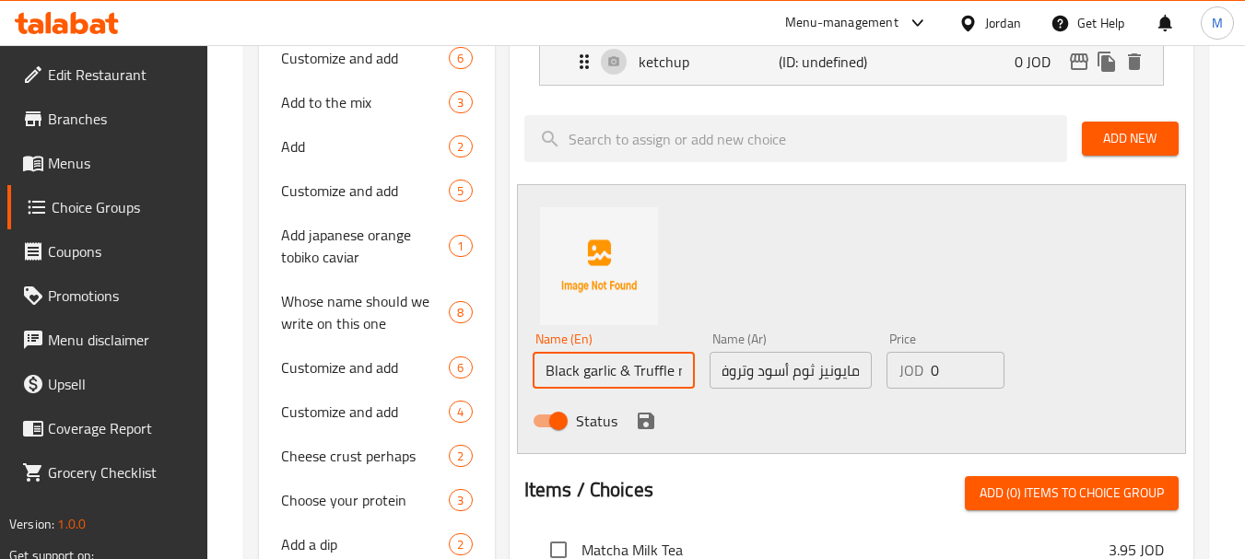
scroll to position [0, 45]
drag, startPoint x: 671, startPoint y: 371, endPoint x: 742, endPoint y: 371, distance: 70.9
click at [742, 371] on div "Name (En) Black garlic & Truffle mayo Name (En) Name (Ar) مايونيز ثوم أسود وترو…" at bounding box center [791, 385] width 532 height 121
click at [684, 372] on input "Black garlic & Truffle mayo" at bounding box center [613, 370] width 162 height 37
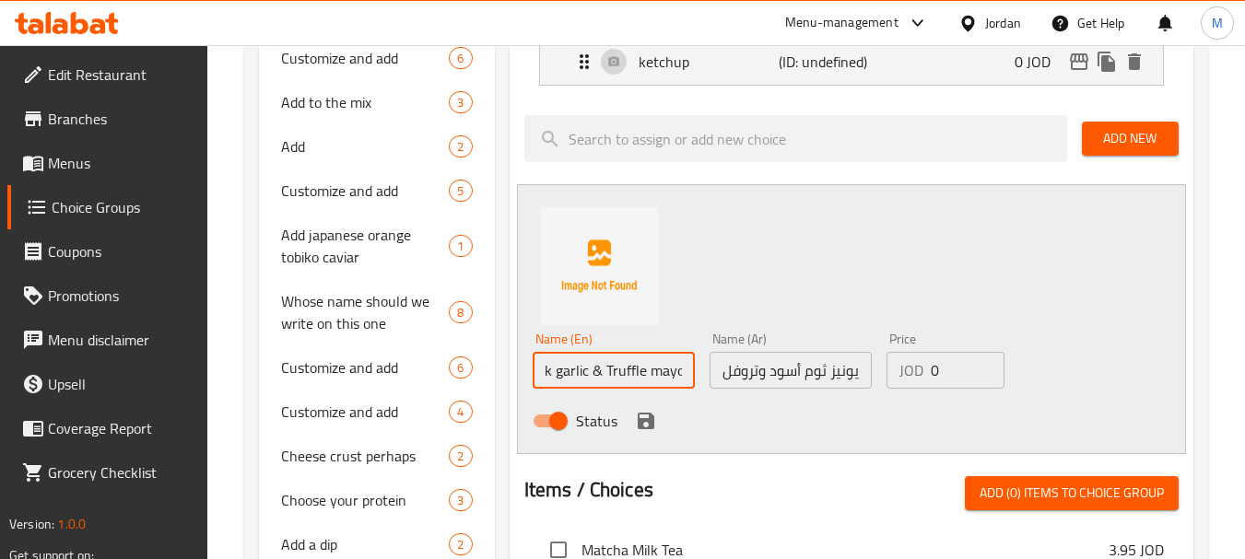
type input "Black garlic & Truffle mayo"
click at [943, 363] on input "0" at bounding box center [967, 370] width 74 height 37
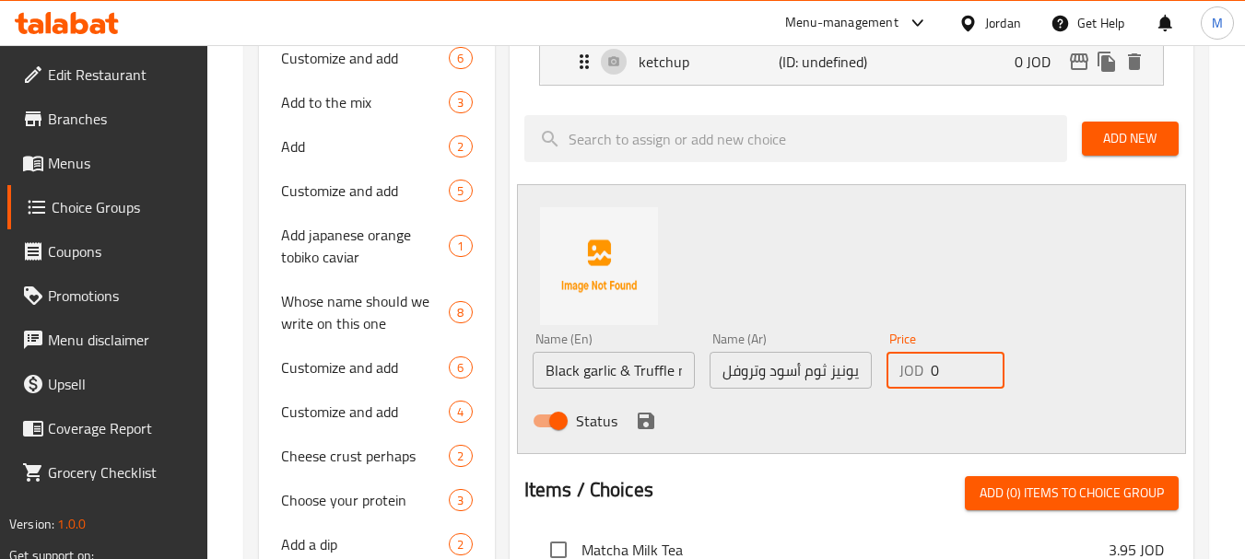
click at [943, 363] on input "0" at bounding box center [967, 370] width 74 height 37
click at [941, 366] on input "0" at bounding box center [967, 370] width 74 height 37
click at [941, 369] on input "0" at bounding box center [967, 370] width 74 height 37
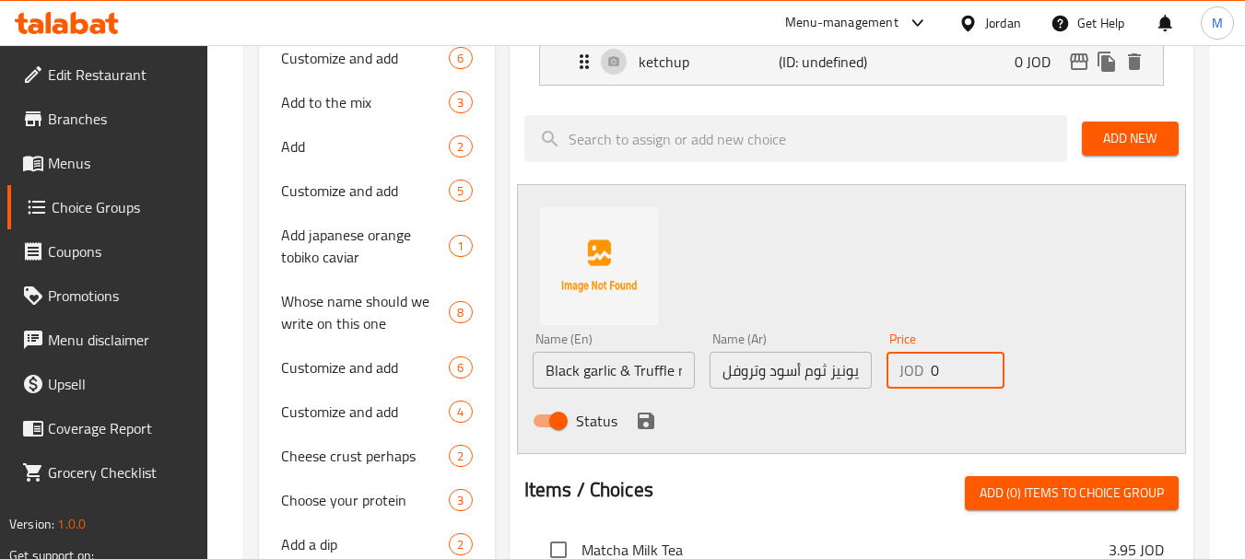
paste input ".65"
type input "0.65"
click at [654, 419] on icon "save" at bounding box center [646, 421] width 22 height 22
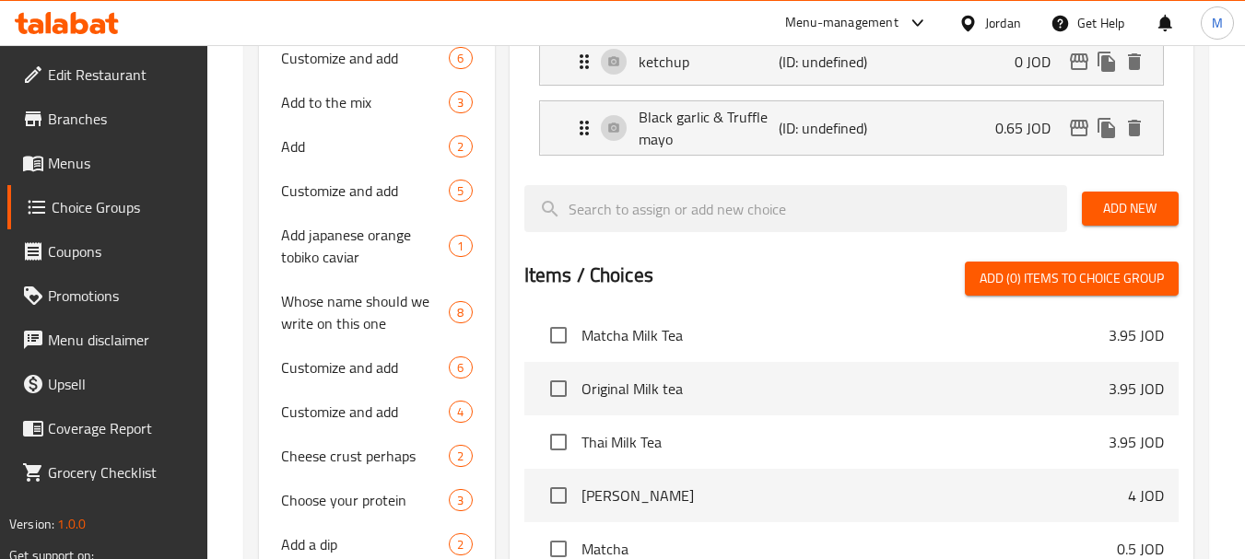
click at [1126, 205] on span "Add New" at bounding box center [1129, 208] width 67 height 23
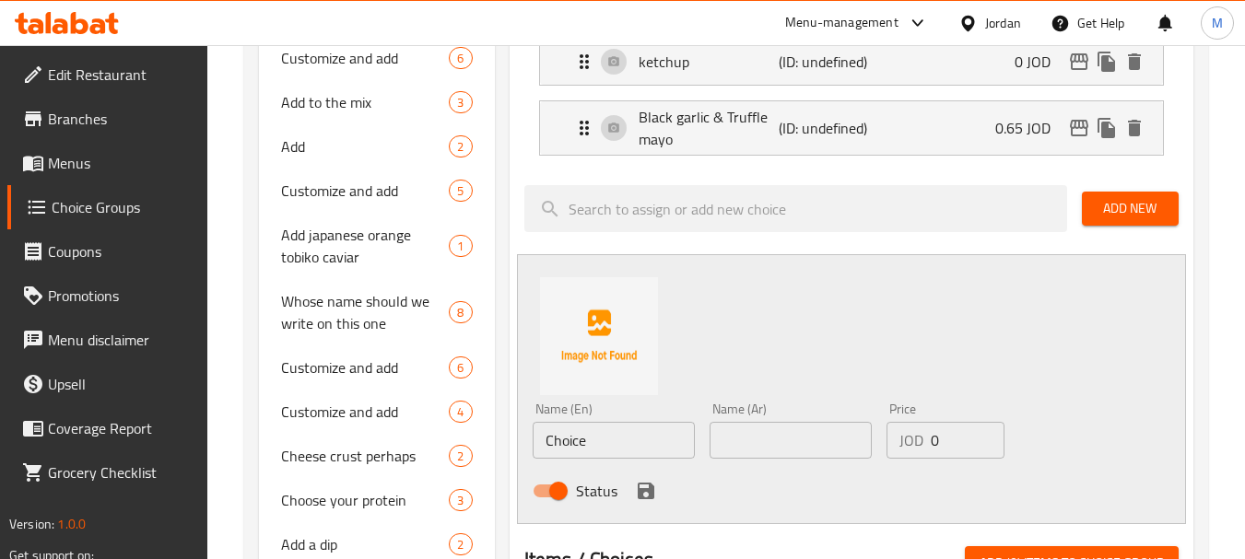
click at [621, 446] on input "Choice" at bounding box center [613, 440] width 162 height 37
paste input "House Guac جواكامولي منزلي"
drag, startPoint x: 576, startPoint y: 444, endPoint x: 724, endPoint y: 444, distance: 148.3
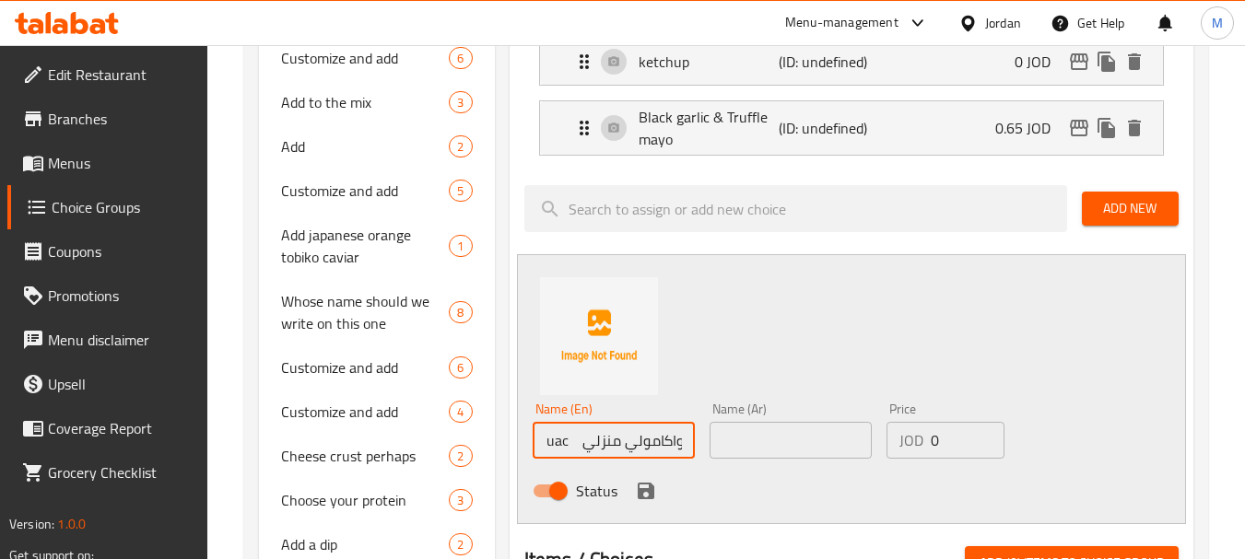
click at [724, 444] on div "Name (En) House Guac جواكامولي منزلي Name (En) Name (Ar) Name (Ar) Price JOD 0 …" at bounding box center [791, 455] width 532 height 121
type input "House Guac"
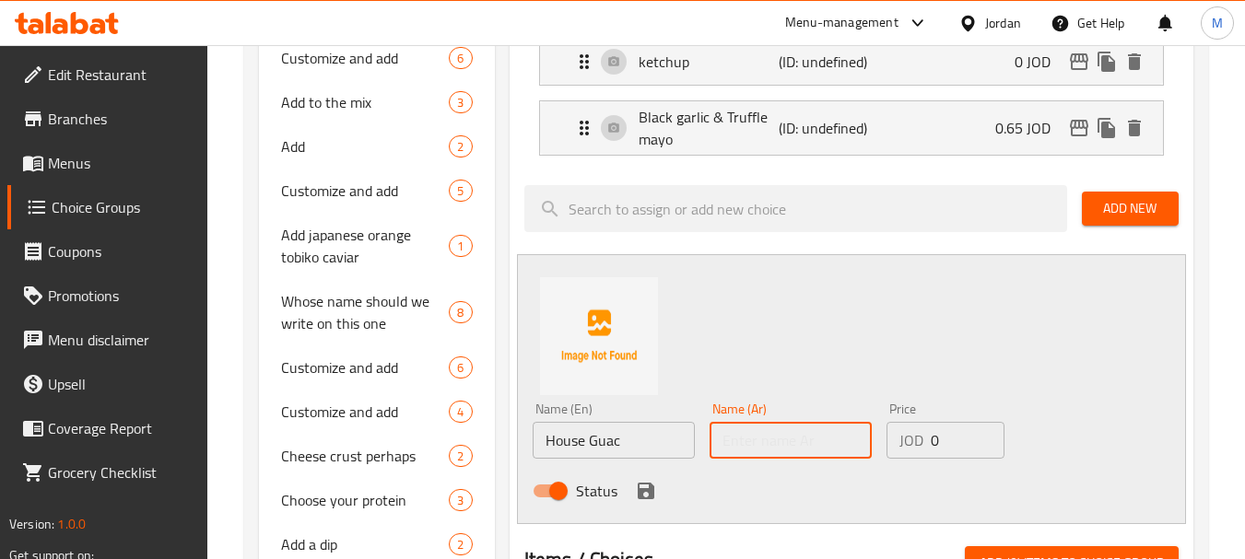
paste input "جواكامولي منزلي"
type input "جواكامولي منزلي"
click at [937, 445] on input "0" at bounding box center [967, 440] width 74 height 37
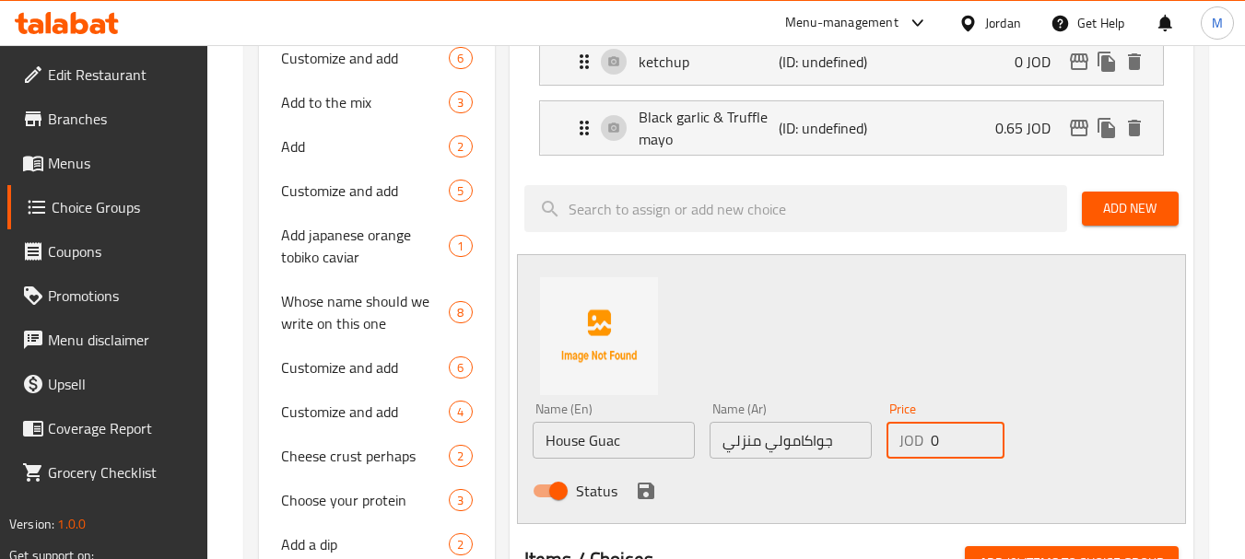
click at [937, 445] on input "0" at bounding box center [967, 440] width 74 height 37
paste input ".75"
type input "0.75"
click at [639, 495] on icon "save" at bounding box center [646, 491] width 17 height 17
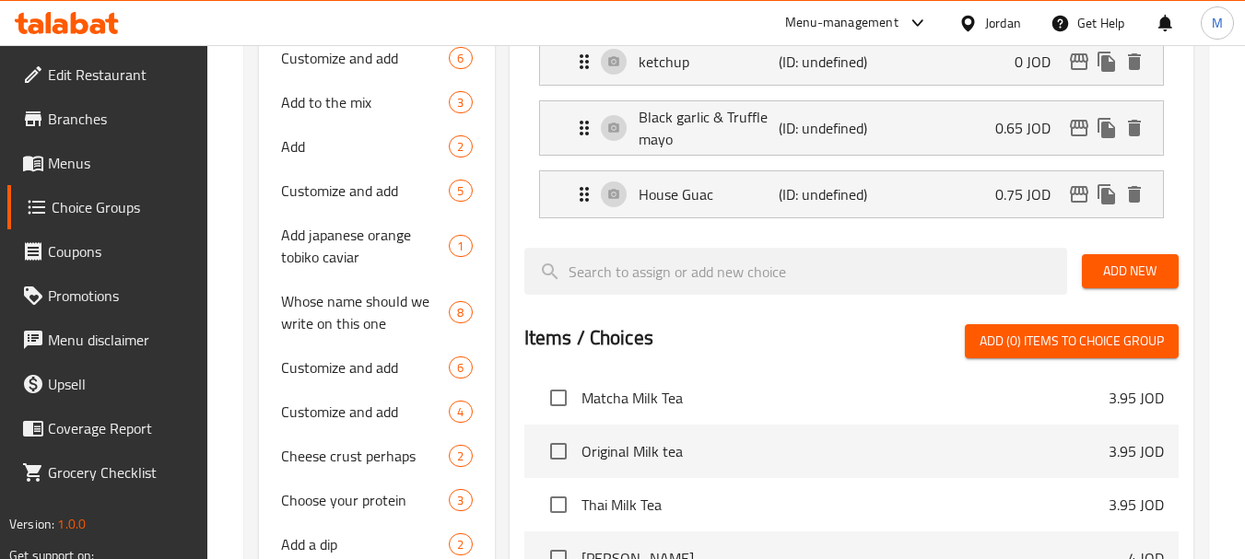
click at [1135, 272] on span "Add New" at bounding box center [1129, 271] width 67 height 23
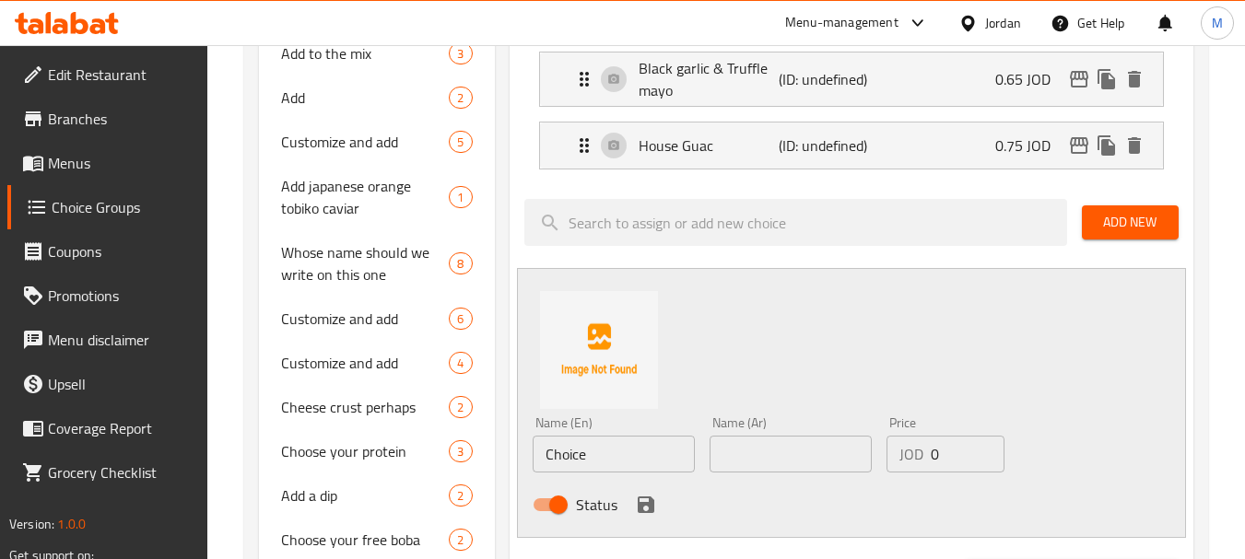
scroll to position [645, 0]
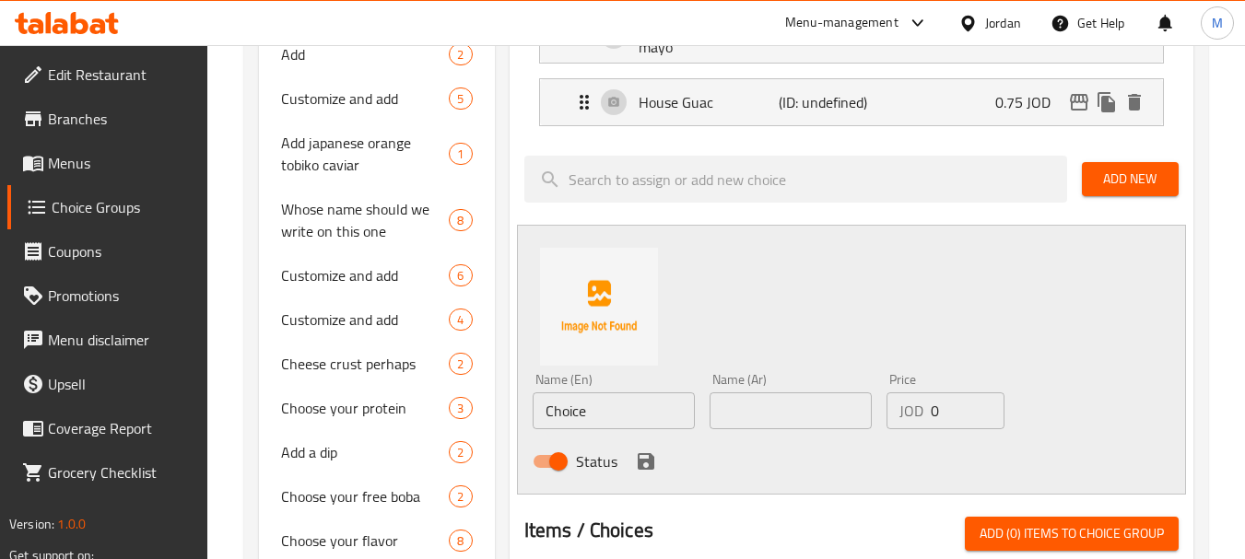
click at [559, 405] on input "Choice" at bounding box center [613, 410] width 162 height 37
paste input "BBQ Ranch باربكيو رانش"
drag, startPoint x: 605, startPoint y: 415, endPoint x: 715, endPoint y: 404, distance: 110.2
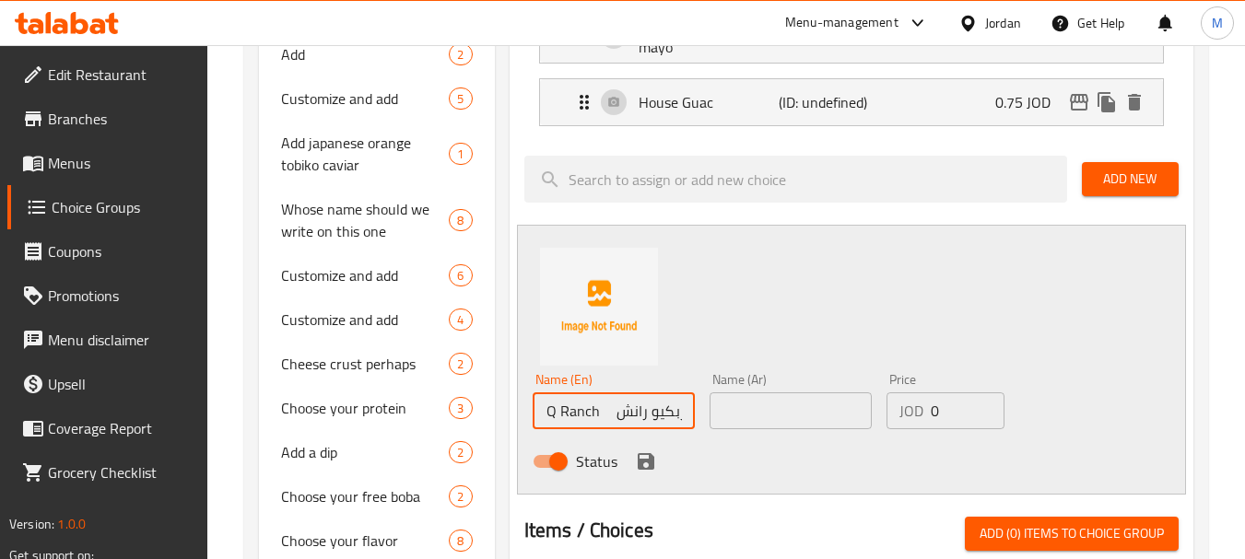
click at [715, 404] on div "Name (En) BBQ Ranch باربكيو رانش Name (En) Name (Ar) Name (Ar) Price JOD 0 Pric…" at bounding box center [791, 426] width 532 height 121
type input "BBQ Ranch"
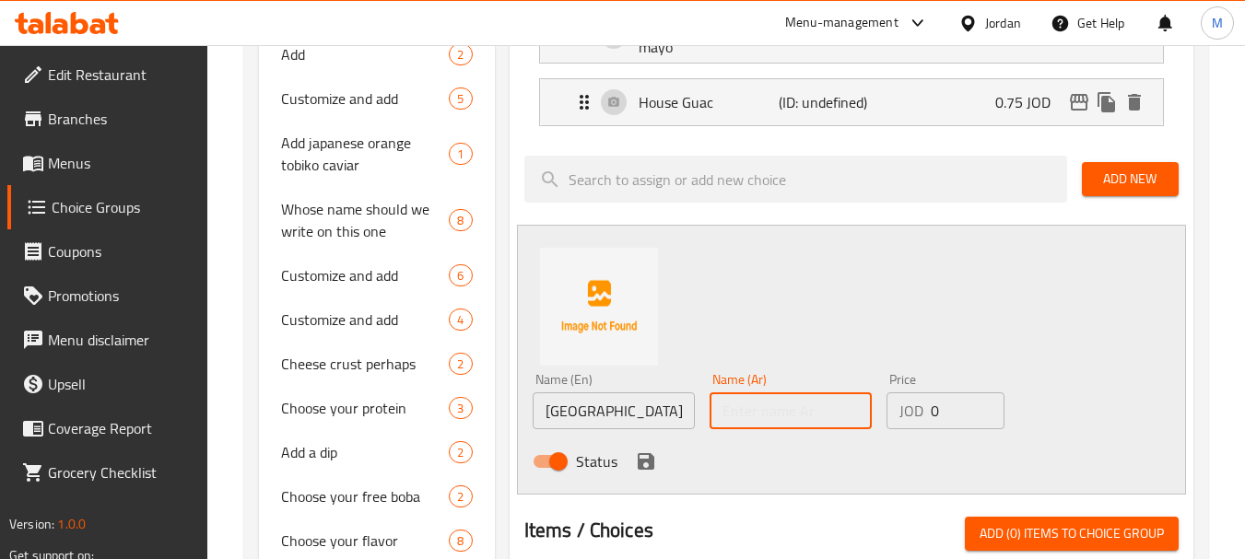
paste input "باربكيو رانش"
type input "باربكيو رانش"
click at [940, 409] on input "0" at bounding box center [967, 410] width 74 height 37
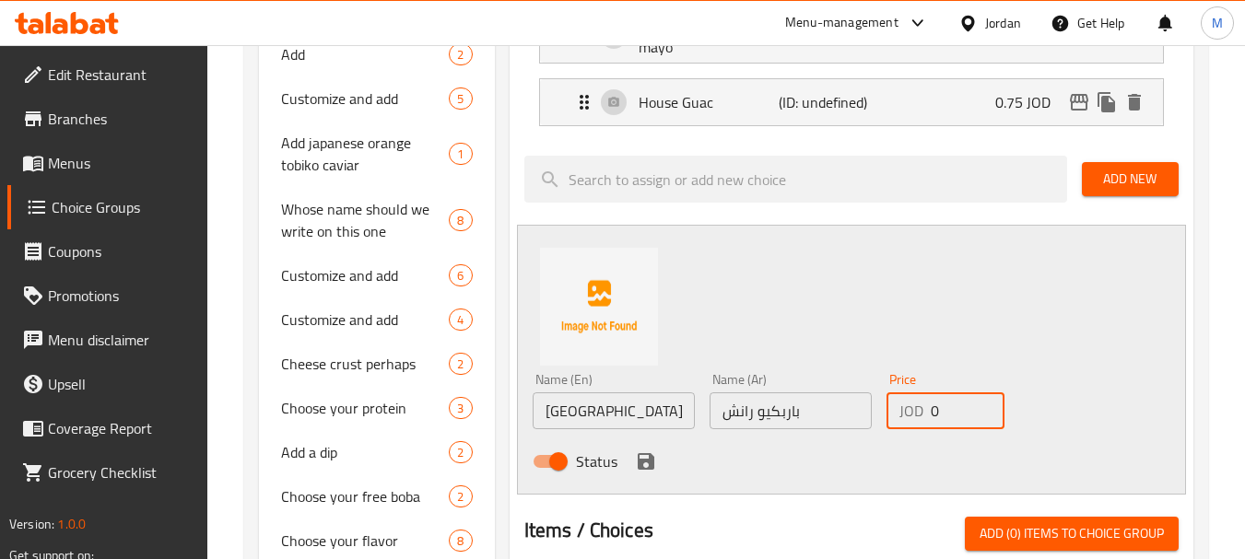
click at [930, 409] on input "0" at bounding box center [967, 410] width 74 height 37
click at [929, 409] on div "JOD 0 Price" at bounding box center [945, 410] width 118 height 37
paste input ".35"
type input "0.35"
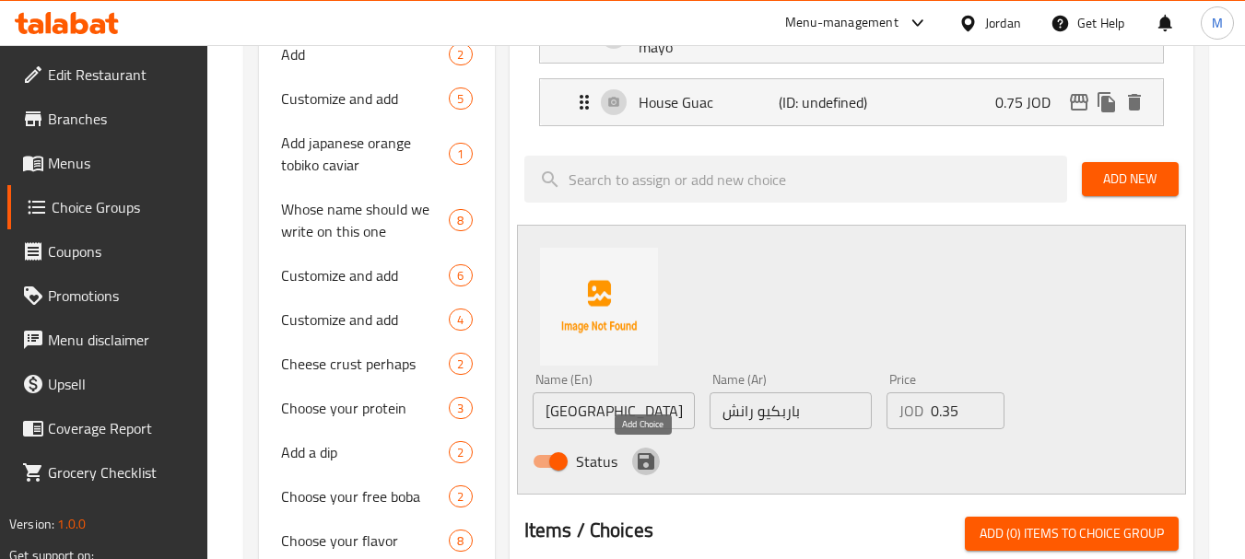
click at [653, 465] on icon "save" at bounding box center [646, 461] width 22 height 22
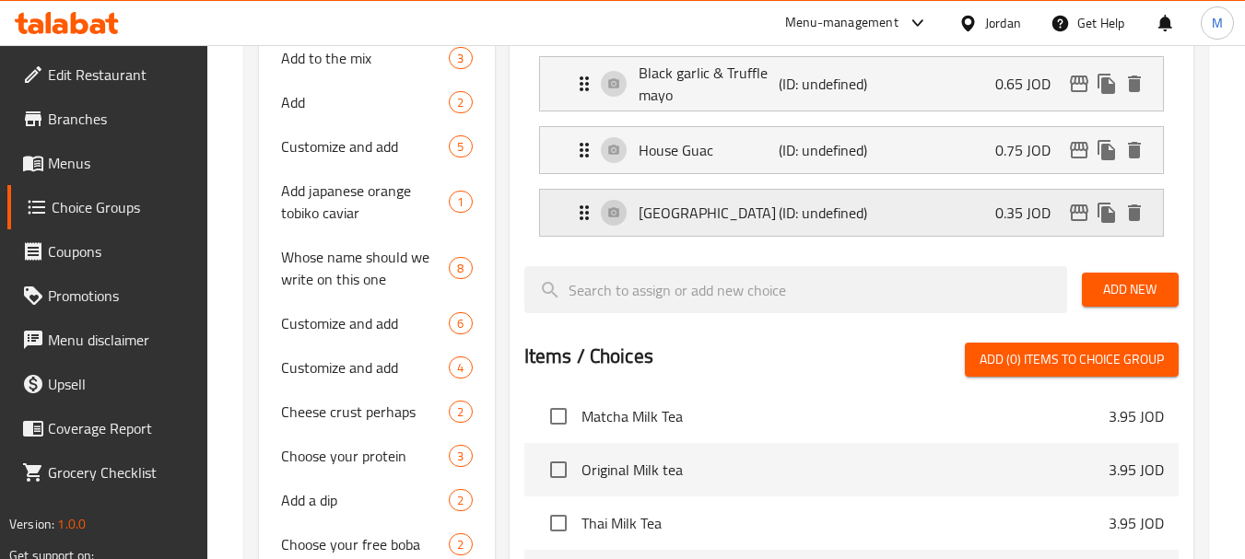
scroll to position [553, 0]
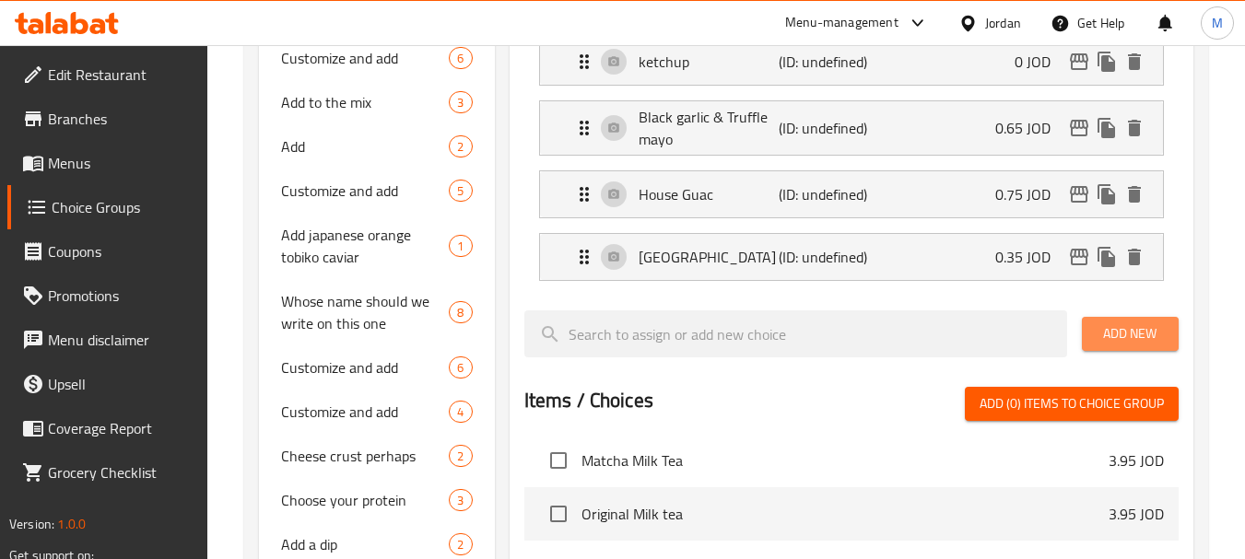
click at [1129, 333] on span "Add New" at bounding box center [1129, 333] width 67 height 23
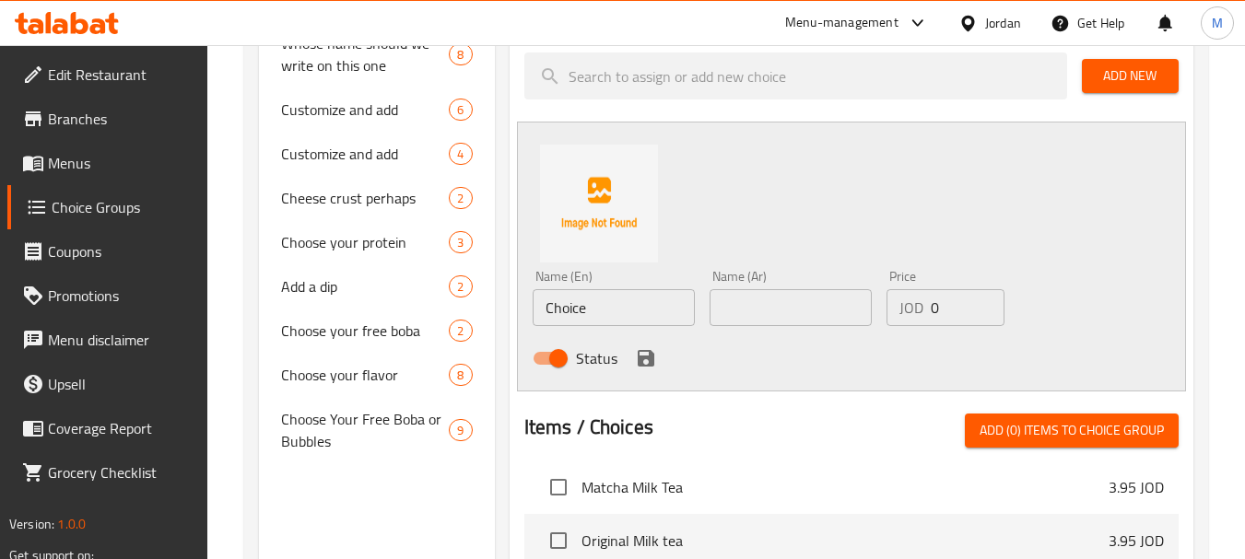
scroll to position [829, 0]
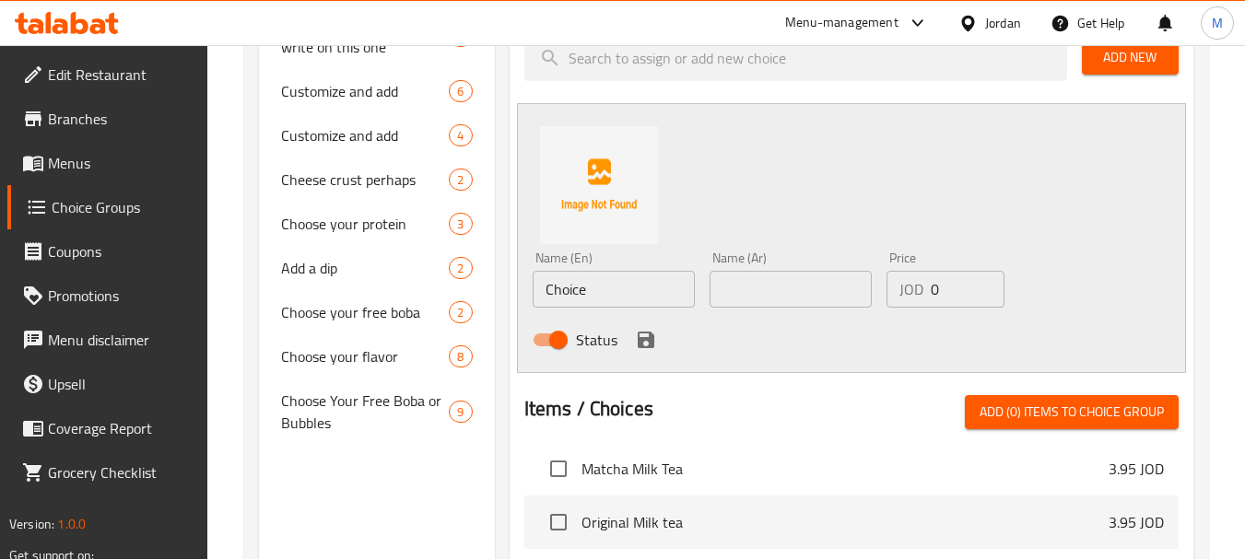
click at [586, 298] on input "Choice" at bounding box center [613, 289] width 162 height 37
paste input "Ranch رانش"
click at [624, 288] on input "Ranch رانش" at bounding box center [613, 289] width 162 height 37
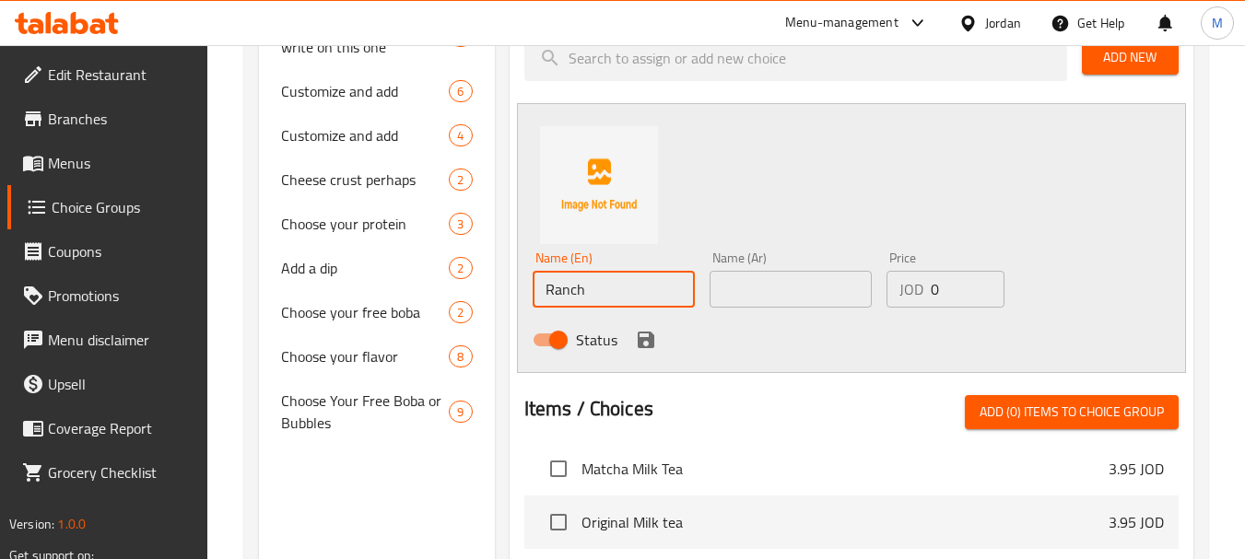
type input "Ranch"
click at [784, 292] on input "text" at bounding box center [790, 289] width 162 height 37
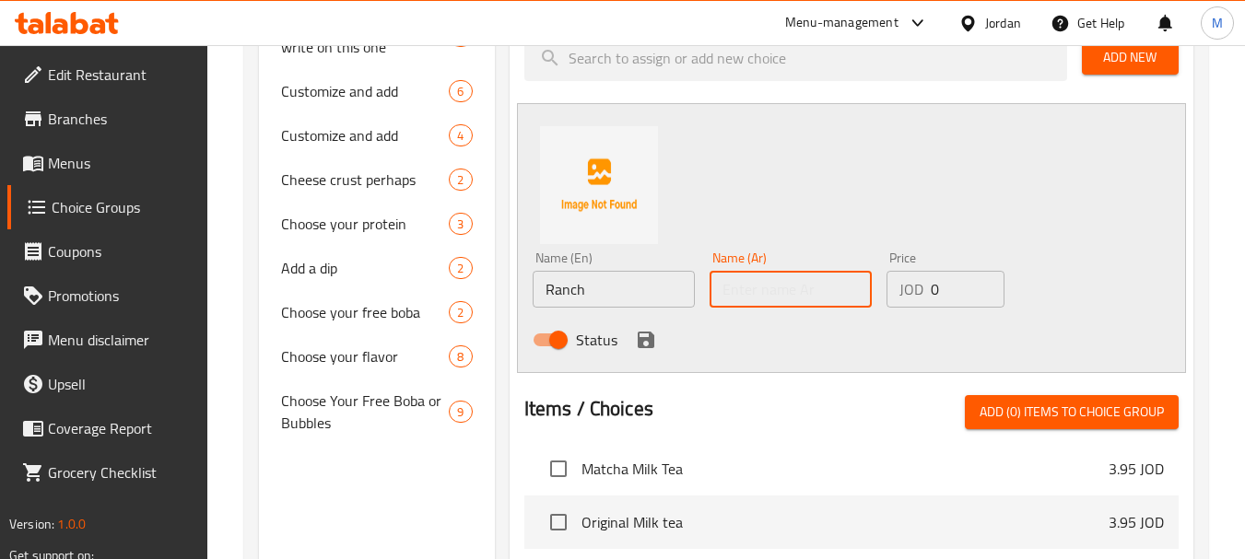
paste input "رانش"
type input "رانش"
click at [953, 275] on input "0" at bounding box center [967, 289] width 74 height 37
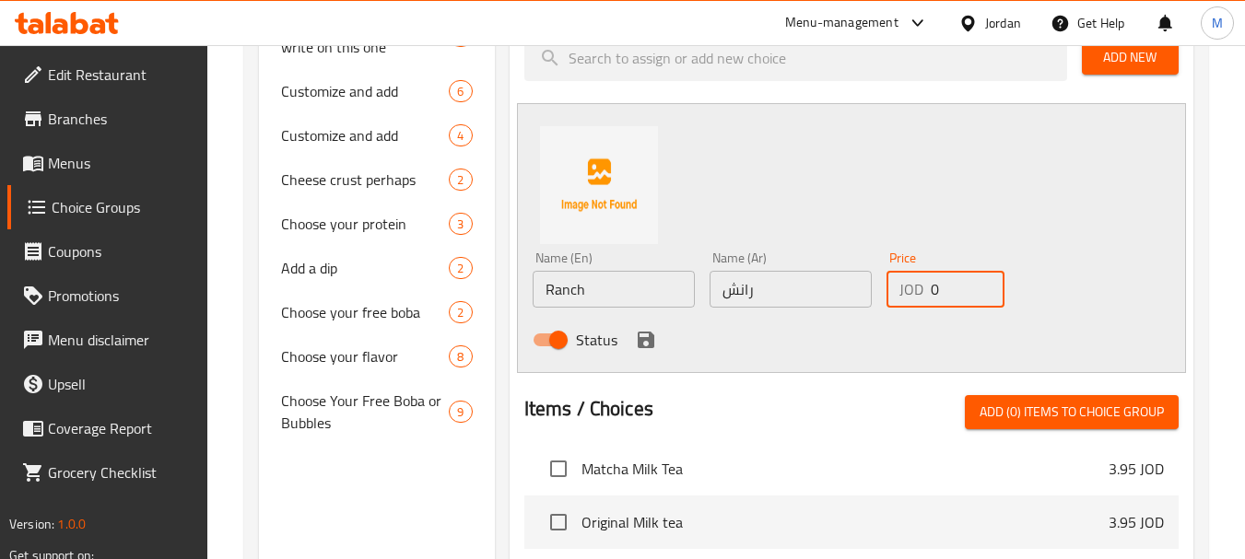
click at [953, 275] on input "0" at bounding box center [967, 289] width 74 height 37
paste input ".35"
type input "0.35"
click at [649, 335] on icon "save" at bounding box center [646, 340] width 17 height 17
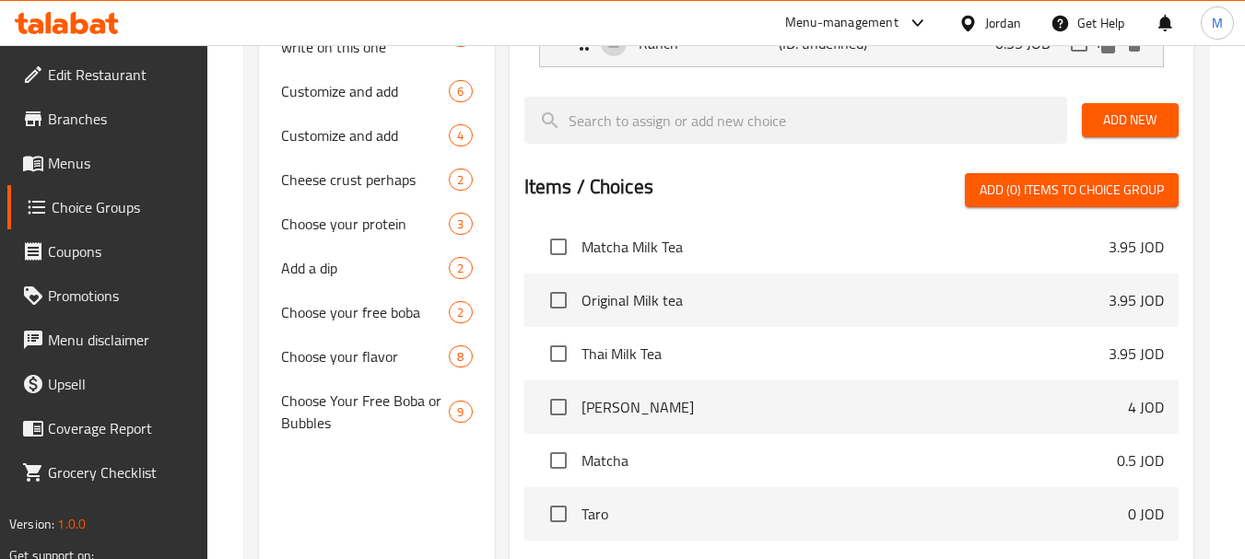
click at [1153, 118] on span "Add New" at bounding box center [1129, 120] width 67 height 23
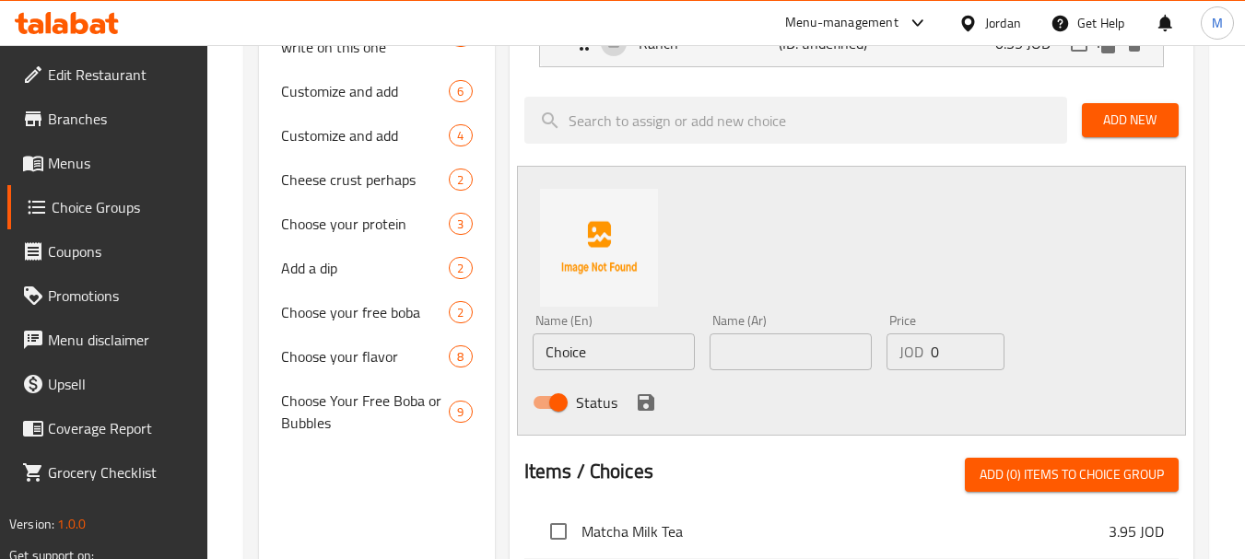
click at [627, 345] on input "Choice" at bounding box center [613, 351] width 162 height 37
paste input "Spicy Korean Maple chili sauce صوص مابل فلفل حار كوري حارة"
drag, startPoint x: 681, startPoint y: 354, endPoint x: 635, endPoint y: 355, distance: 46.1
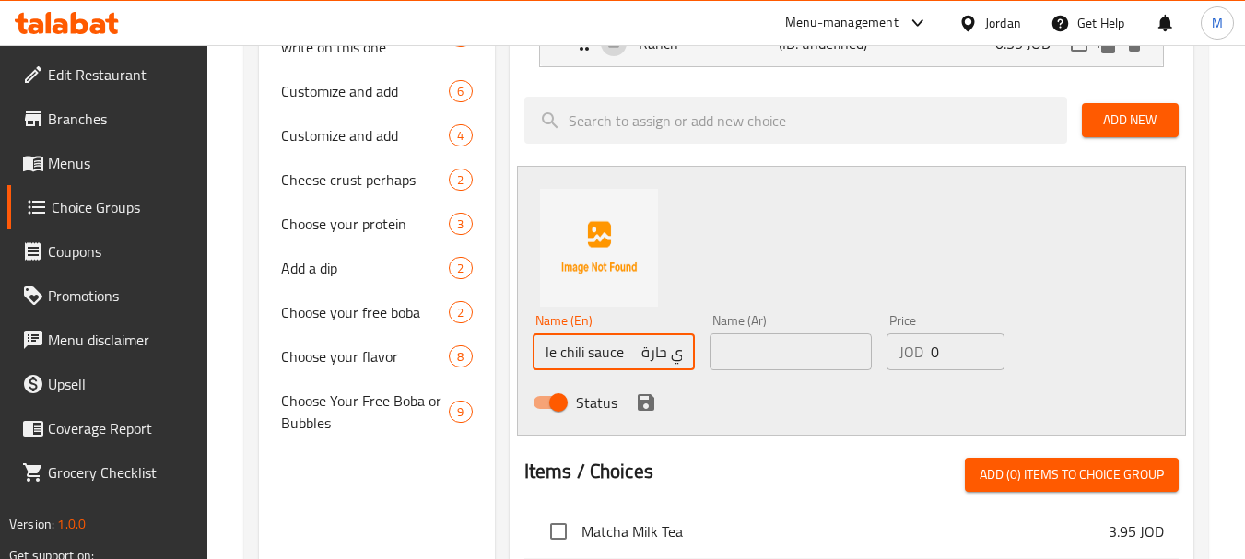
click at [635, 355] on input "Spicy Korean Maple chili sauce صوص مابل فلفل حار كوري حارة" at bounding box center [613, 351] width 162 height 37
type input "Spicy Korean Maple chili sauce"
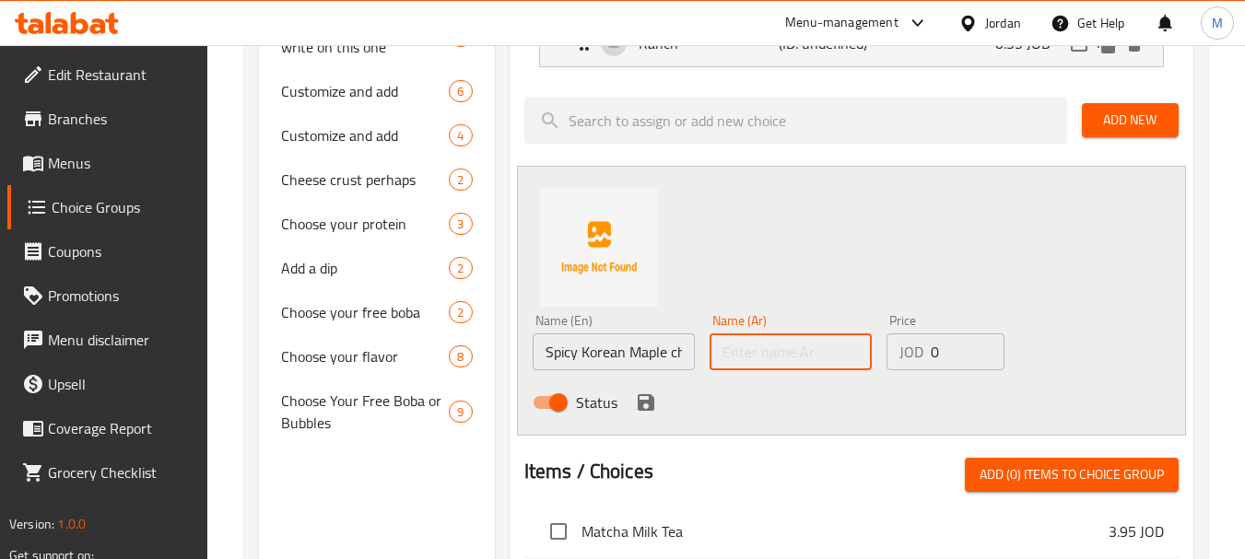
paste input "صوص مابل فلفل حار كوري حارة"
type input "صوص مابل فلفل حار كوري حارة"
click at [941, 355] on input "0" at bounding box center [967, 351] width 74 height 37
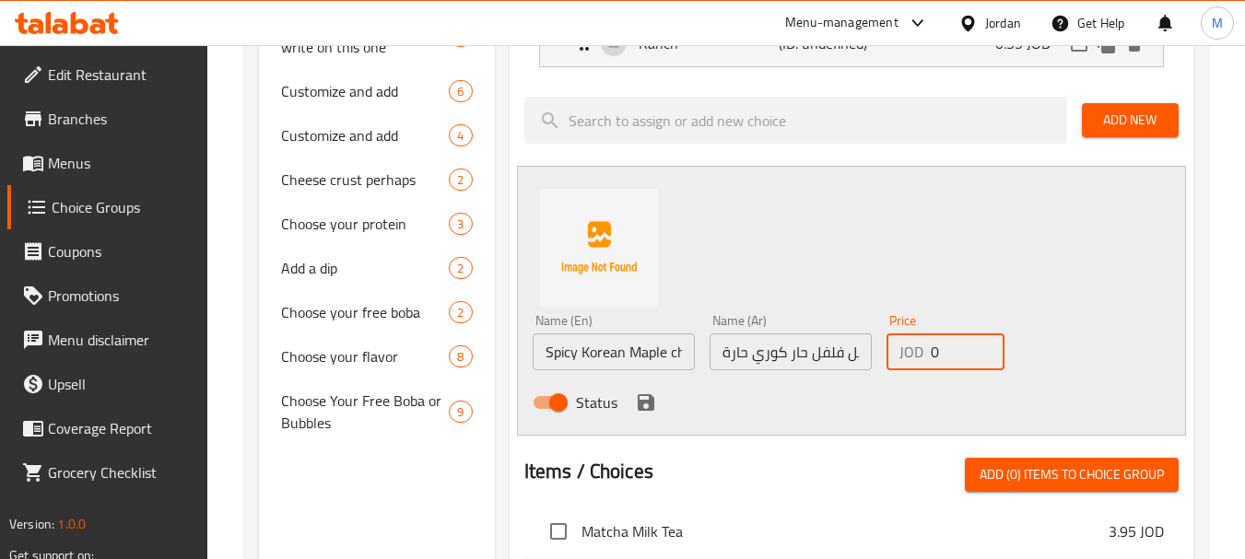
click at [941, 355] on input "0" at bounding box center [967, 351] width 74 height 37
paste input ".45"
type input "0.45"
click at [641, 404] on icon "save" at bounding box center [646, 402] width 17 height 17
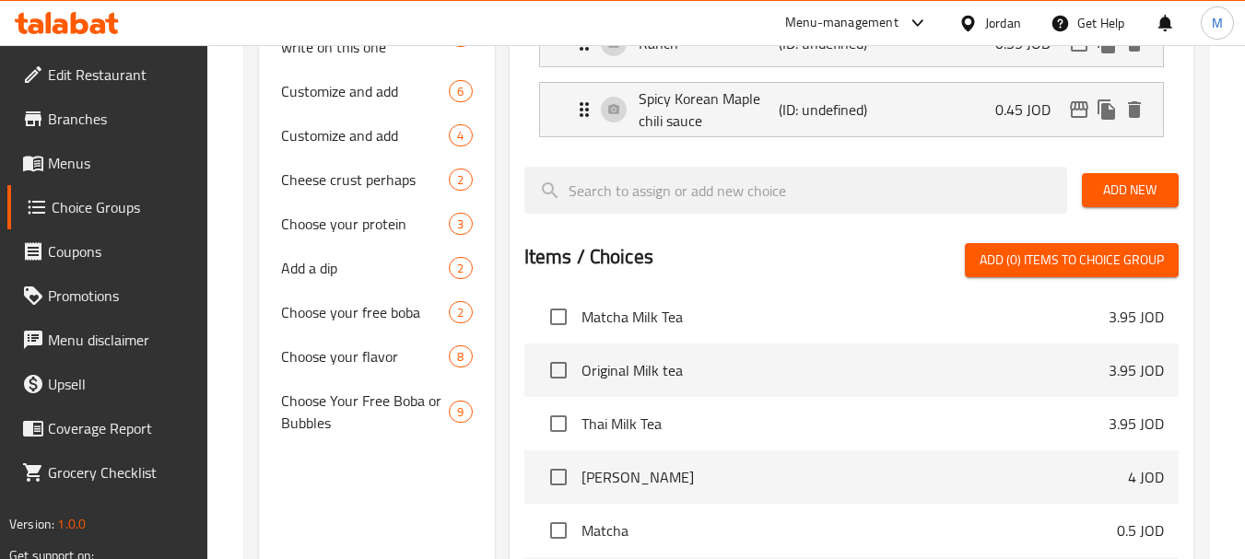
click at [1129, 192] on span "Add New" at bounding box center [1129, 190] width 67 height 23
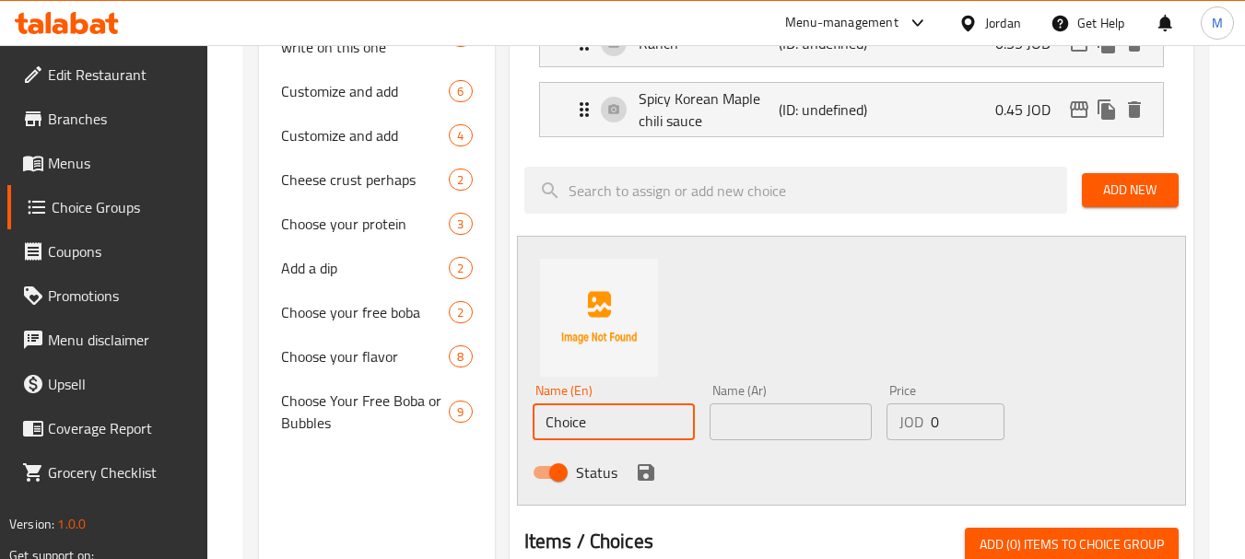
click at [587, 421] on input "Choice" at bounding box center [613, 422] width 162 height 37
paste input "Honey Mustard خردل بالعسل"
drag, startPoint x: 602, startPoint y: 426, endPoint x: 743, endPoint y: 420, distance: 141.1
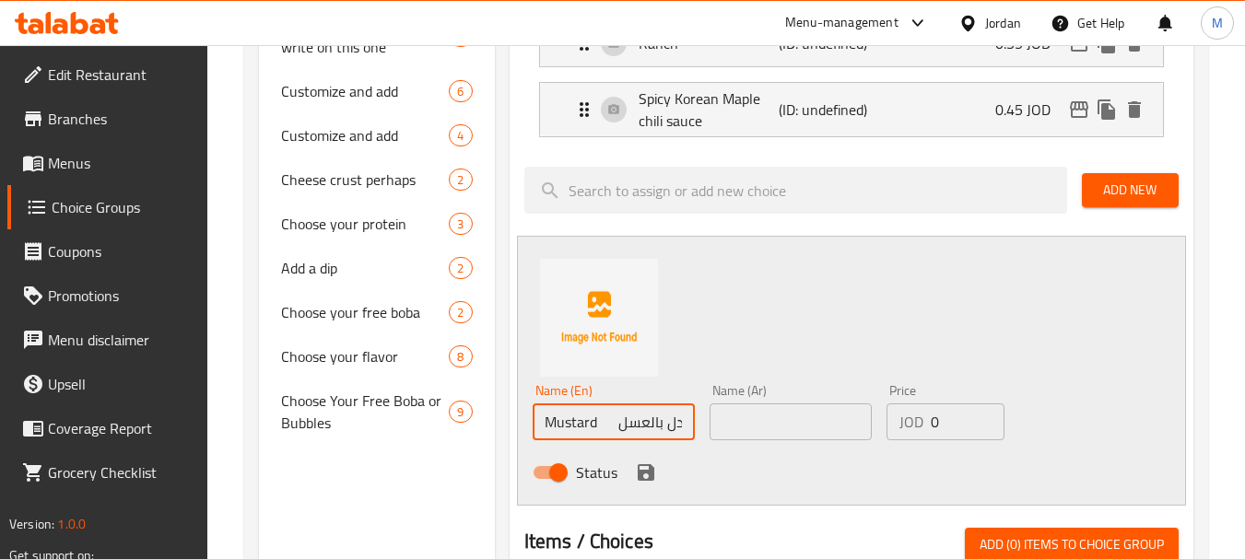
click at [743, 420] on div "Name (En) Honey Mustard خردل بالعسل Name (En) Name (Ar) Name (Ar) Price JOD 0 P…" at bounding box center [791, 437] width 532 height 121
type input "Honey Mustard"
click at [780, 422] on input "text" at bounding box center [790, 422] width 162 height 37
paste input "خردل بالعسل"
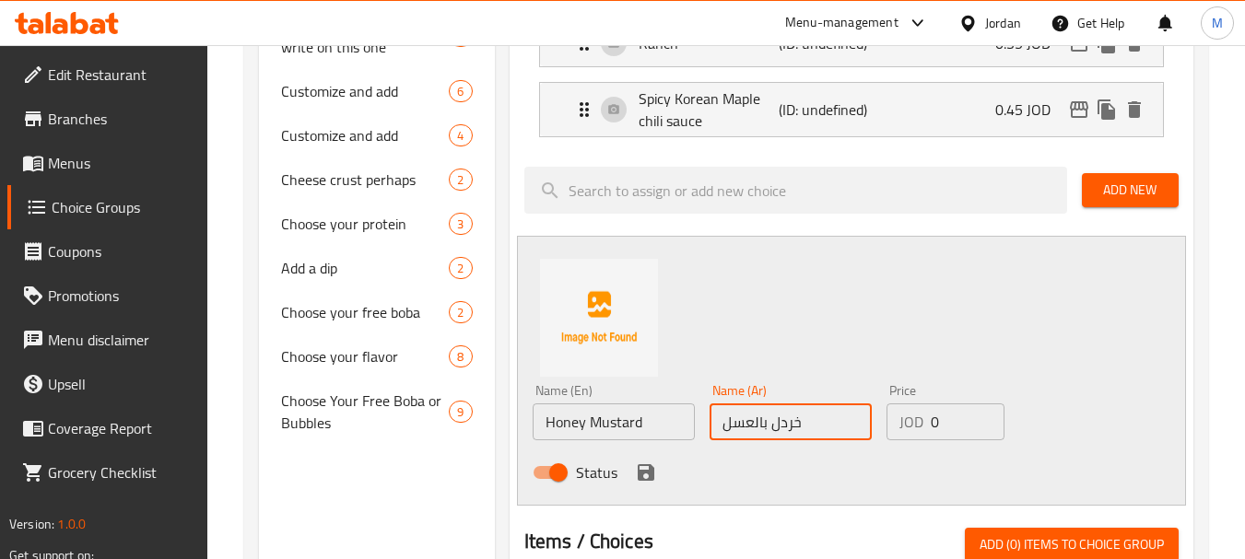
type input "خردل بالعسل"
click at [924, 416] on div "JOD 0 Price" at bounding box center [945, 422] width 118 height 37
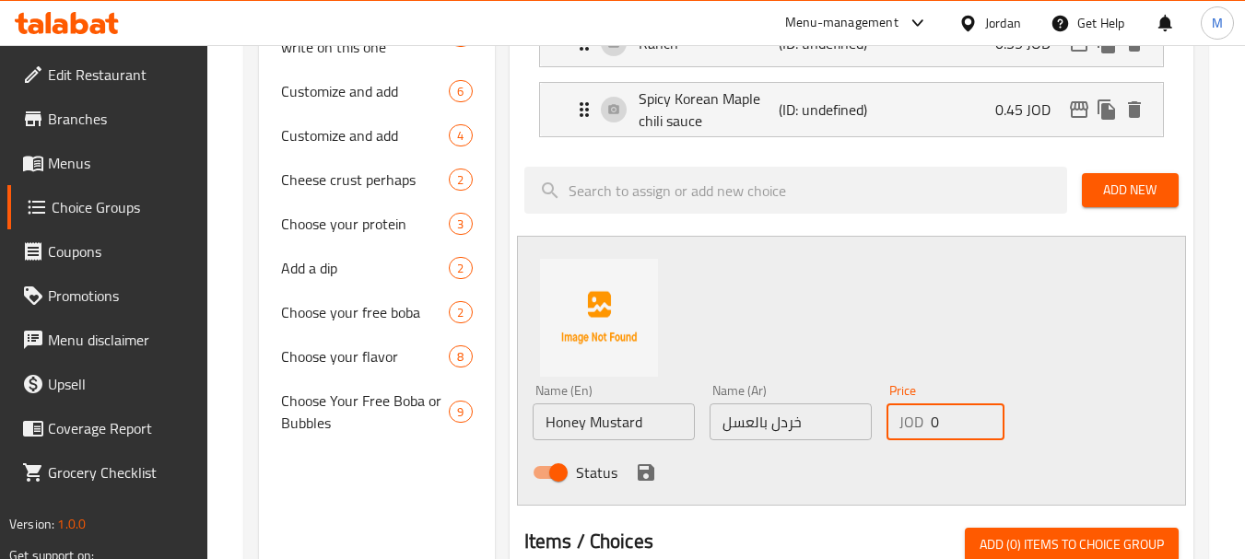
click at [924, 416] on div "JOD 0 Price" at bounding box center [945, 422] width 118 height 37
click at [927, 417] on div "JOD 0 Price" at bounding box center [945, 422] width 118 height 37
click at [928, 424] on div "JOD 0 Price" at bounding box center [945, 422] width 118 height 37
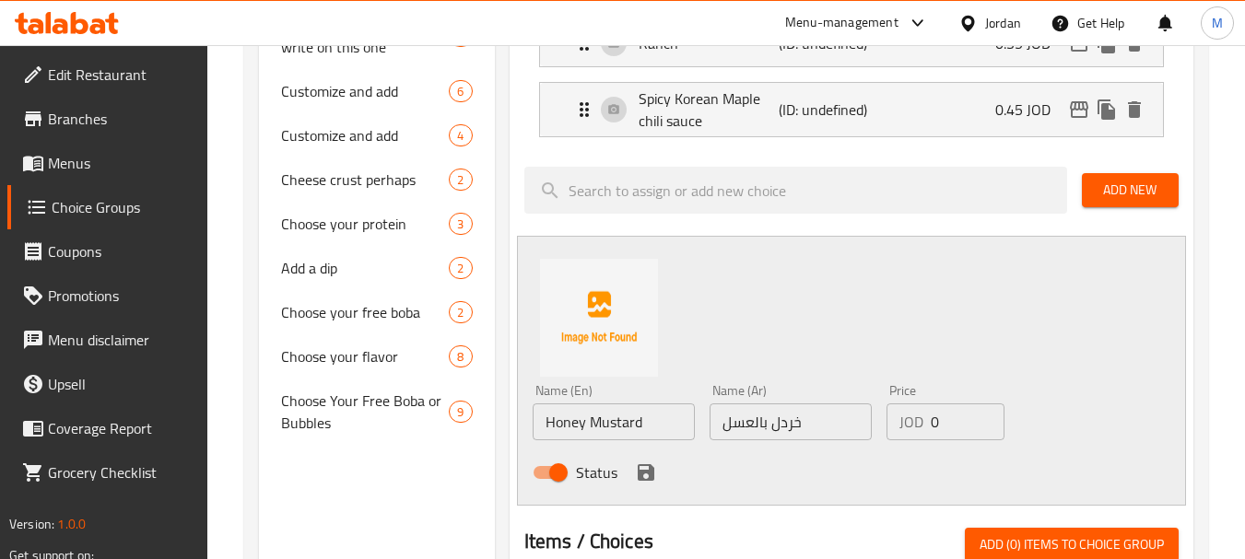
click at [927, 423] on div "JOD 0 Price" at bounding box center [945, 422] width 118 height 37
drag, startPoint x: 930, startPoint y: 423, endPoint x: 947, endPoint y: 421, distance: 16.7
click at [947, 421] on input "0" at bounding box center [967, 422] width 74 height 37
paste input ".35"
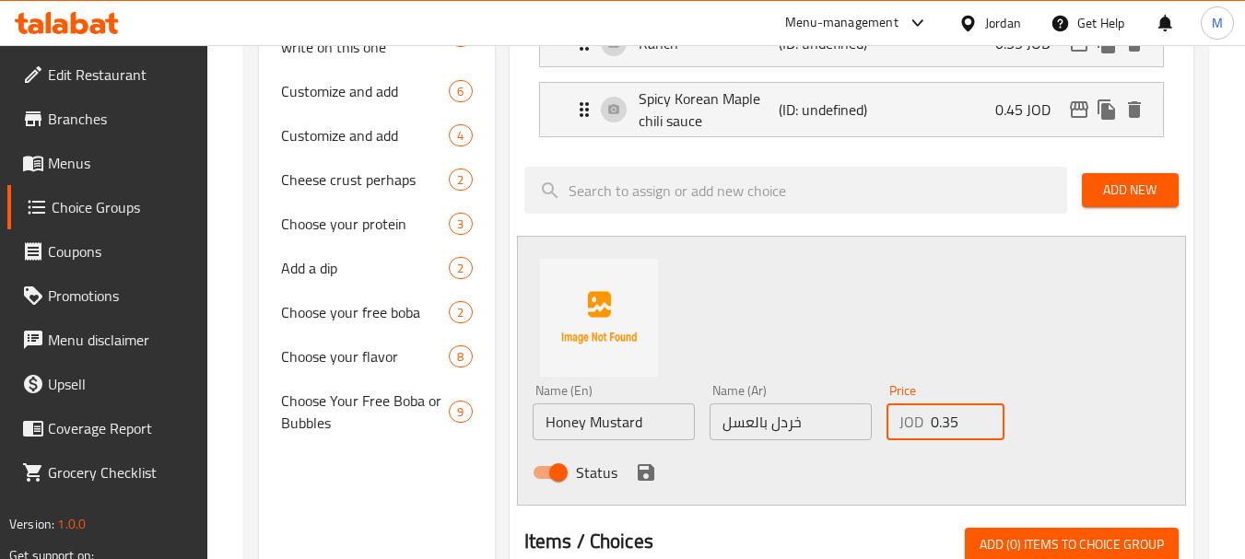
type input "0.35"
click at [644, 477] on icon "save" at bounding box center [646, 473] width 22 height 22
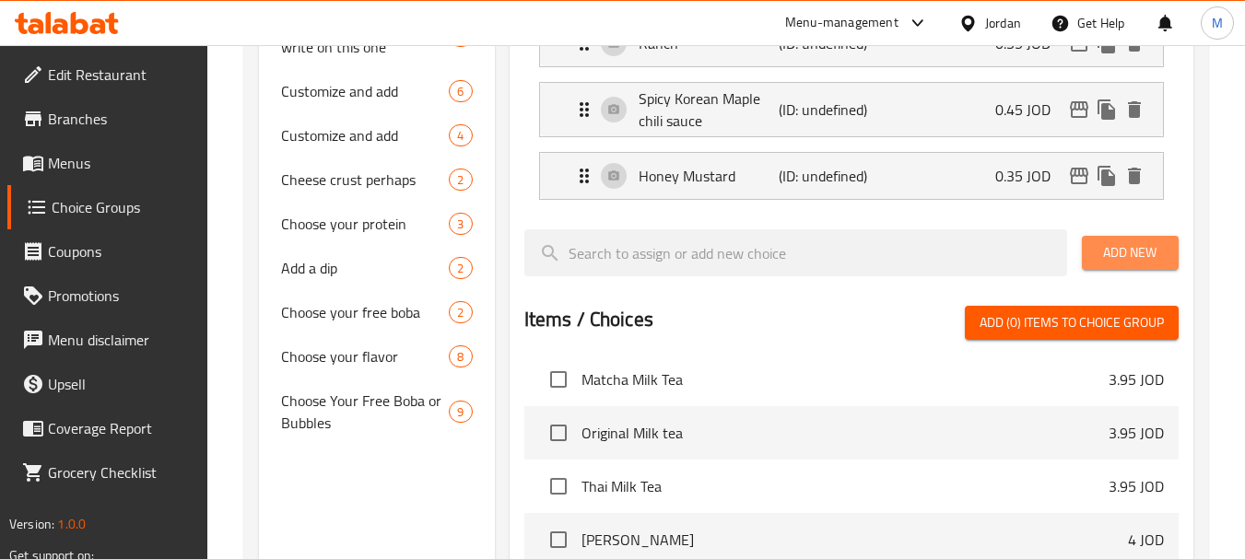
click at [1150, 246] on span "Add New" at bounding box center [1129, 252] width 67 height 23
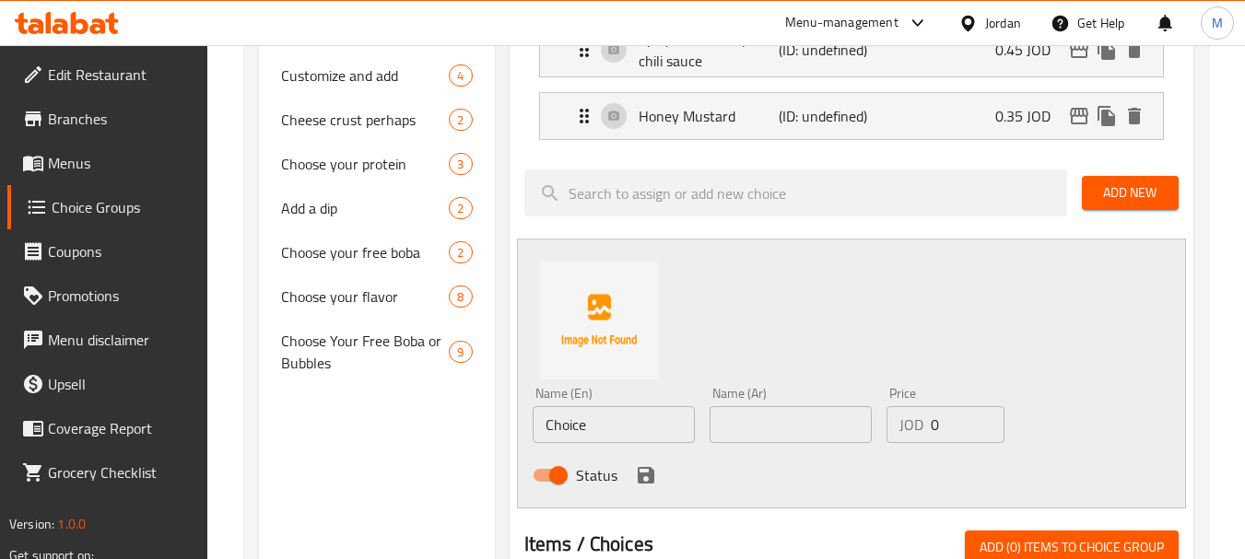
scroll to position [921, 0]
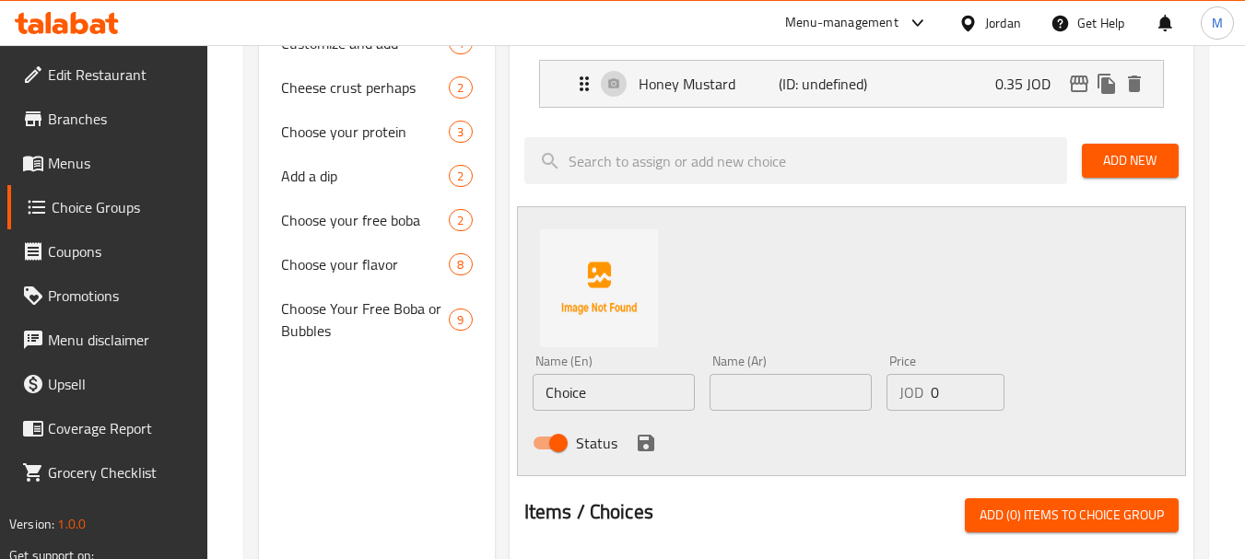
click at [565, 392] on input "Choice" at bounding box center [613, 392] width 162 height 37
paste input "Indian Mint Chutney شوتني نعناع هندي"
drag, startPoint x: 564, startPoint y: 393, endPoint x: 797, endPoint y: 390, distance: 233.1
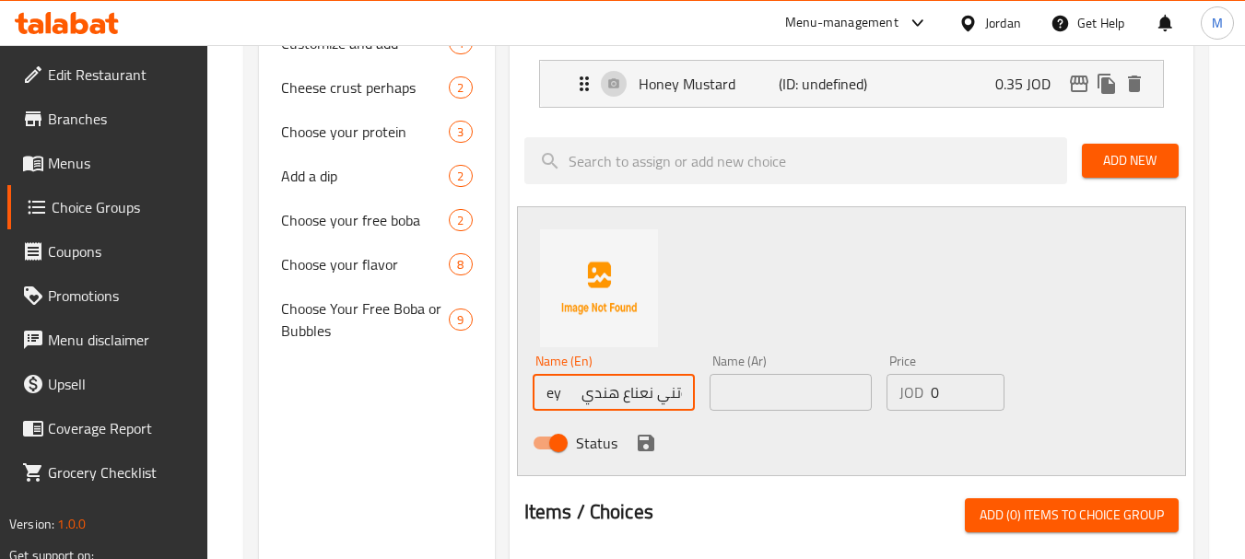
click at [797, 390] on div "Name (En) Indian Mint Chutney شوتني نعناع هندي Name (En) Name (Ar) Name (Ar) Pr…" at bounding box center [791, 407] width 532 height 121
type input "Indian Mint Chutney"
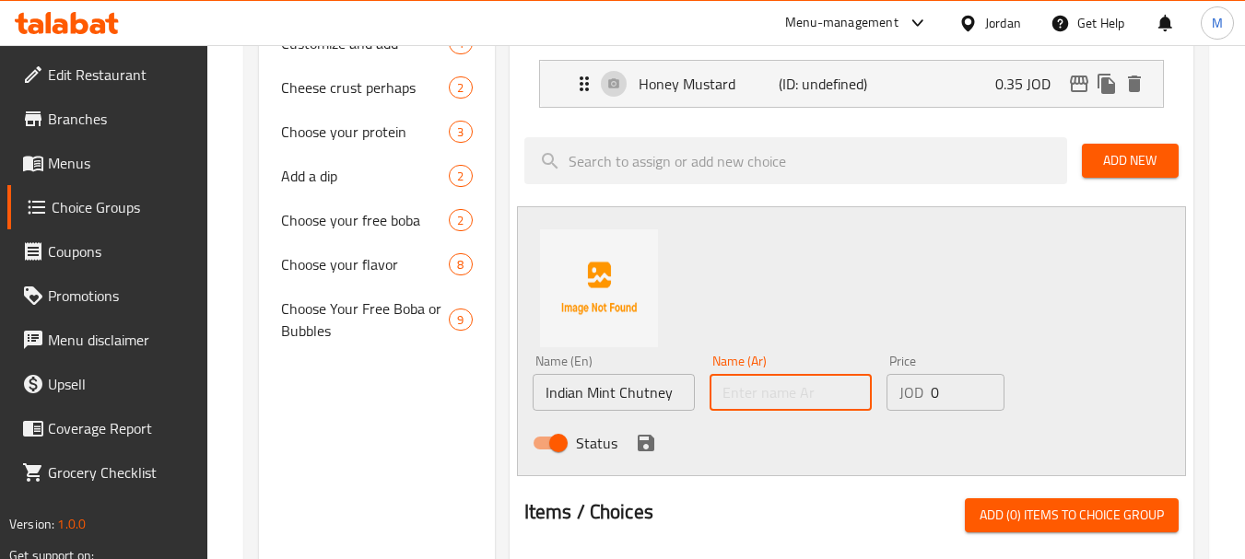
click at [797, 390] on input "text" at bounding box center [790, 392] width 162 height 37
paste input "شوتني نعناع هندي"
type input "شوتني نعناع هندي"
click at [945, 382] on input "0" at bounding box center [967, 392] width 74 height 37
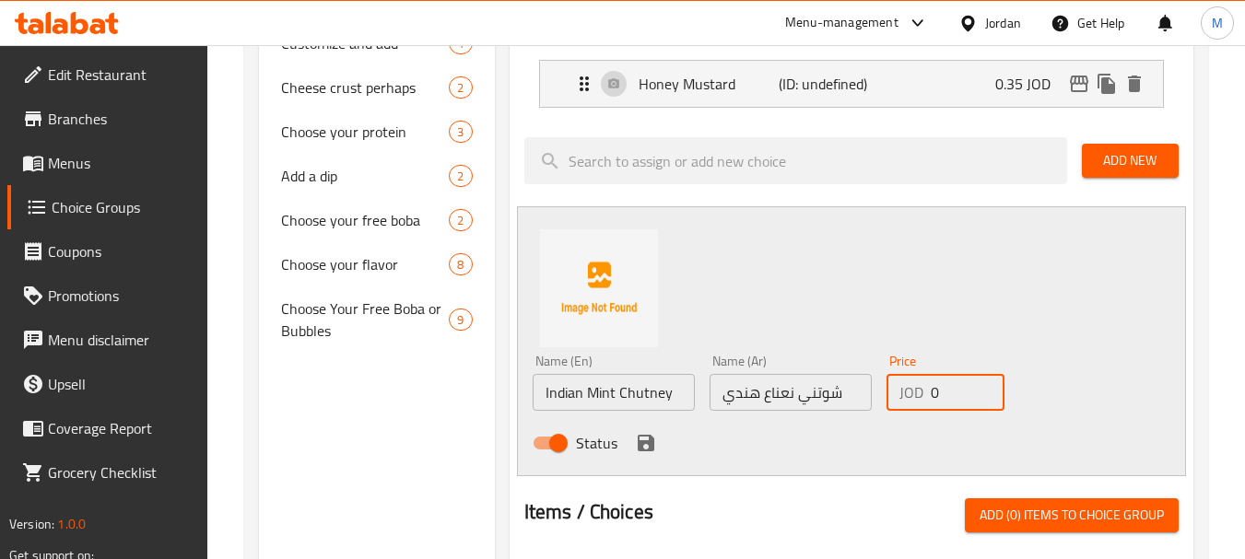
click at [944, 383] on input "0" at bounding box center [967, 392] width 74 height 37
paste input ".35"
type input "0.35"
click at [649, 450] on icon "save" at bounding box center [646, 443] width 17 height 17
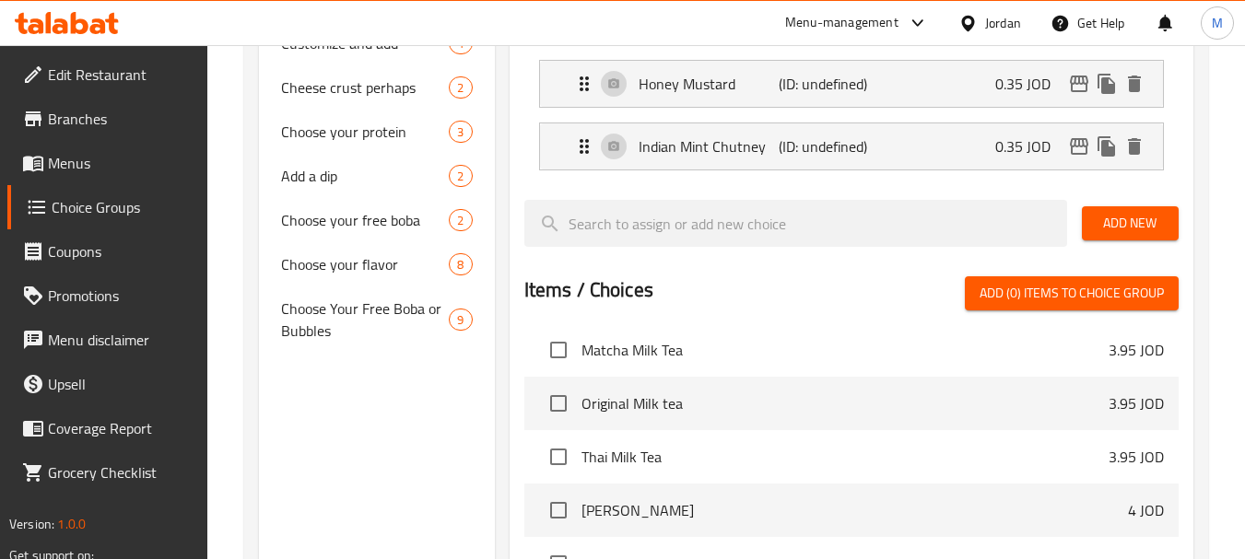
click at [1135, 225] on span "Add New" at bounding box center [1129, 223] width 67 height 23
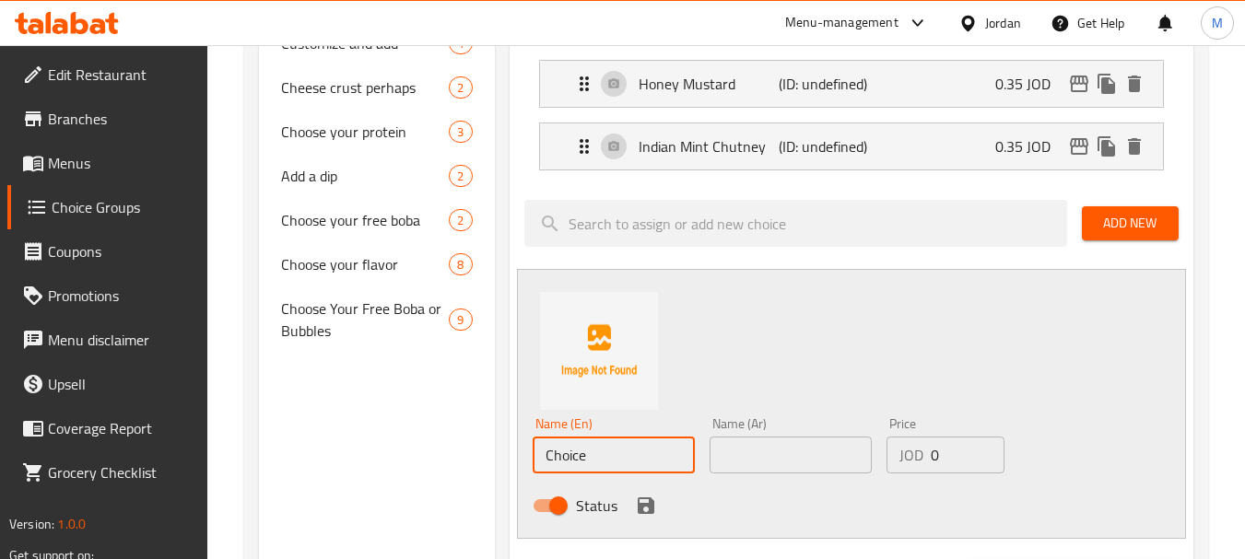
click at [607, 455] on input "Choice" at bounding box center [613, 455] width 162 height 37
paste input "eddar cheese sauce صوص جبنة الشيدر"
drag, startPoint x: 569, startPoint y: 456, endPoint x: 736, endPoint y: 459, distance: 166.8
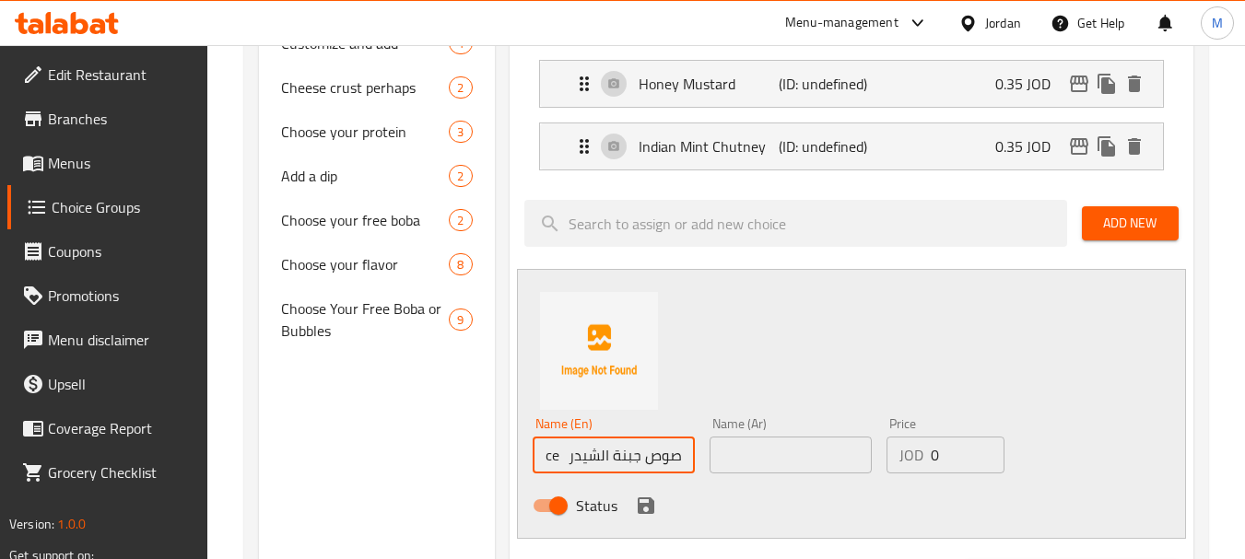
click at [736, 459] on div "Name (En) Cheddar cheese sauce صوص جبنة الشيدر Name (En) Name (Ar) Name (Ar) Pr…" at bounding box center [791, 470] width 532 height 121
type input "Cheddar cheese sauce"
click at [767, 457] on input "text" at bounding box center [790, 455] width 162 height 37
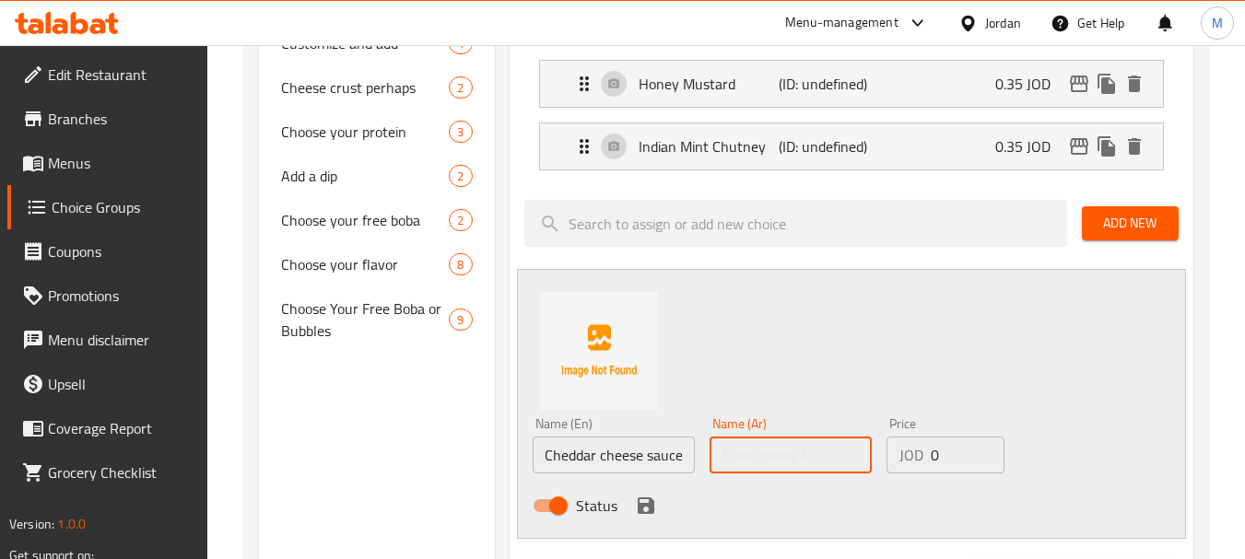
scroll to position [0, 0]
paste input "صوص جبنة الشيدر"
type input "صوص جبنة الشيدر"
click at [935, 460] on input "0" at bounding box center [967, 455] width 74 height 37
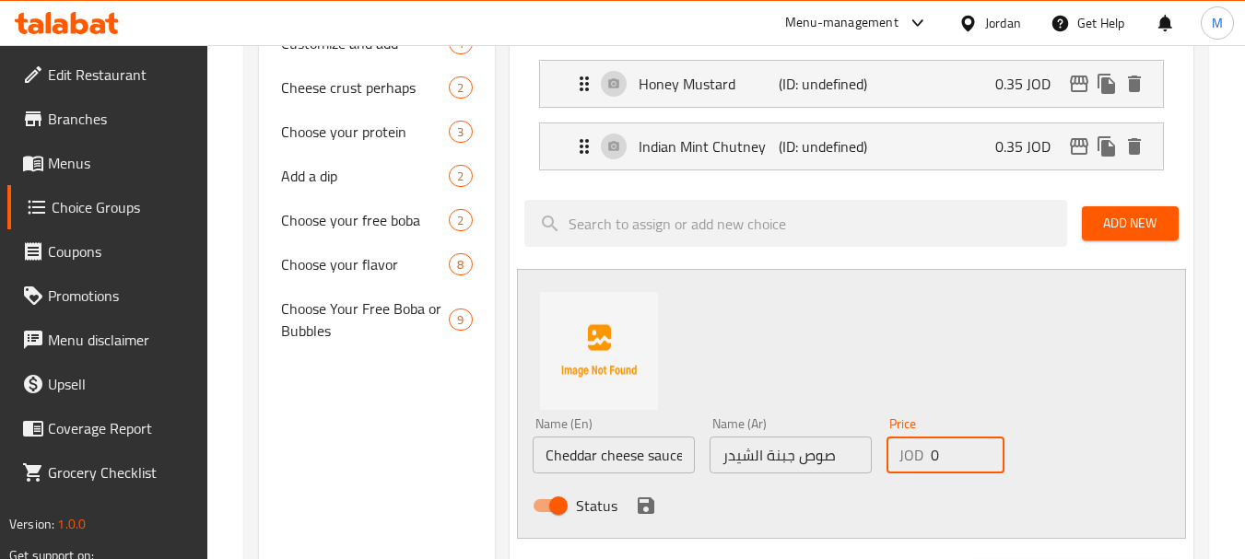
click at [935, 460] on input "0" at bounding box center [967, 455] width 74 height 37
paste input ".35"
type input "0.35"
click at [662, 506] on div "Status" at bounding box center [791, 506] width 532 height 50
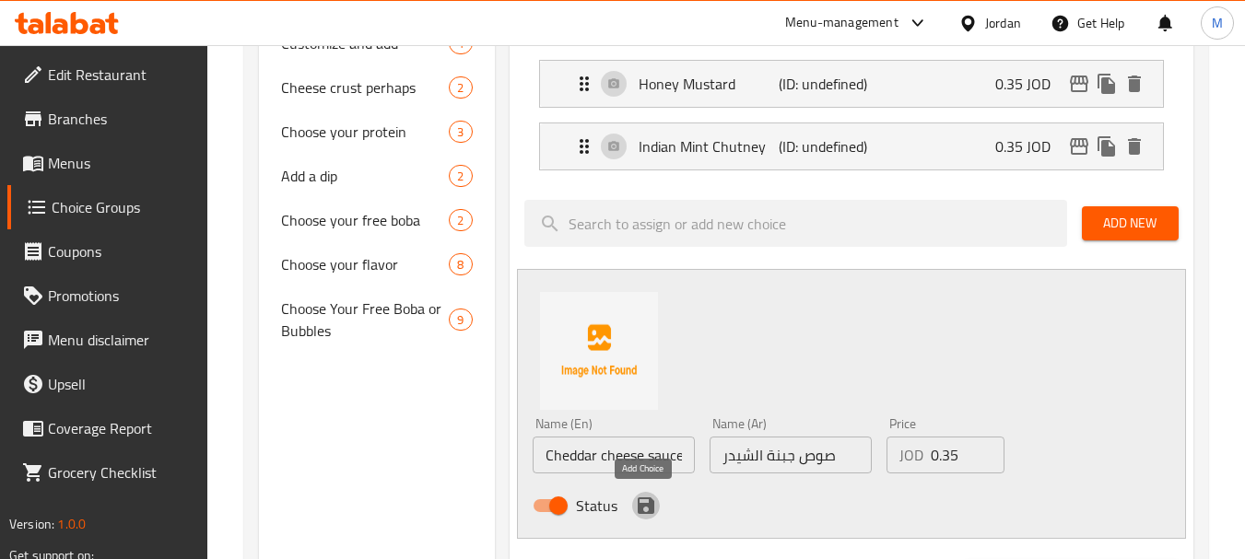
click at [651, 505] on icon "save" at bounding box center [646, 505] width 17 height 17
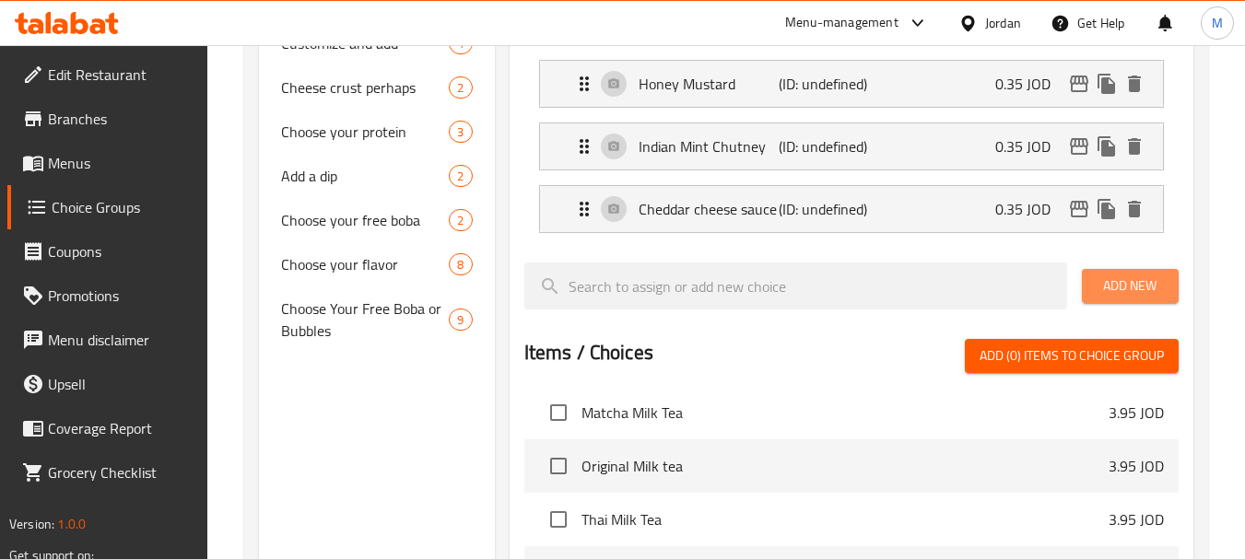
click at [1136, 275] on span "Add New" at bounding box center [1129, 286] width 67 height 23
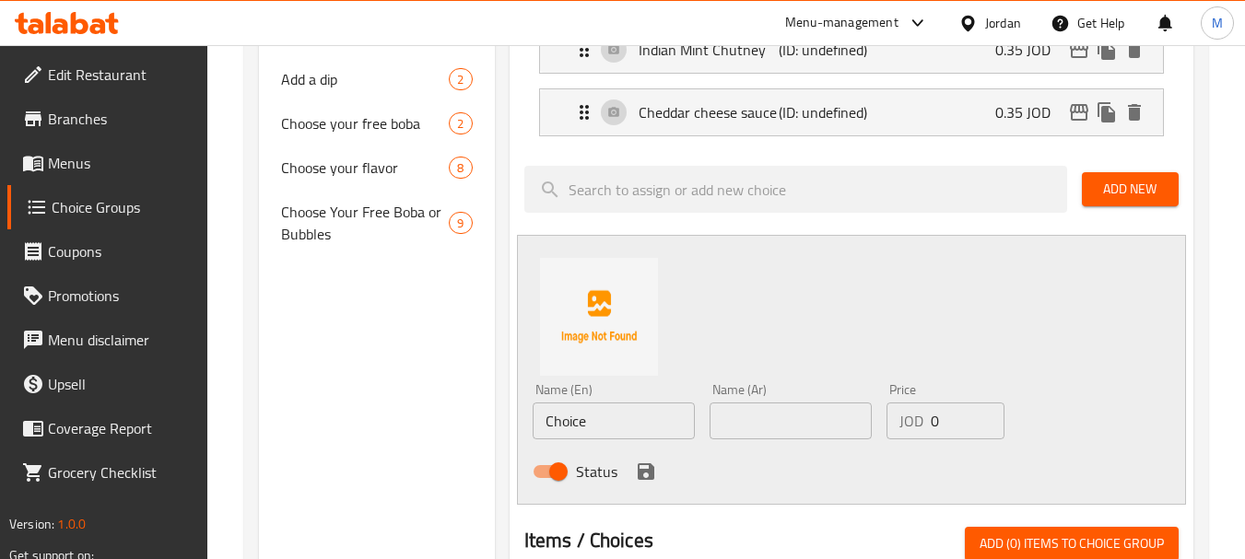
scroll to position [1106, 0]
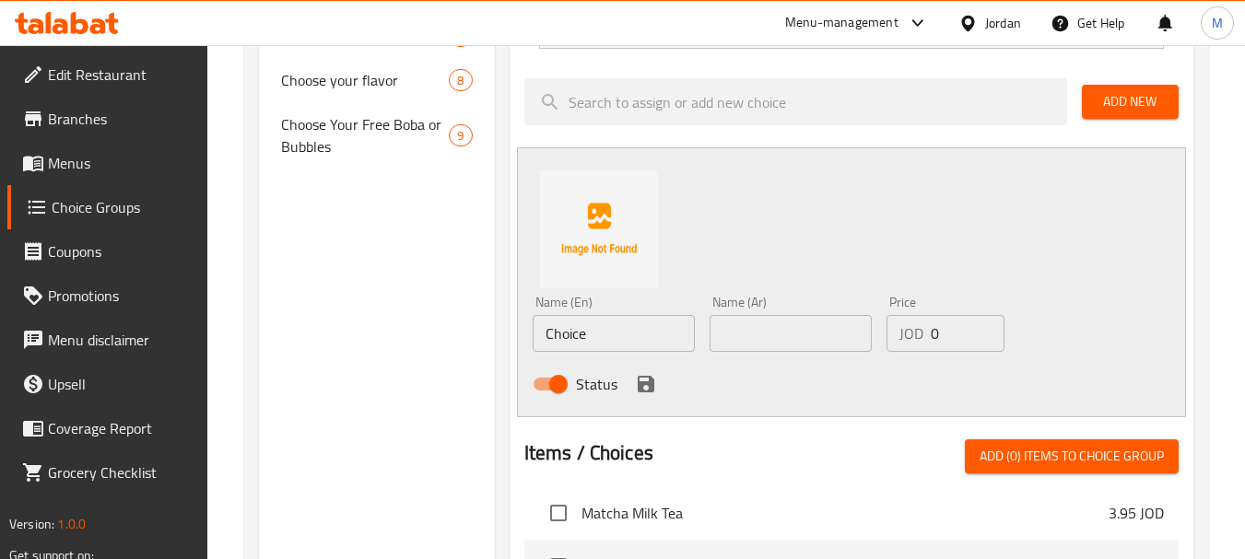
click at [572, 330] on input "Choice" at bounding box center [613, 333] width 162 height 37
paste input "Inferno Chili Sauce (very very spicy) صوص فلفل حار إنفيرنو (حارة جدًا جدًا)"
drag, startPoint x: 677, startPoint y: 332, endPoint x: 630, endPoint y: 325, distance: 47.4
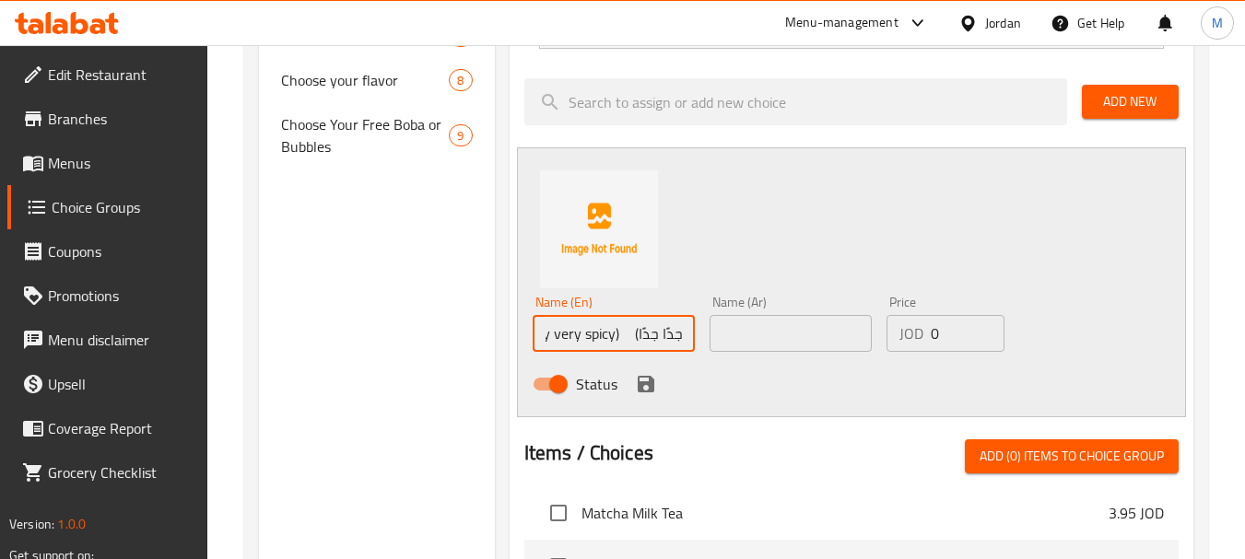
click at [630, 325] on input "Inferno Chili Sauce (very very spicy) صوص فلفل حار إنفيرنو (حارة جدًا جدًا)" at bounding box center [613, 333] width 162 height 37
type input "Inferno Chili Sauce (very very spicy)"
click at [783, 335] on input "text" at bounding box center [790, 333] width 162 height 37
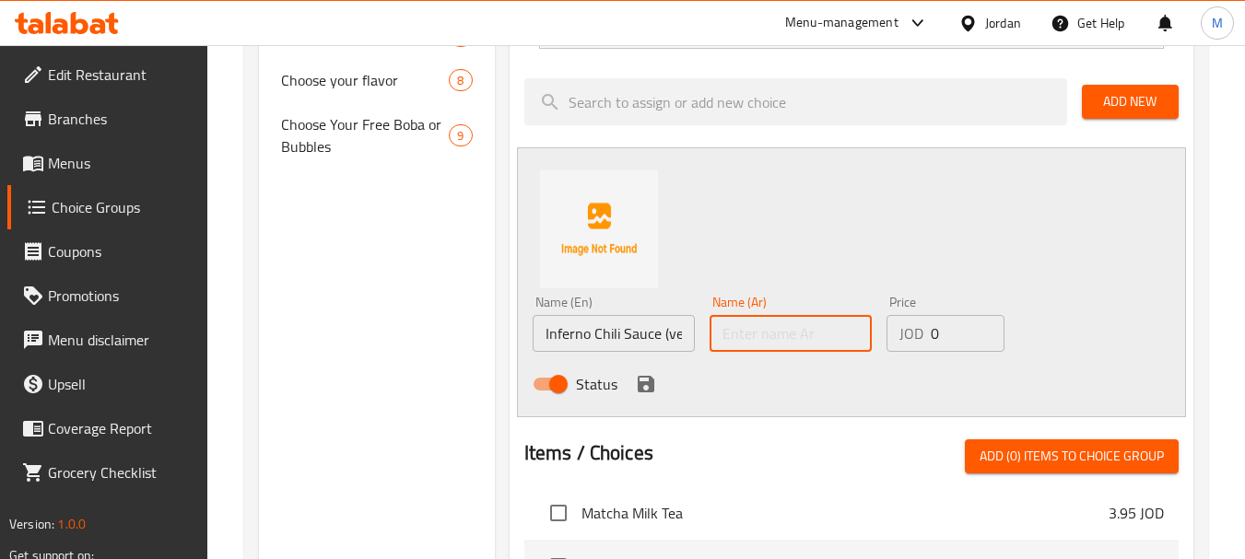
paste input "صوص فلفل حار إنفيرنو (حارة جدًا جدًا)"
type input "صوص فلفل حار إنفيرنو (حارة جدًا جدًا)"
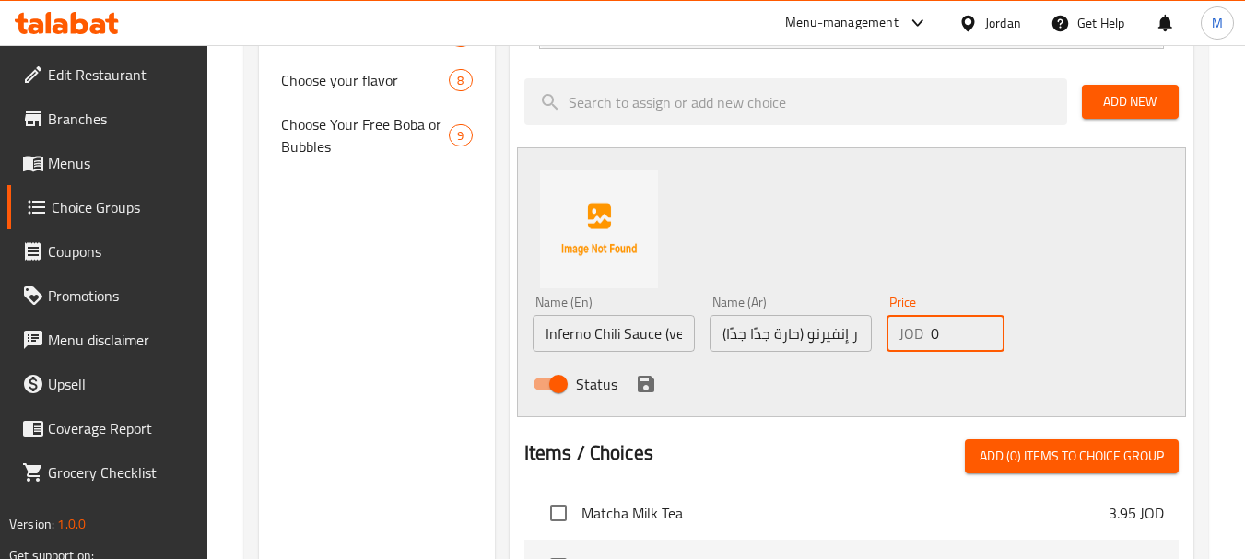
click at [941, 333] on input "0" at bounding box center [967, 333] width 74 height 37
paste input ".45"
type input "0.45"
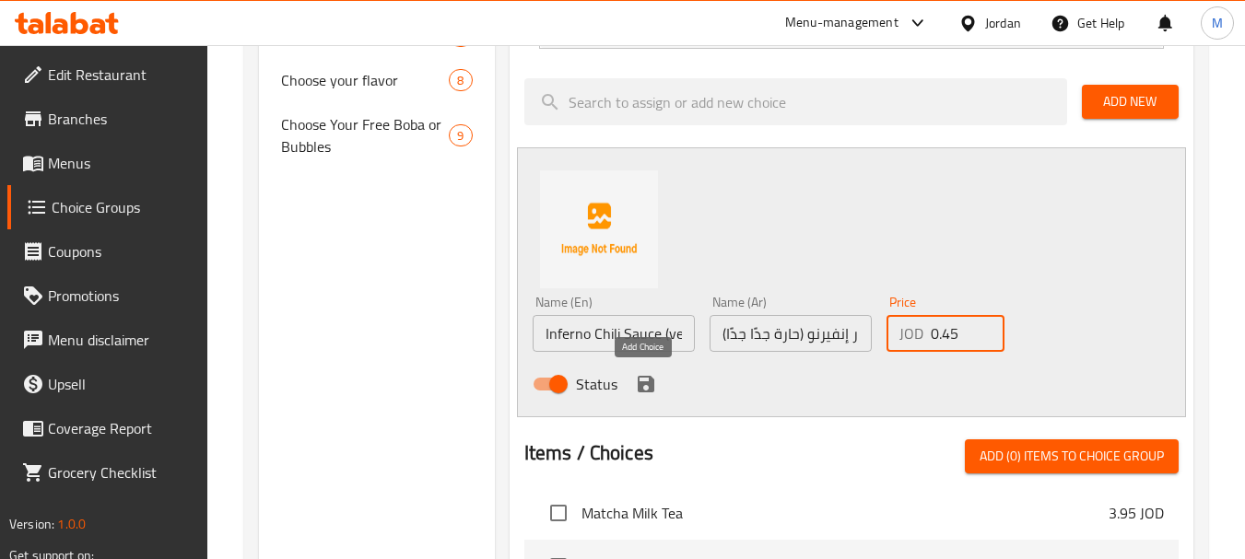
click at [647, 382] on icon "save" at bounding box center [646, 384] width 17 height 17
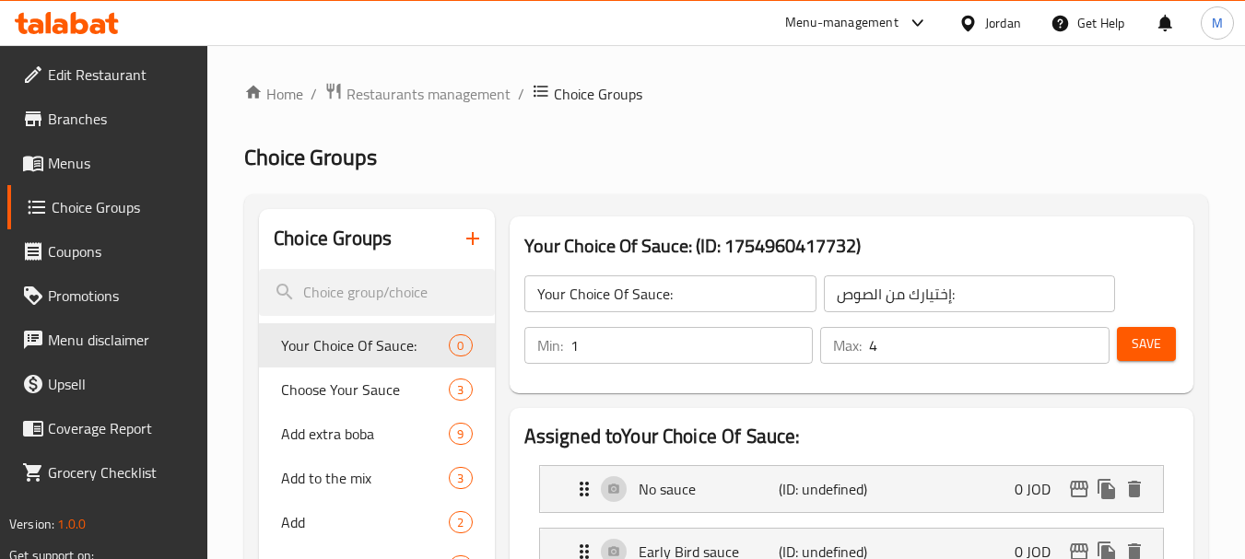
click at [1147, 345] on span "Save" at bounding box center [1145, 344] width 29 height 23
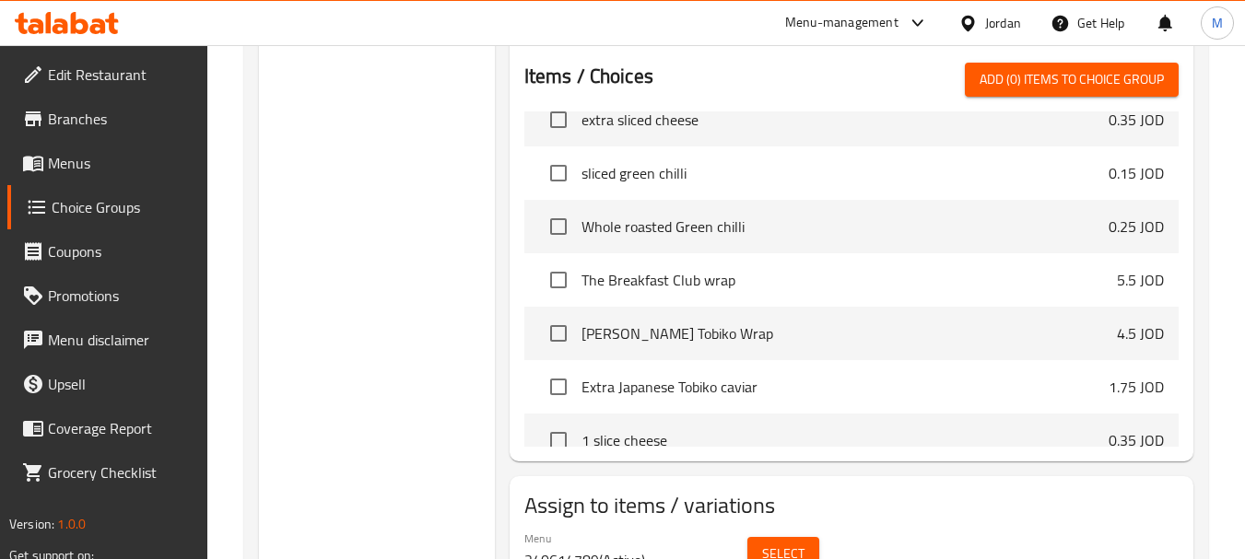
scroll to position [2377, 0]
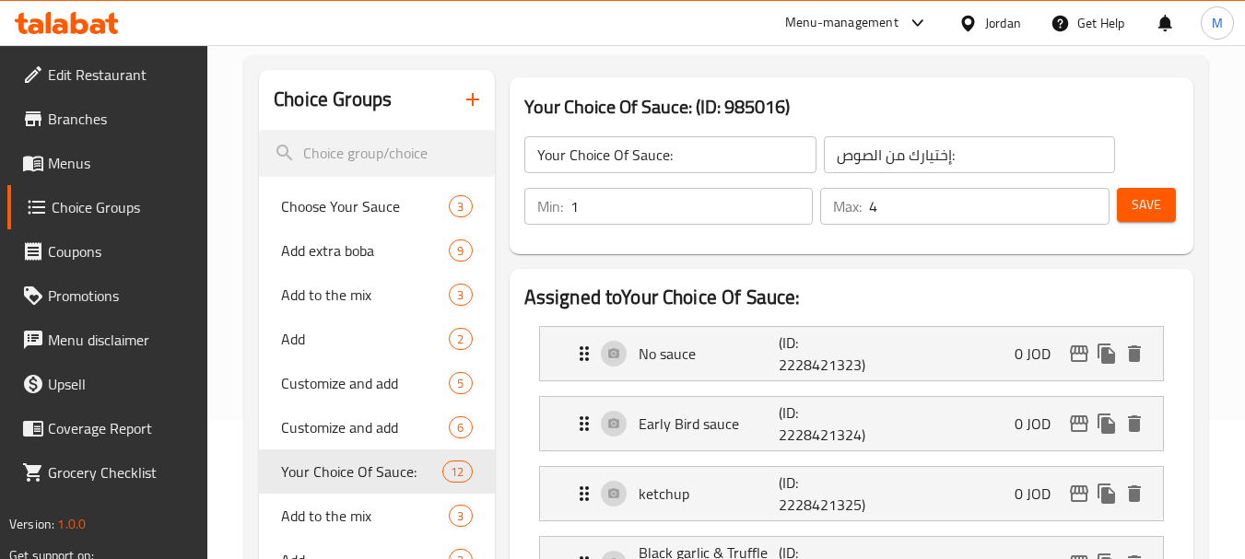
scroll to position [0, 0]
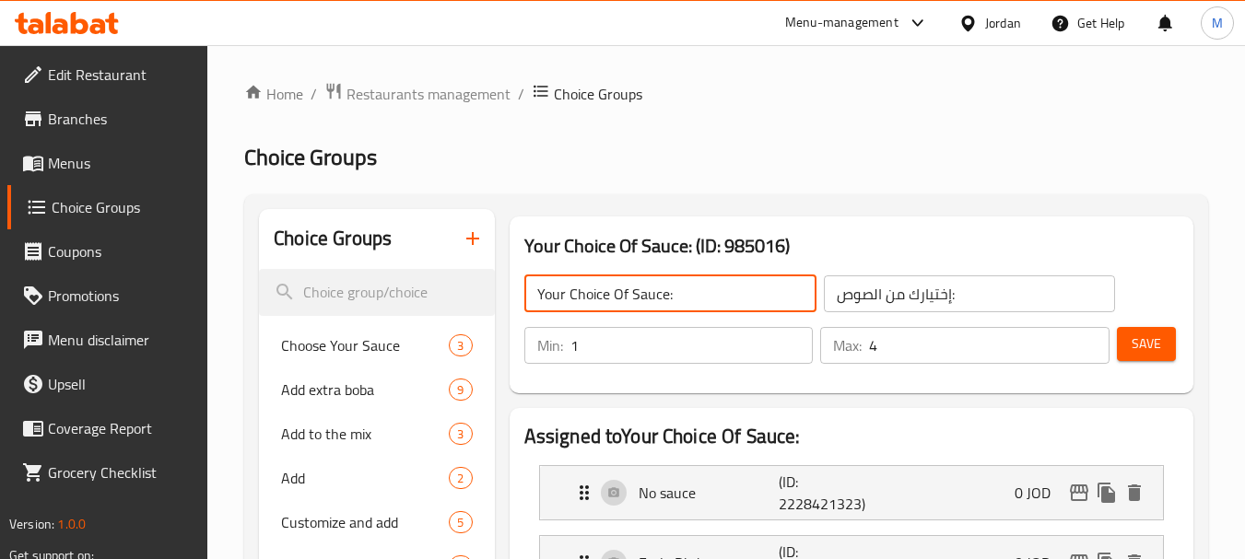
drag, startPoint x: 666, startPoint y: 291, endPoint x: 502, endPoint y: 305, distance: 164.6
click at [502, 305] on div "Your Choice Of Sauce: (ID: 985016) Your Choice Of Sauce: ​ إختيارك من الصوص: ​ …" at bounding box center [851, 305] width 698 height 192
click at [881, 297] on input "إختيارك من الصوص:" at bounding box center [970, 293] width 292 height 37
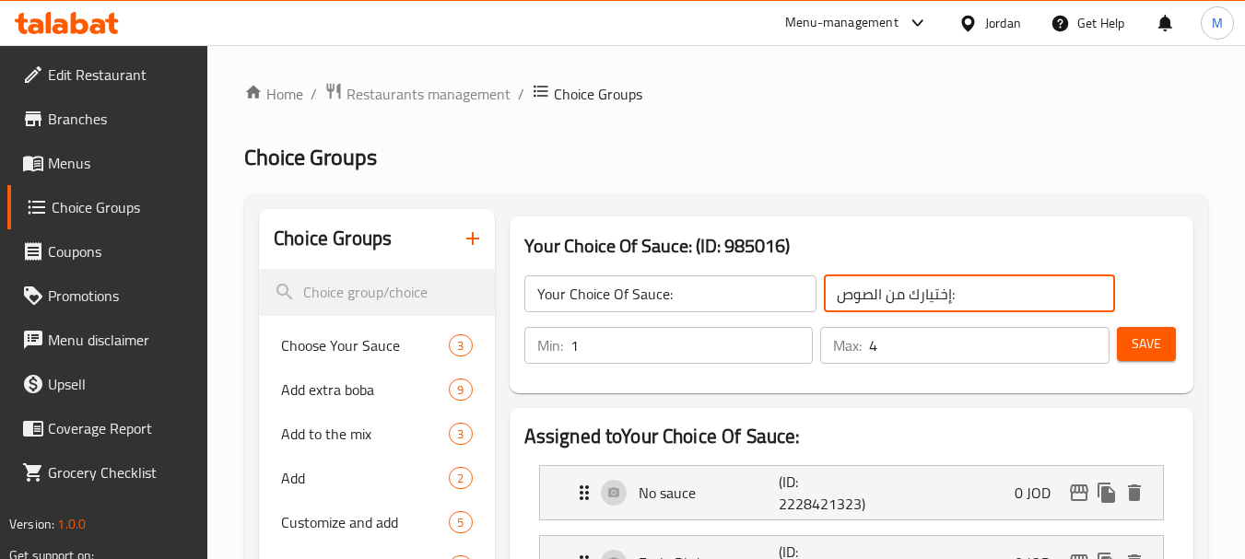
click at [881, 297] on input "إختيارك من الصوص:" at bounding box center [970, 293] width 292 height 37
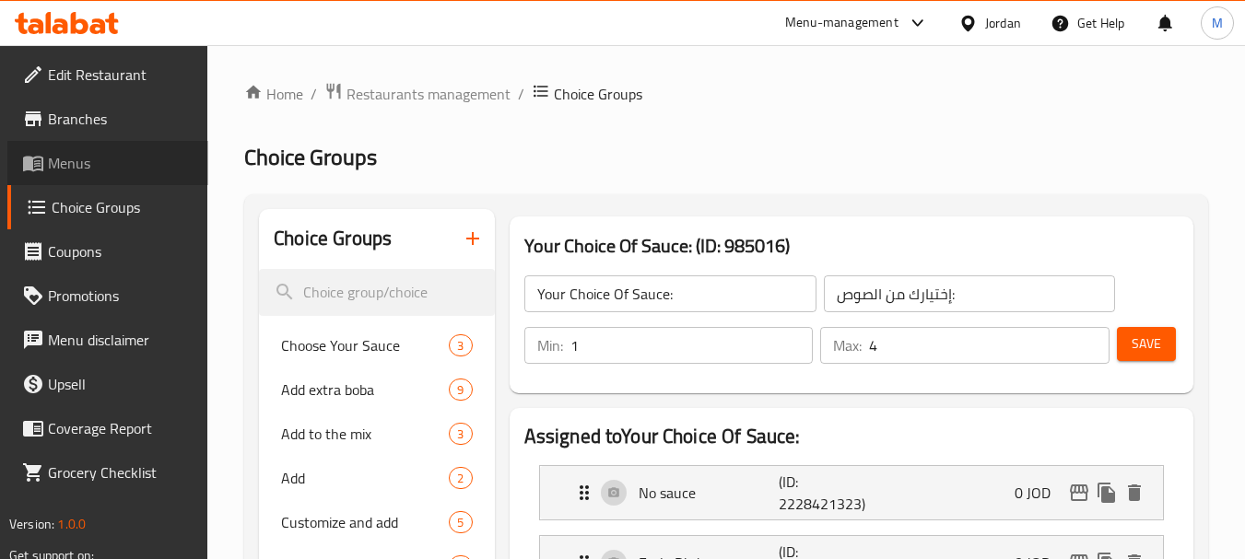
click at [80, 180] on link "Menus" at bounding box center [107, 163] width 201 height 44
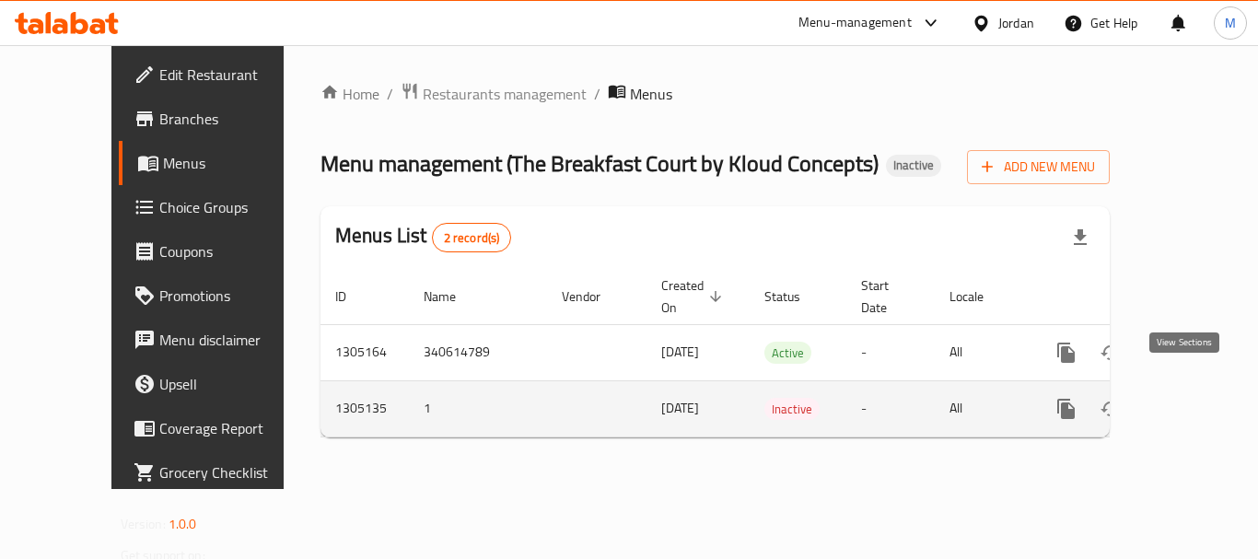
click at [1191, 401] on icon "enhanced table" at bounding box center [1199, 409] width 17 height 17
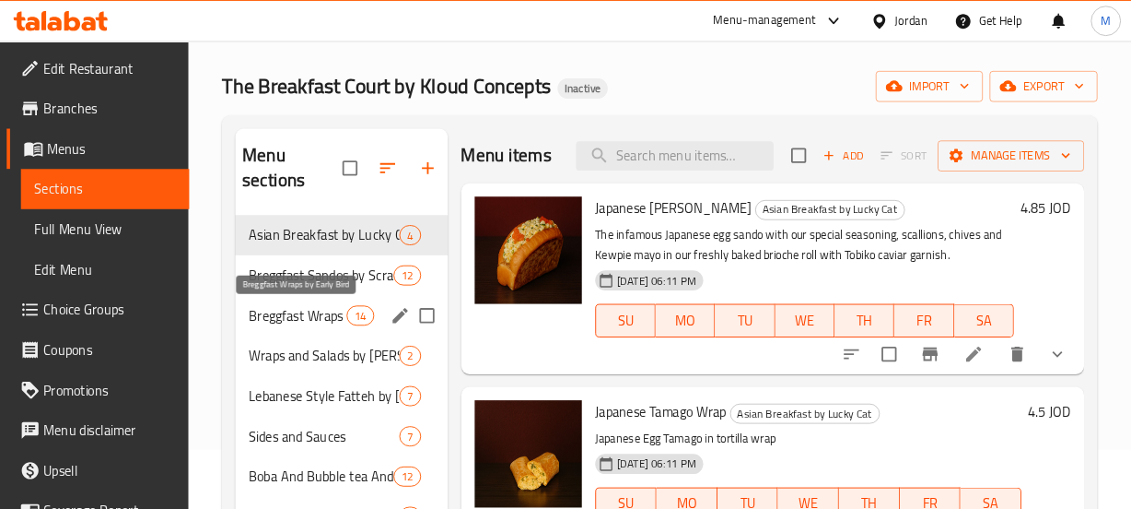
scroll to position [92, 0]
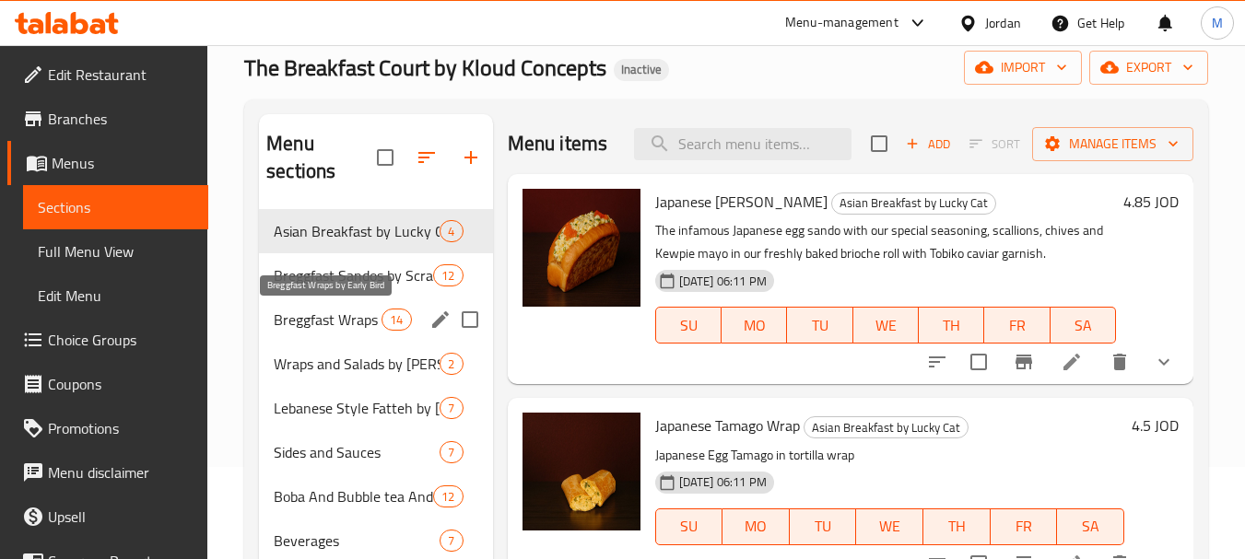
click at [345, 323] on span "Breggfast Wraps by Early Bird" at bounding box center [328, 320] width 108 height 22
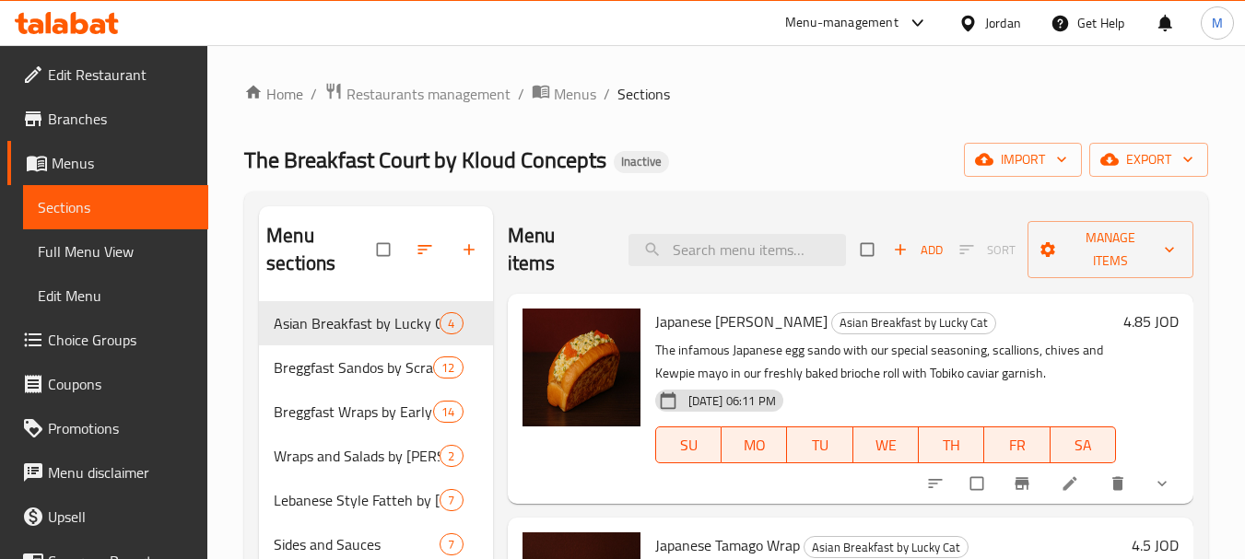
click at [88, 66] on span "Edit Restaurant" at bounding box center [121, 75] width 146 height 22
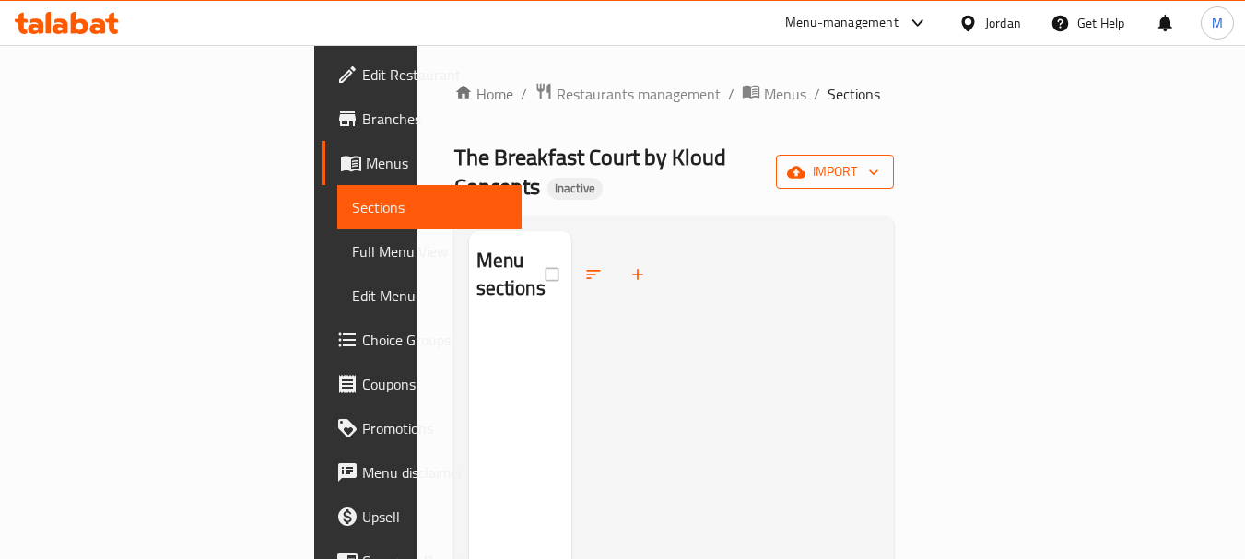
click at [894, 173] on button "import" at bounding box center [835, 172] width 118 height 34
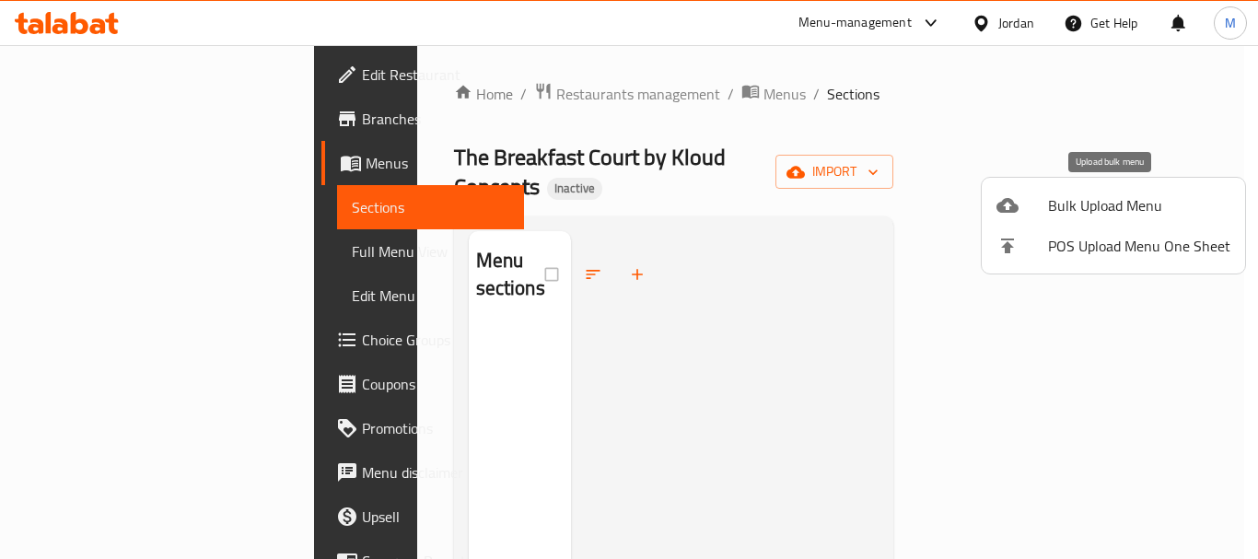
click at [1093, 208] on span "Bulk Upload Menu" at bounding box center [1139, 205] width 182 height 22
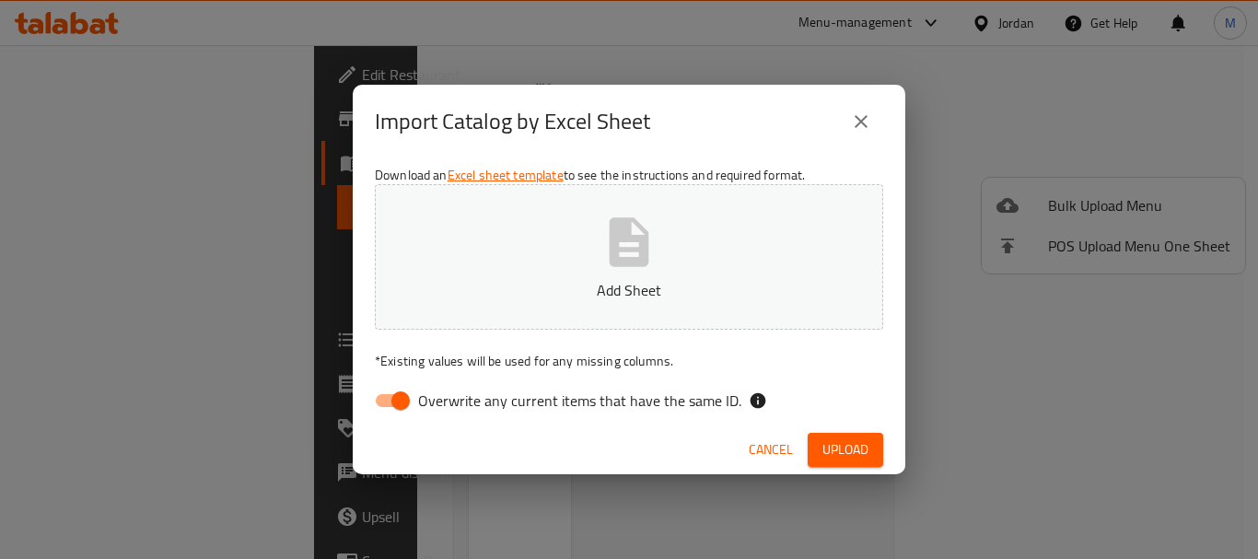
click at [416, 393] on input "Overwrite any current items that have the same ID." at bounding box center [400, 400] width 105 height 35
checkbox input "false"
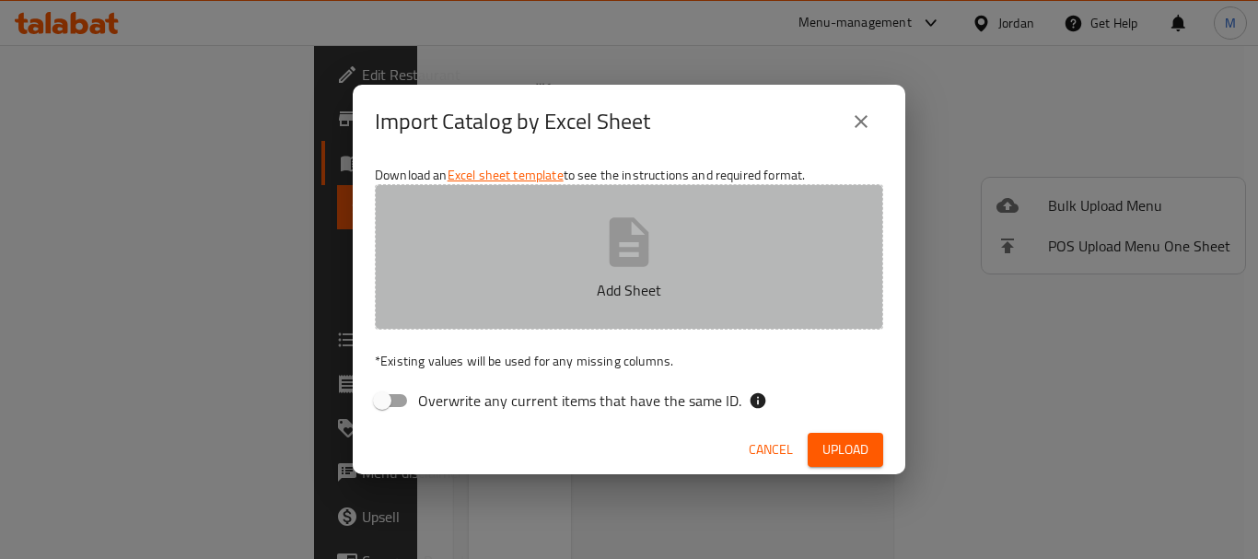
click at [521, 243] on button "Add Sheet" at bounding box center [629, 257] width 509 height 146
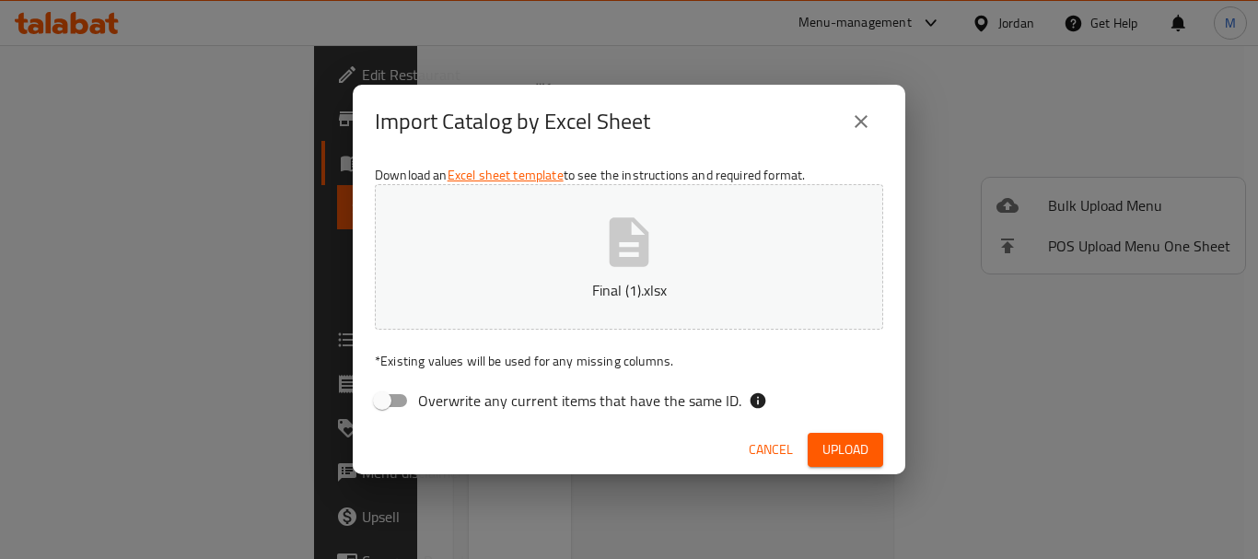
click at [837, 436] on button "Upload" at bounding box center [846, 450] width 76 height 34
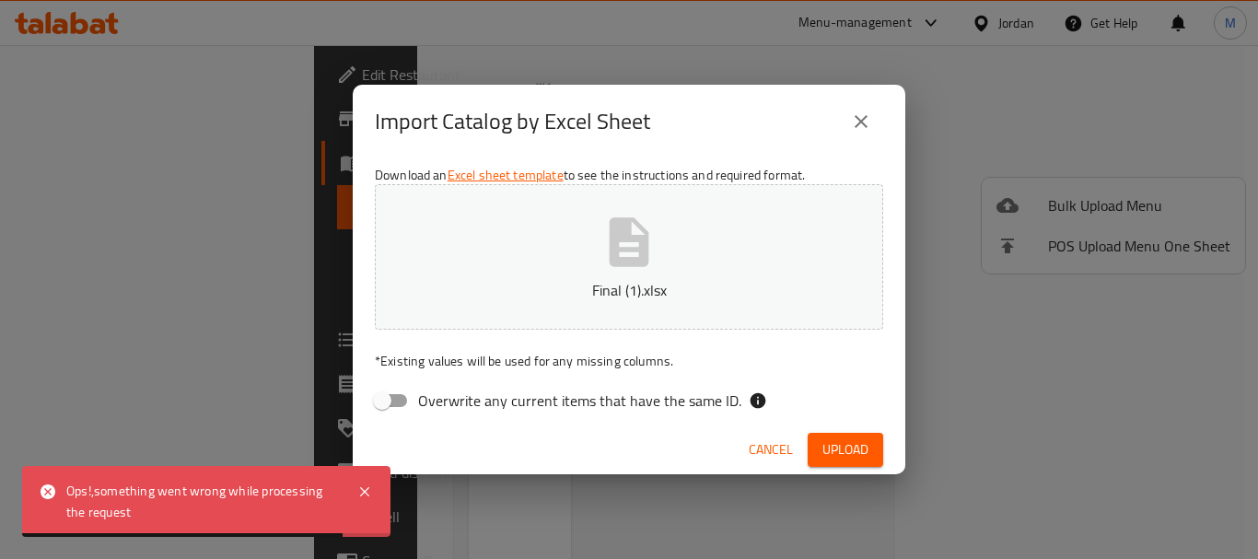
click at [752, 444] on span "Cancel" at bounding box center [771, 450] width 44 height 23
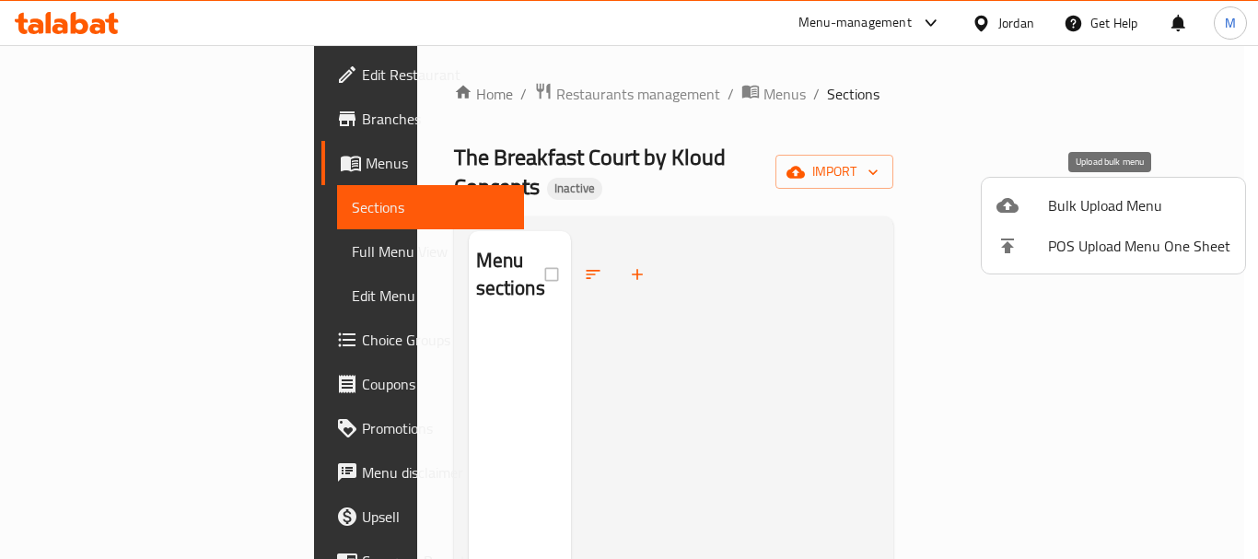
click at [1087, 204] on span "Bulk Upload Menu" at bounding box center [1139, 205] width 182 height 22
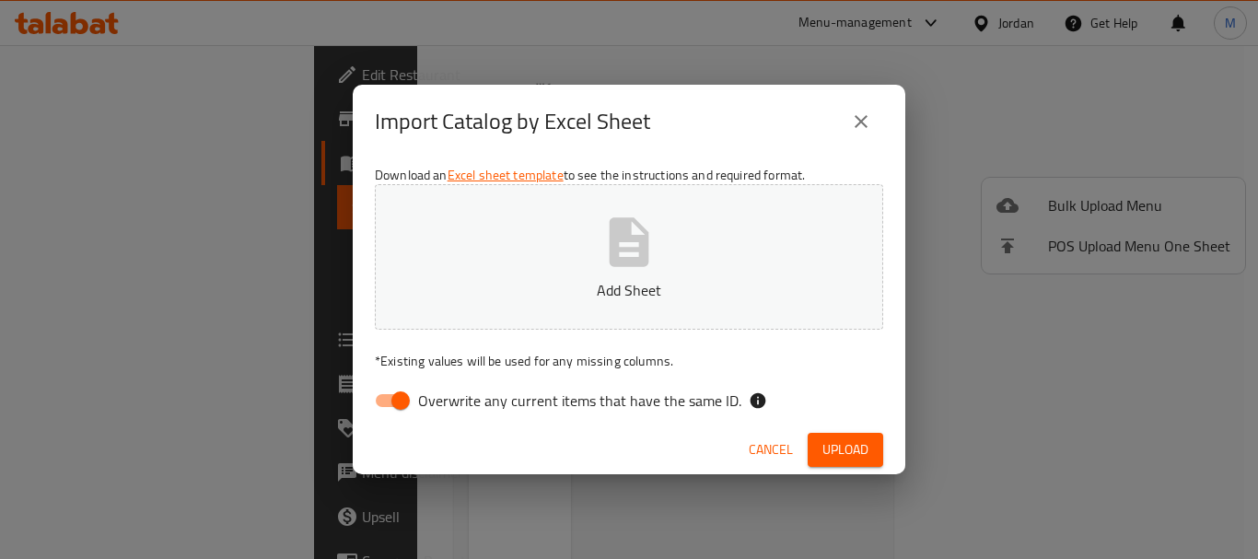
click at [497, 393] on span "Overwrite any current items that have the same ID." at bounding box center [579, 401] width 323 height 22
click at [453, 393] on input "Overwrite any current items that have the same ID." at bounding box center [400, 400] width 105 height 35
checkbox input "false"
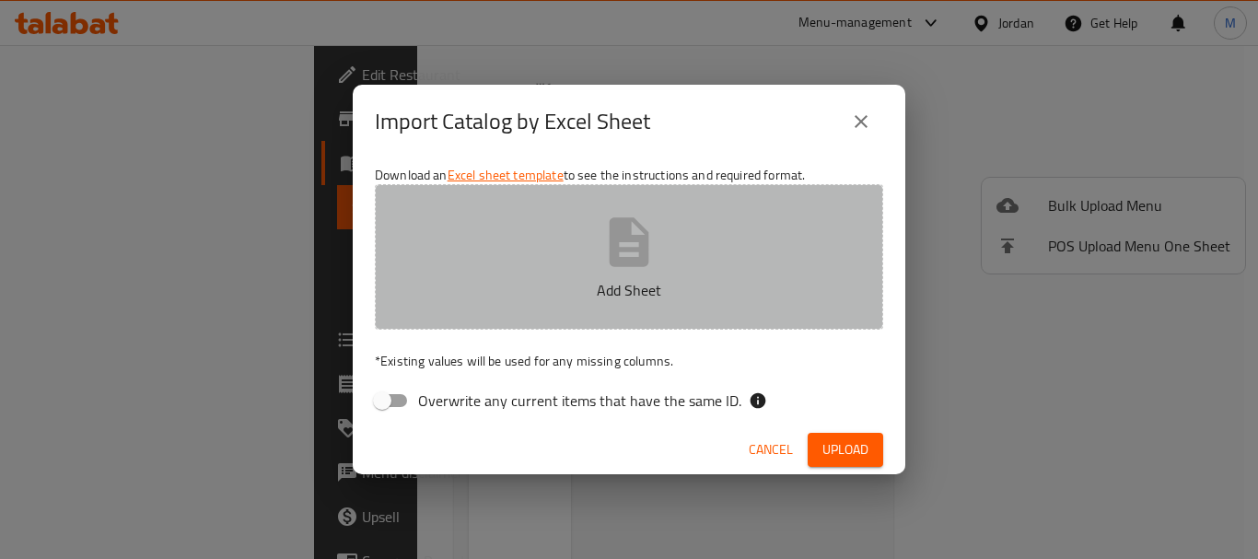
click at [513, 278] on button "Add Sheet" at bounding box center [629, 257] width 509 height 146
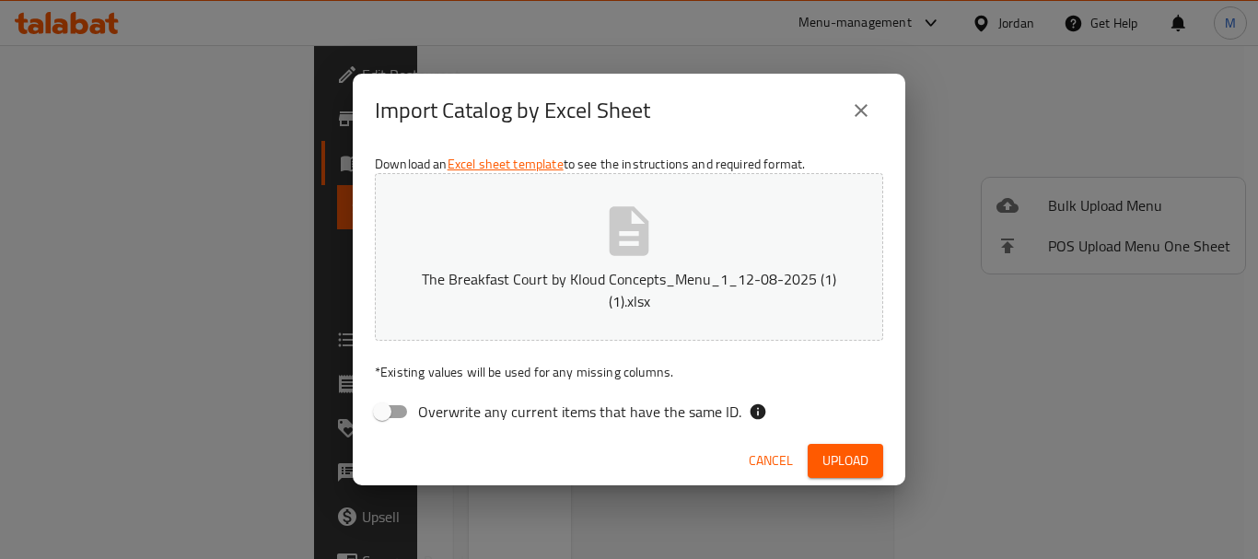
click at [831, 453] on span "Upload" at bounding box center [846, 461] width 46 height 23
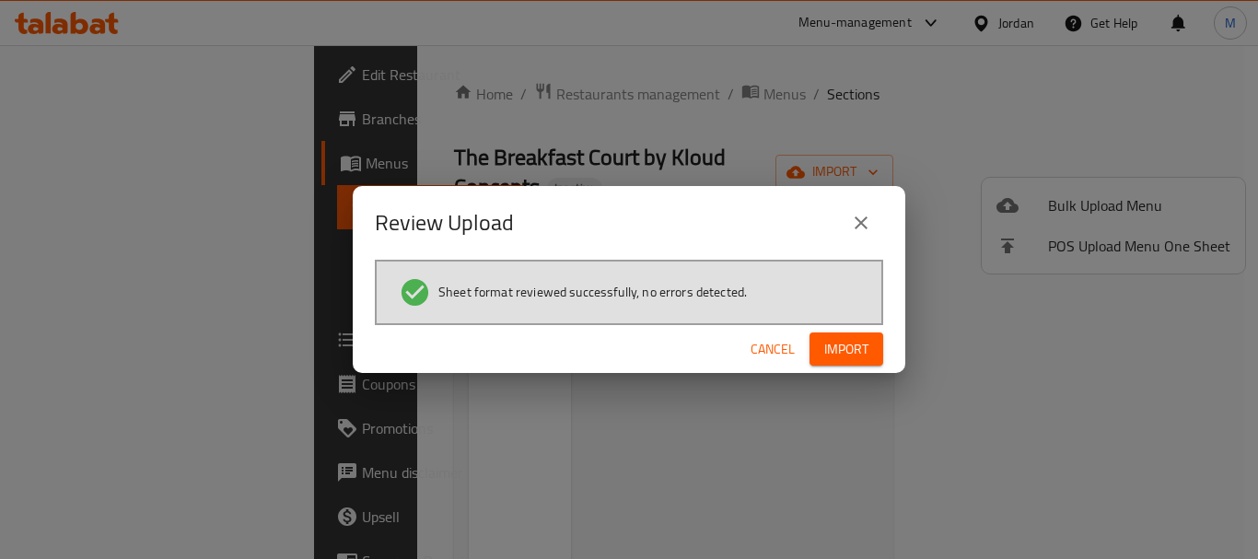
click at [848, 354] on span "Import" at bounding box center [847, 349] width 44 height 23
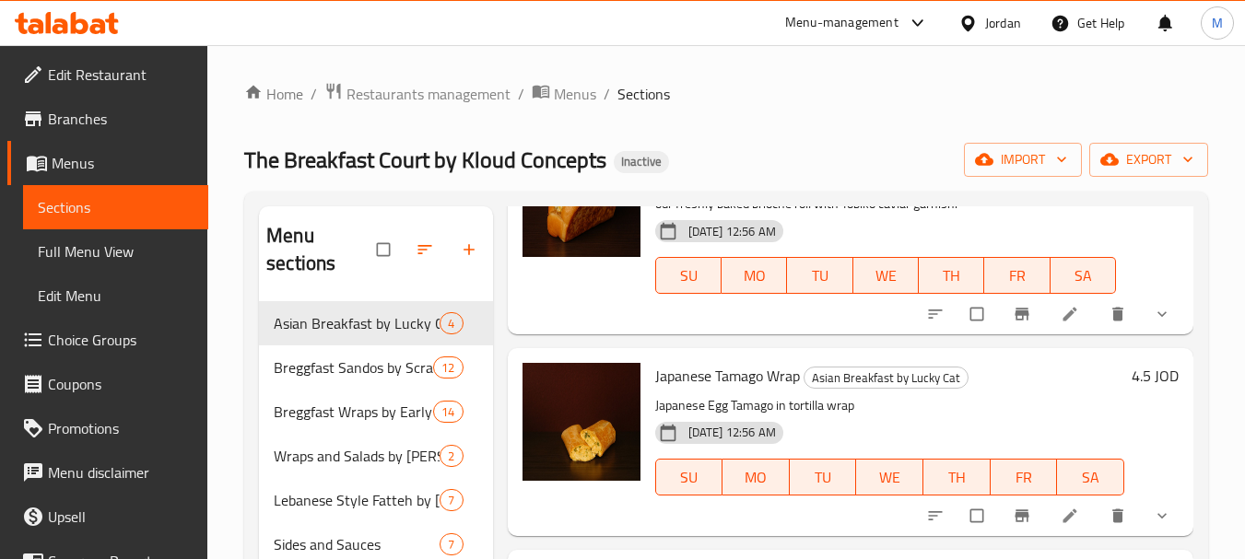
scroll to position [184, 0]
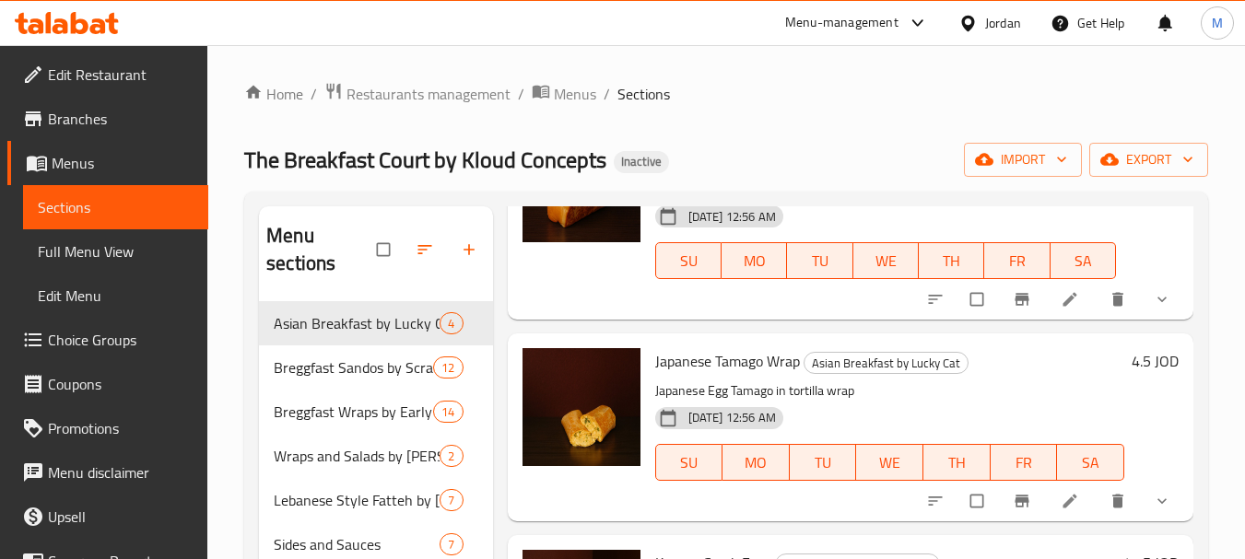
drag, startPoint x: 884, startPoint y: 135, endPoint x: 852, endPoint y: 169, distance: 46.3
click at [884, 135] on div "Home / Restaurants management / Menus / Sections The Breakfast Court by Kloud C…" at bounding box center [726, 431] width 964 height 698
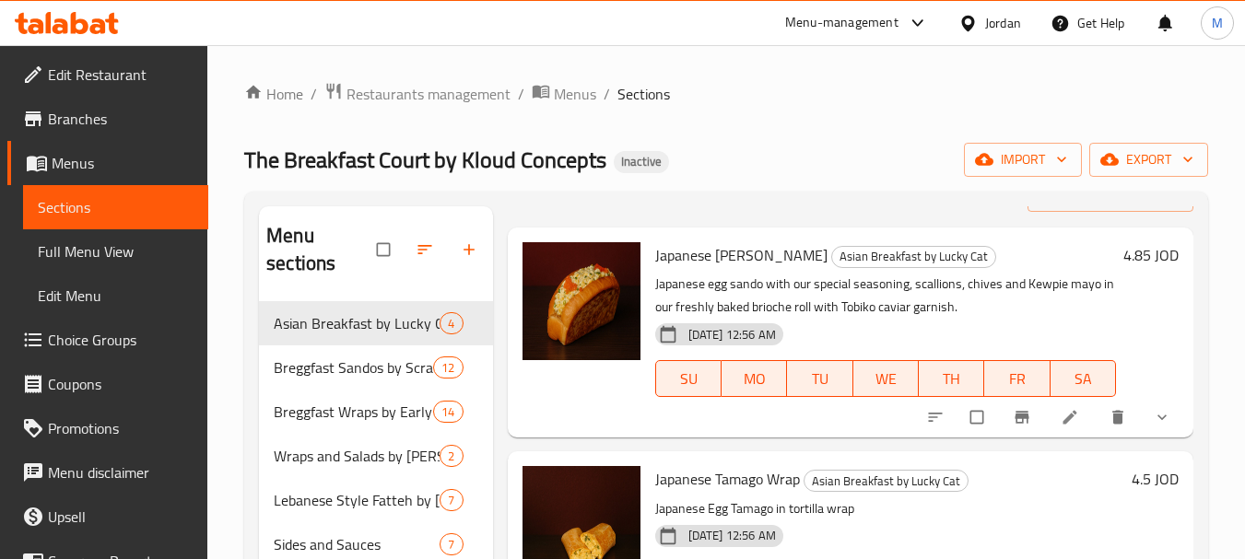
scroll to position [0, 0]
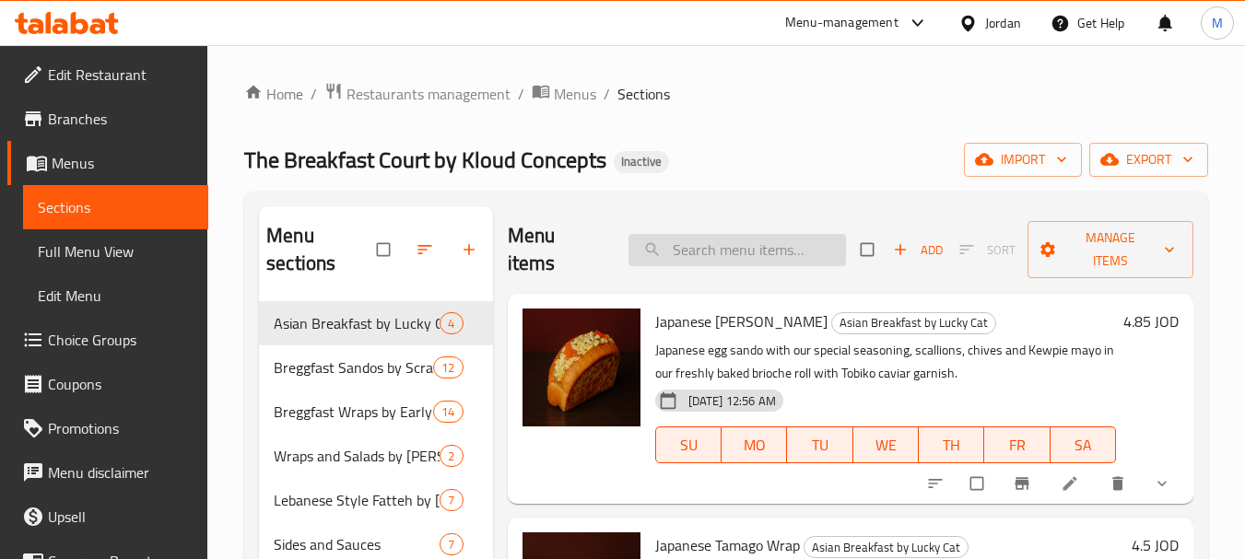
click at [701, 259] on input "search" at bounding box center [736, 250] width 217 height 32
paste input "Eggs n Angu"
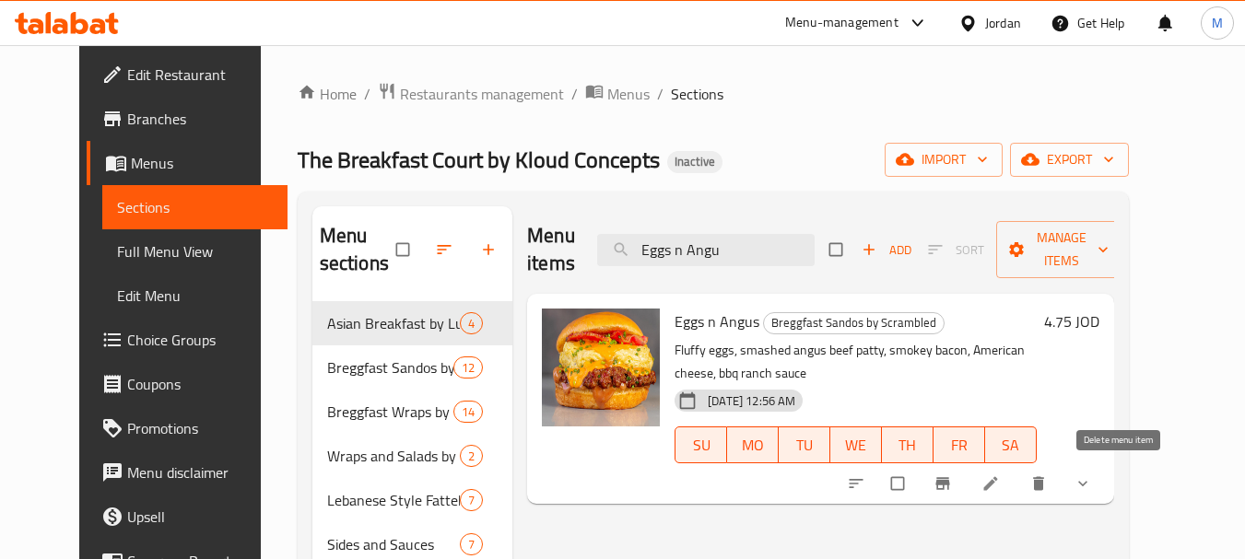
click at [1044, 478] on icon "delete" at bounding box center [1038, 484] width 11 height 14
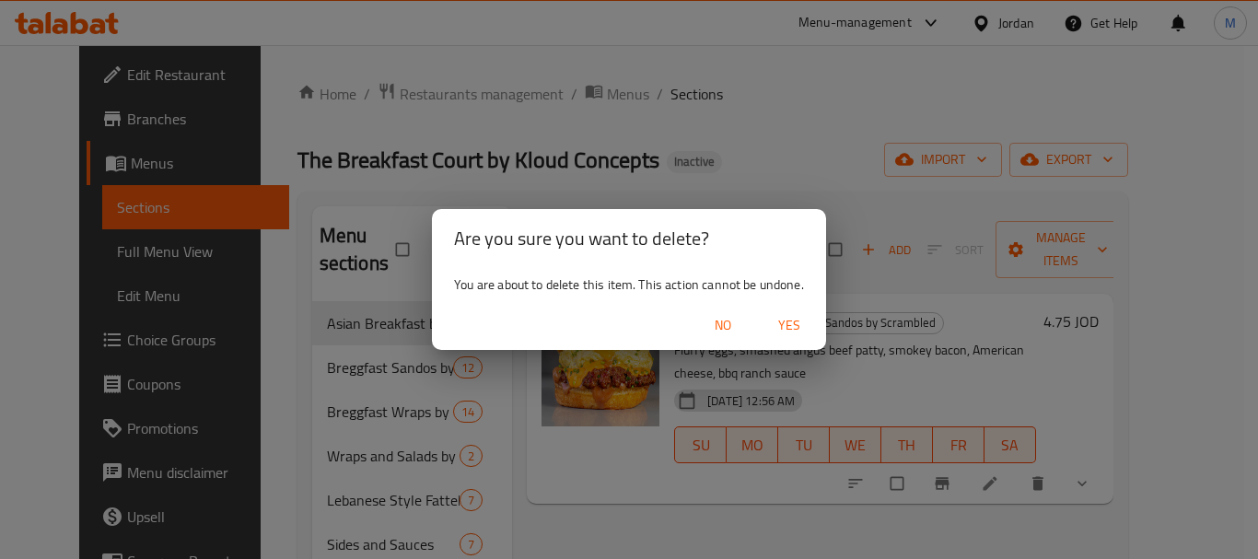
click at [790, 320] on span "Yes" at bounding box center [789, 325] width 44 height 23
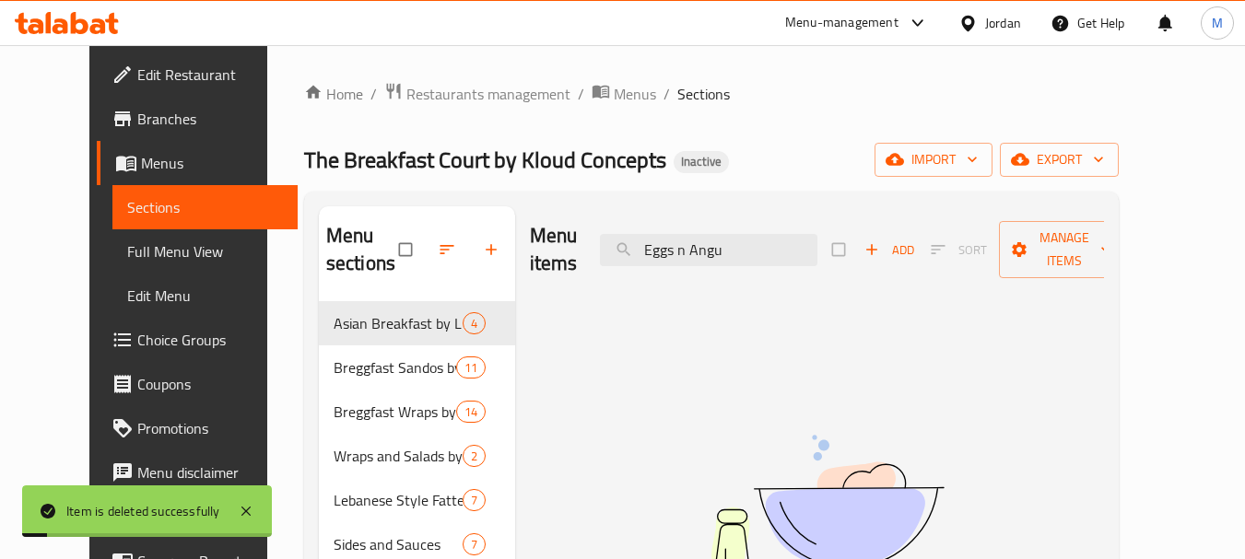
click at [889, 165] on div "The Breakfast Court by Kloud Concepts Inactive import export" at bounding box center [711, 160] width 814 height 34
click at [768, 251] on input "Eggs n Angu" at bounding box center [708, 250] width 217 height 32
paste input "Low Carb Breakfast Platter"
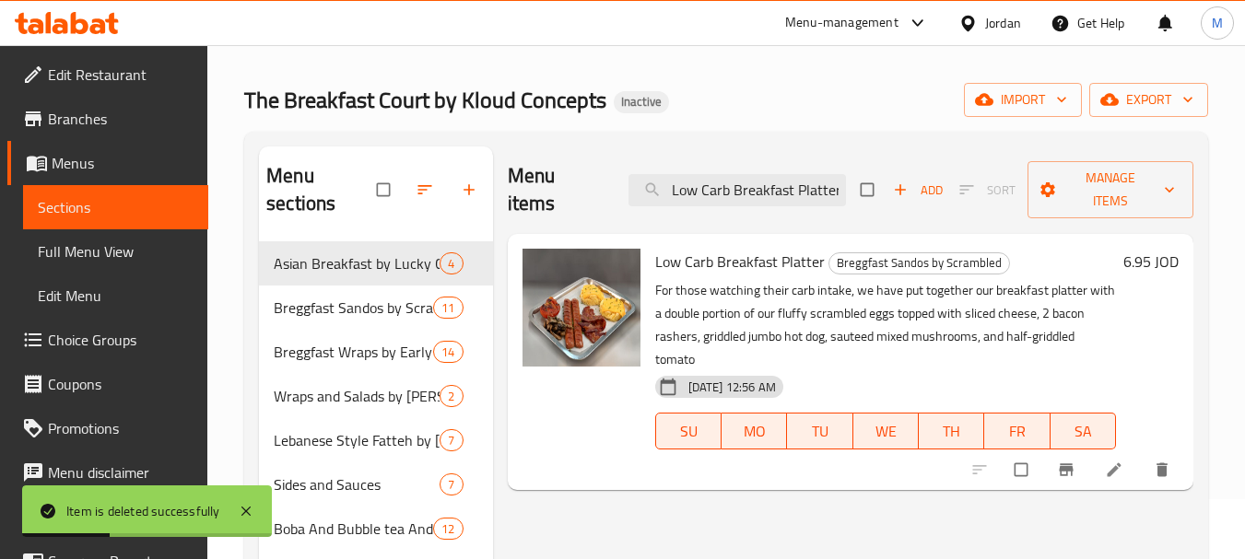
scroll to position [92, 0]
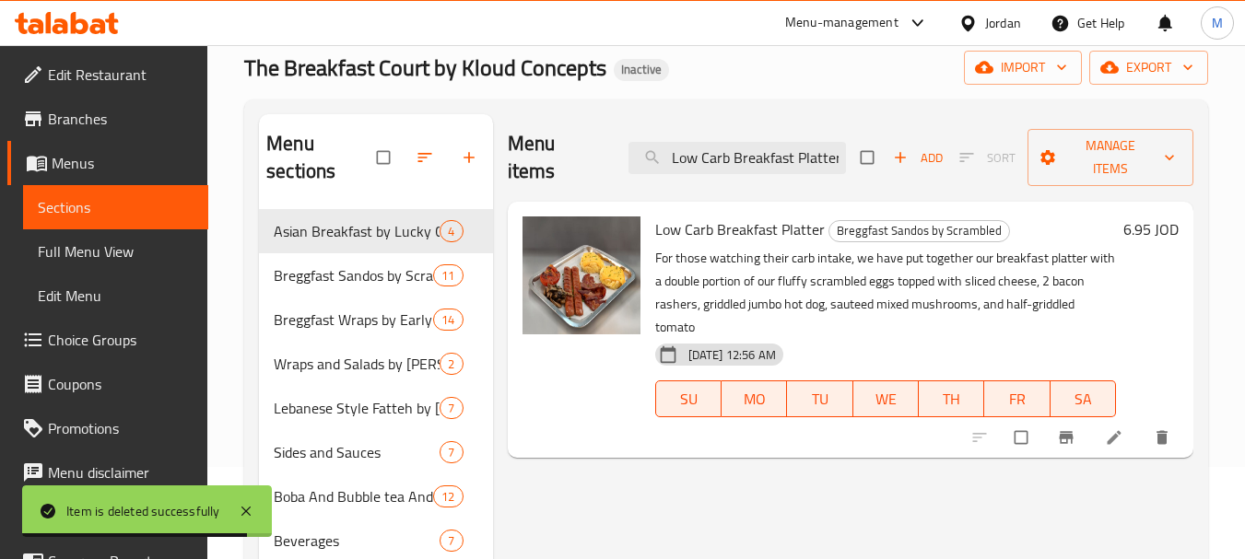
type input "Low Carb Breakfast Platter"
click at [1157, 440] on icon "delete" at bounding box center [1161, 438] width 11 height 14
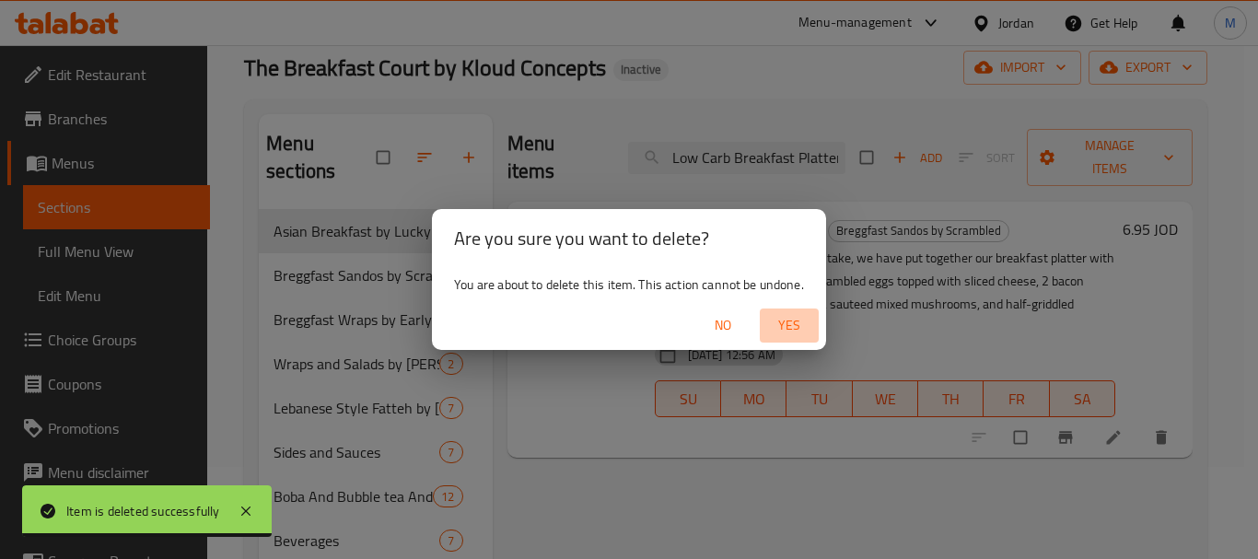
click at [778, 332] on span "Yes" at bounding box center [789, 325] width 44 height 23
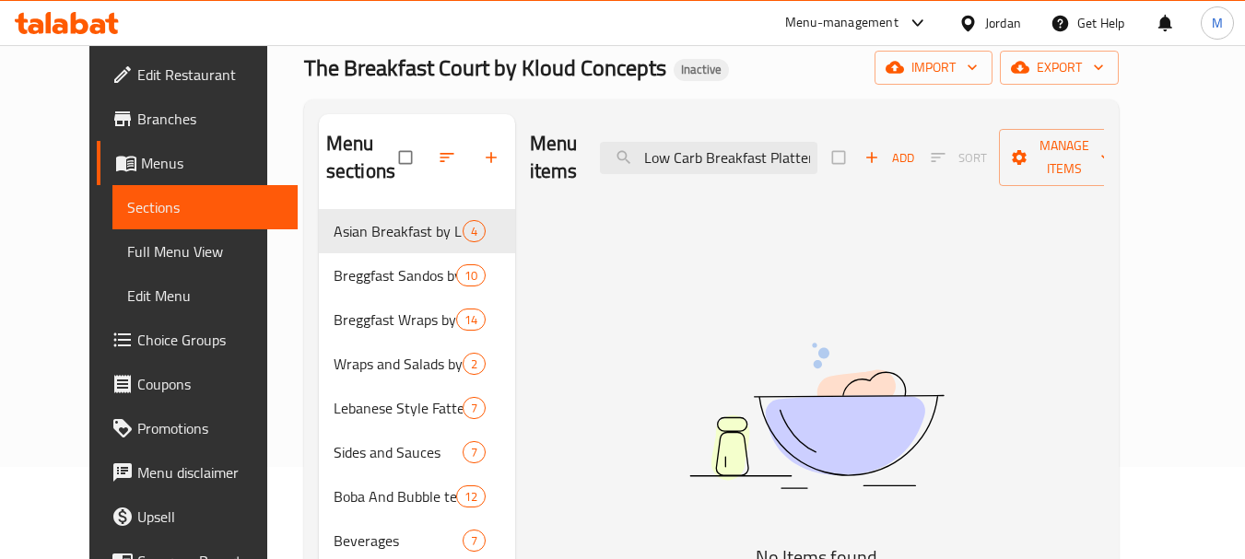
click at [267, 220] on div "Home / Restaurants management / Menus / Sections The Breakfast Court by Kloud C…" at bounding box center [711, 339] width 888 height 772
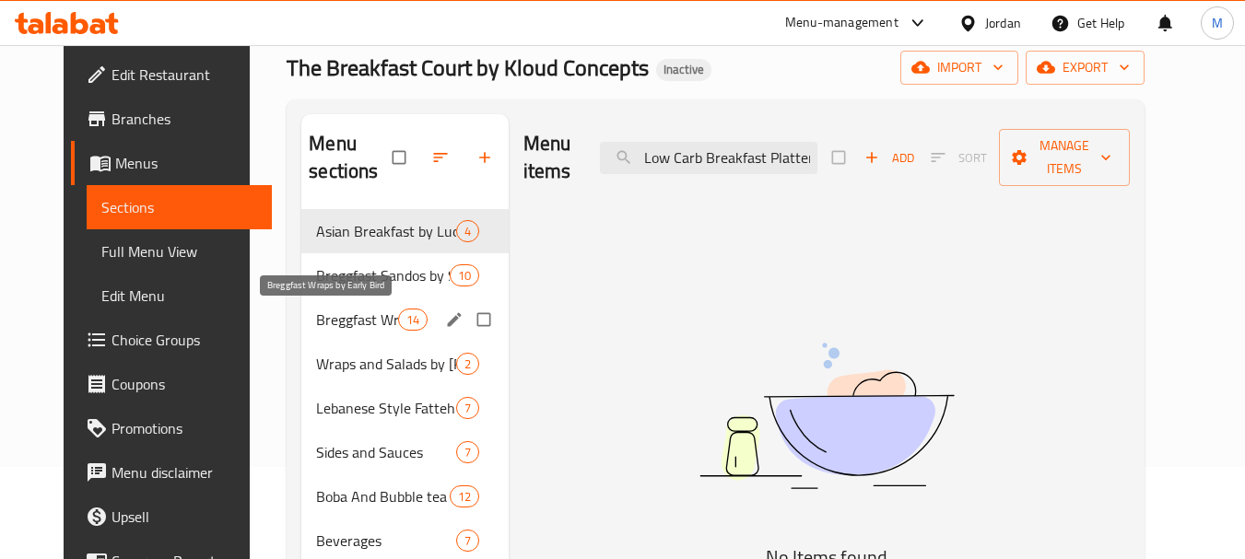
click at [316, 322] on span "Breggfast Wraps by Early Bird" at bounding box center [356, 320] width 81 height 22
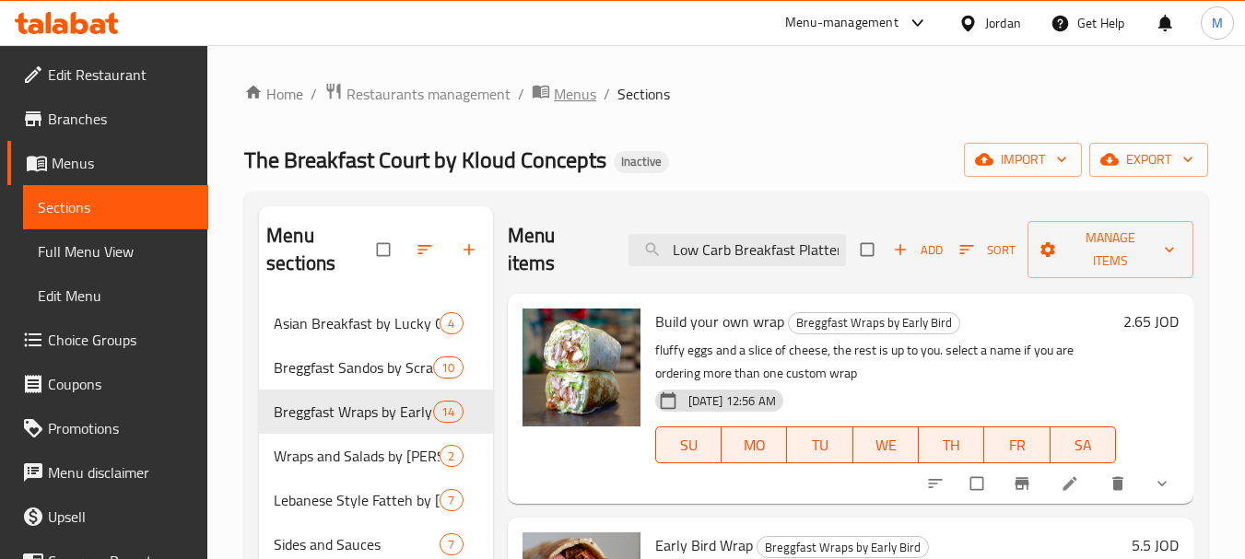
click at [575, 91] on span "Menus" at bounding box center [575, 94] width 42 height 22
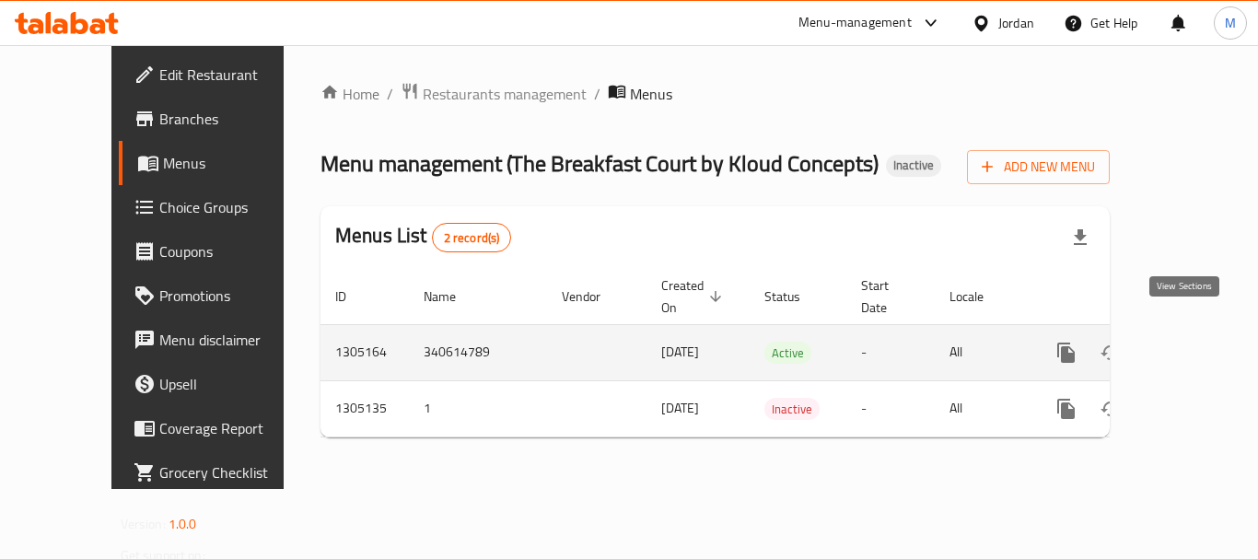
click at [1177, 331] on link "enhanced table" at bounding box center [1199, 353] width 44 height 44
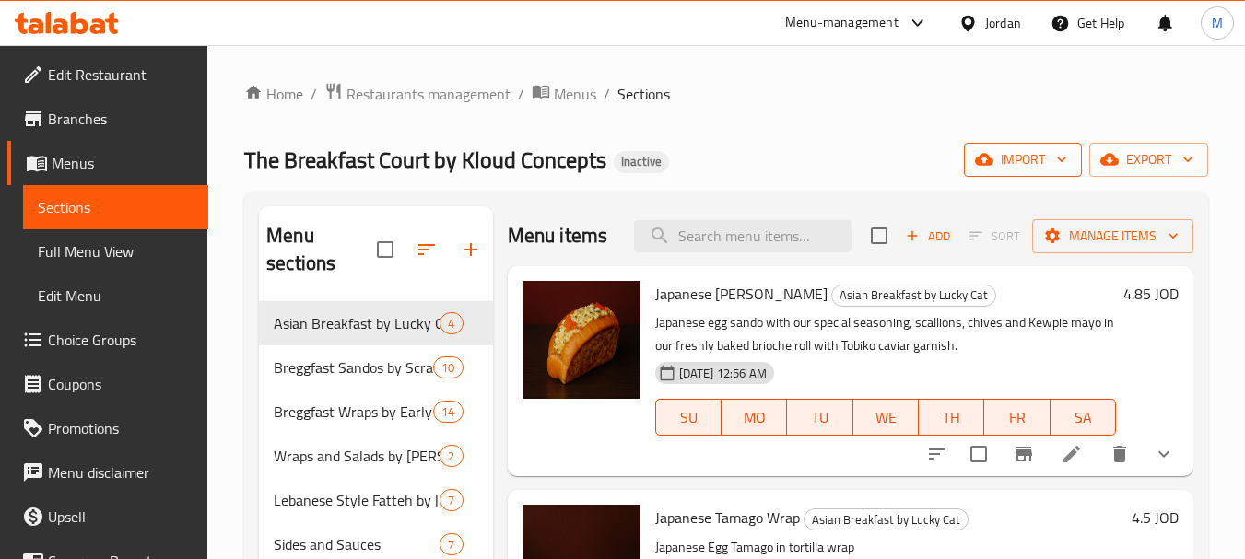
click at [1043, 161] on span "import" at bounding box center [1022, 159] width 88 height 23
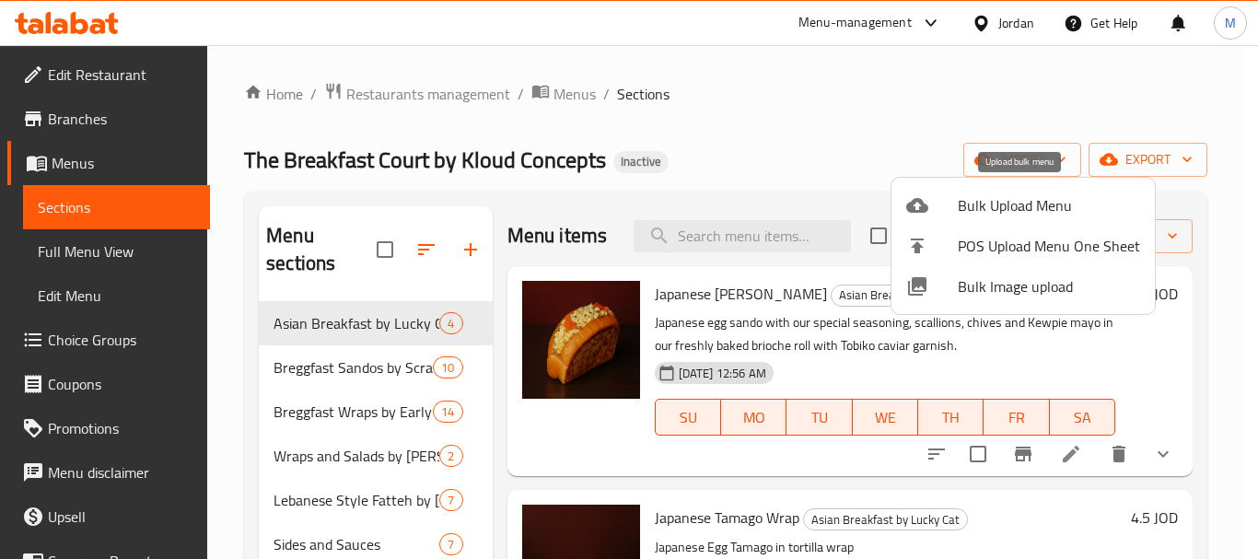
click at [1005, 197] on span "Bulk Upload Menu" at bounding box center [1049, 205] width 182 height 22
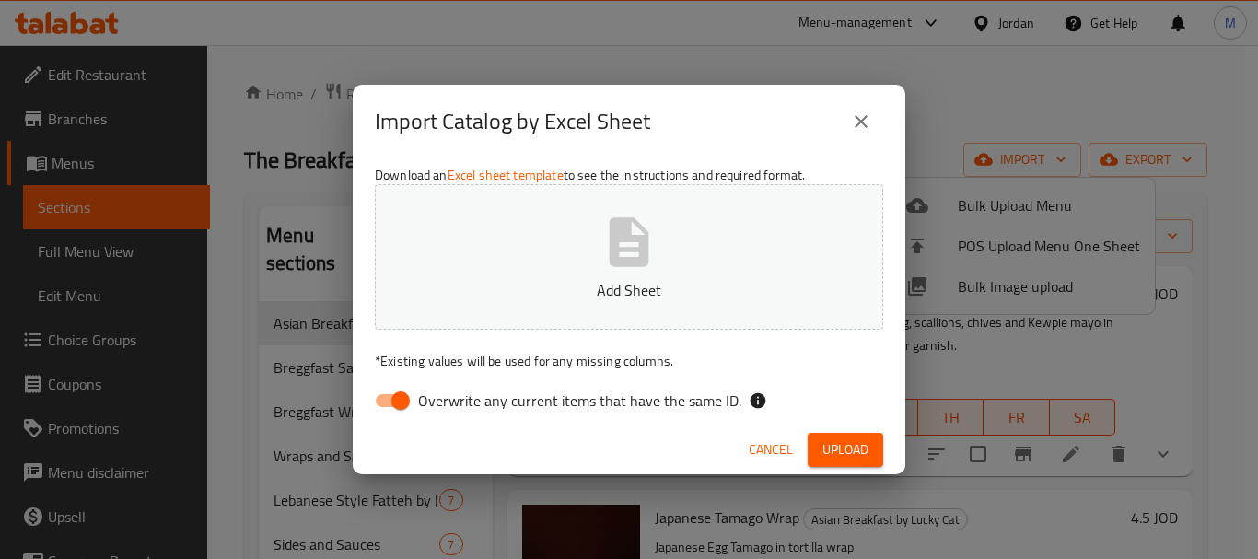
click at [421, 392] on span "Overwrite any current items that have the same ID." at bounding box center [579, 401] width 323 height 22
click at [421, 392] on input "Overwrite any current items that have the same ID." at bounding box center [400, 400] width 105 height 35
checkbox input "false"
click at [495, 296] on p "Add Sheet" at bounding box center [629, 290] width 451 height 22
click at [834, 454] on span "Upload" at bounding box center [846, 450] width 46 height 23
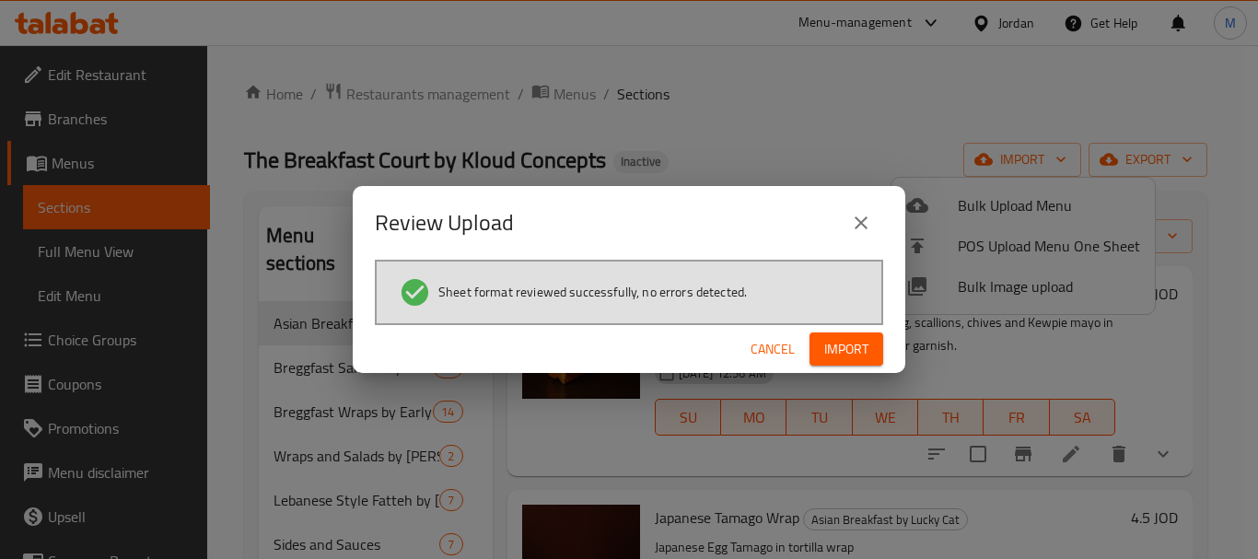
click at [843, 354] on span "Import" at bounding box center [847, 349] width 44 height 23
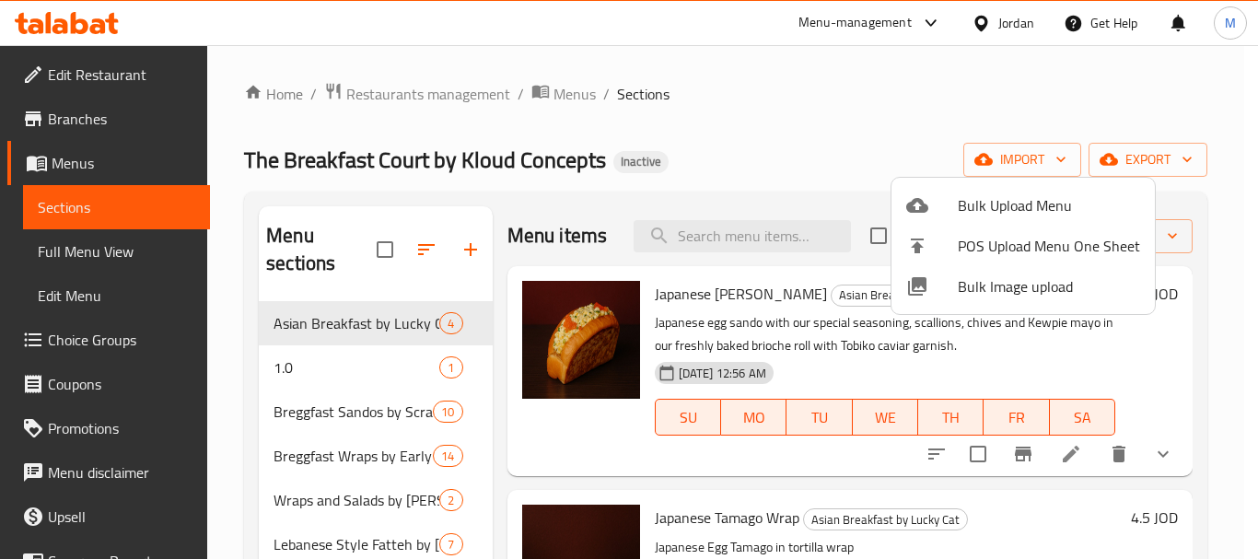
click at [785, 166] on div at bounding box center [629, 279] width 1258 height 559
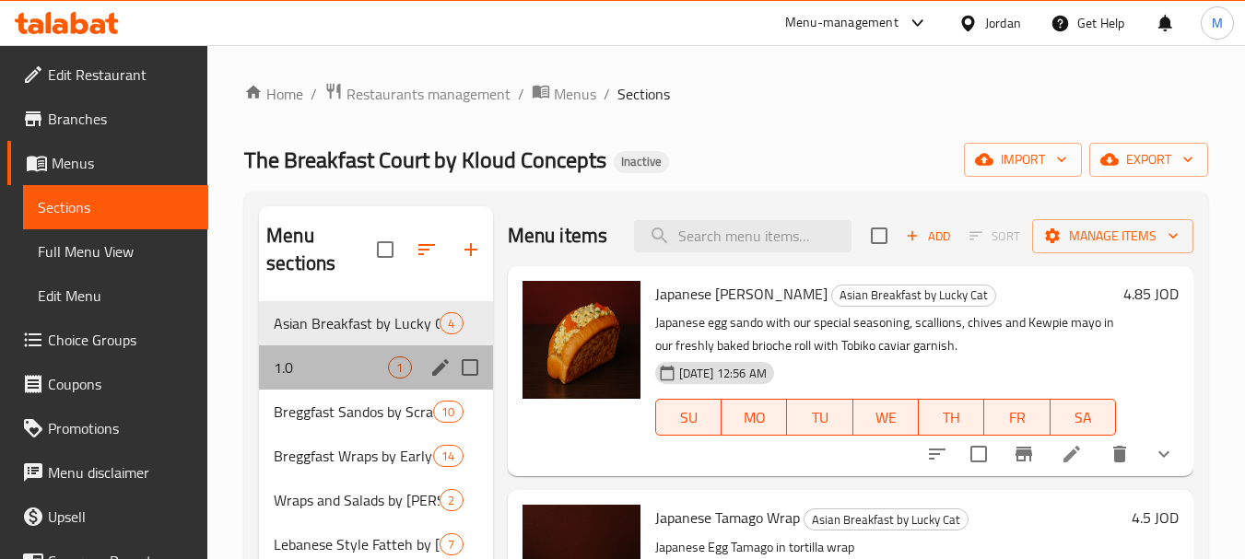
click at [322, 380] on div "1.0 1" at bounding box center [375, 367] width 233 height 44
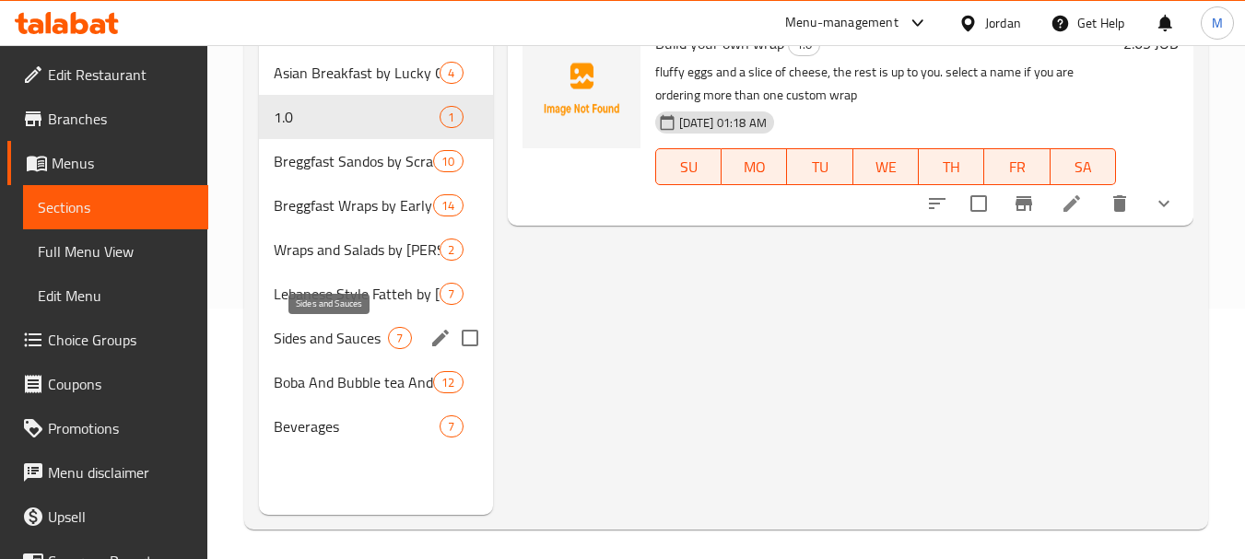
scroll to position [258, 0]
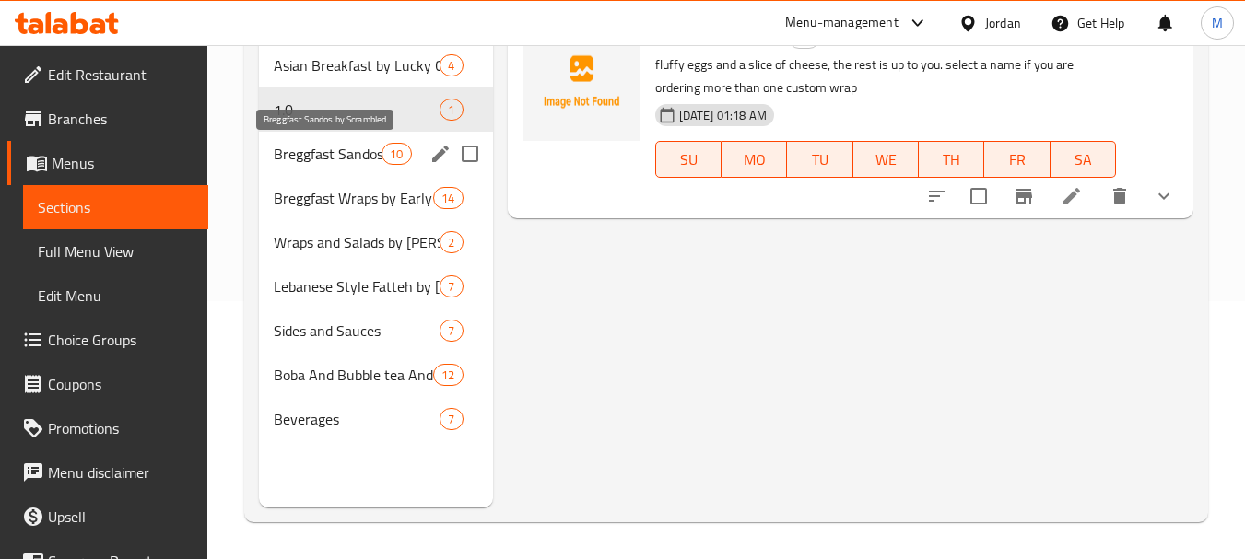
click at [333, 153] on span "Breggfast Sandos by Scrambled" at bounding box center [328, 154] width 108 height 22
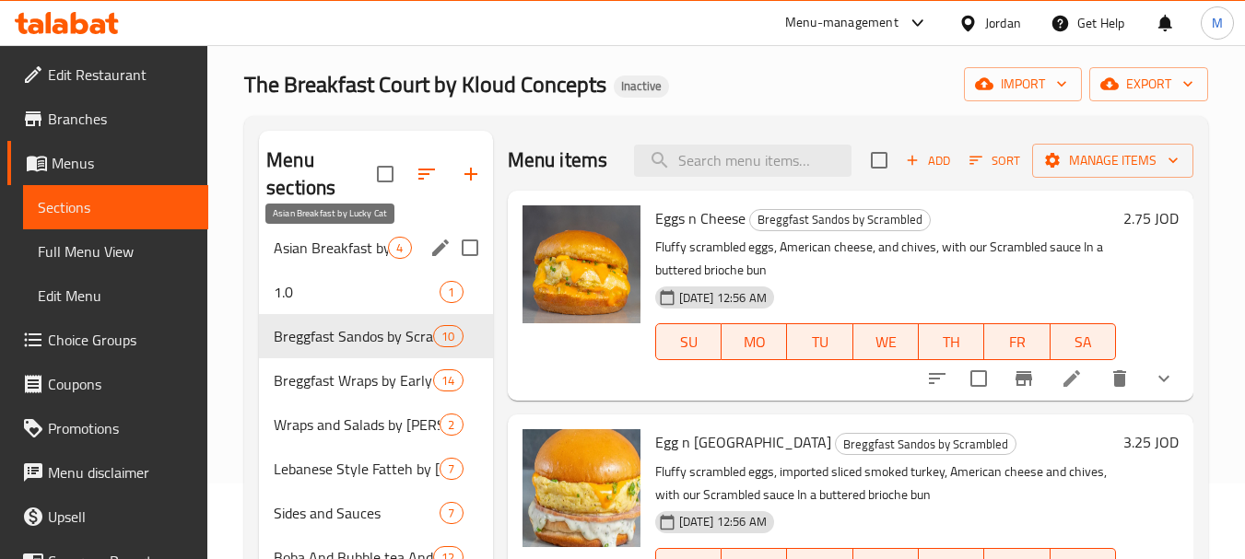
scroll to position [74, 0]
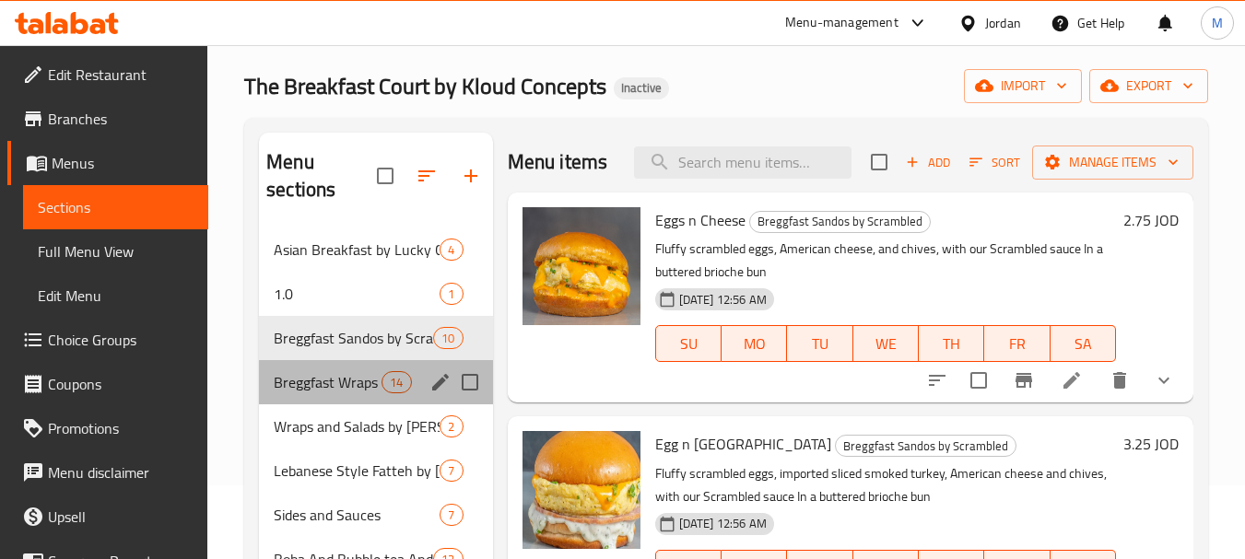
click at [340, 393] on div "Breggfast Wraps by Early Bird 14" at bounding box center [375, 382] width 233 height 44
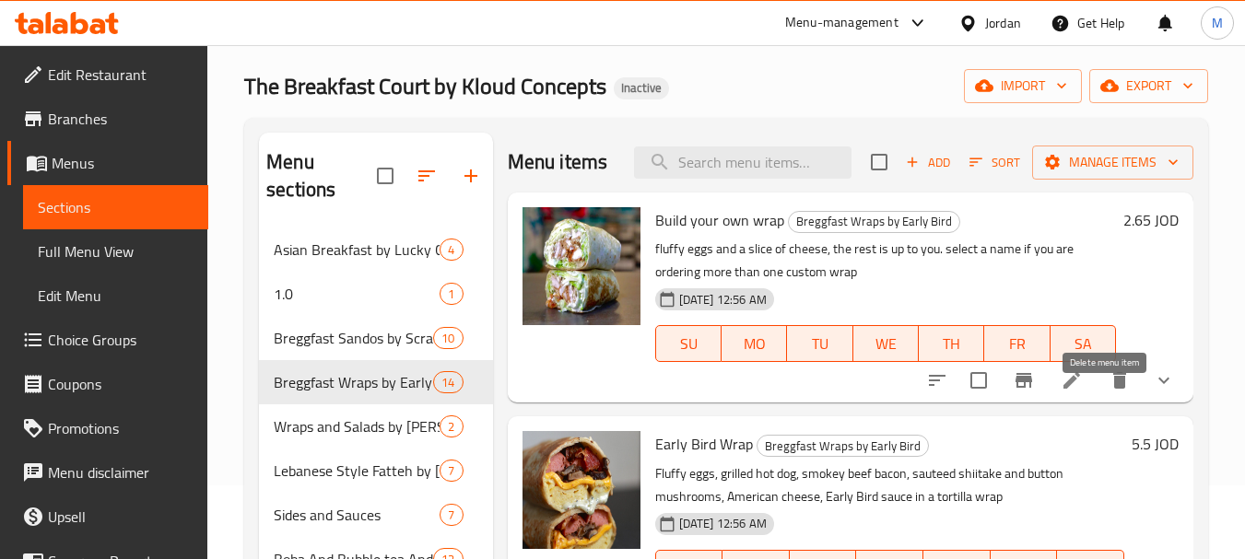
click at [1113, 389] on icon "delete" at bounding box center [1119, 380] width 13 height 17
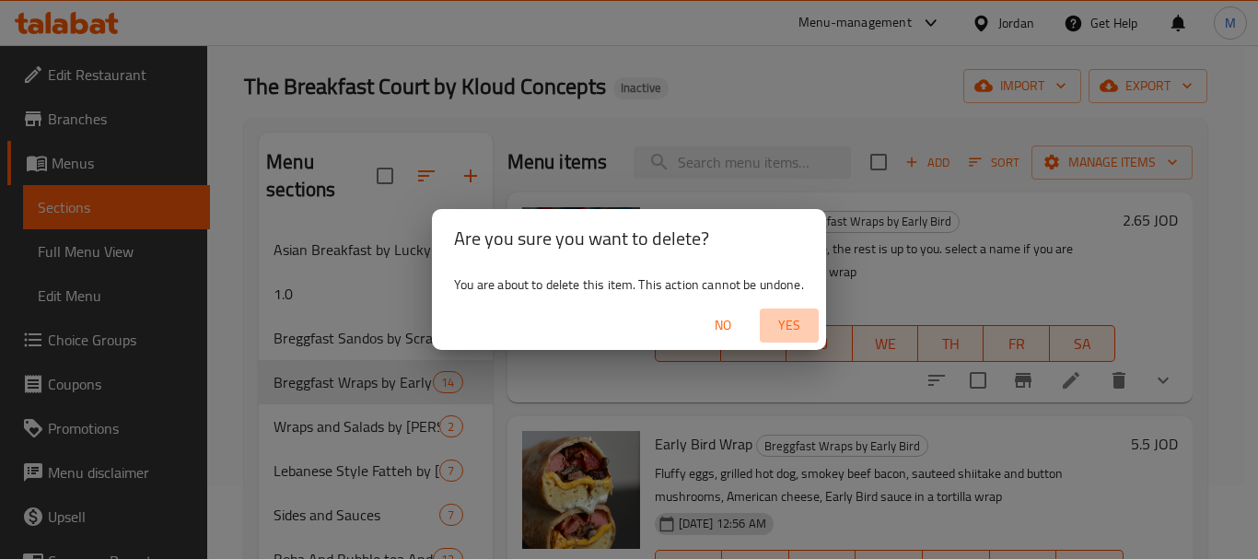
click at [793, 332] on span "Yes" at bounding box center [789, 325] width 44 height 23
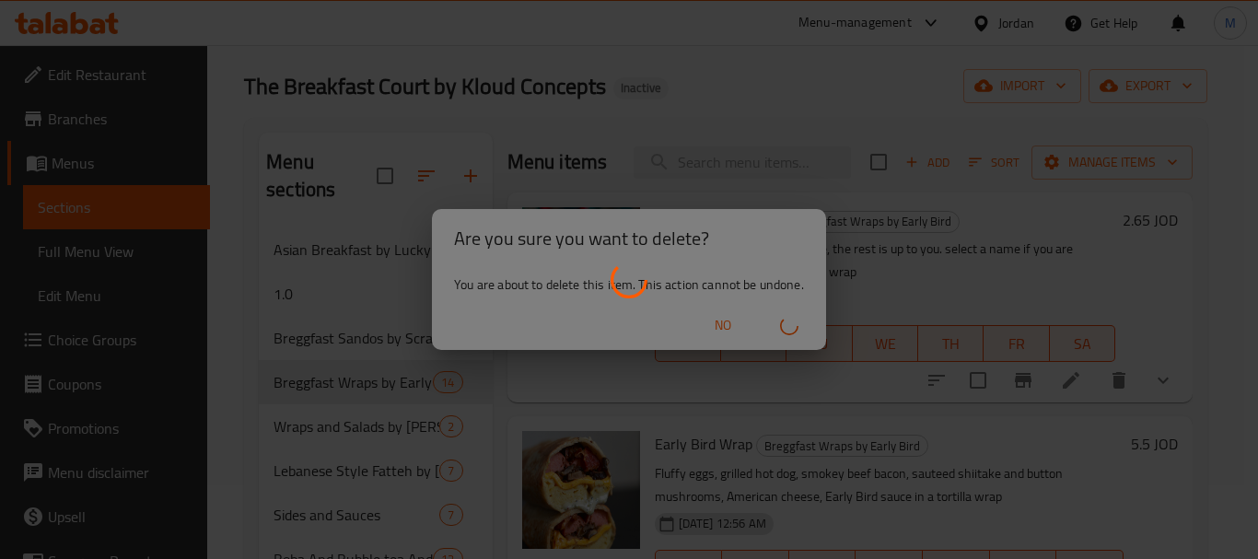
click at [380, 322] on div at bounding box center [629, 279] width 1258 height 559
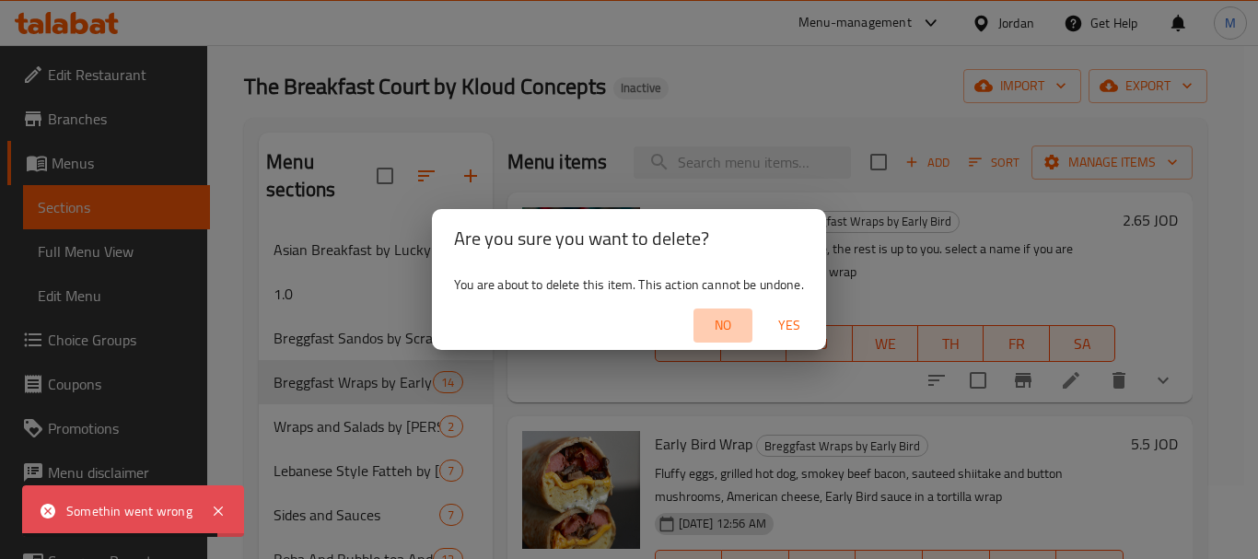
click at [715, 325] on span "No" at bounding box center [723, 325] width 44 height 23
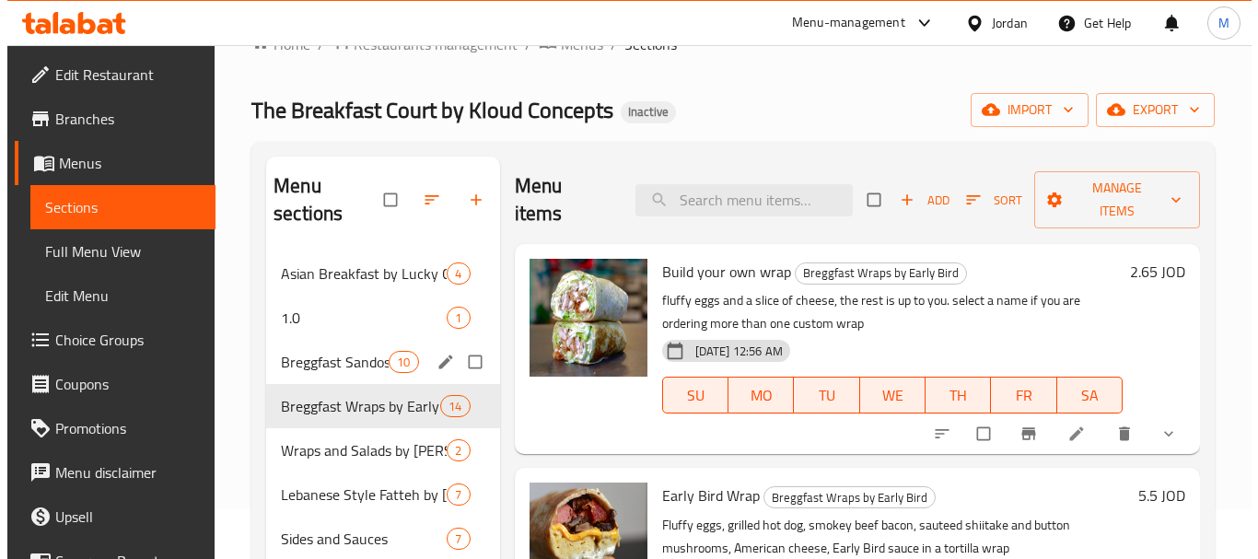
scroll to position [92, 0]
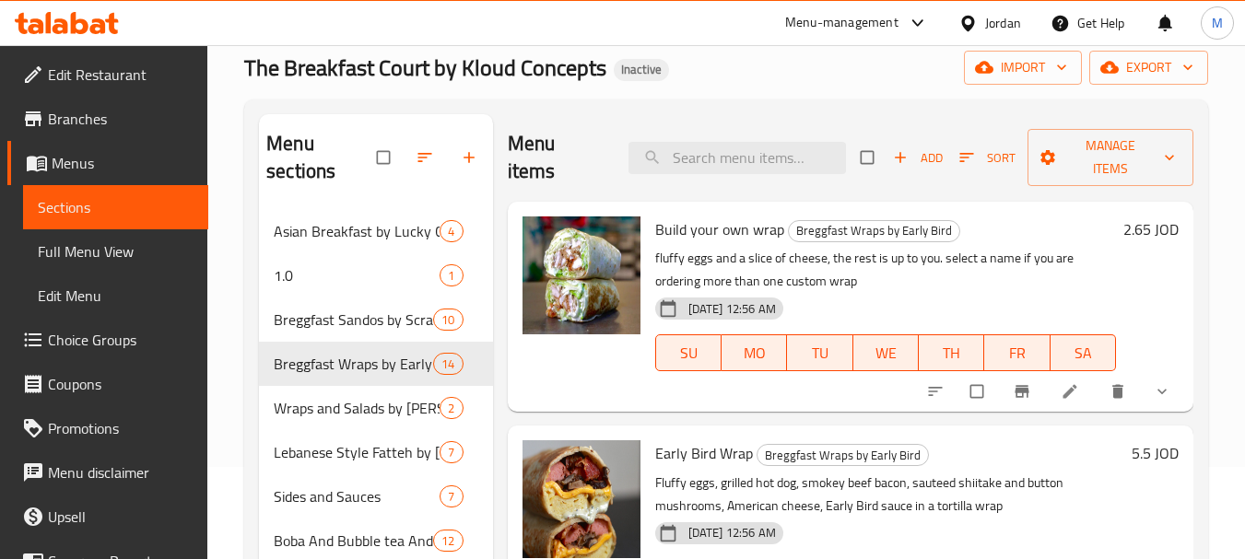
click at [1112, 391] on icon "delete" at bounding box center [1117, 392] width 11 height 14
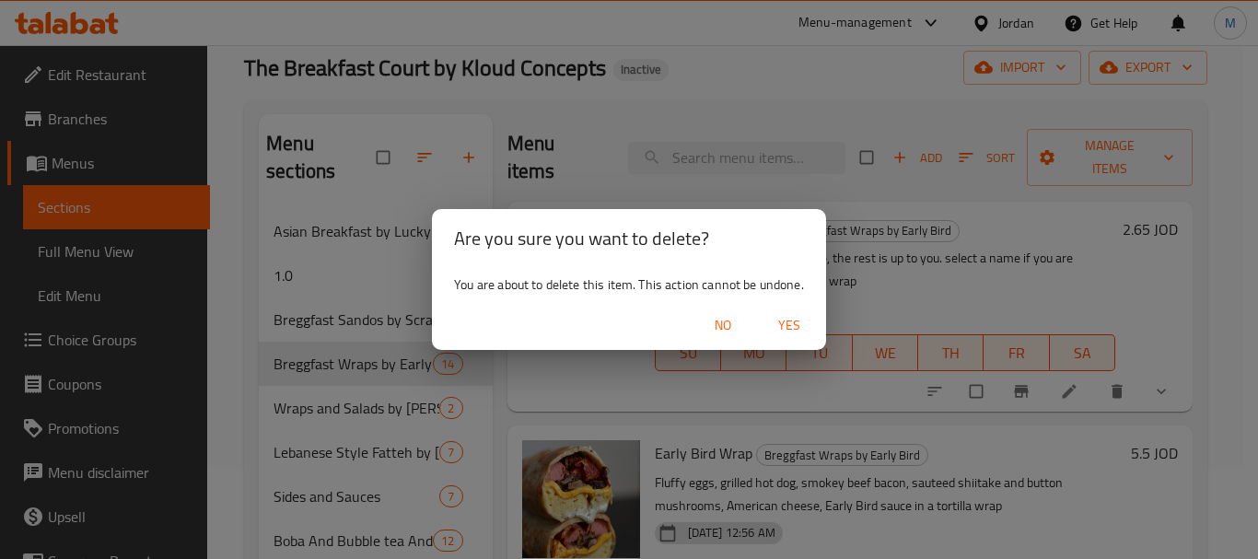
click at [785, 312] on button "Yes" at bounding box center [789, 326] width 59 height 34
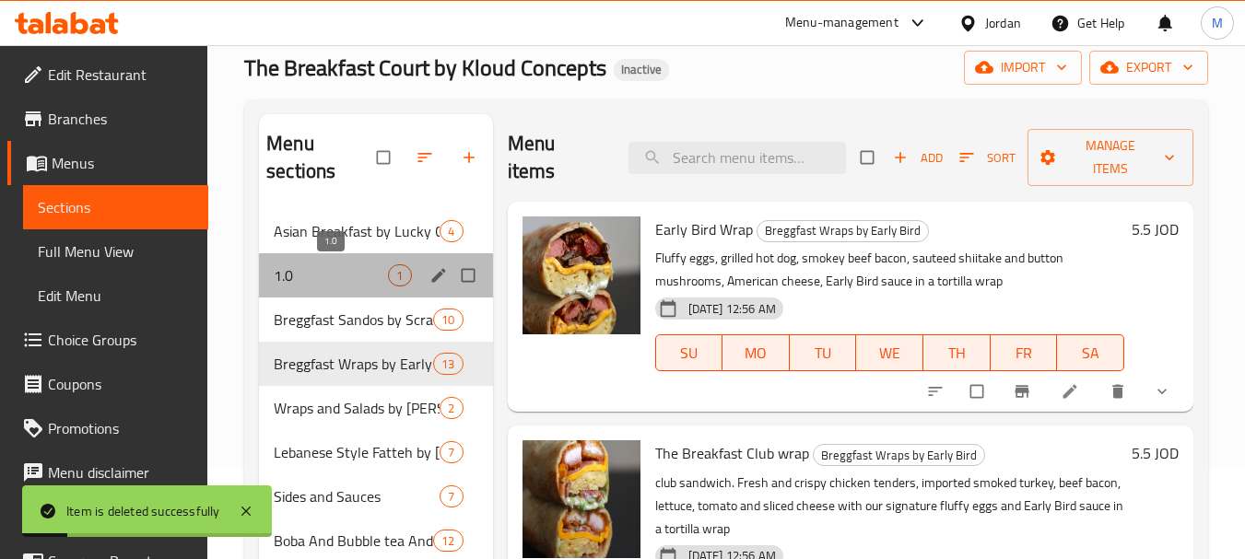
click at [311, 279] on span "1.0" at bounding box center [331, 275] width 114 height 22
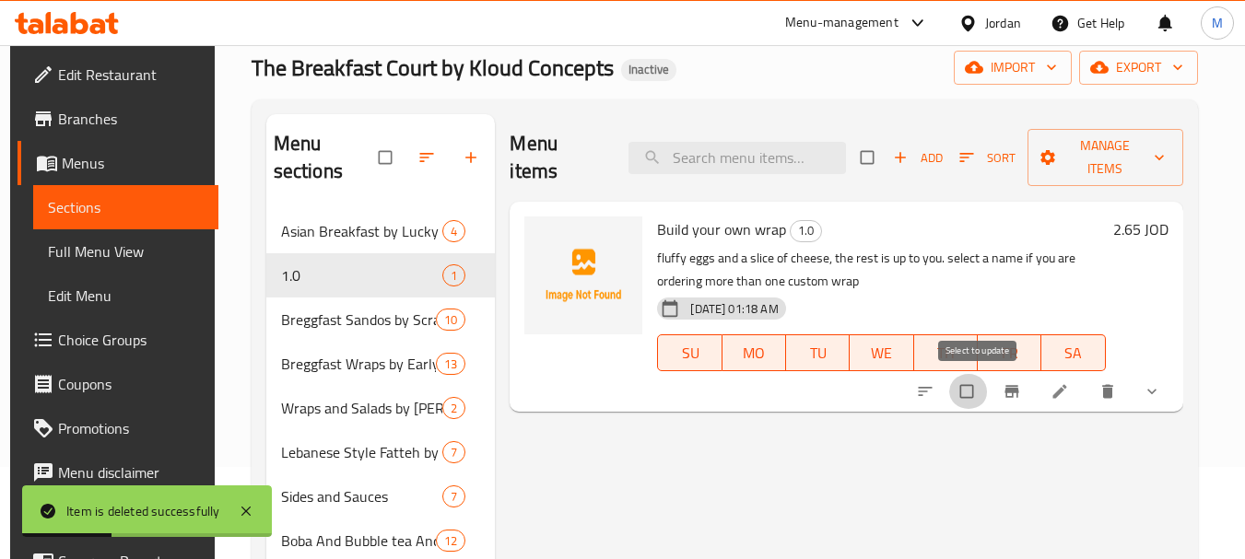
click at [973, 394] on input "checkbox" at bounding box center [968, 391] width 39 height 35
checkbox input "true"
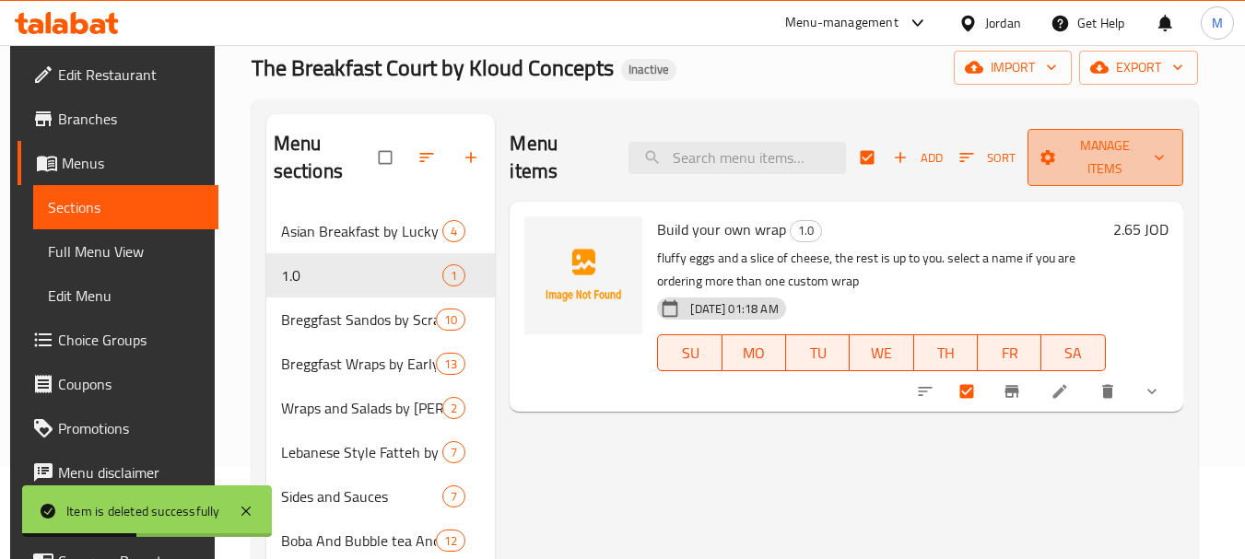
click at [1168, 174] on span "Manage items" at bounding box center [1105, 158] width 126 height 46
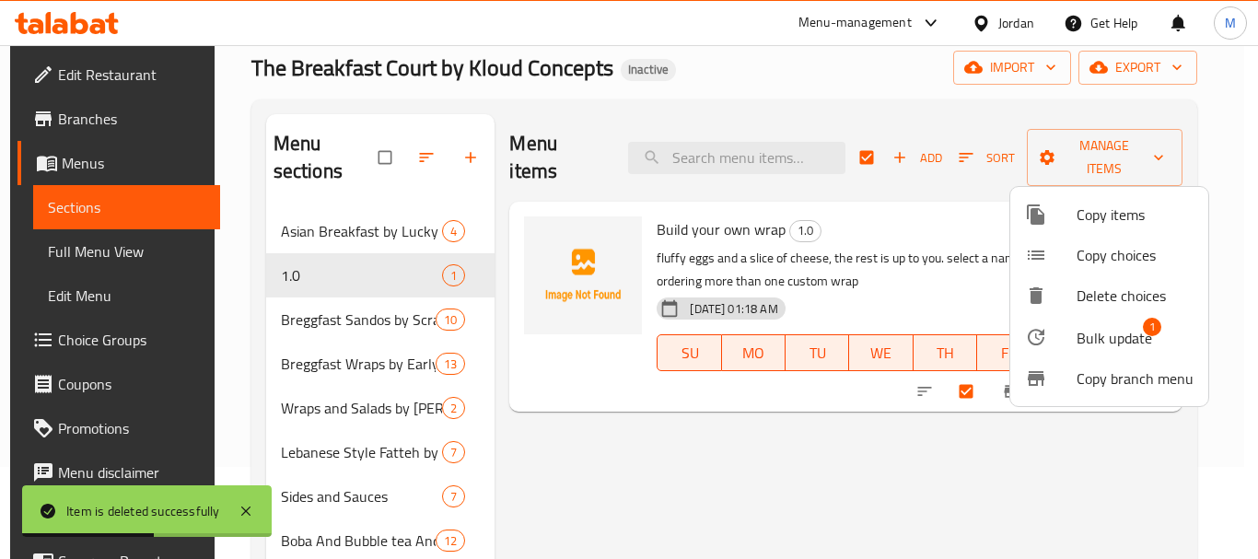
click at [1120, 337] on span "Bulk update" at bounding box center [1115, 338] width 76 height 22
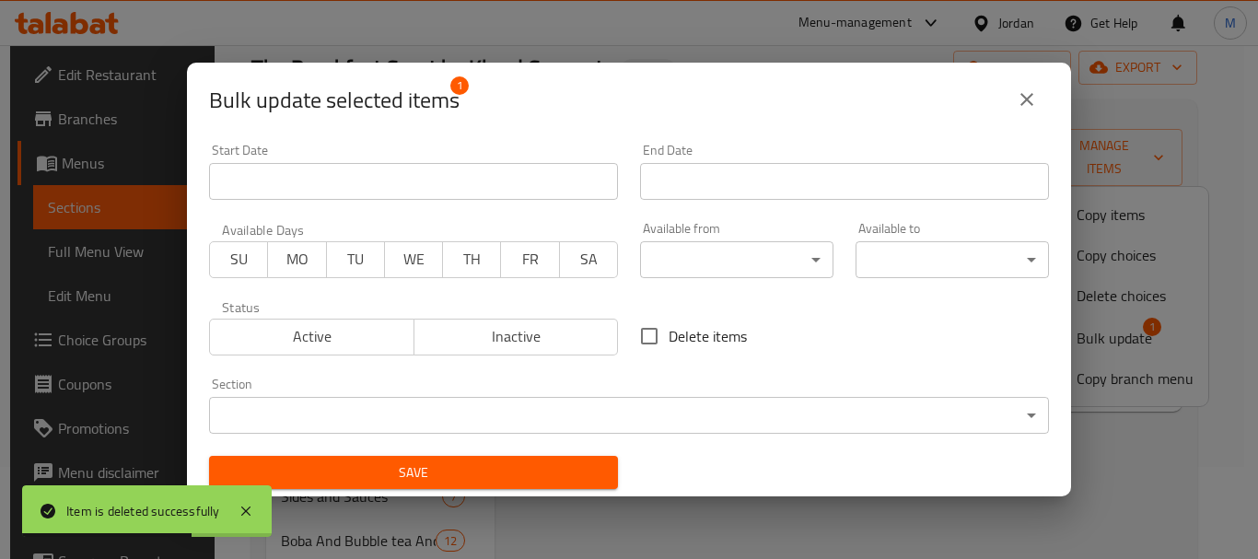
click at [657, 427] on body "Item is deleted successfully ​ Menu-management Jordan Get Help M Edit Restauran…" at bounding box center [629, 210] width 1258 height 514
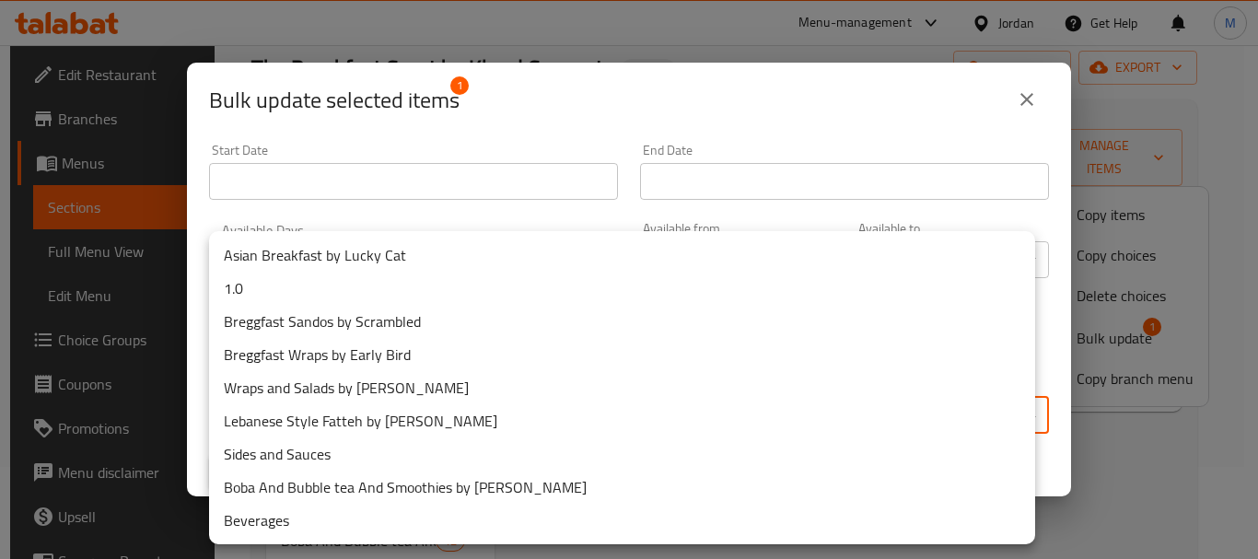
click at [415, 355] on li "Breggfast Wraps by Early Bird" at bounding box center [622, 354] width 826 height 33
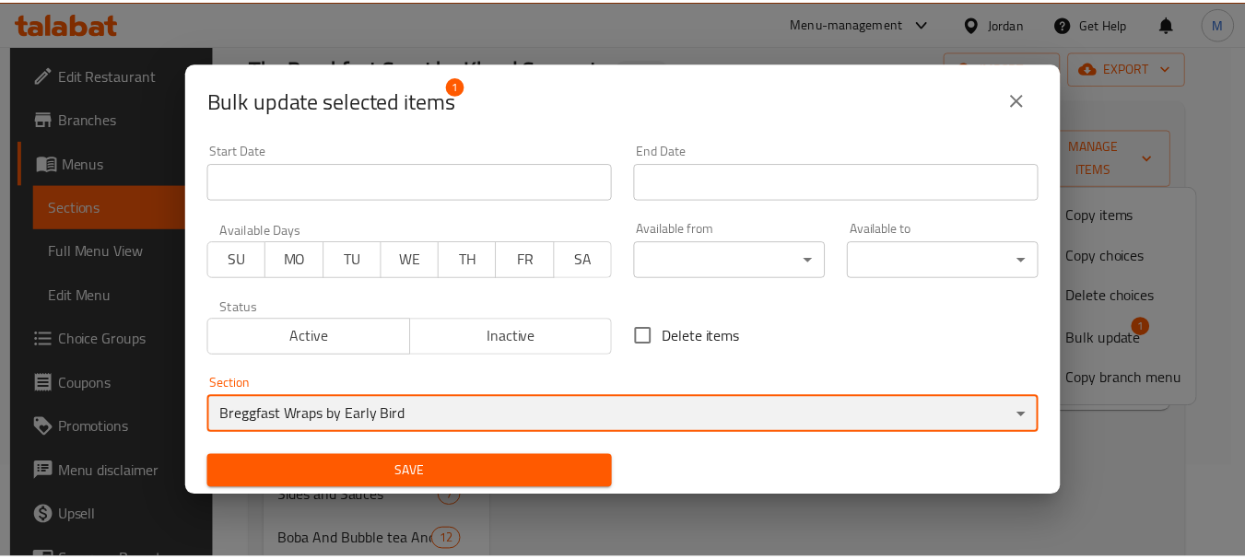
scroll to position [4, 0]
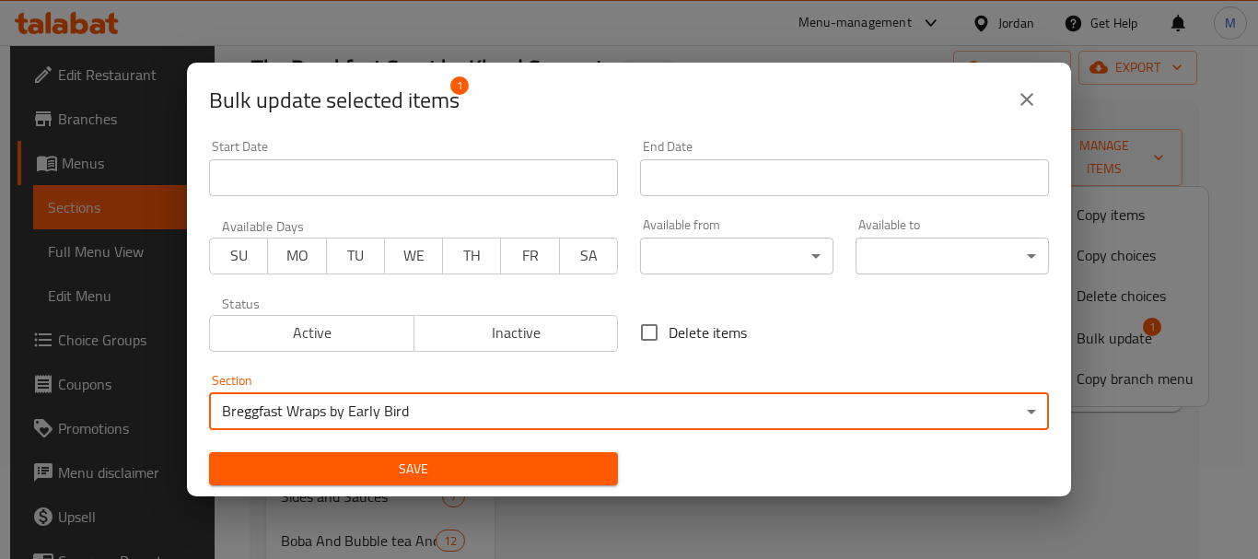
click at [427, 474] on span "Save" at bounding box center [414, 469] width 380 height 23
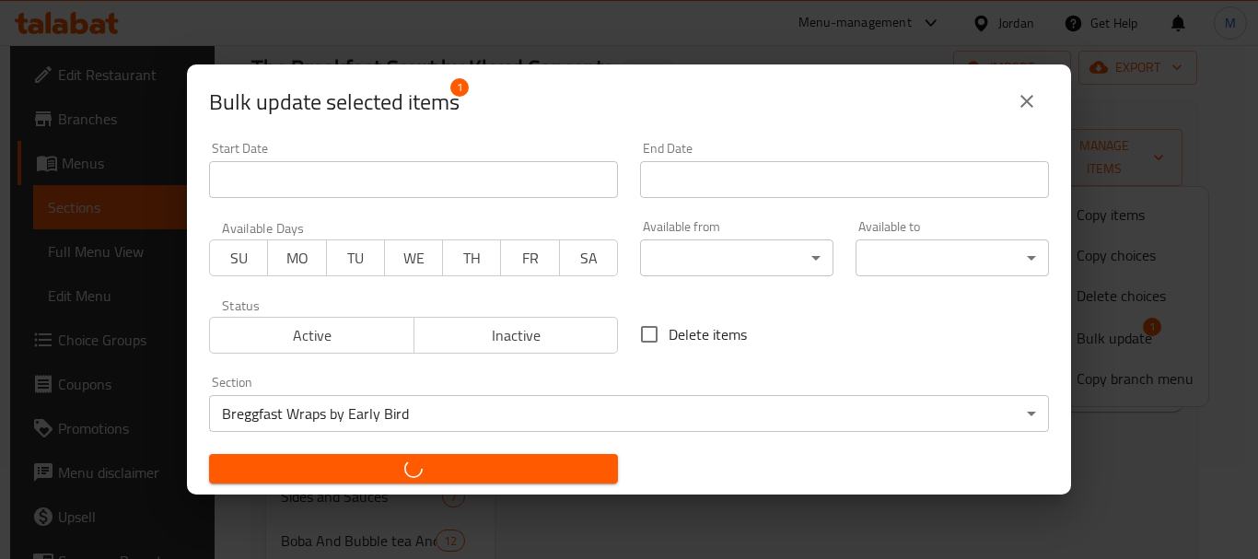
checkbox input "false"
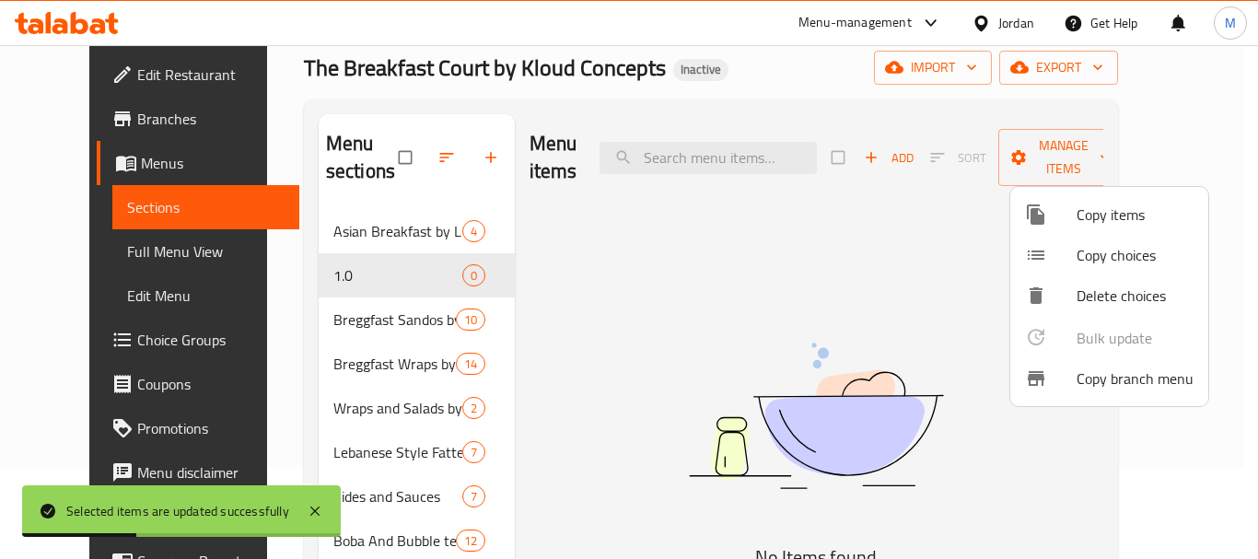
click at [310, 351] on div at bounding box center [629, 279] width 1258 height 559
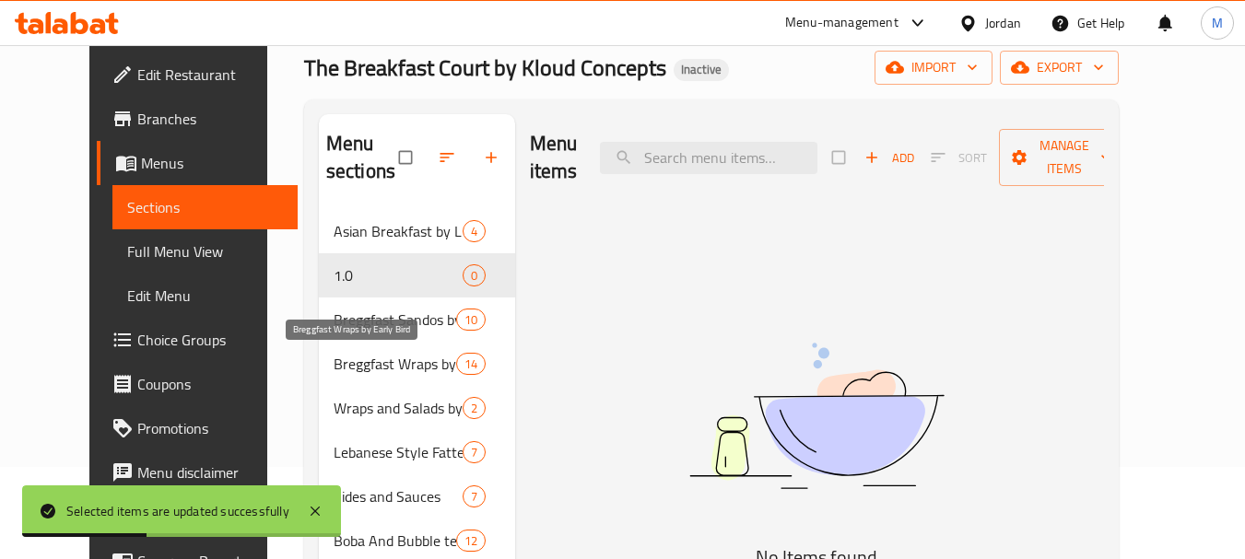
click at [333, 357] on span "Breggfast Wraps by Early Bird" at bounding box center [394, 364] width 123 height 22
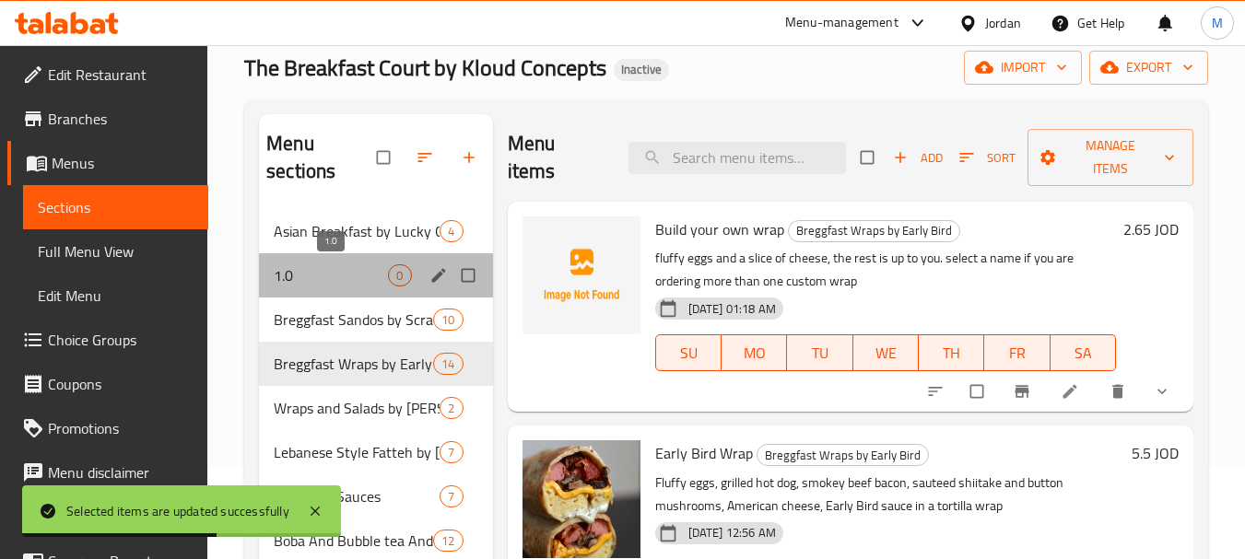
click at [330, 279] on span "1.0" at bounding box center [331, 275] width 114 height 22
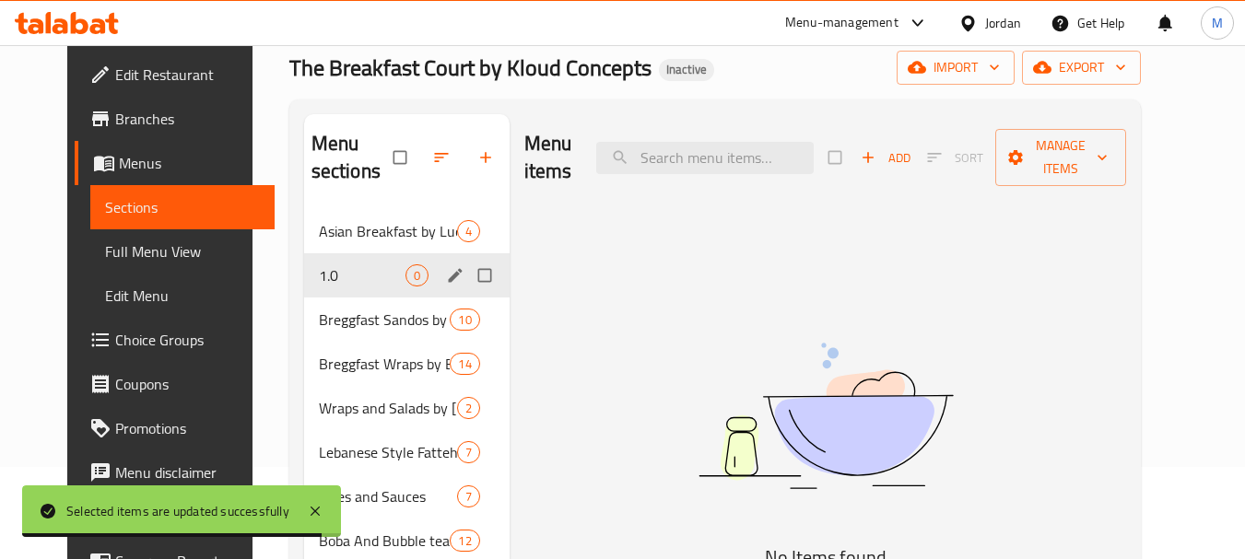
click at [467, 272] on input "Menu sections" at bounding box center [486, 275] width 39 height 35
checkbox input "true"
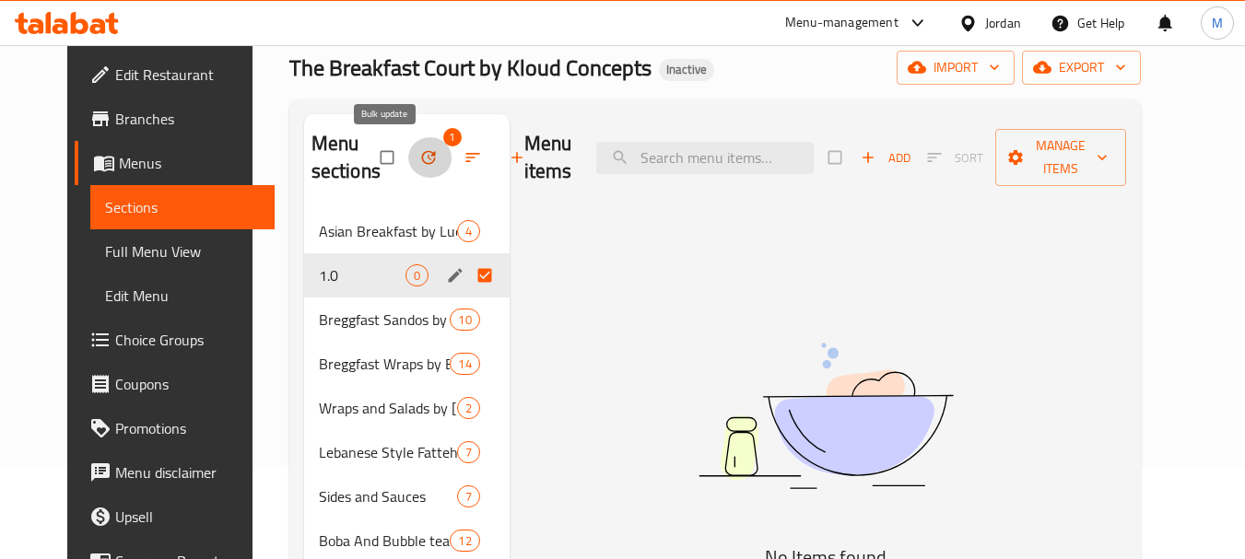
click at [408, 146] on button "button" at bounding box center [430, 157] width 44 height 41
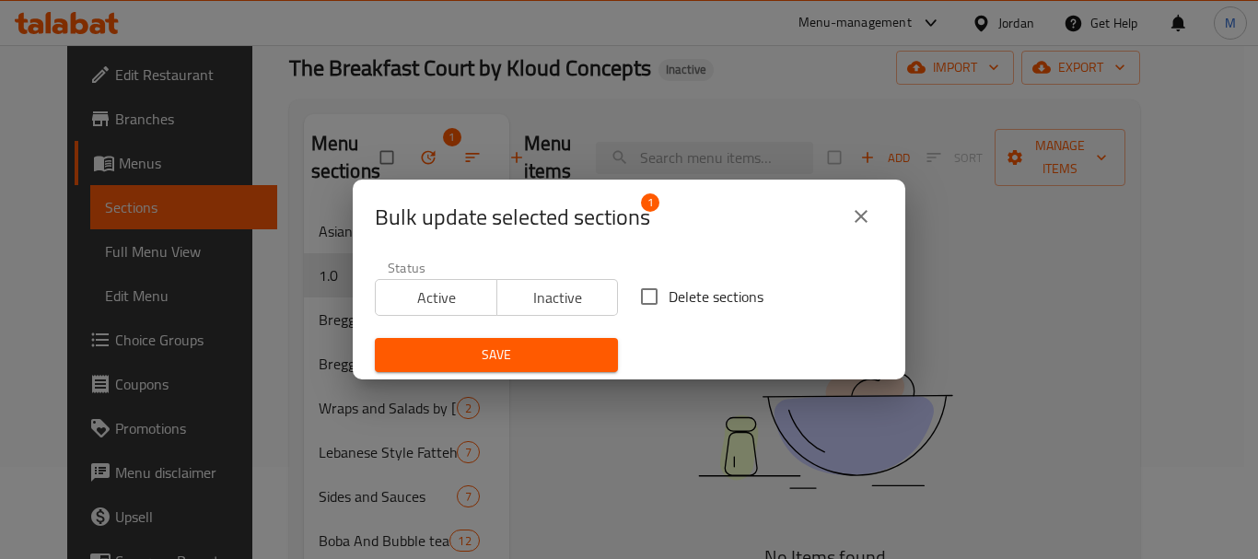
click at [647, 303] on input "Delete sections" at bounding box center [649, 296] width 39 height 39
checkbox input "true"
click at [545, 357] on span "Save" at bounding box center [497, 355] width 214 height 23
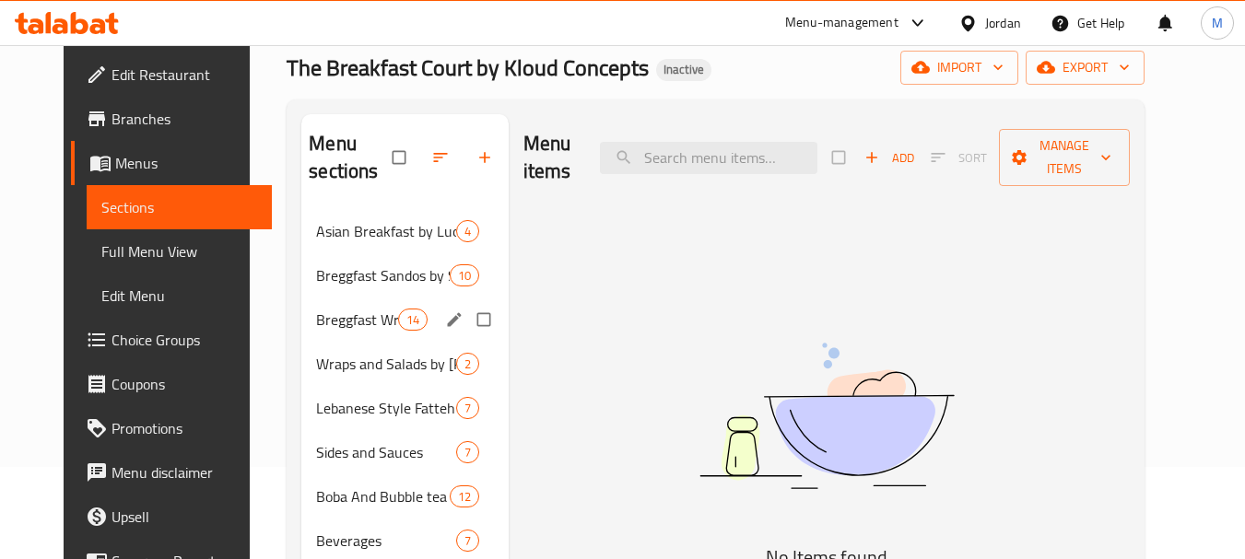
click at [304, 333] on div "Breggfast Wraps by Early Bird 14" at bounding box center [404, 320] width 207 height 44
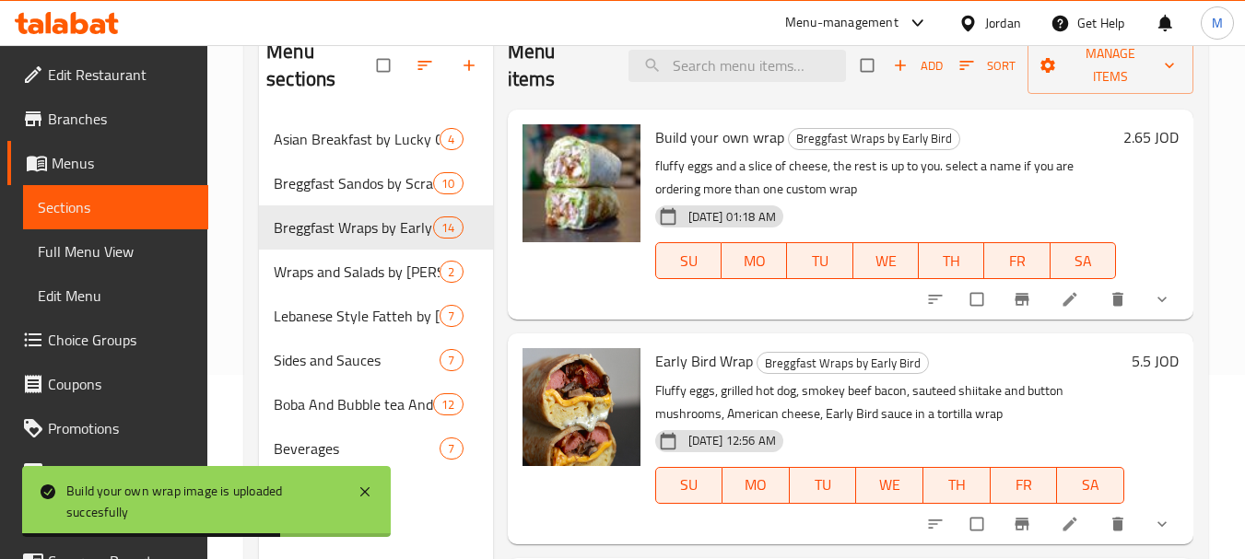
scroll to position [258, 0]
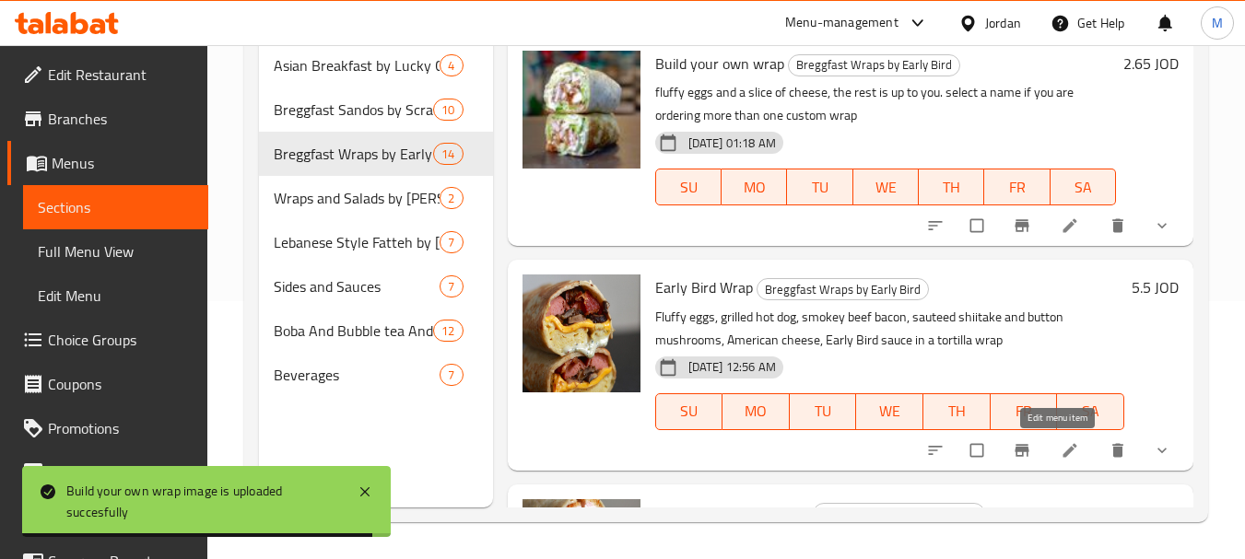
click at [1060, 451] on icon at bounding box center [1069, 450] width 18 height 18
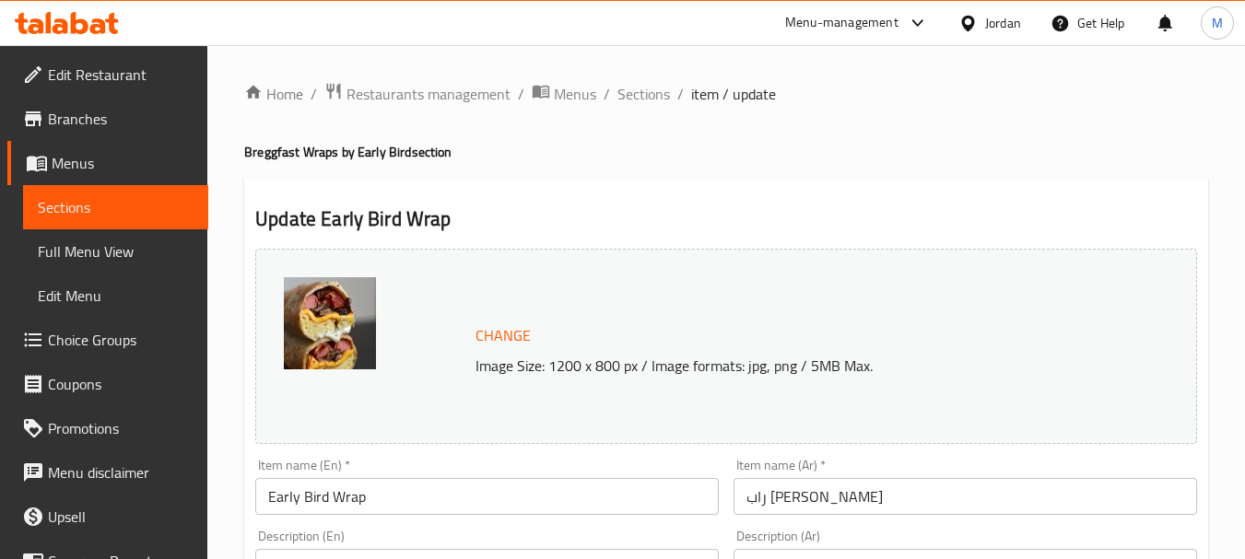
drag, startPoint x: 931, startPoint y: 144, endPoint x: 877, endPoint y: 161, distance: 57.1
click at [931, 144] on h4 "Breggfast Wraps by Early Bird section" at bounding box center [726, 152] width 964 height 18
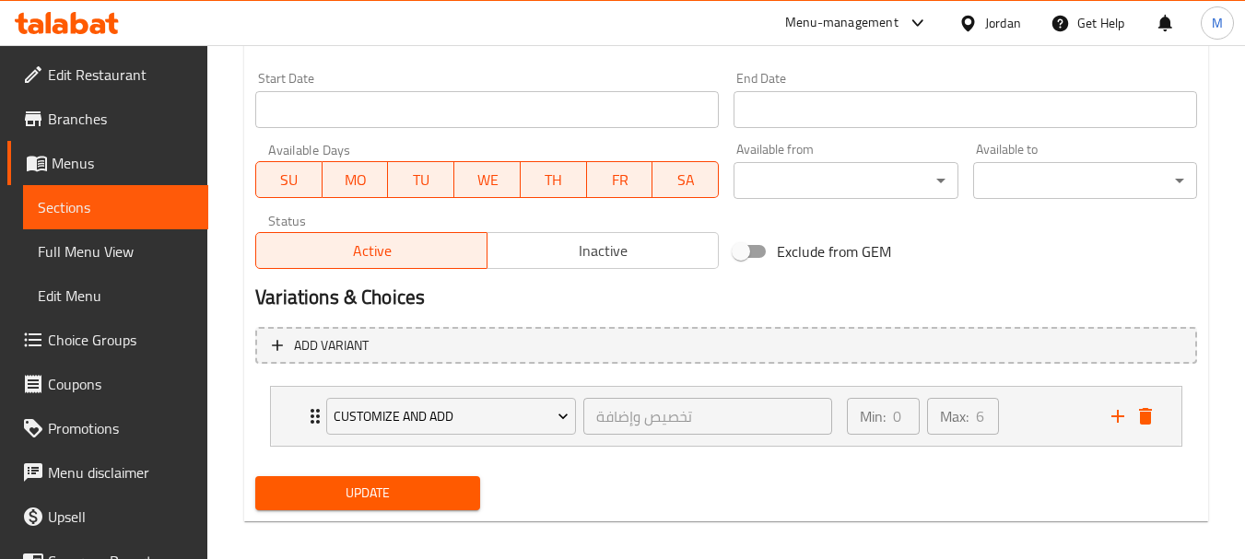
scroll to position [800, 0]
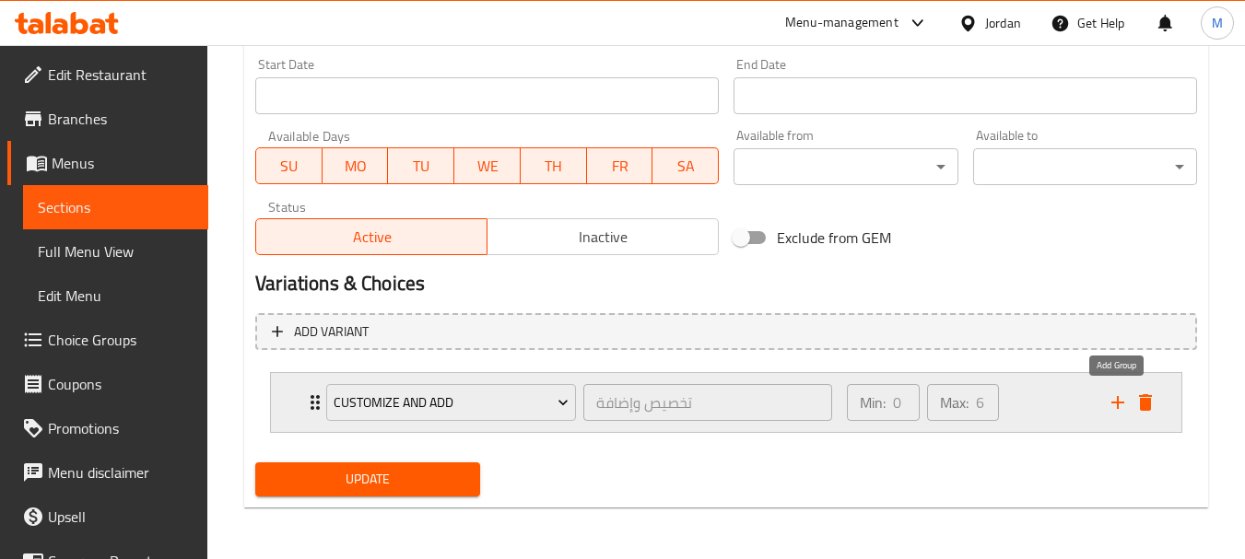
click at [1108, 404] on icon "add" at bounding box center [1117, 403] width 22 height 22
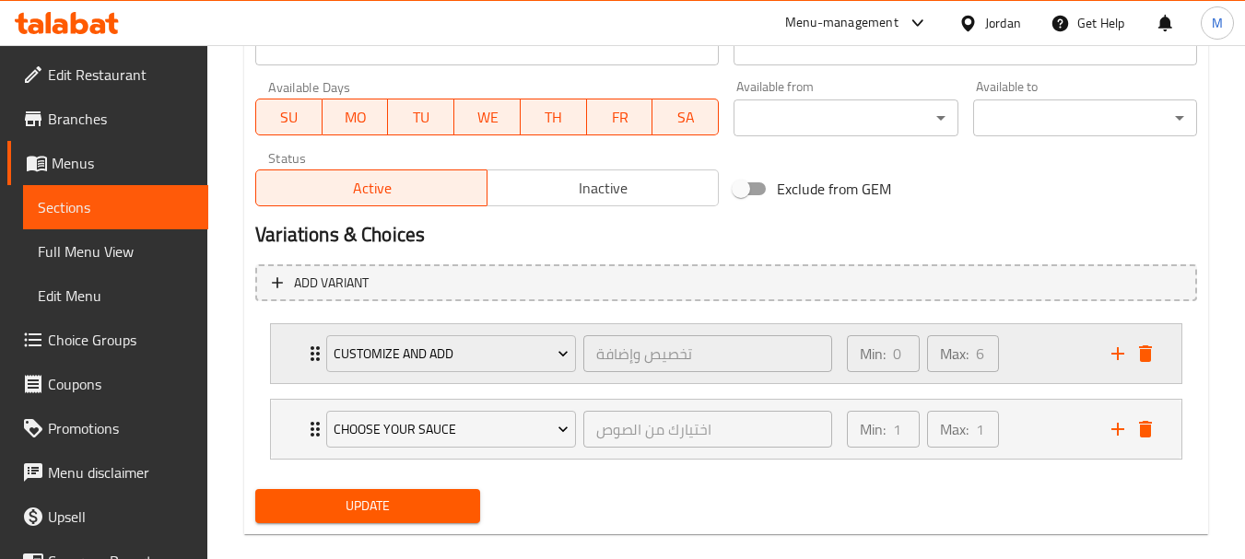
scroll to position [875, 0]
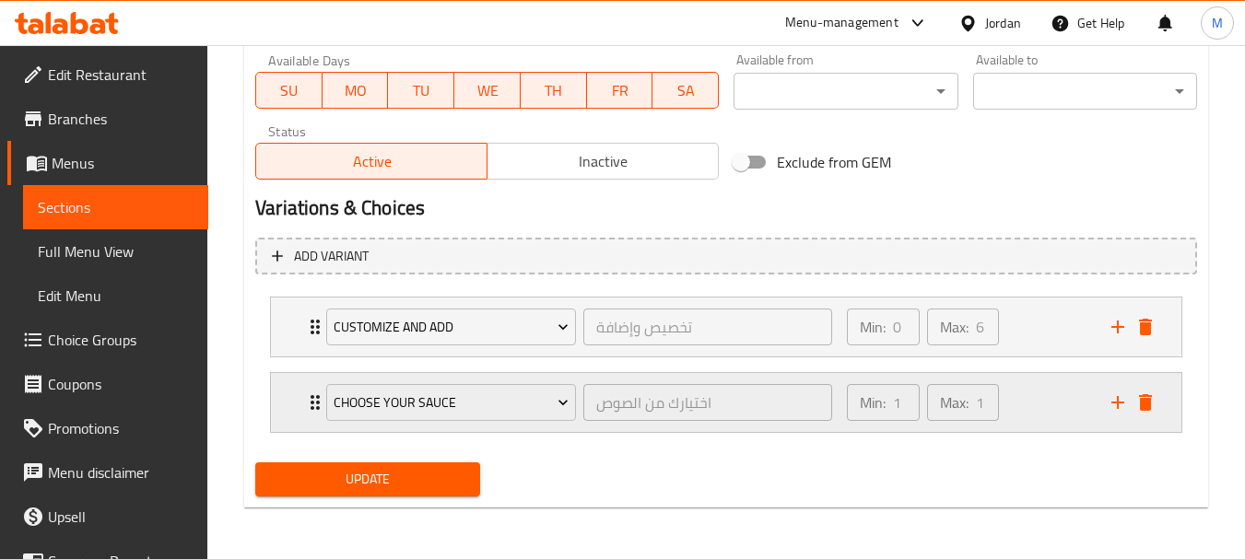
click at [308, 404] on icon "Expand" at bounding box center [315, 403] width 22 height 22
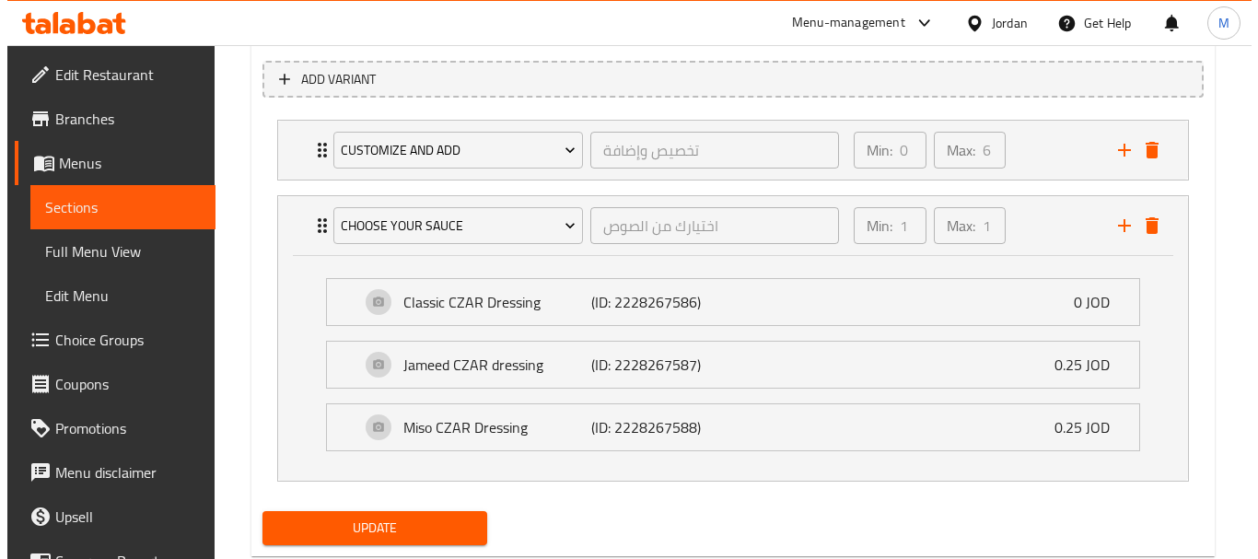
scroll to position [1101, 0]
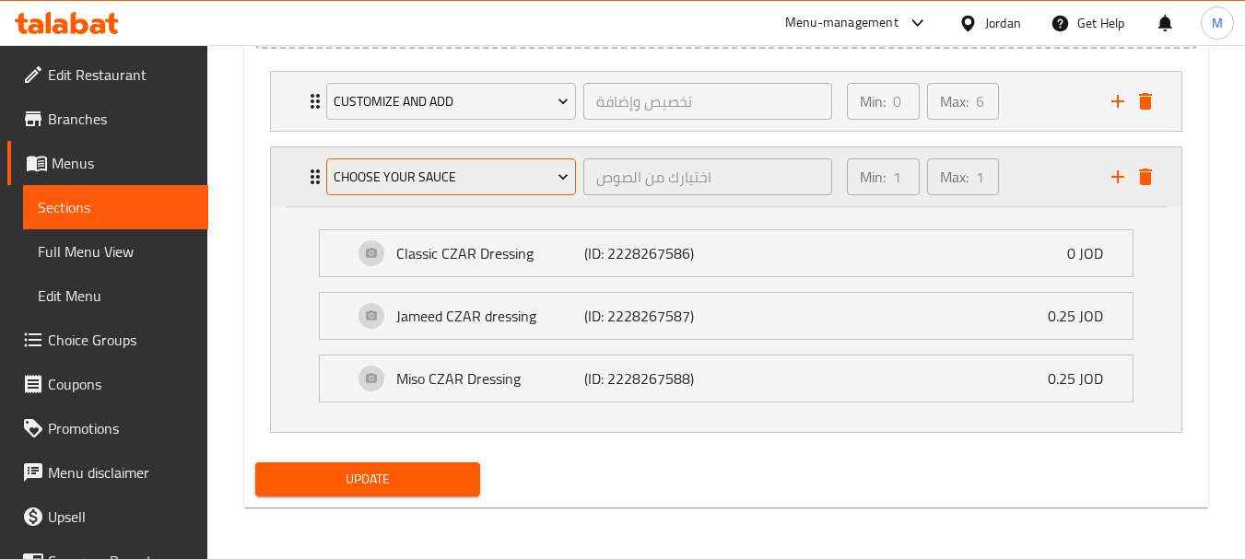
click at [376, 187] on span "Choose Your Sauce" at bounding box center [451, 177] width 236 height 23
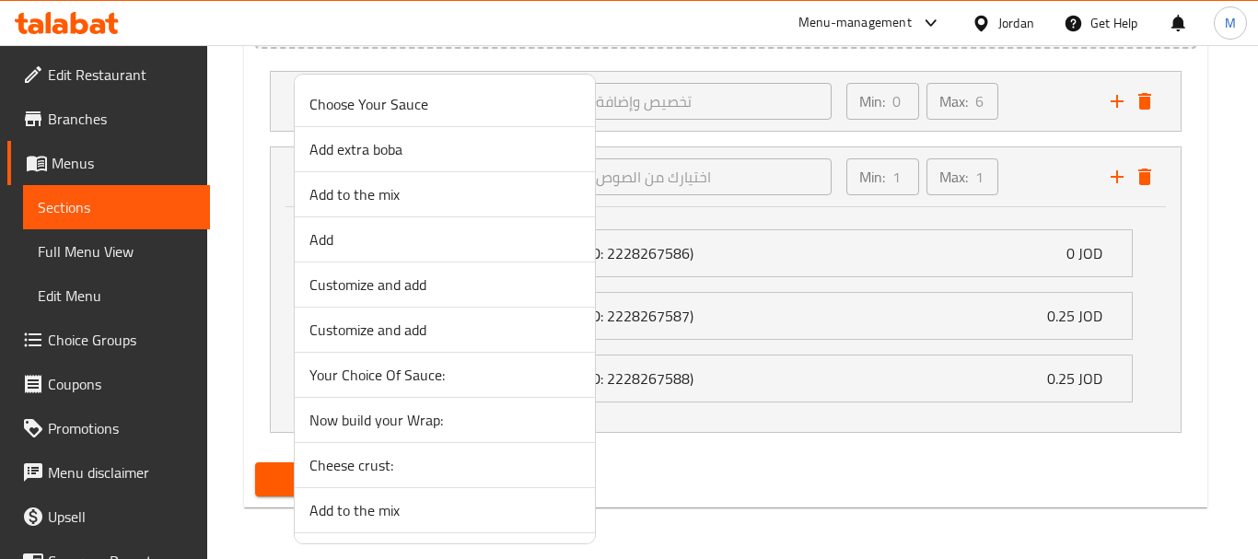
click at [358, 472] on span "Cheese crust:" at bounding box center [445, 465] width 271 height 22
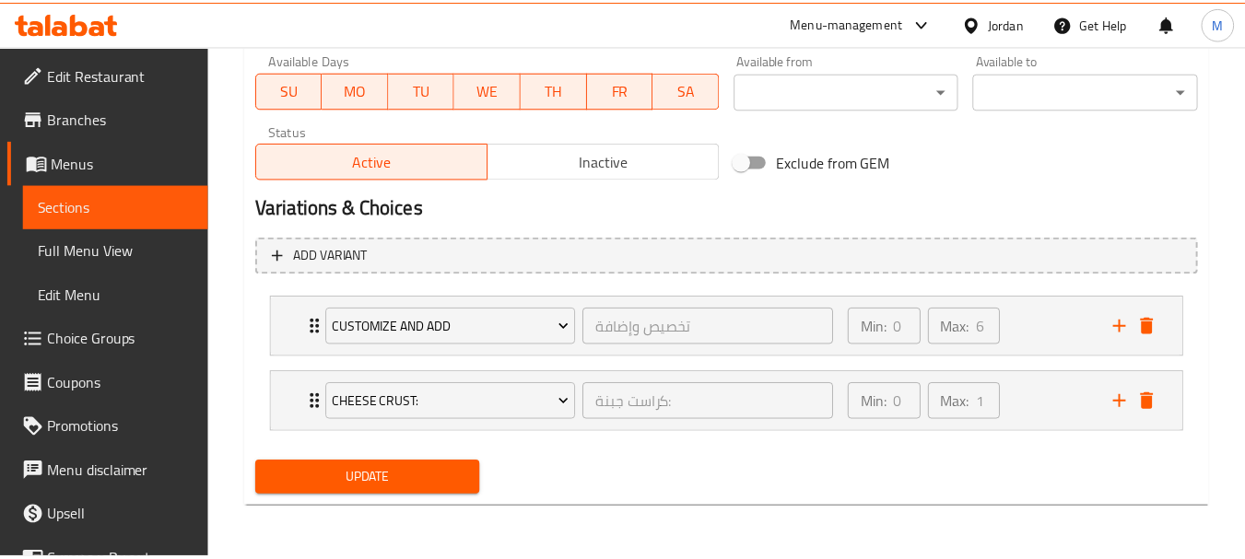
scroll to position [875, 0]
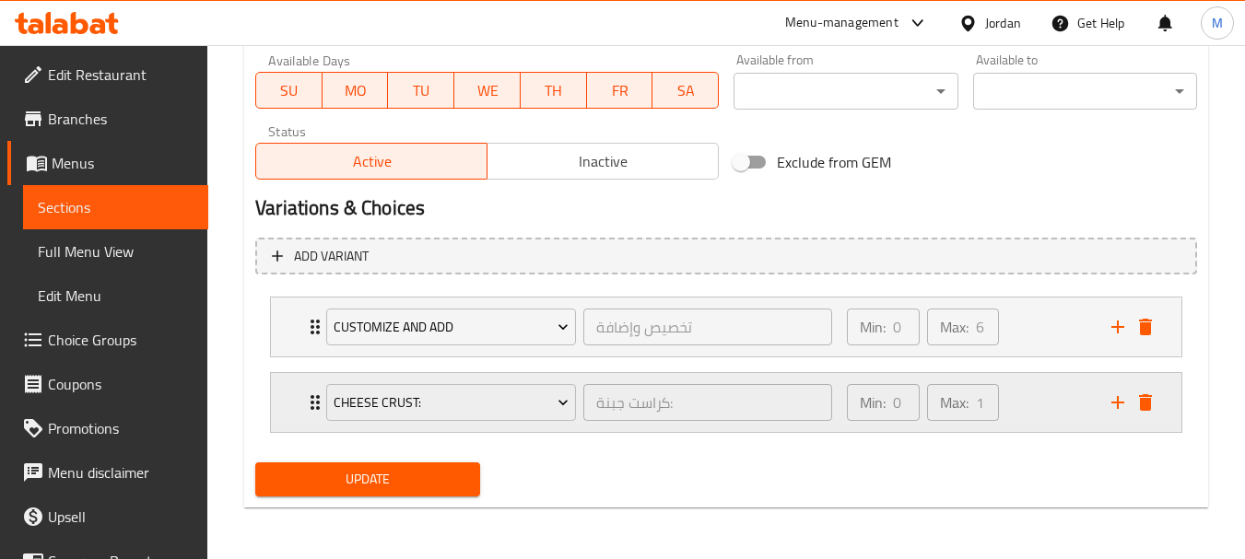
click at [307, 410] on icon "Expand" at bounding box center [315, 403] width 22 height 22
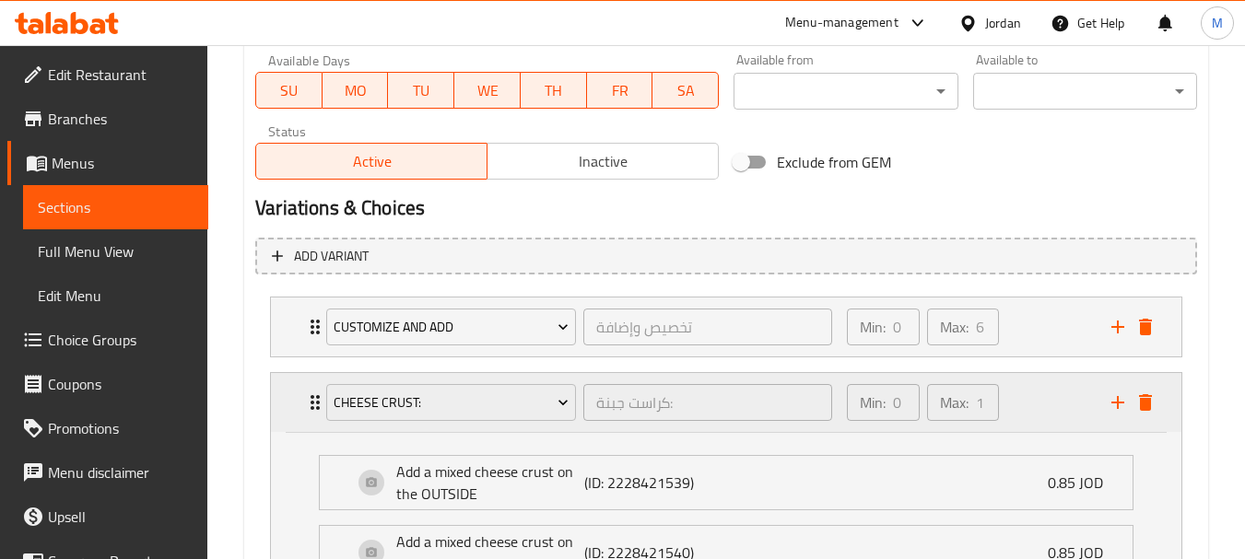
scroll to position [1053, 0]
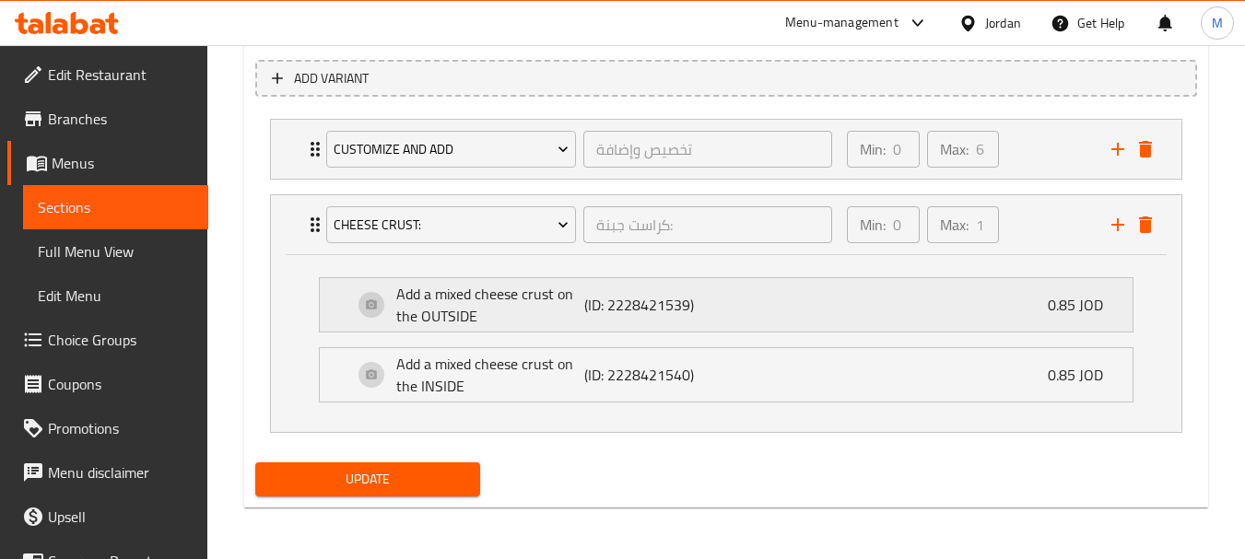
click at [340, 311] on div "Add a mixed cheese crust on the OUTSIDE (ID: 2228421539) 0.85 JOD" at bounding box center [726, 304] width 813 height 53
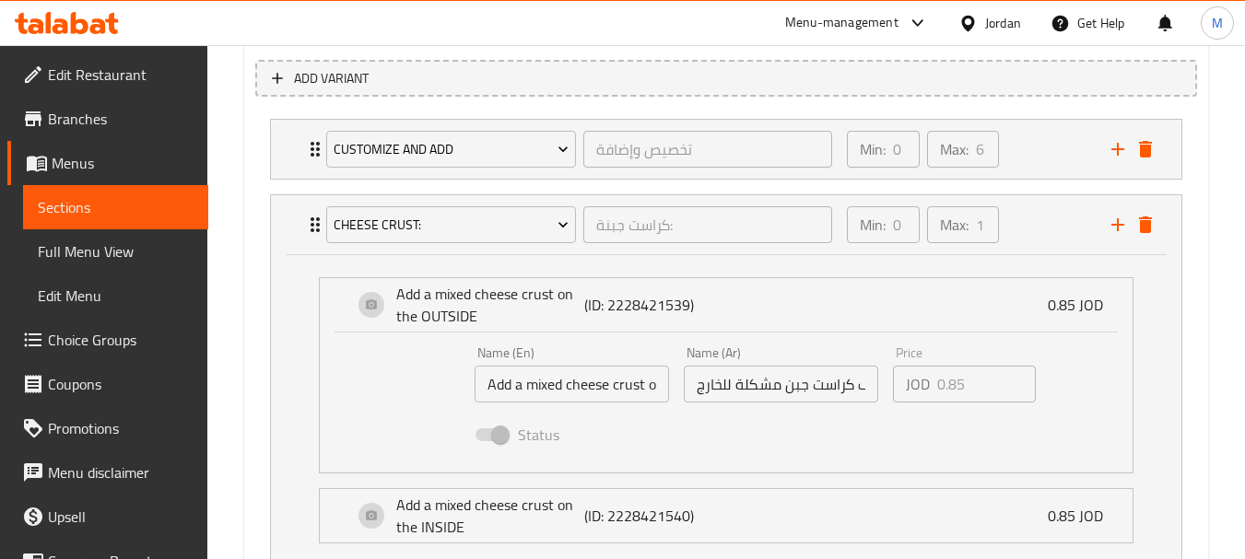
scroll to position [1101, 0]
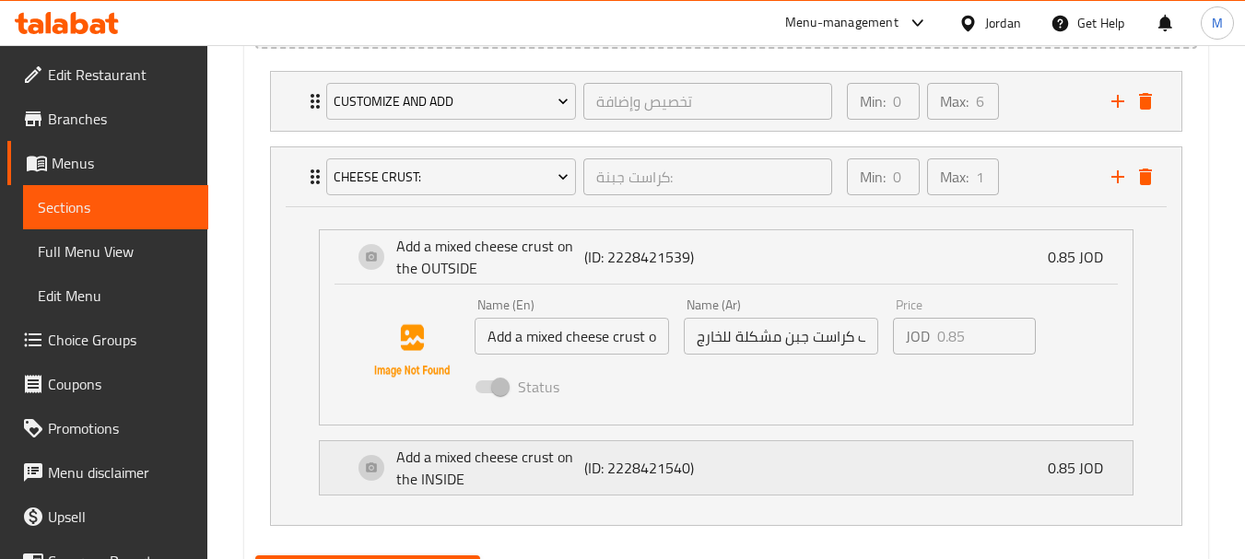
click at [339, 284] on div "Add a mixed cheese crust on the INSIDE (ID: 2228421540) 0.85 JOD" at bounding box center [726, 256] width 813 height 53
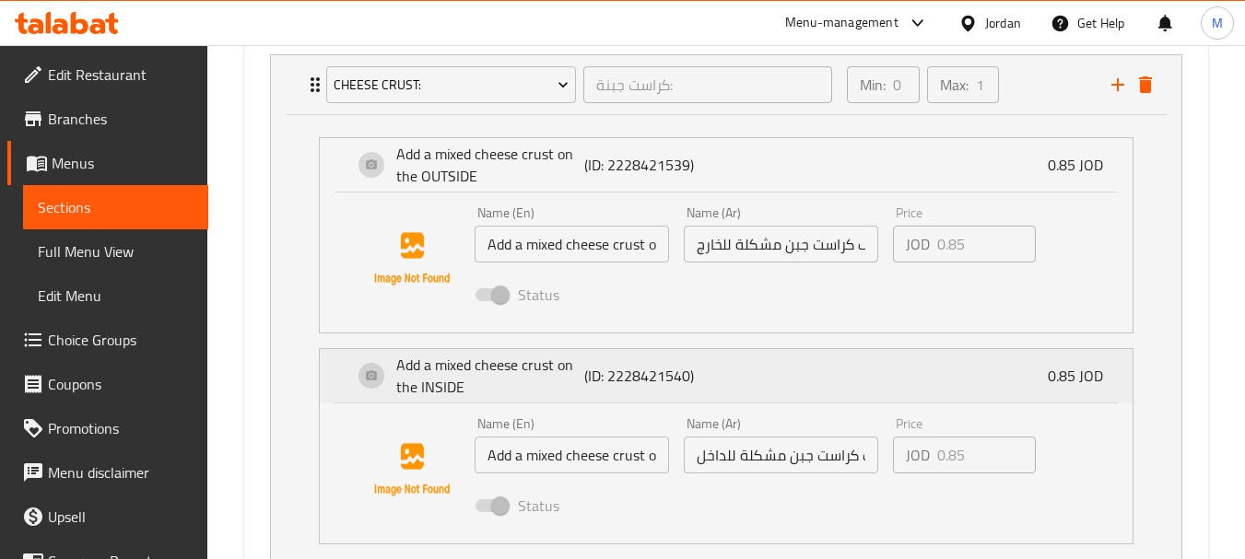
scroll to position [1285, 0]
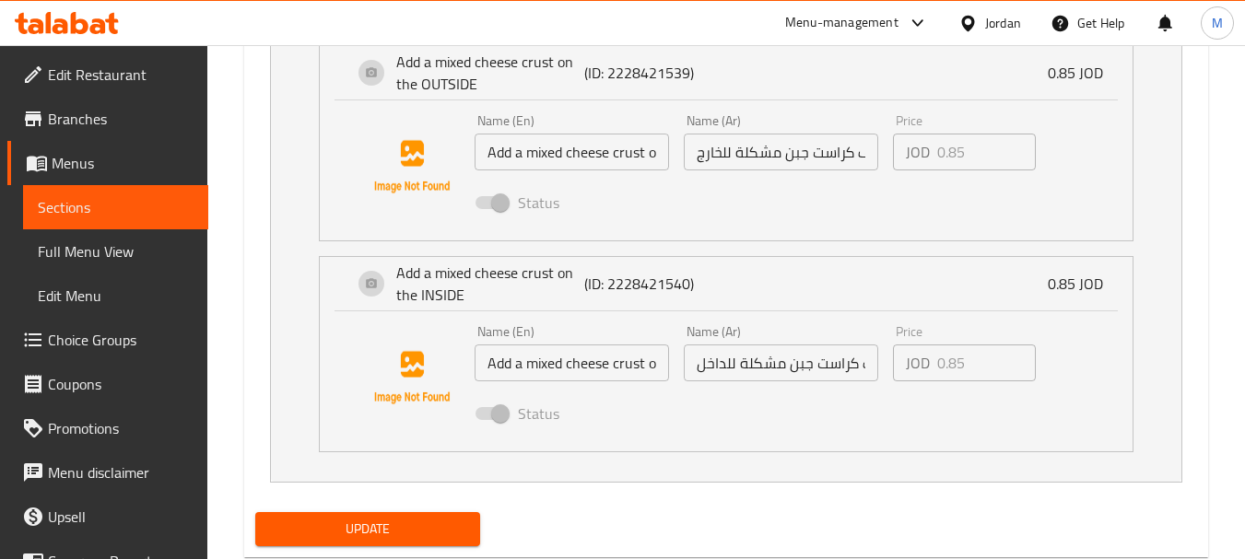
click at [412, 522] on span "Update" at bounding box center [367, 529] width 194 height 23
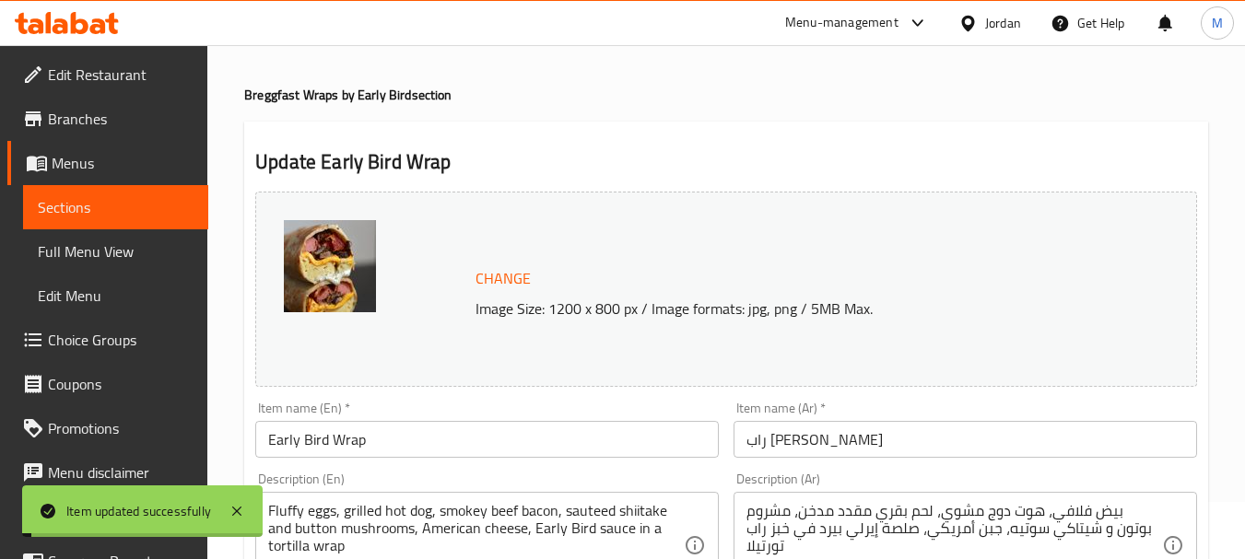
scroll to position [0, 0]
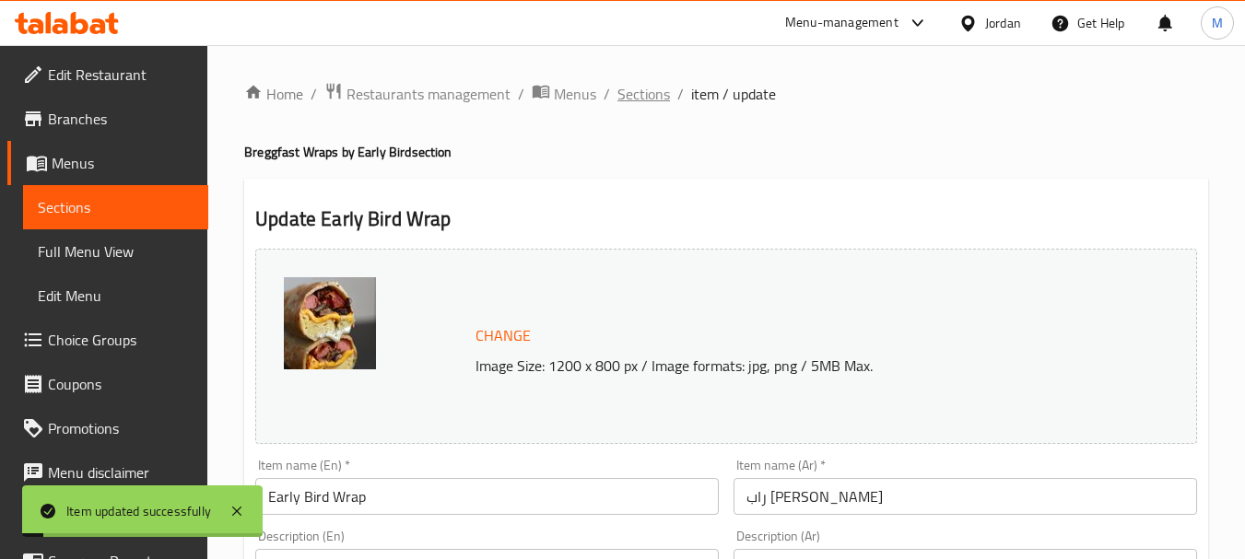
click at [649, 99] on span "Sections" at bounding box center [643, 94] width 53 height 22
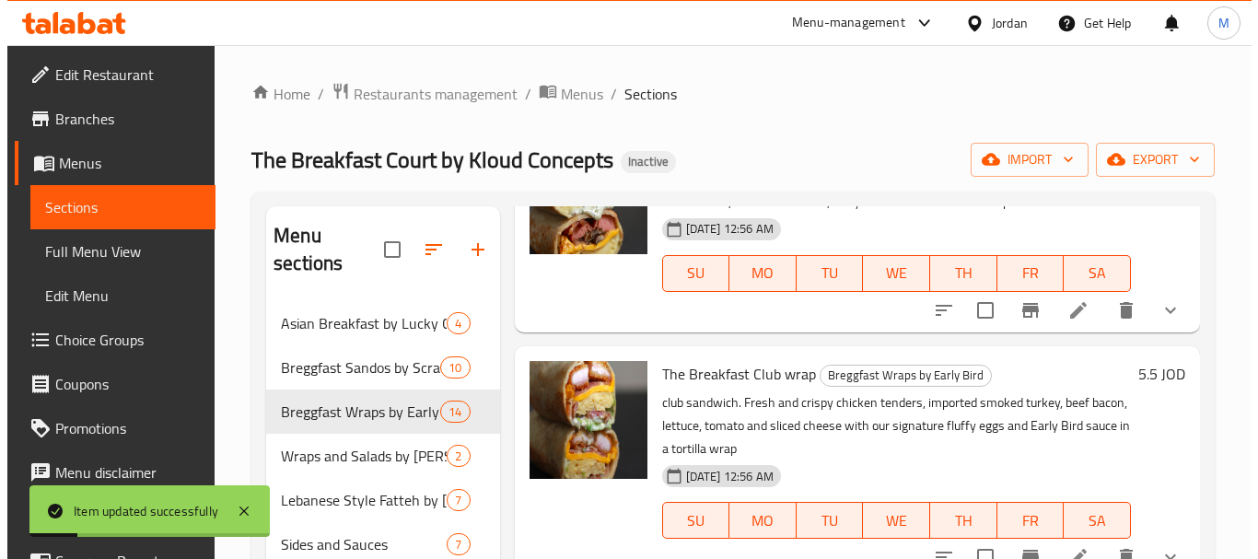
scroll to position [461, 0]
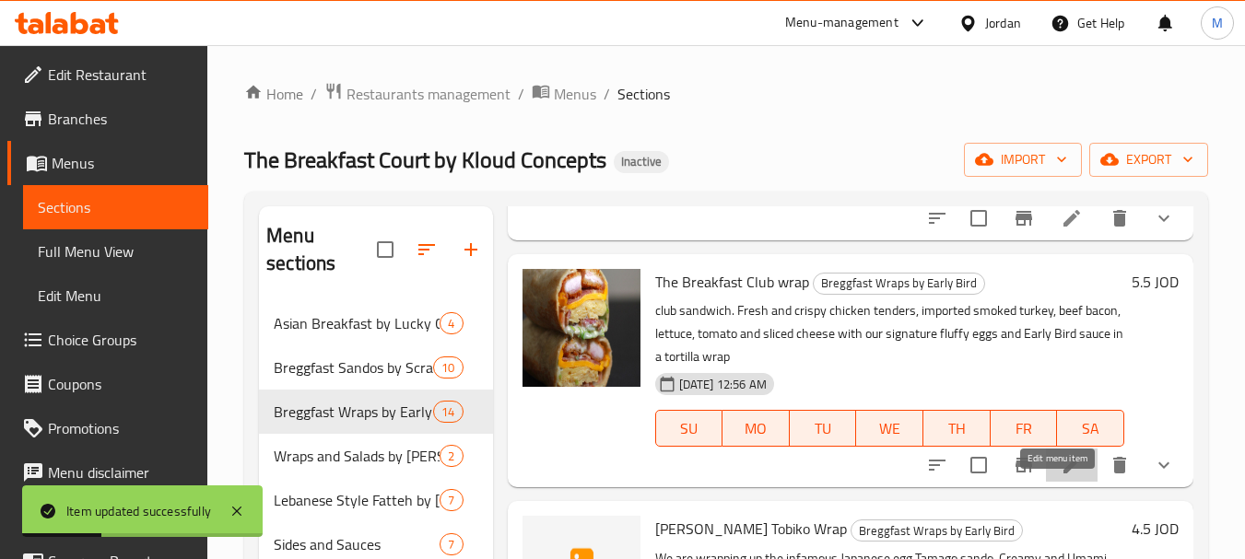
click at [1060, 476] on icon at bounding box center [1071, 465] width 22 height 22
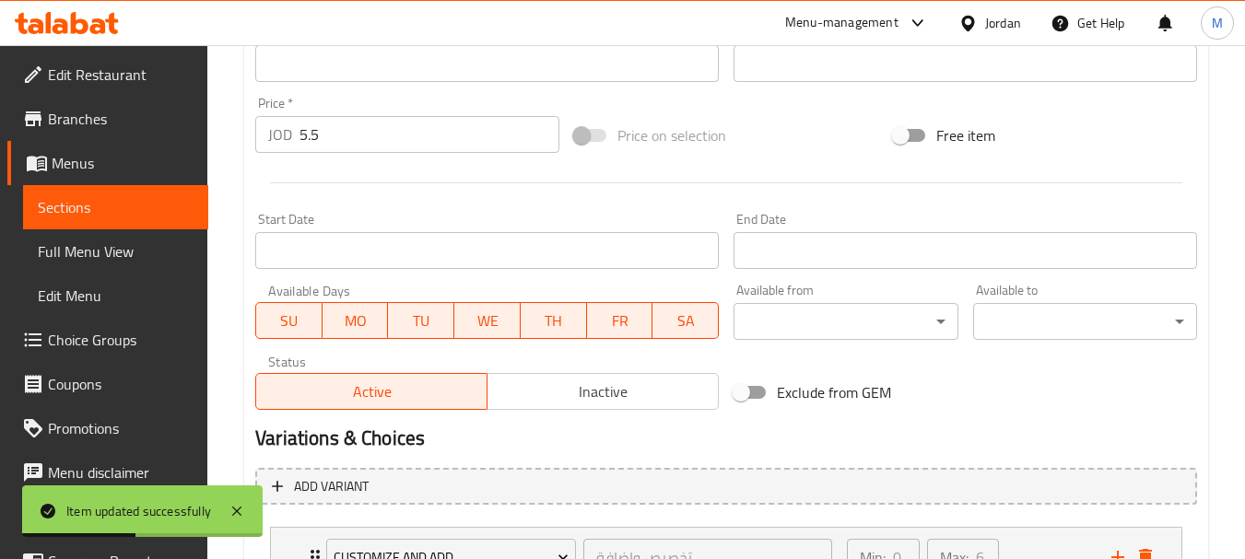
scroll to position [800, 0]
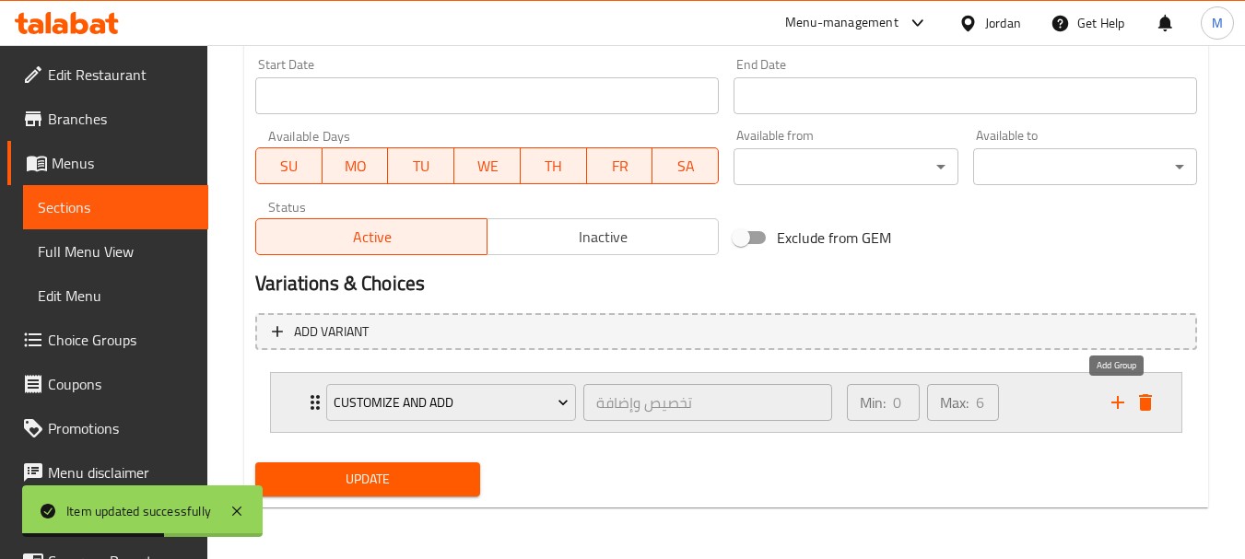
click at [1112, 398] on icon "add" at bounding box center [1117, 403] width 22 height 22
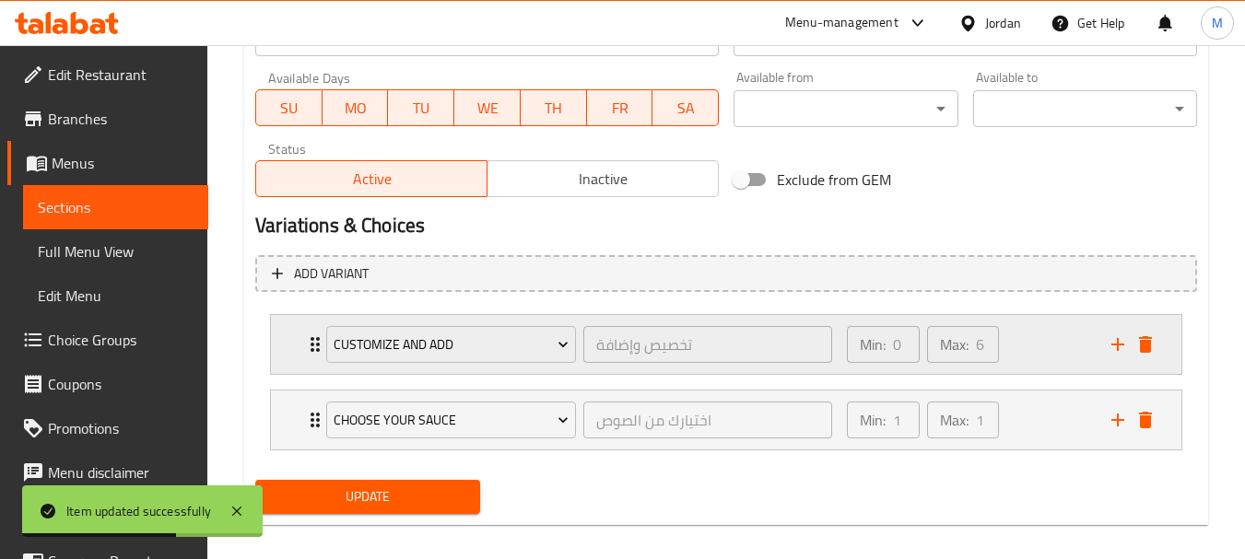
scroll to position [875, 0]
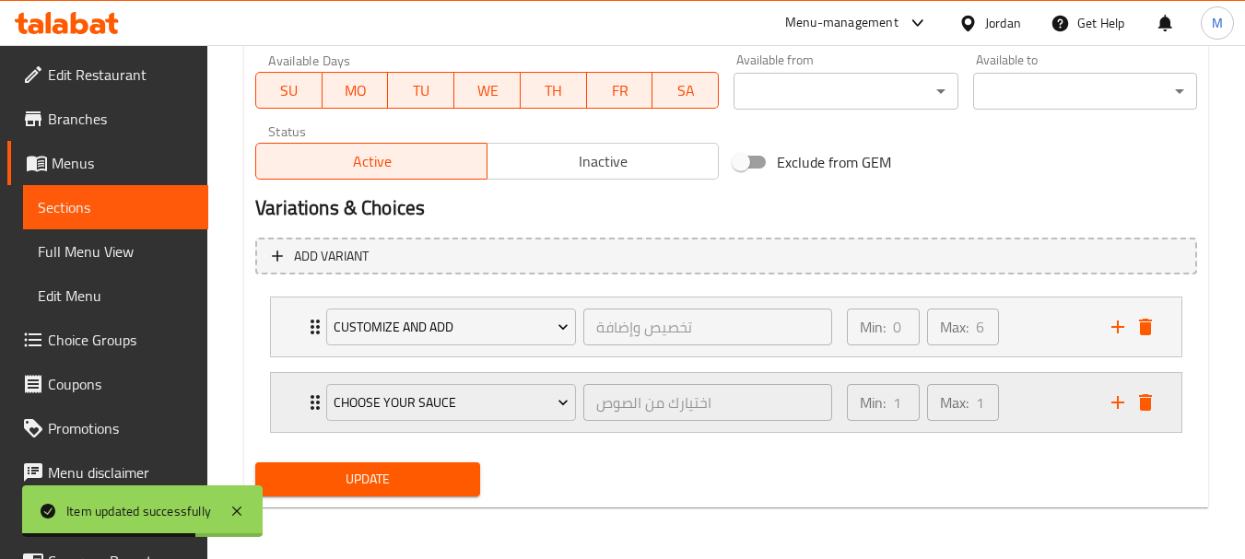
click at [313, 399] on icon "Expand" at bounding box center [314, 402] width 9 height 15
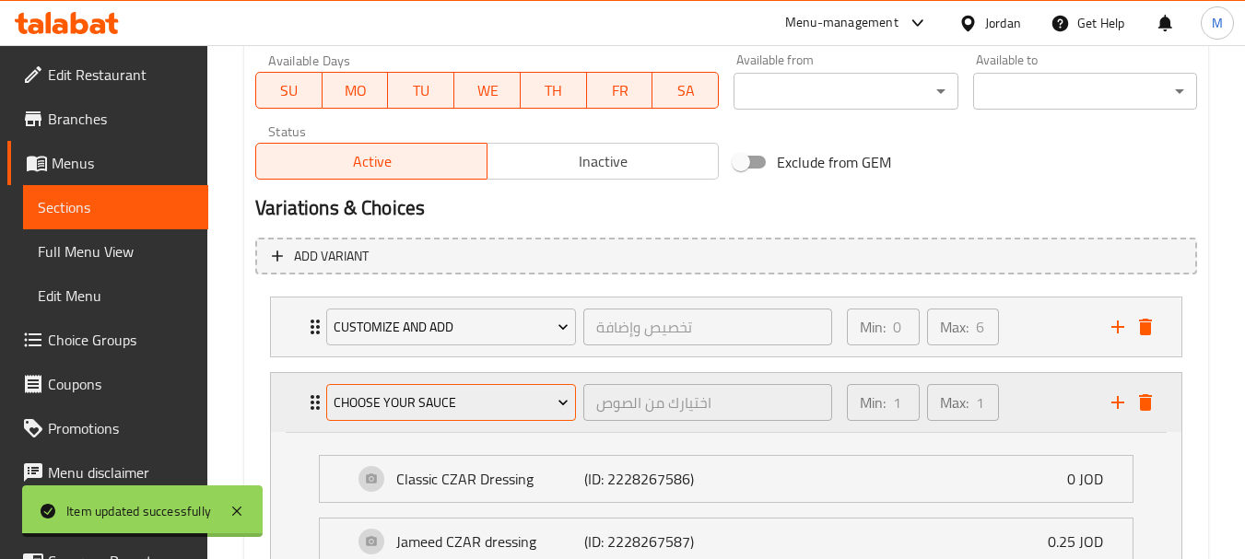
click at [392, 407] on span "Choose Your Sauce" at bounding box center [451, 403] width 236 height 23
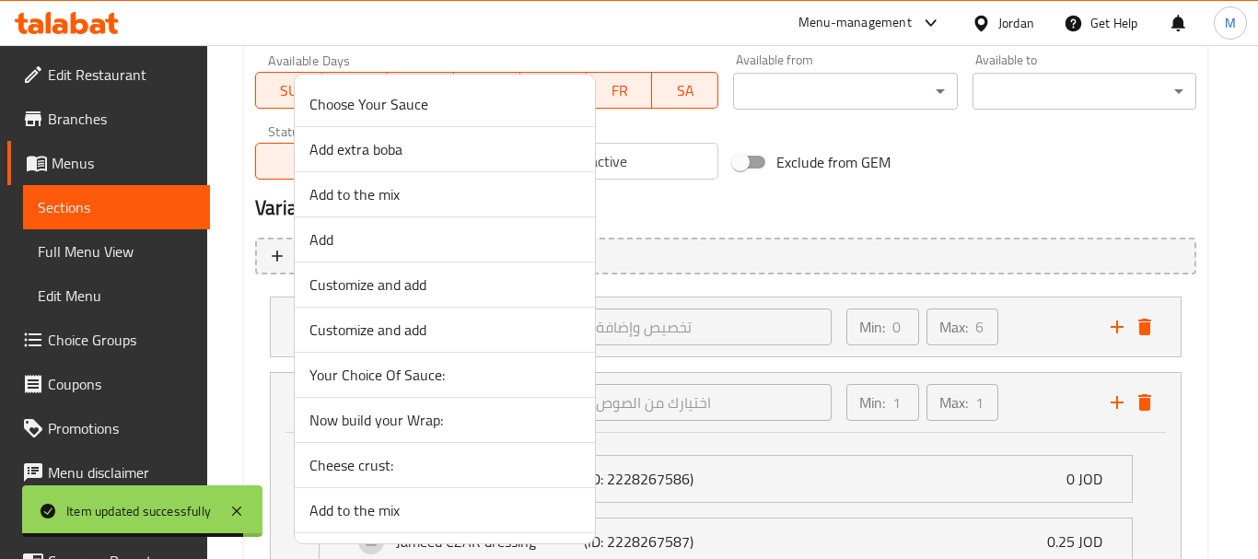
click at [385, 470] on span "Cheese crust:" at bounding box center [445, 465] width 271 height 22
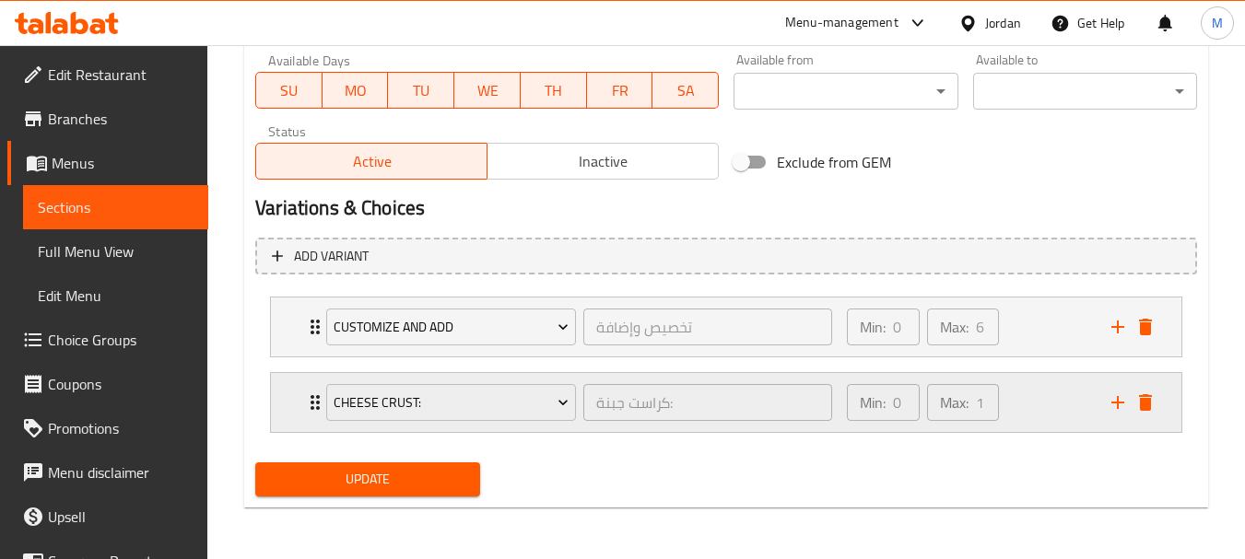
click at [301, 357] on div "Cheese crust: كراست جبنة: ​ Min: 0 ​ Max: 1 ​" at bounding box center [726, 327] width 910 height 59
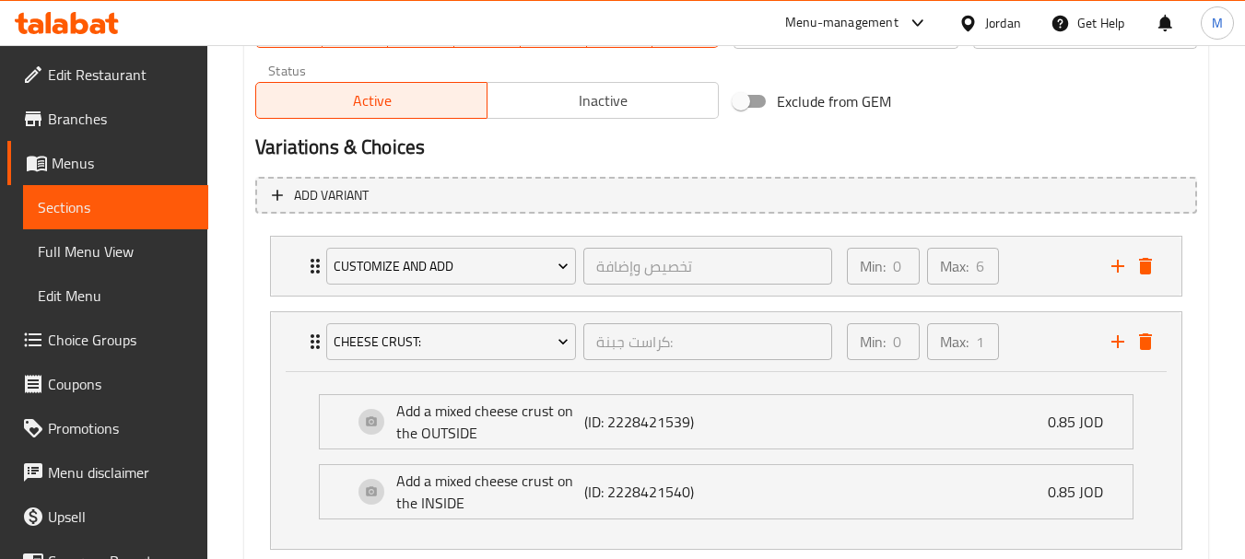
scroll to position [1044, 0]
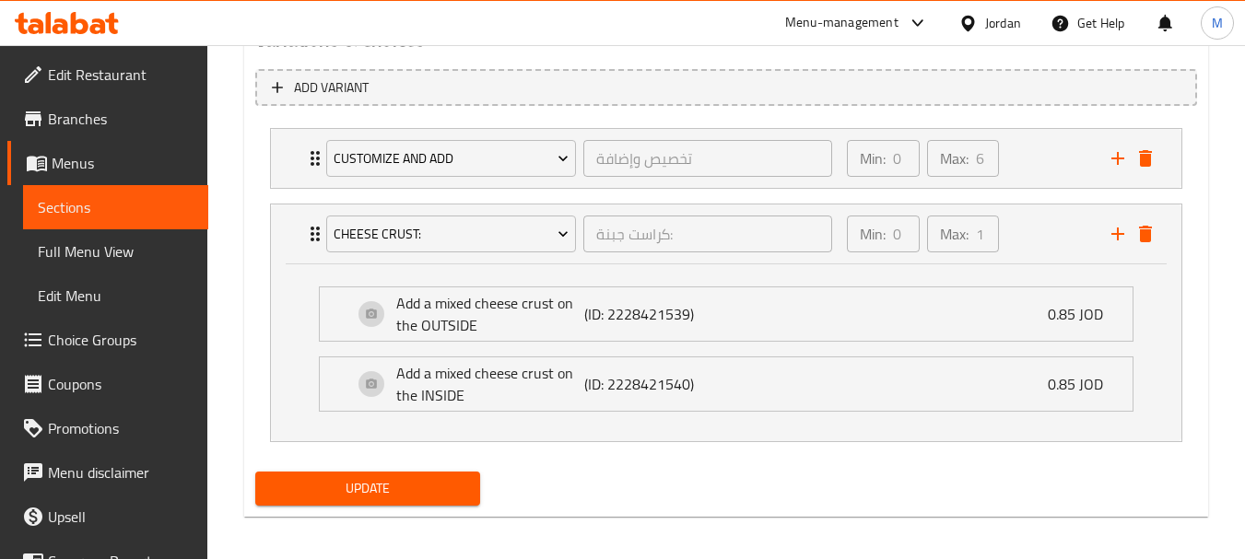
click at [357, 489] on span "Update" at bounding box center [367, 488] width 194 height 23
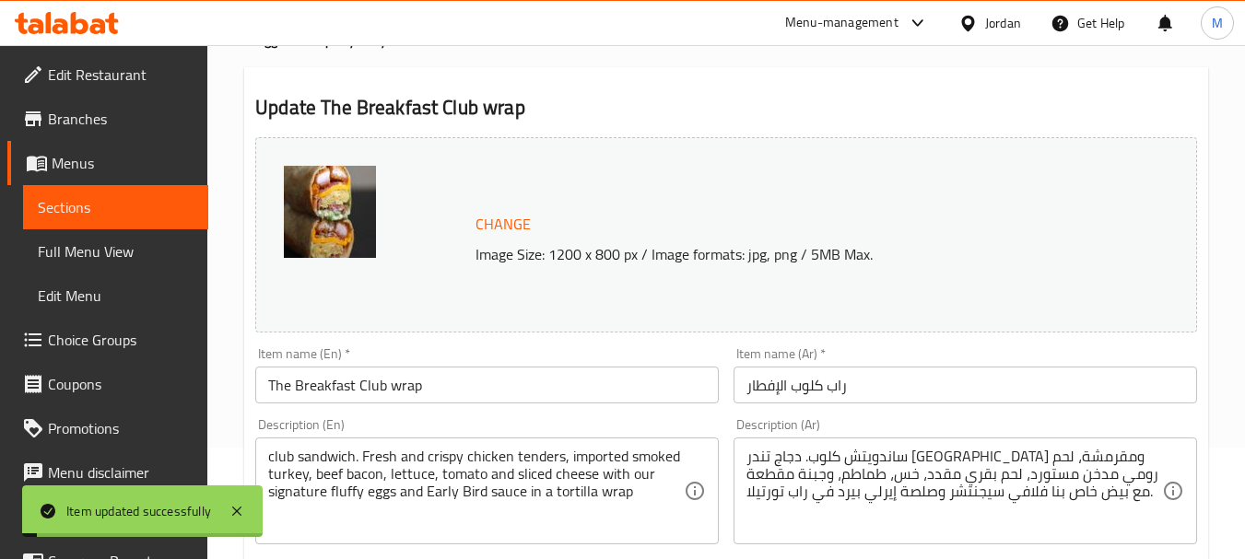
scroll to position [0, 0]
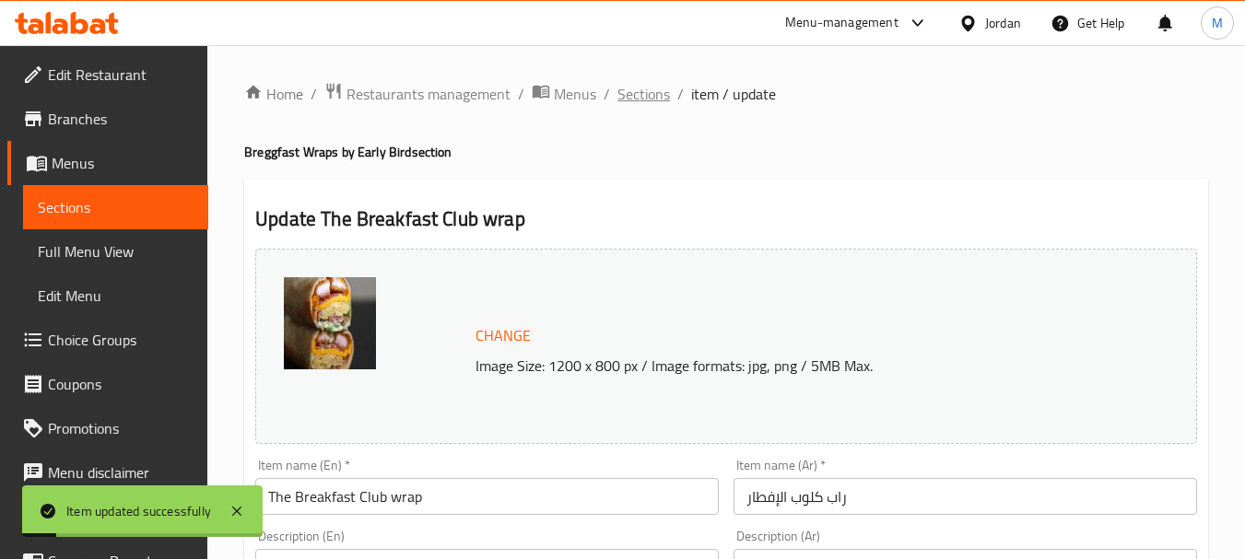
click at [629, 92] on span "Sections" at bounding box center [643, 94] width 53 height 22
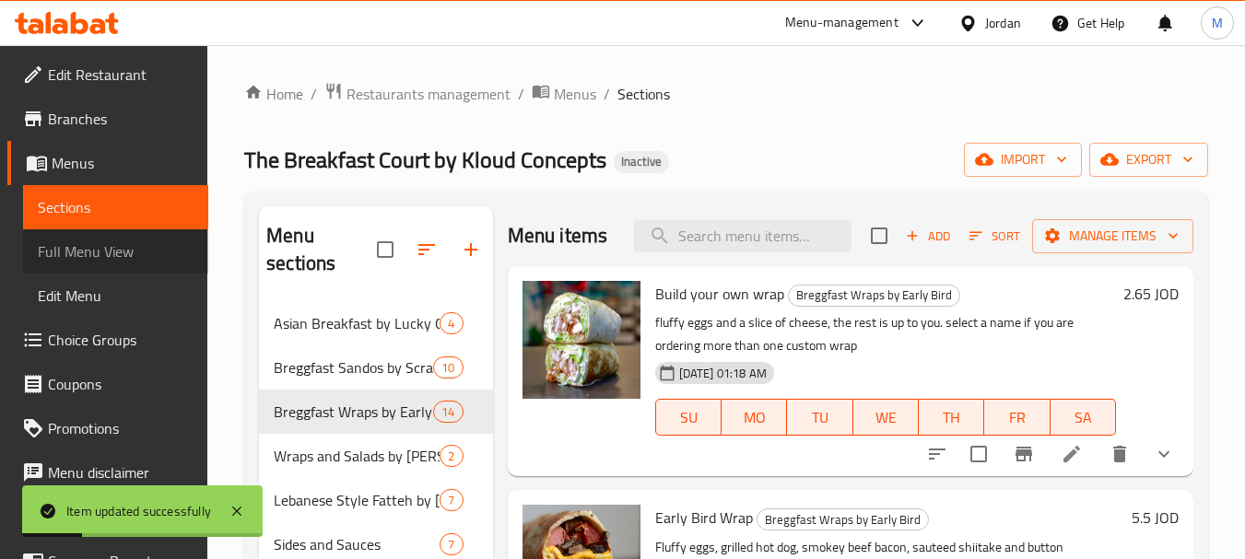
click at [120, 254] on span "Full Menu View" at bounding box center [116, 251] width 156 height 22
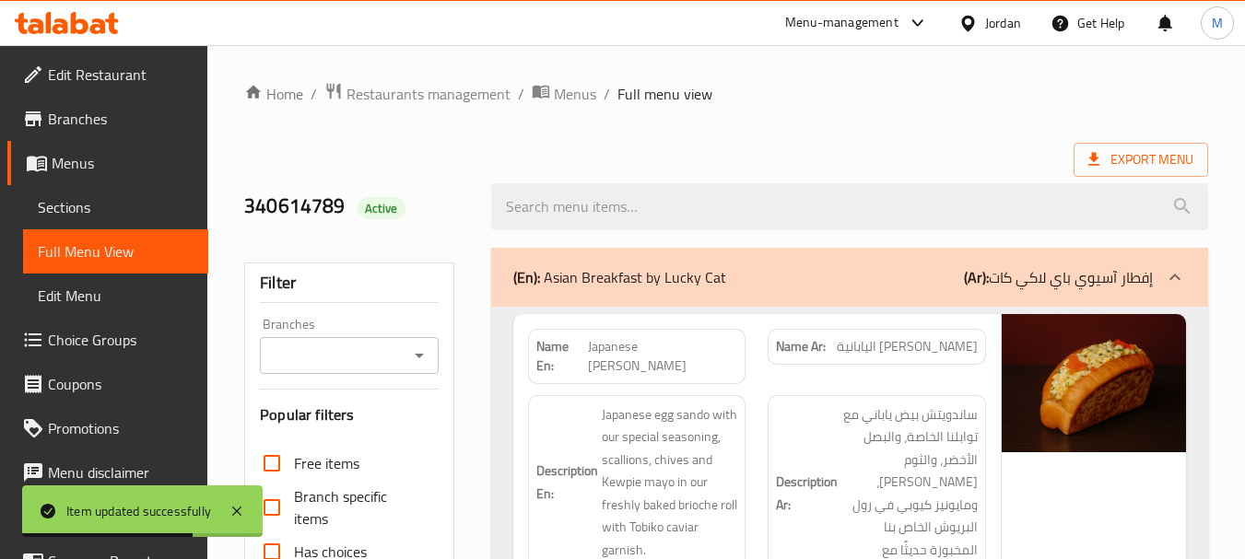
click at [460, 209] on h2 "340614789 Active" at bounding box center [356, 207] width 224 height 28
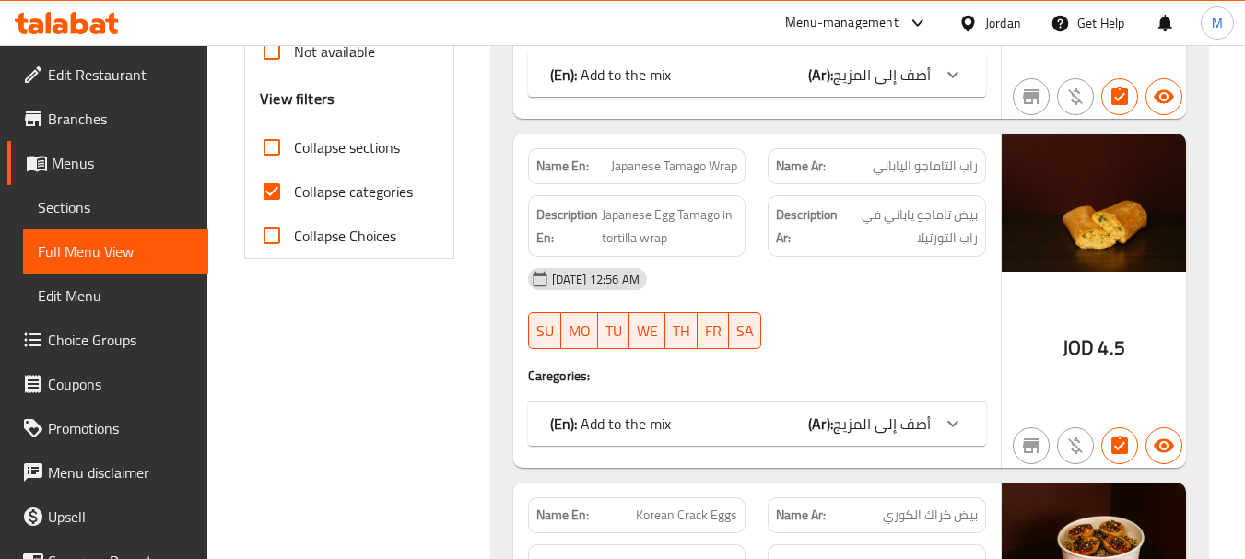
scroll to position [737, 0]
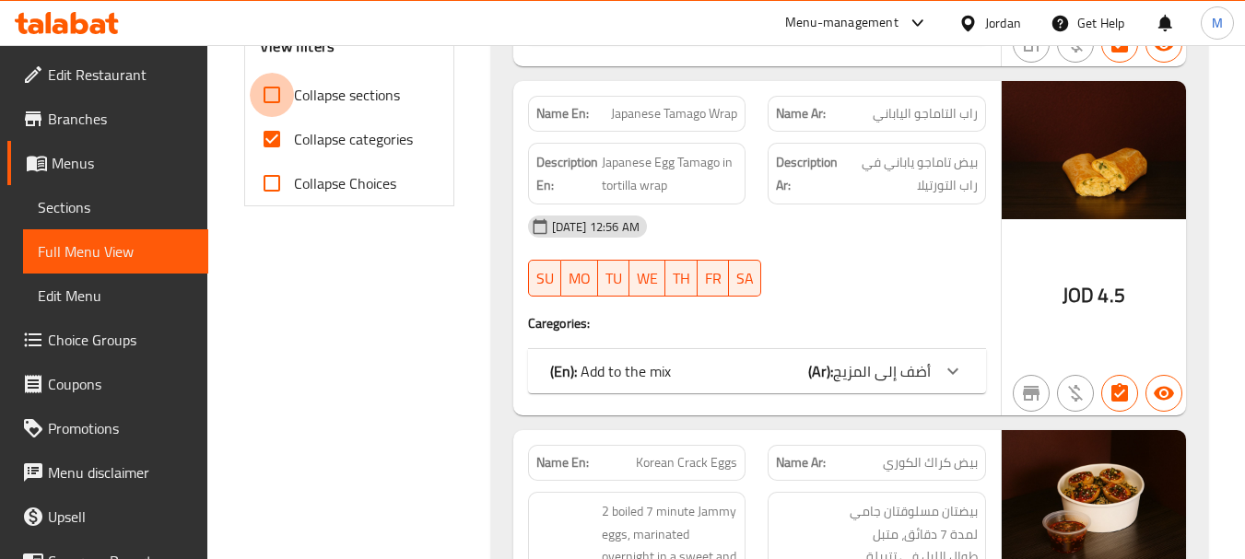
click at [272, 98] on input "Collapse sections" at bounding box center [272, 95] width 44 height 44
checkbox input "true"
click at [266, 139] on input "Collapse categories" at bounding box center [272, 139] width 44 height 44
checkbox input "false"
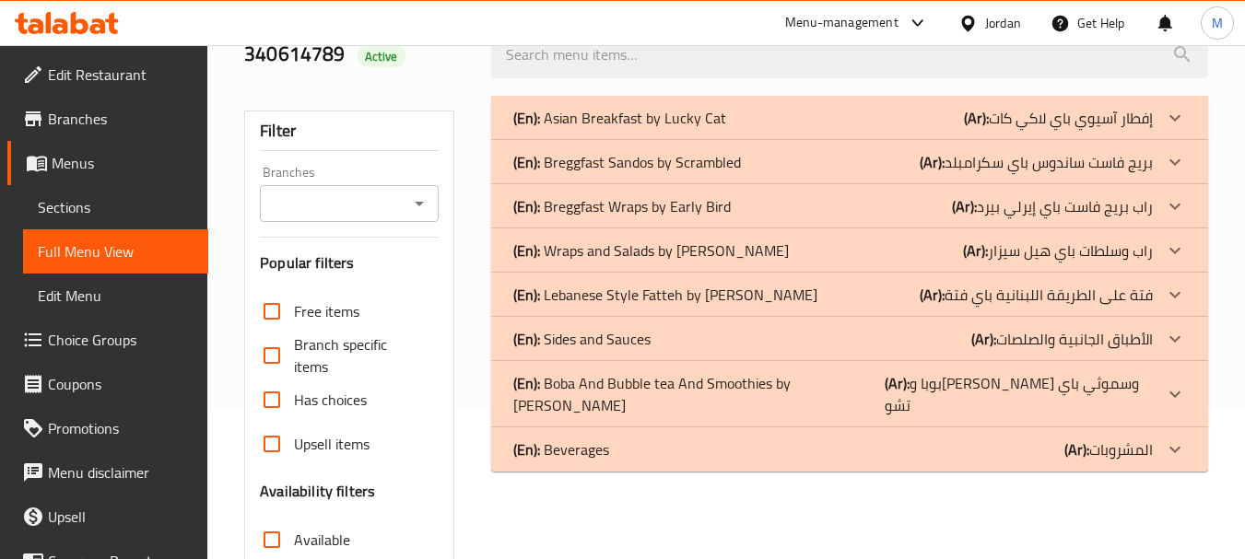
scroll to position [145, 0]
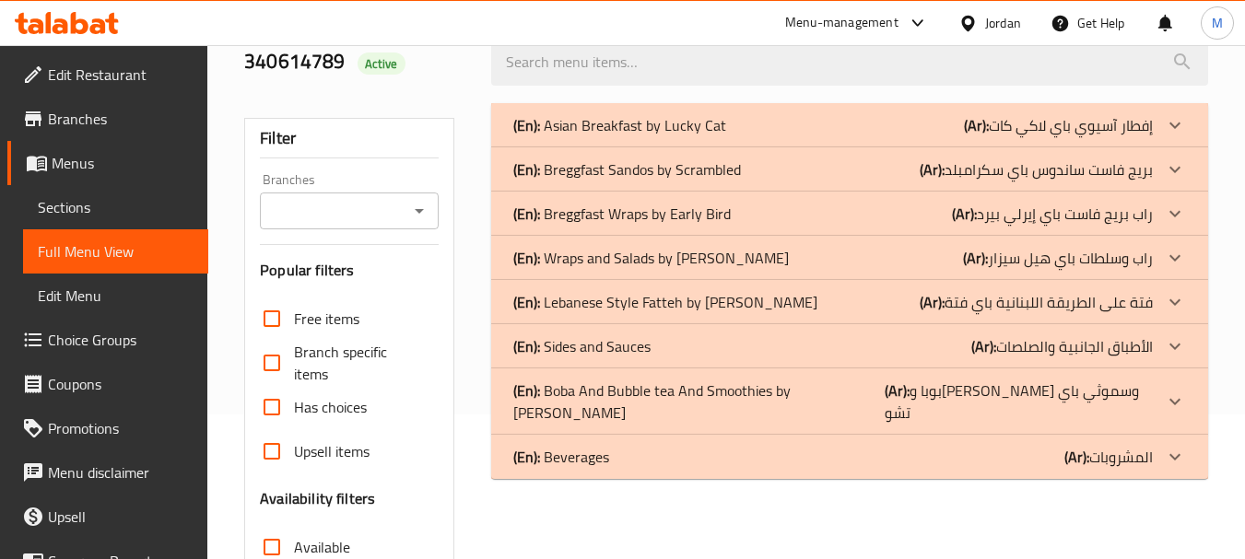
click at [587, 136] on p "(En): Breggfast Wraps by Early Bird" at bounding box center [619, 125] width 213 height 22
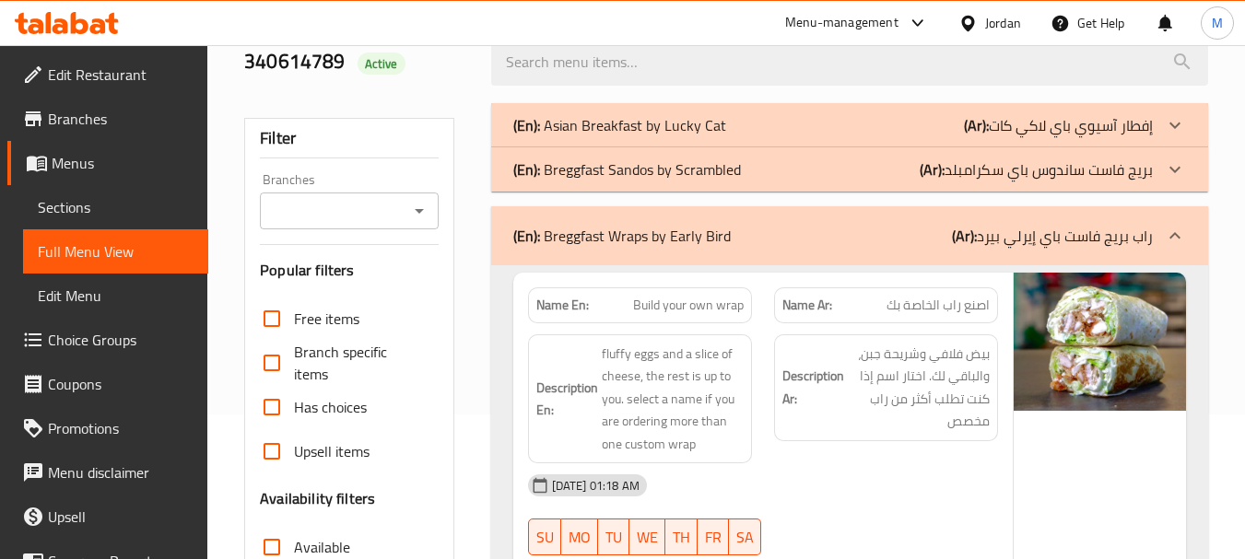
click at [588, 136] on p "(En): Breggfast Sandos by Scrambled" at bounding box center [619, 125] width 213 height 22
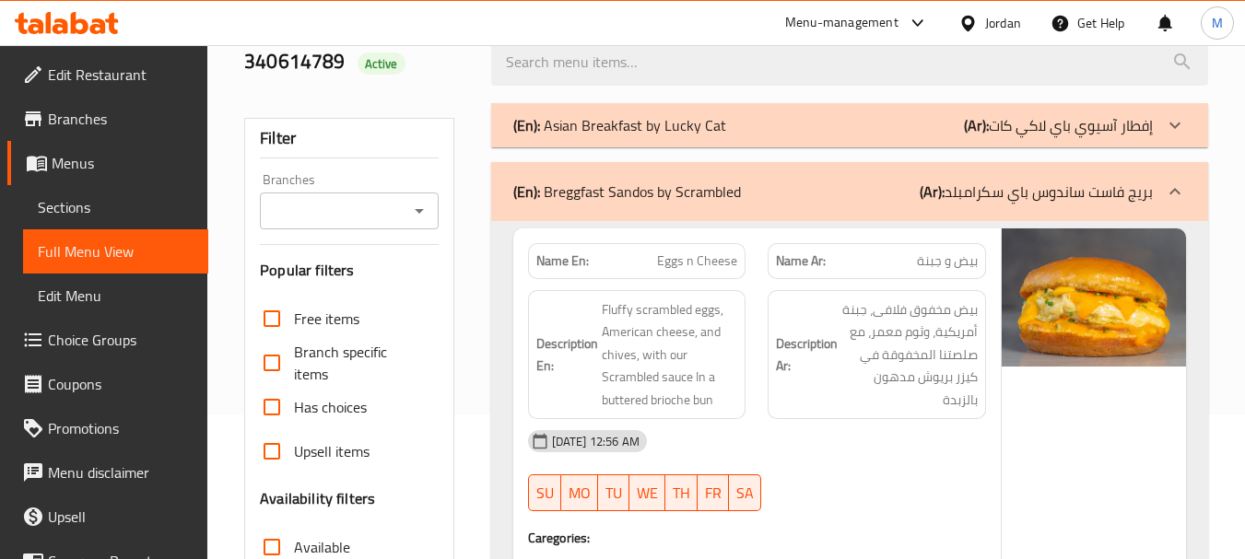
click at [597, 119] on p "(En): Asian Breakfast by Lucky Cat" at bounding box center [619, 125] width 213 height 22
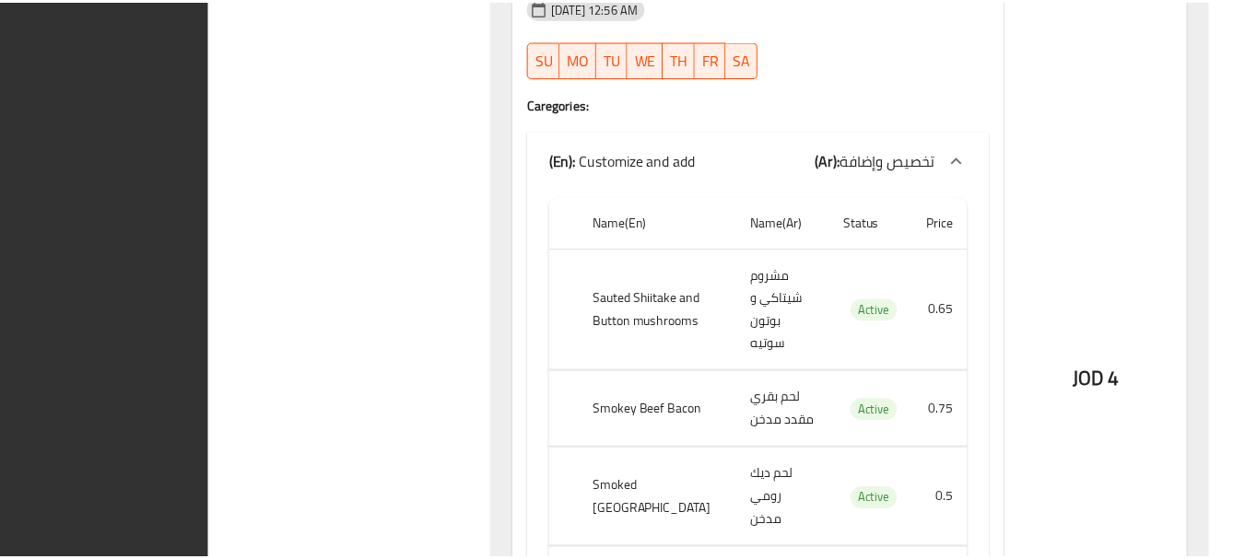
scroll to position [27023, 0]
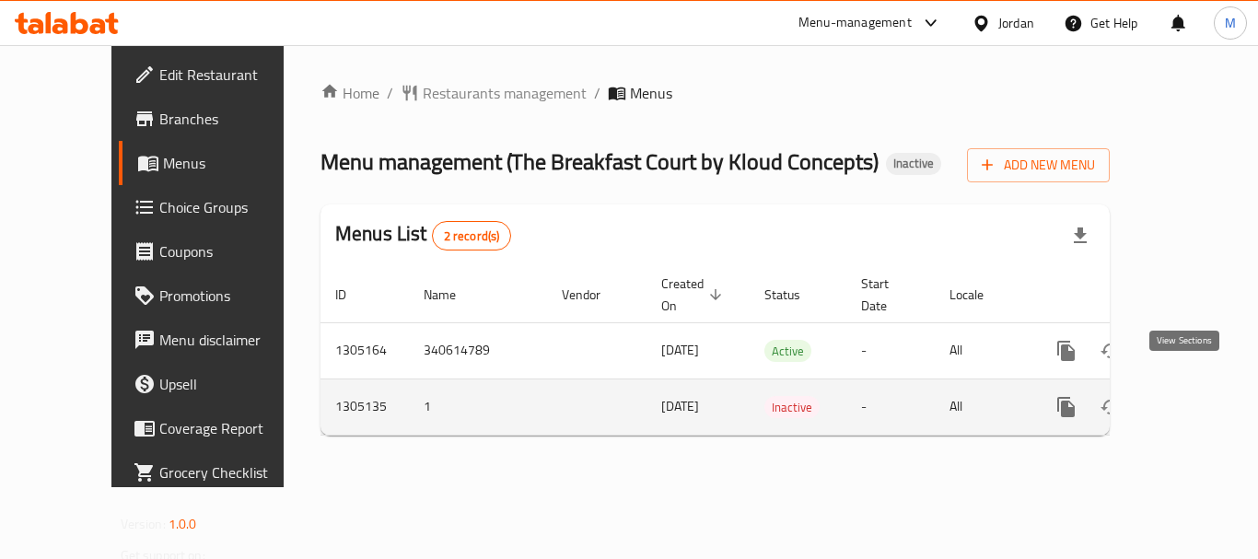
click at [1191, 399] on icon "enhanced table" at bounding box center [1199, 407] width 17 height 17
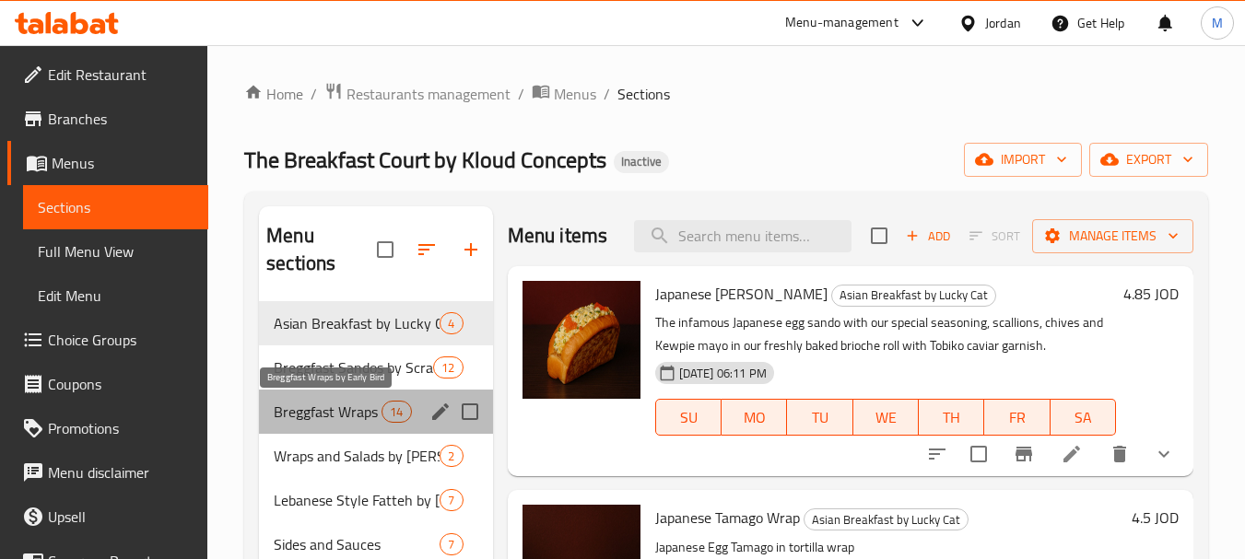
click at [360, 409] on span "Breggfast Wraps by Early Bird" at bounding box center [328, 412] width 108 height 22
